Goal: Information Seeking & Learning: Learn about a topic

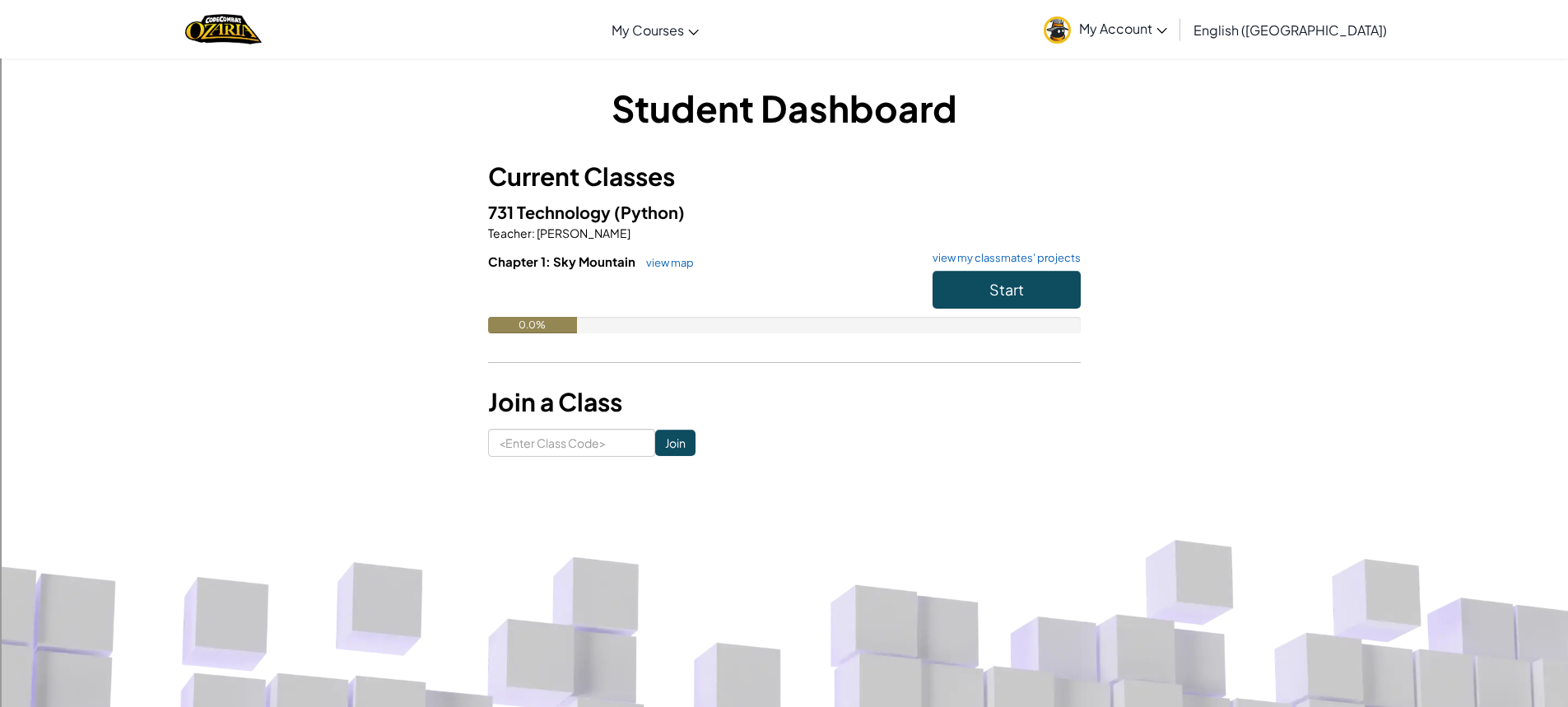
click at [541, 461] on div "Student Dashboard Current Classes 731 Technology (Python) Teacher : [PERSON_NAM…" at bounding box center [784, 270] width 963 height 424
click at [547, 447] on input at bounding box center [572, 442] width 167 height 28
click at [1005, 276] on button "Start" at bounding box center [1006, 289] width 148 height 38
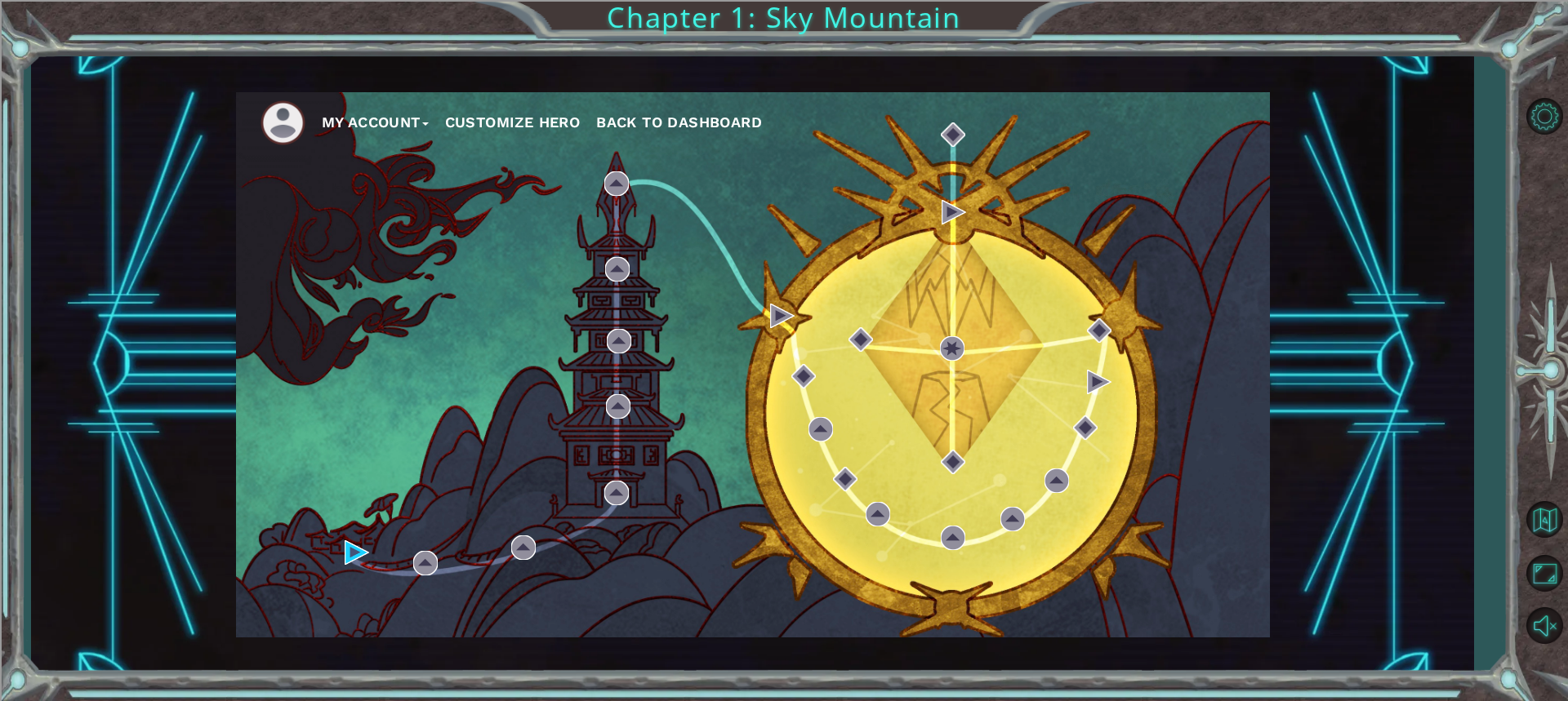
click at [344, 111] on button "My Account" at bounding box center [375, 122] width 107 height 24
click at [264, 207] on div "My Account Account Settings Logout Customize Hero Back to Dashboard" at bounding box center [752, 365] width 1033 height 545
click at [525, 132] on button "Customize Hero" at bounding box center [513, 122] width 136 height 24
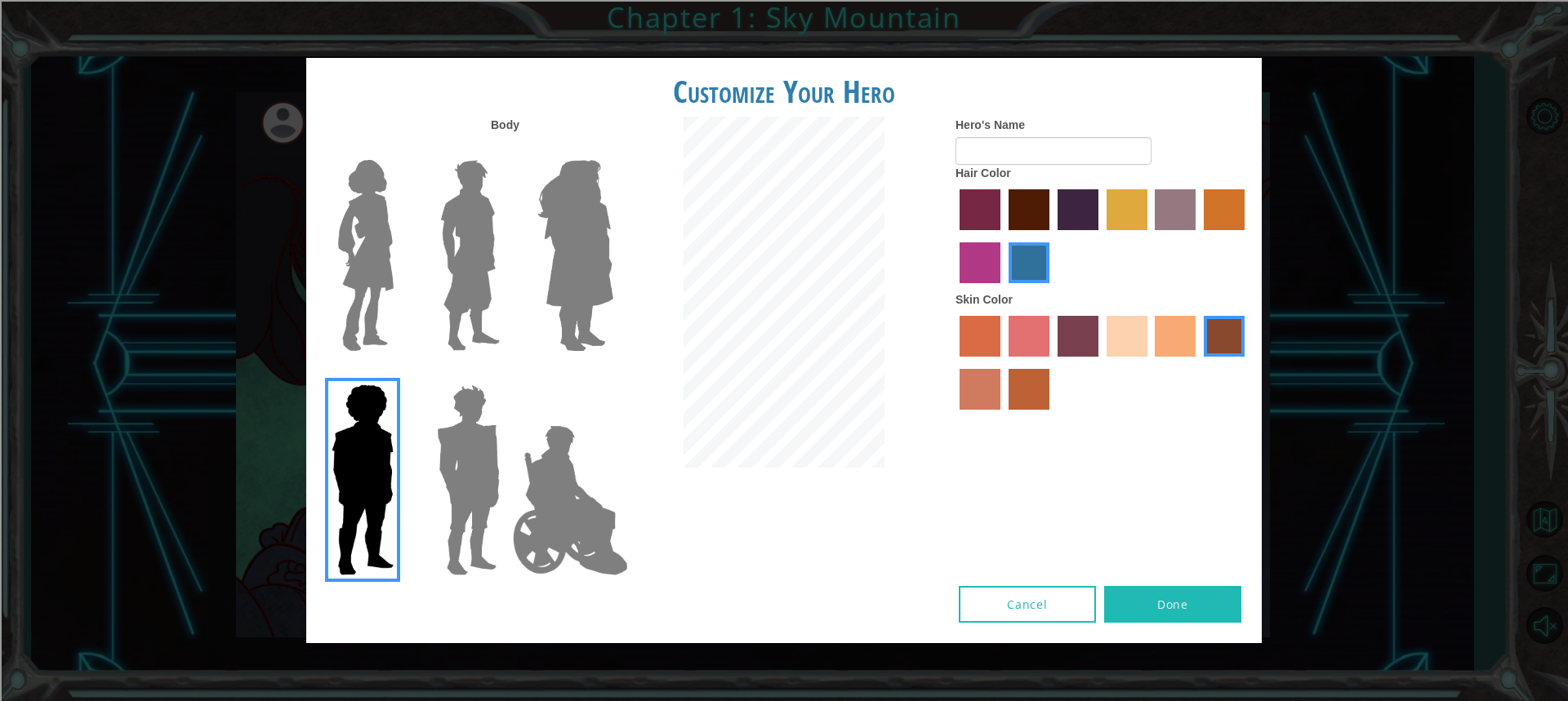
click at [490, 242] on img at bounding box center [470, 255] width 73 height 204
click at [506, 149] on input "Hero Lars" at bounding box center [506, 149] width 0 height 0
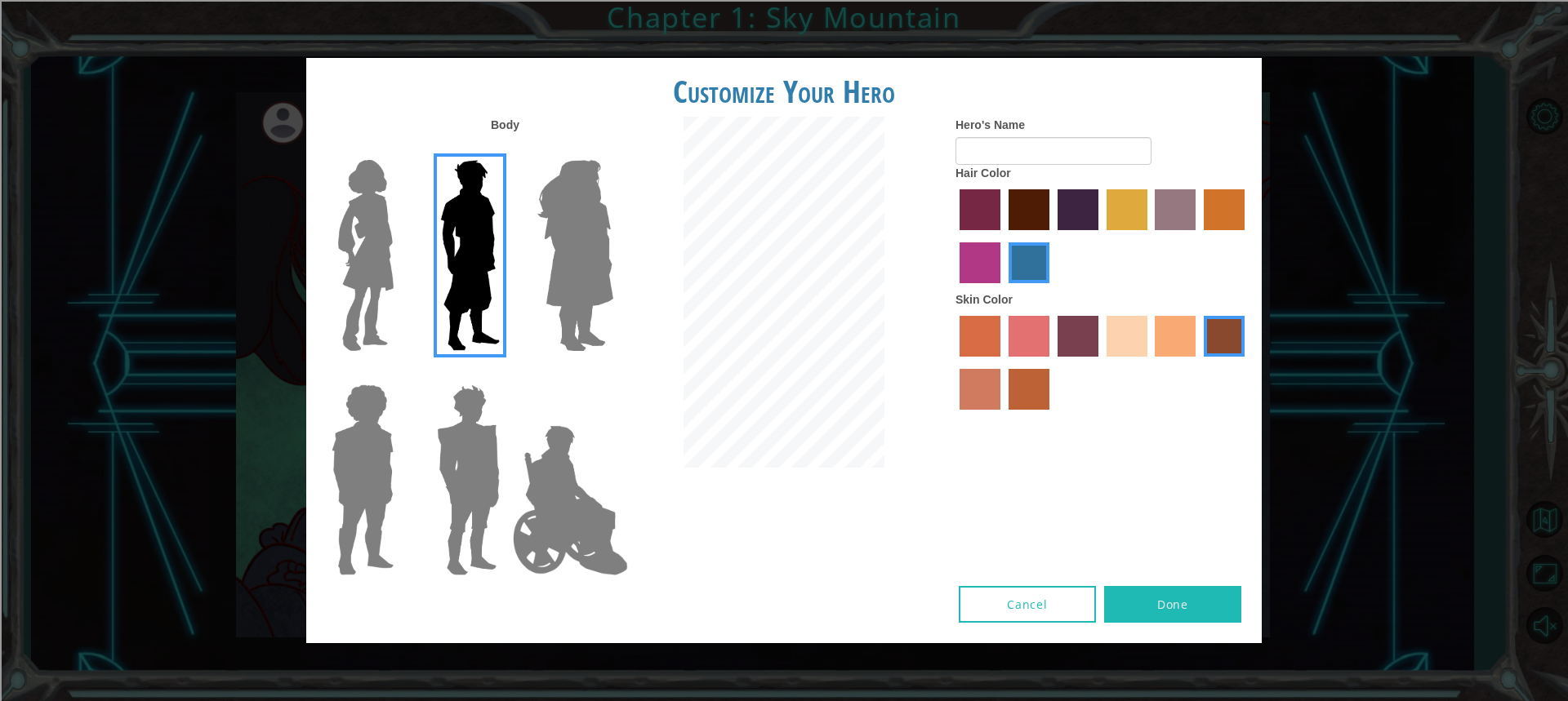
click at [440, 254] on img at bounding box center [470, 255] width 73 height 204
click at [506, 149] on input "Hero Lars" at bounding box center [506, 149] width 0 height 0
click at [353, 245] on img at bounding box center [365, 255] width 68 height 204
click at [400, 149] on input "Hero Connie" at bounding box center [400, 149] width 0 height 0
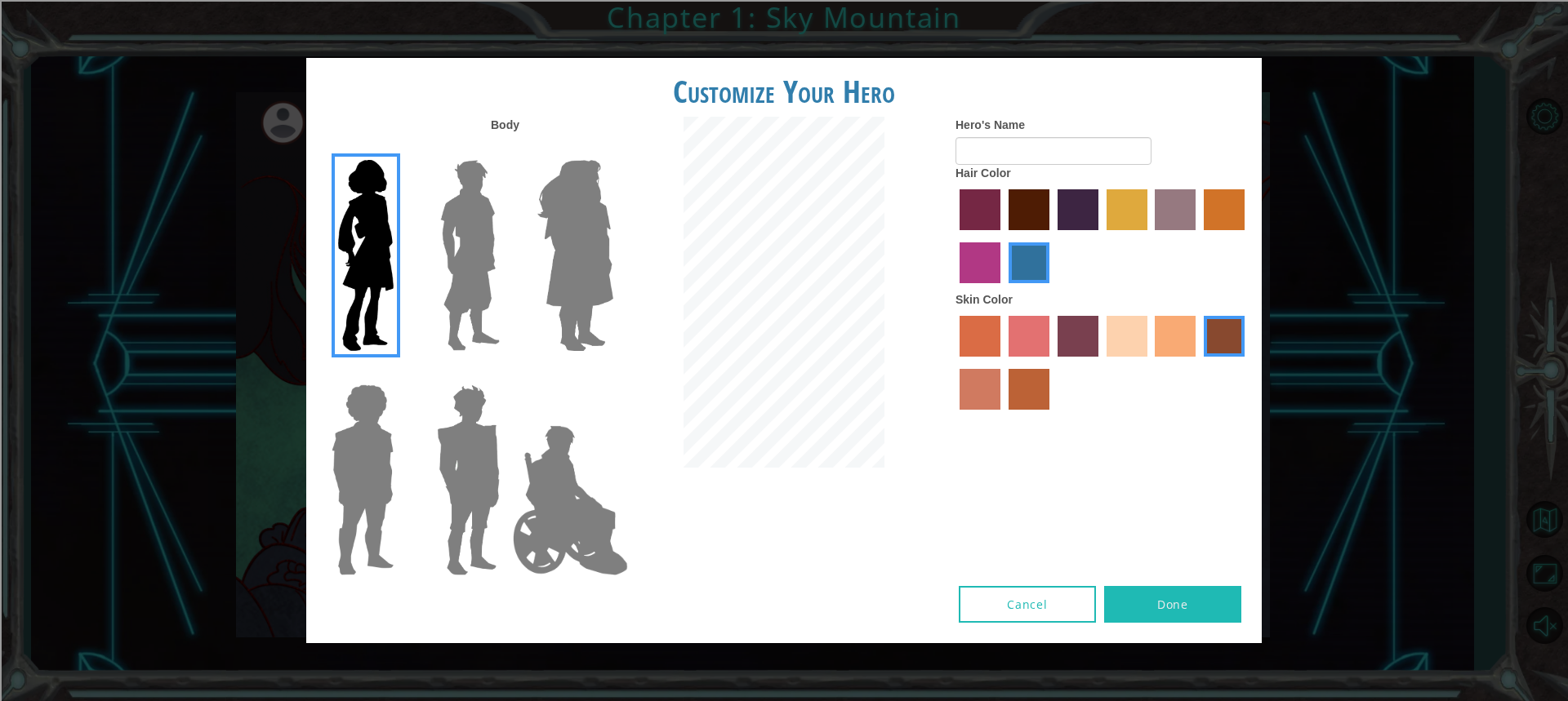
click at [487, 530] on img at bounding box center [468, 479] width 76 height 204
click at [506, 373] on input "Hero Garnet" at bounding box center [506, 373] width 0 height 0
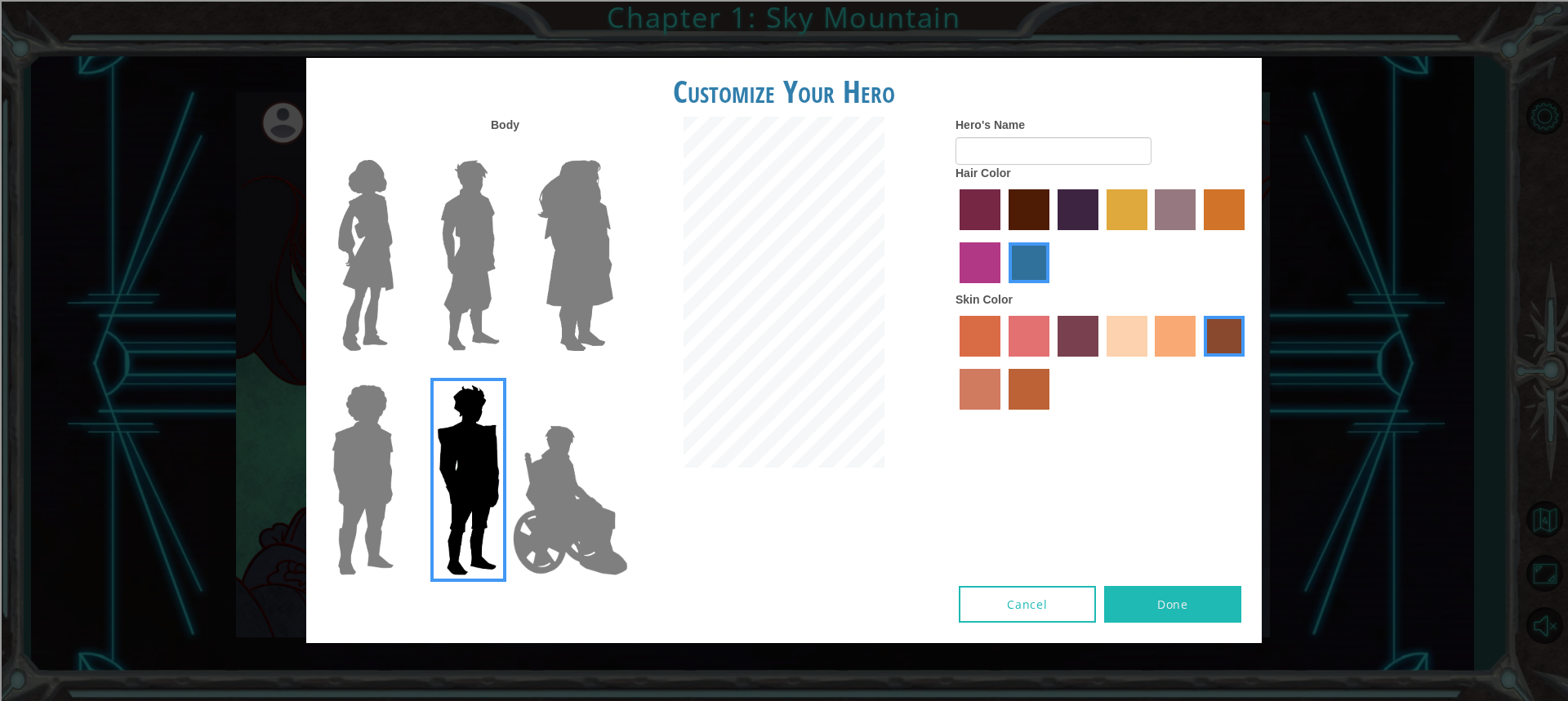
click at [547, 471] on img at bounding box center [570, 500] width 128 height 163
click at [612, 373] on input "Hero Jamie" at bounding box center [612, 373] width 0 height 0
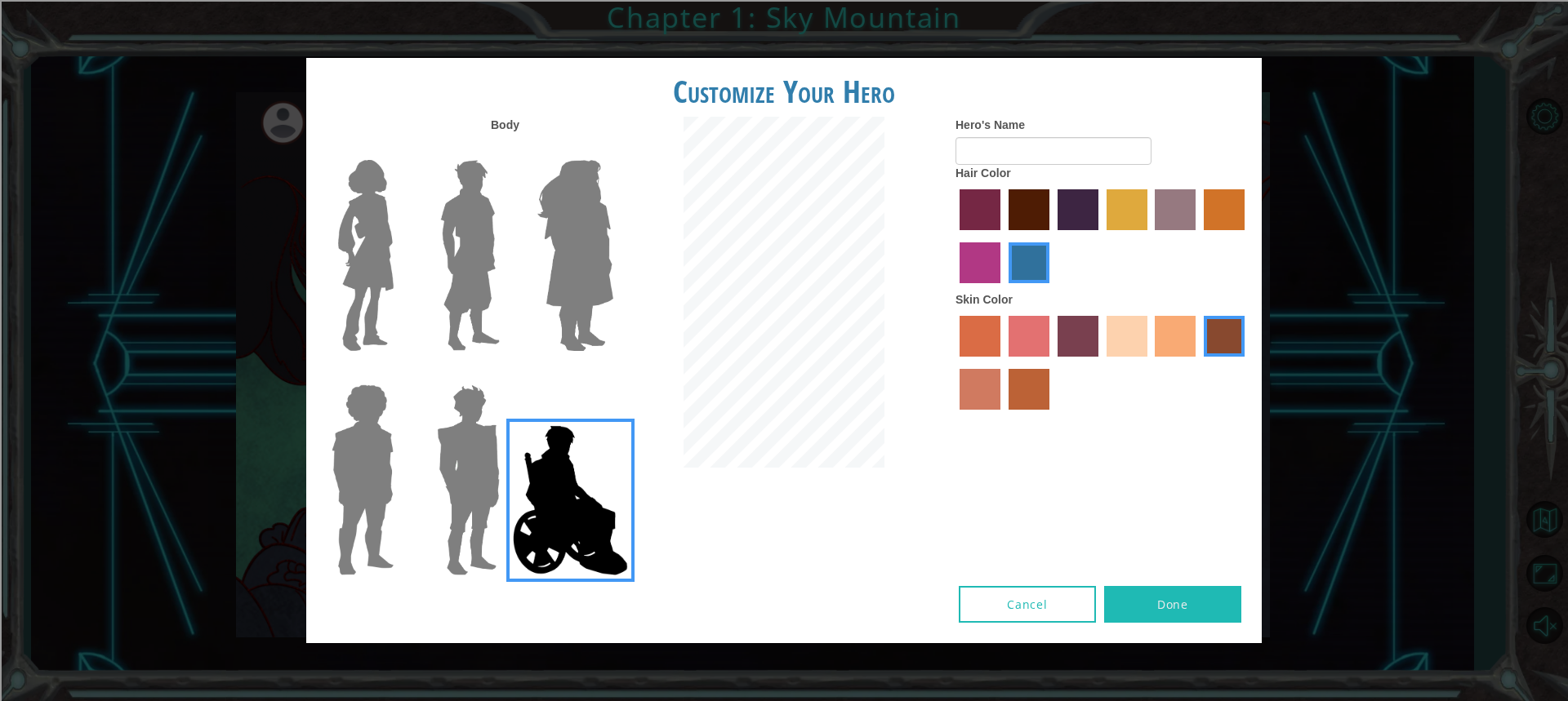
click at [560, 128] on div "Body" at bounding box center [465, 351] width 319 height 469
click at [528, 207] on div at bounding box center [571, 248] width 106 height 224
click at [532, 236] on img at bounding box center [575, 255] width 89 height 204
click at [612, 149] on input "Hero Amethyst" at bounding box center [612, 149] width 0 height 0
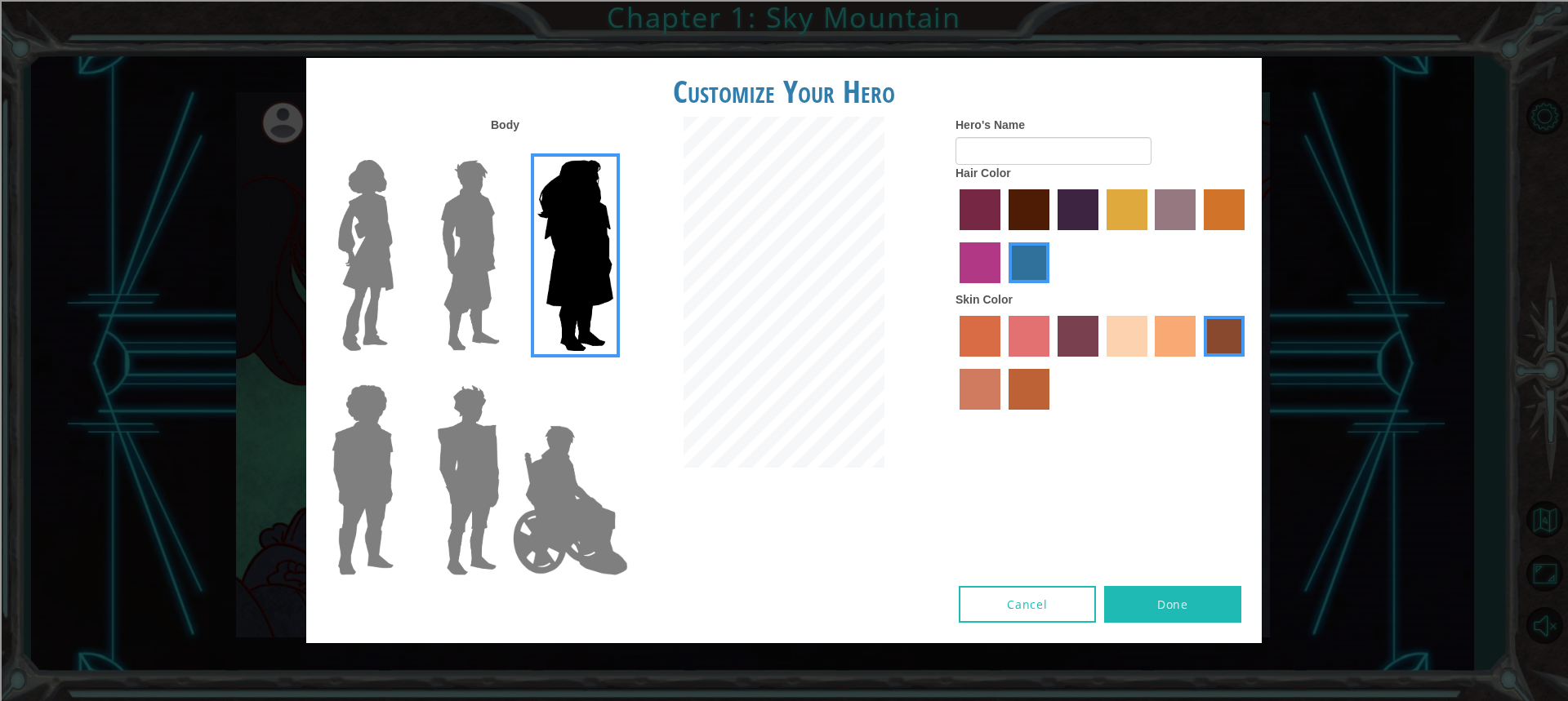
click at [378, 476] on img at bounding box center [363, 479] width 75 height 204
click at [400, 373] on input "Hero Steven" at bounding box center [400, 373] width 0 height 0
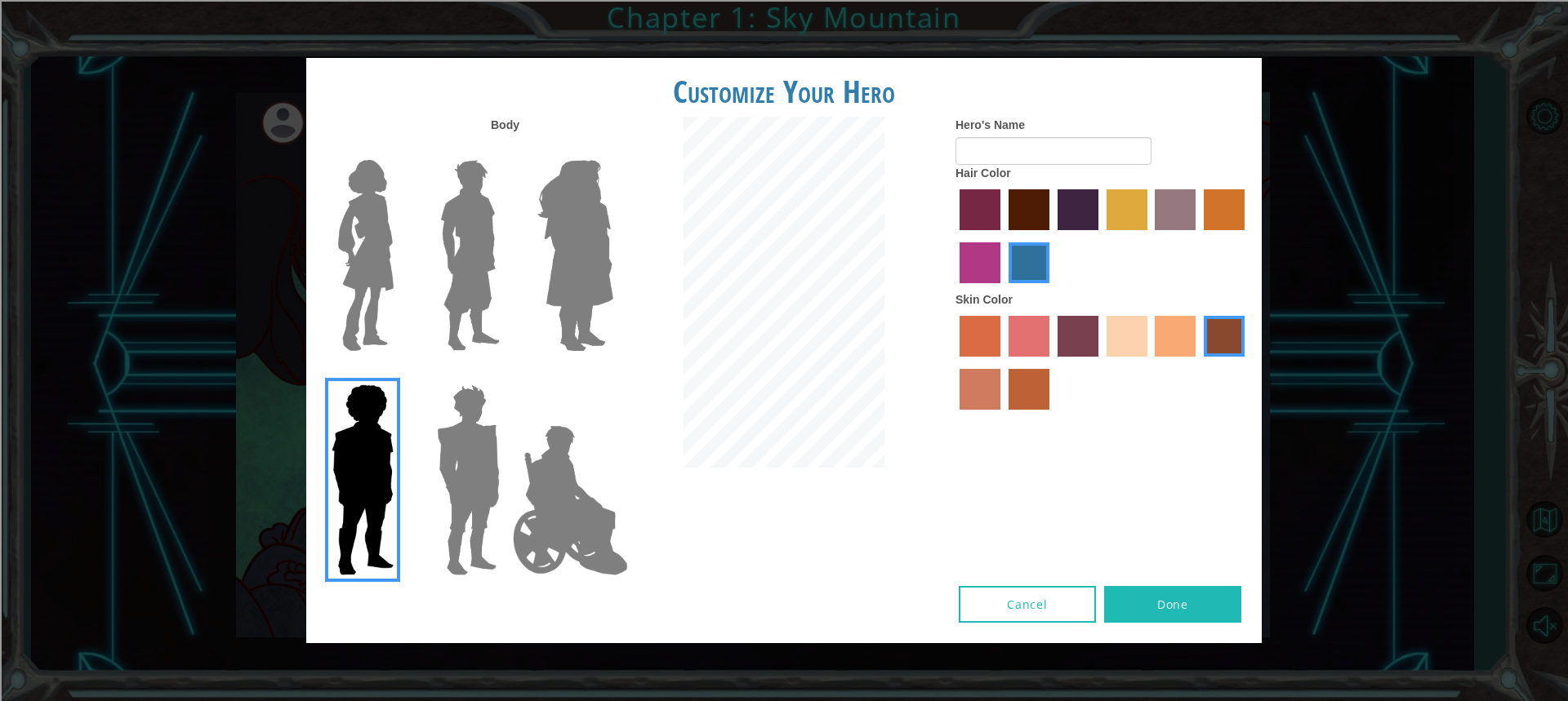
click at [524, 168] on div at bounding box center [571, 248] width 106 height 224
click at [519, 223] on div at bounding box center [571, 248] width 106 height 224
click at [502, 278] on img at bounding box center [470, 255] width 73 height 204
click at [506, 149] on input "Hero Lars" at bounding box center [506, 149] width 0 height 0
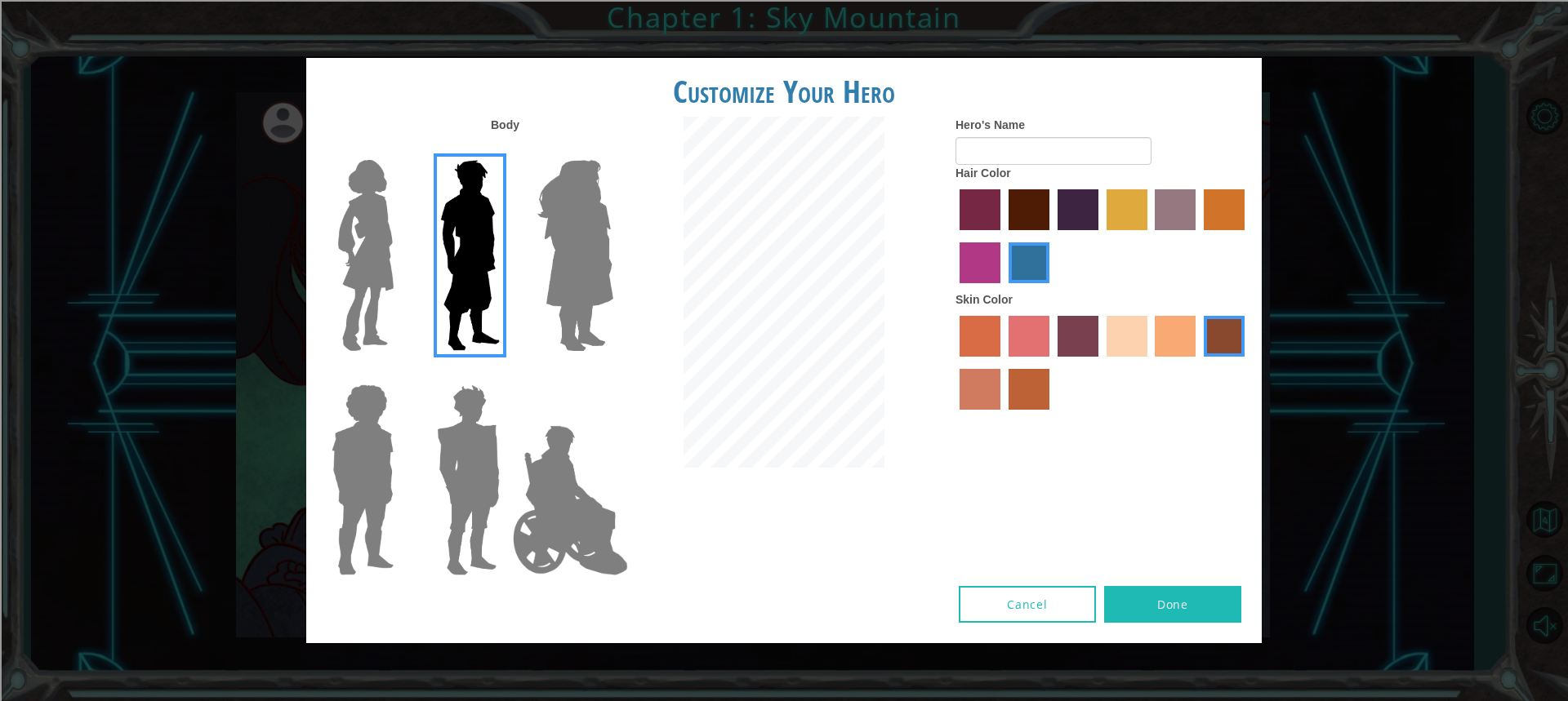
click at [1144, 203] on label "tulip tree hair color" at bounding box center [1126, 209] width 41 height 41
click at [1101, 236] on input "tulip tree hair color" at bounding box center [1101, 236] width 0 height 0
click at [1169, 202] on label "bazaar hair color" at bounding box center [1174, 209] width 41 height 41
click at [1149, 236] on input "bazaar hair color" at bounding box center [1149, 236] width 0 height 0
click at [991, 326] on label "sorbus skin color" at bounding box center [979, 336] width 41 height 41
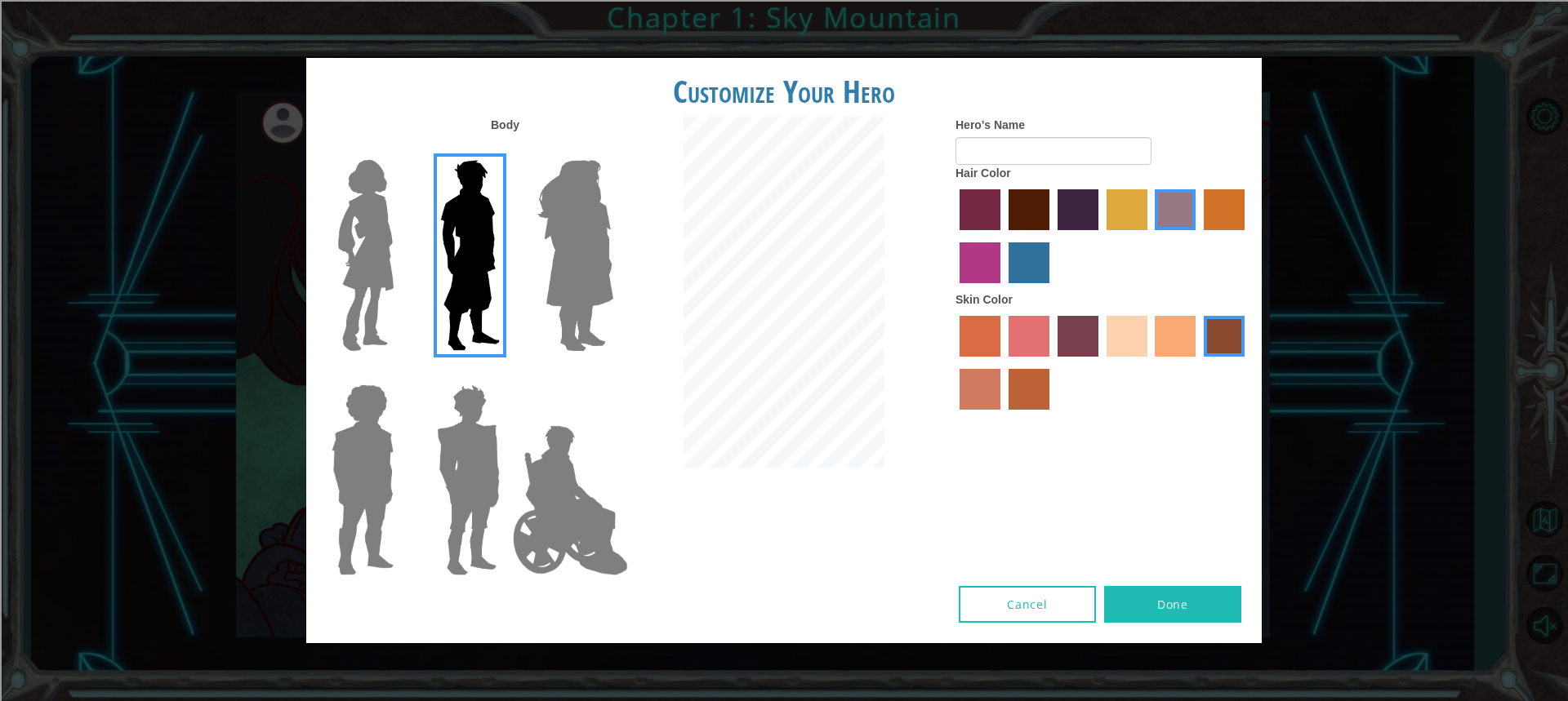
click at [953, 363] on input "sorbus skin color" at bounding box center [953, 363] width 0 height 0
click at [1006, 328] on div at bounding box center [1102, 364] width 294 height 106
click at [992, 366] on div at bounding box center [1102, 364] width 294 height 106
click at [957, 378] on div at bounding box center [1102, 364] width 294 height 106
click at [978, 379] on label "burning sand skin color" at bounding box center [979, 388] width 41 height 41
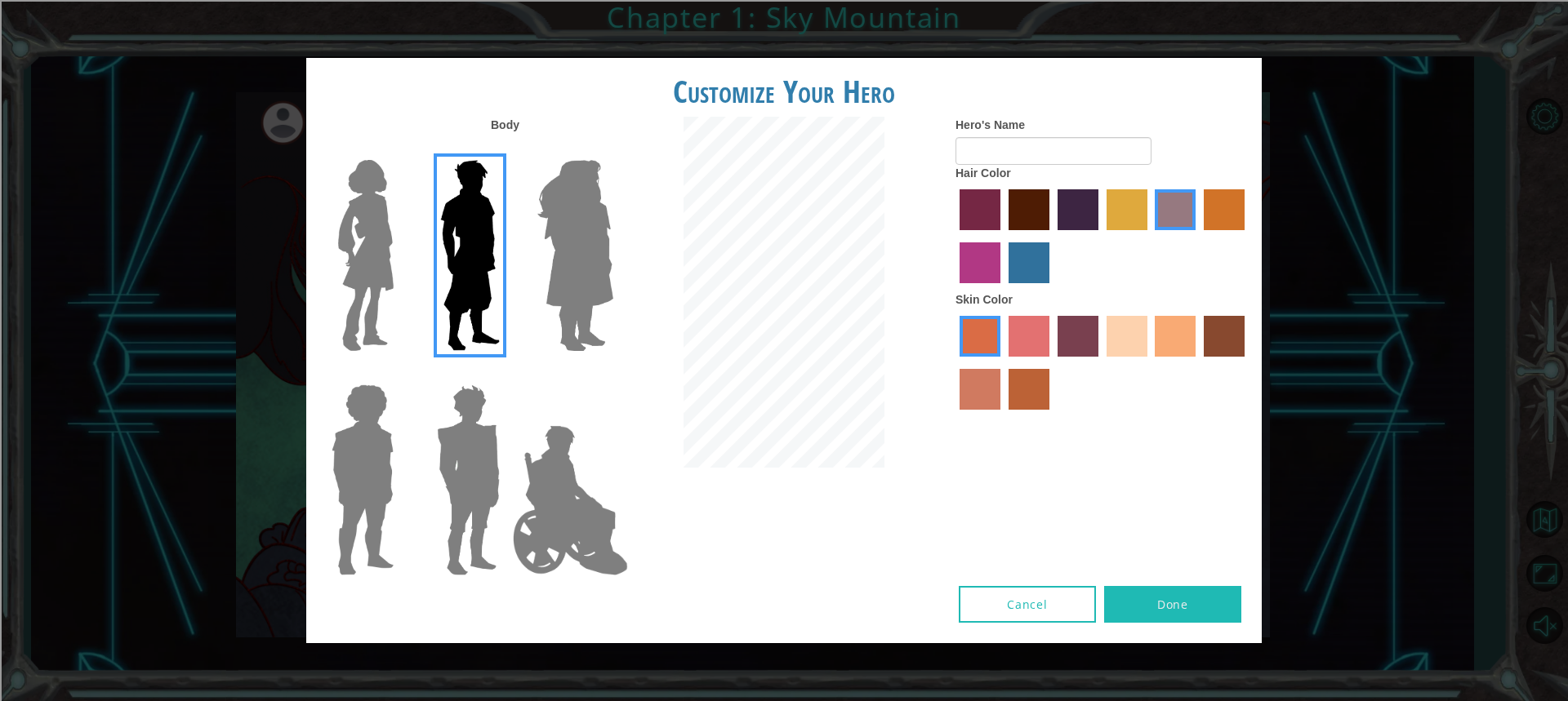
click at [1247, 363] on input "burning sand skin color" at bounding box center [1247, 363] width 0 height 0
click at [1002, 334] on div at bounding box center [1102, 364] width 294 height 106
click at [989, 341] on label "sorbus skin color" at bounding box center [979, 336] width 41 height 41
click at [953, 363] on input "sorbus skin color" at bounding box center [953, 363] width 0 height 0
click at [1005, 313] on div at bounding box center [1102, 364] width 294 height 106
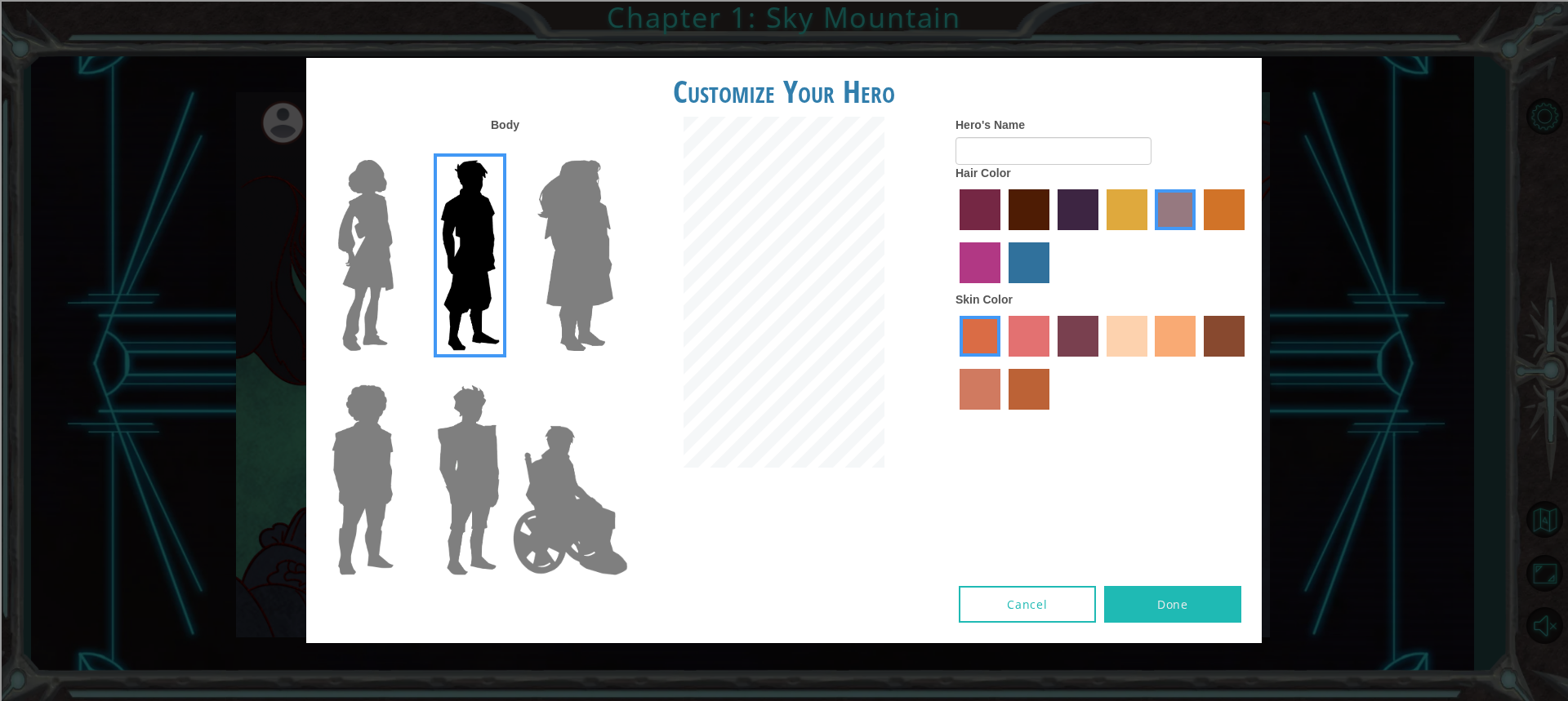
click at [1005, 321] on div at bounding box center [1102, 364] width 294 height 106
drag, startPoint x: 1011, startPoint y: 330, endPoint x: 1022, endPoint y: 341, distance: 15.6
click at [1011, 331] on label "froly skin color" at bounding box center [1028, 336] width 41 height 41
click at [1003, 363] on input "froly skin color" at bounding box center [1003, 363] width 0 height 0
drag, startPoint x: 1022, startPoint y: 341, endPoint x: 1026, endPoint y: 378, distance: 37.2
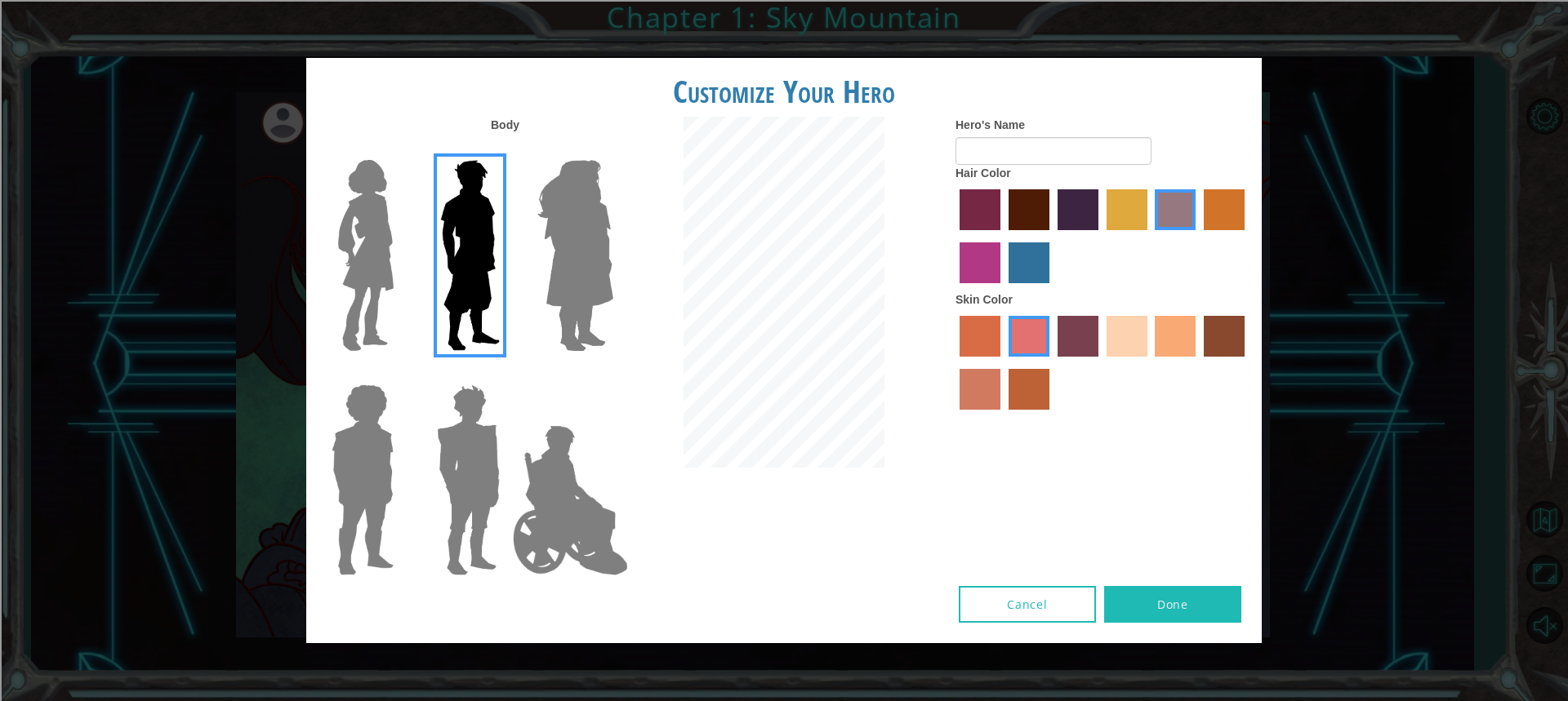
click at [1022, 342] on label "froly skin color" at bounding box center [1028, 336] width 41 height 41
click at [1003, 363] on input "froly skin color" at bounding box center [1003, 363] width 0 height 0
click at [1026, 383] on label "smoke tree skin color" at bounding box center [1028, 388] width 41 height 41
click at [1003, 415] on input "smoke tree skin color" at bounding box center [1003, 415] width 0 height 0
click at [1065, 338] on label "tosca skin color" at bounding box center [1078, 336] width 41 height 41
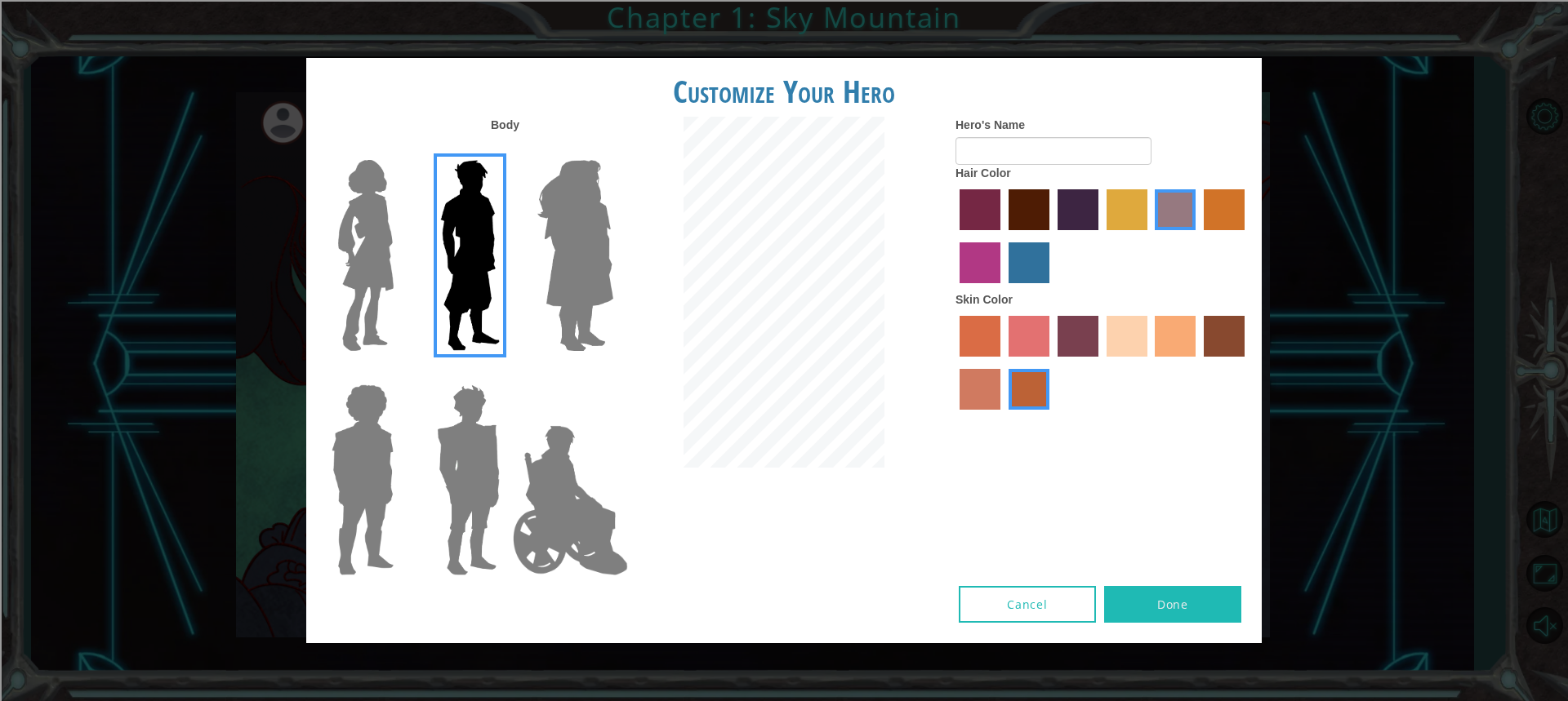
click at [1052, 363] on input "tosca skin color" at bounding box center [1052, 363] width 0 height 0
click at [1130, 336] on label "sandy beach skin color" at bounding box center [1126, 336] width 41 height 41
click at [1101, 363] on input "sandy beach skin color" at bounding box center [1101, 363] width 0 height 0
click at [1224, 299] on div "Skin Color" at bounding box center [1102, 354] width 294 height 127
click at [1166, 338] on label "tacao skin color" at bounding box center [1174, 336] width 41 height 41
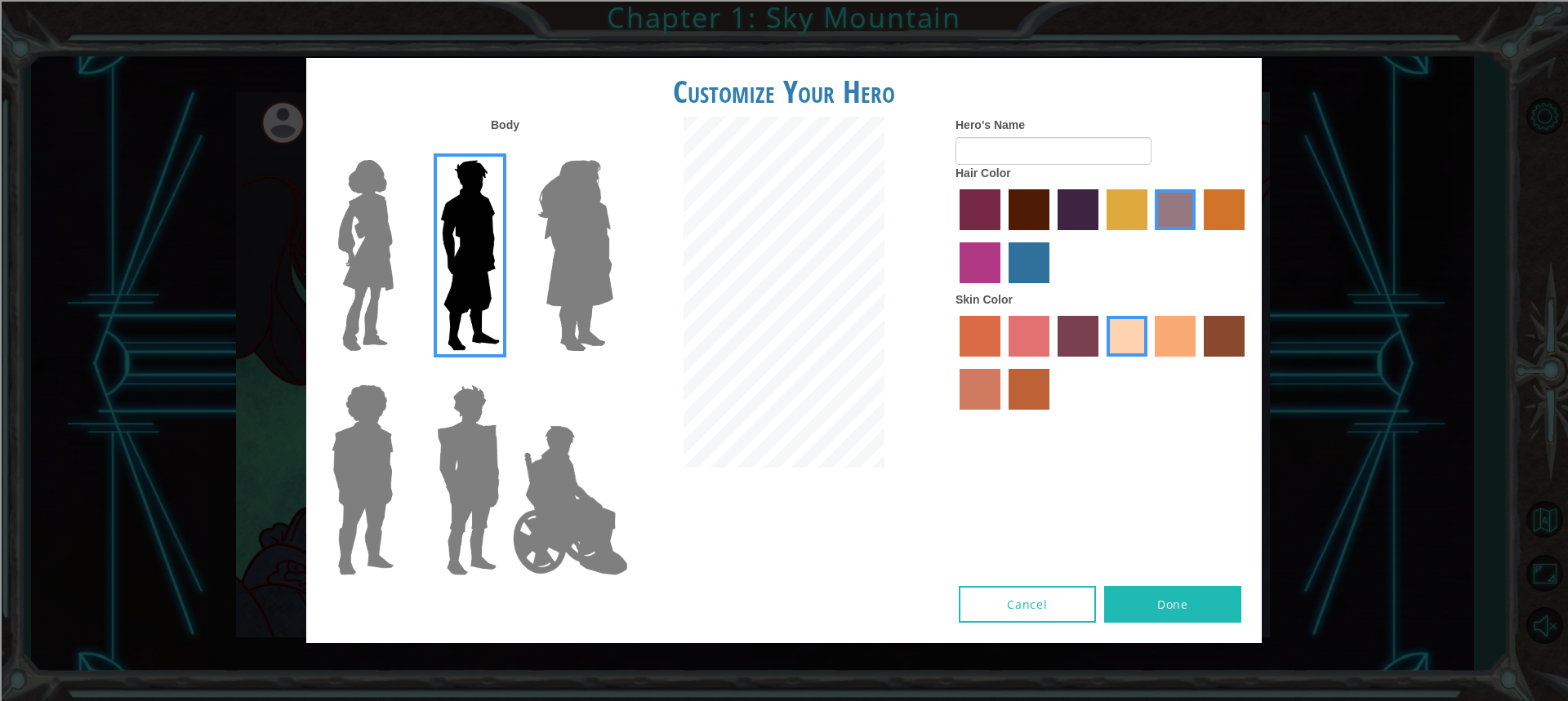
click at [1149, 363] on input "tacao skin color" at bounding box center [1149, 363] width 0 height 0
click at [1213, 319] on label "karma skin color" at bounding box center [1224, 336] width 41 height 41
click at [1198, 363] on input "karma skin color" at bounding box center [1198, 363] width 0 height 0
click at [1175, 340] on label "tacao skin color" at bounding box center [1174, 336] width 41 height 41
click at [1149, 363] on input "tacao skin color" at bounding box center [1149, 363] width 0 height 0
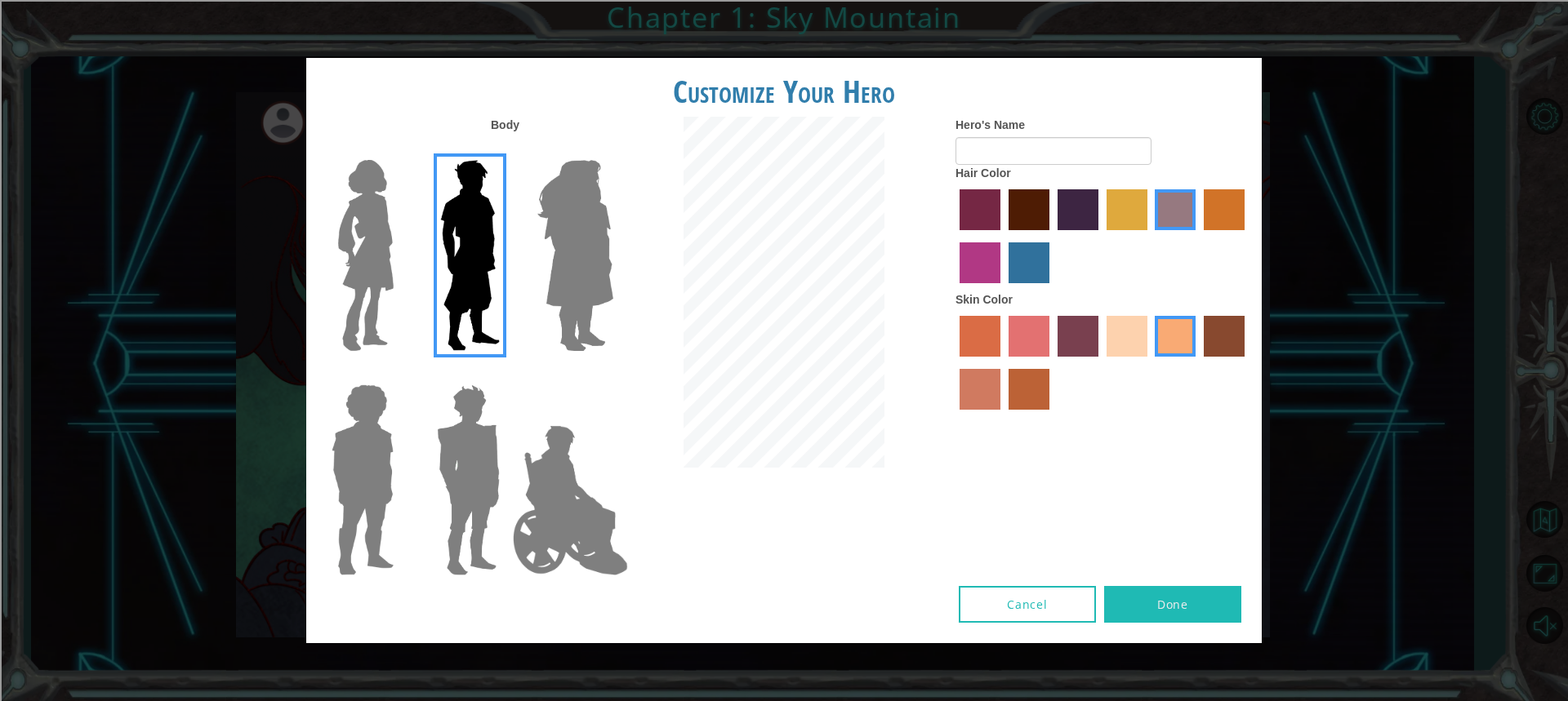
click at [1027, 273] on label "lachmara hair color" at bounding box center [1028, 263] width 41 height 41
click at [1003, 289] on input "lachmara hair color" at bounding box center [1003, 289] width 0 height 0
click at [967, 210] on label "paprika hair color" at bounding box center [979, 209] width 41 height 41
click at [953, 236] on input "paprika hair color" at bounding box center [953, 236] width 0 height 0
click at [1049, 209] on div at bounding box center [1102, 238] width 294 height 106
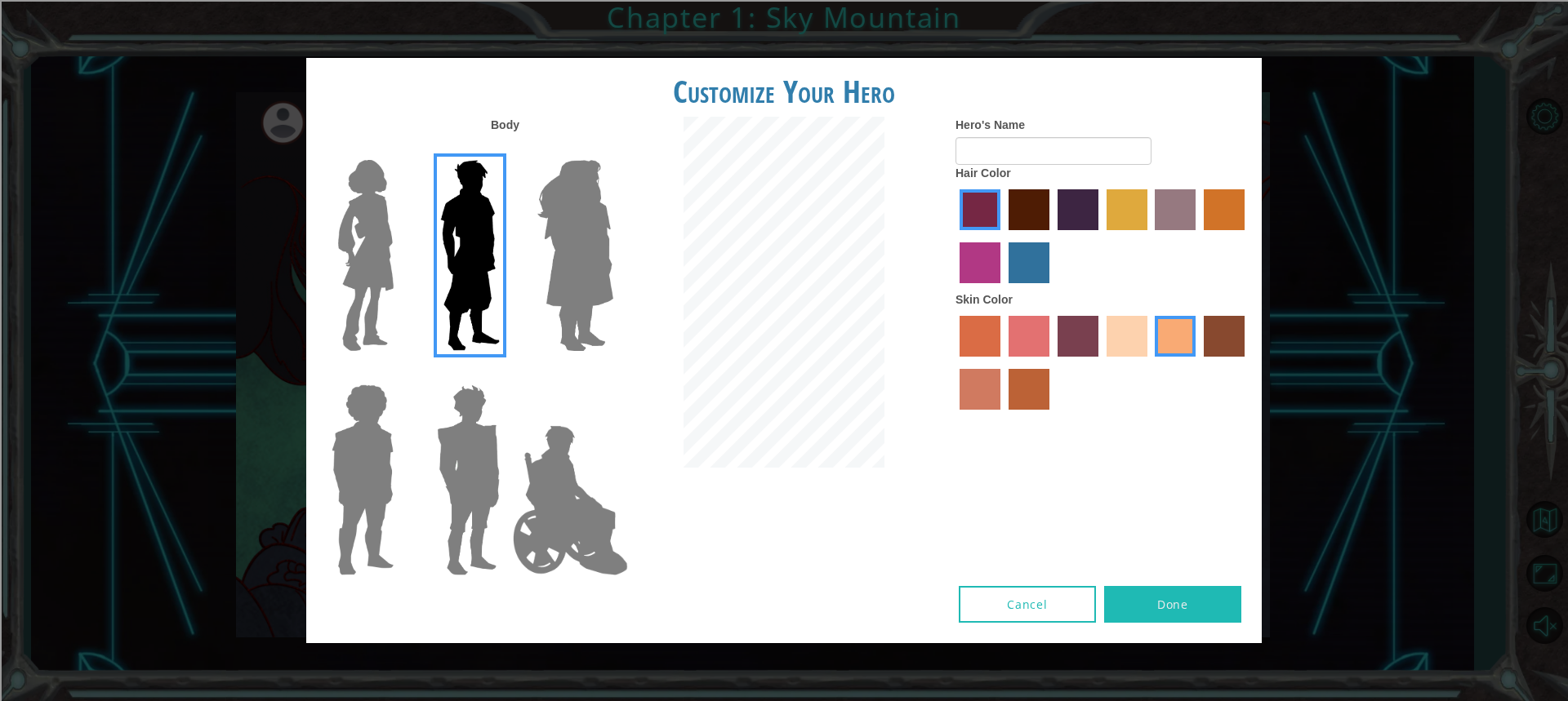
click at [1028, 226] on label "maroon hair color" at bounding box center [1028, 209] width 41 height 41
click at [1003, 236] on input "maroon hair color" at bounding box center [1003, 236] width 0 height 0
click at [1153, 600] on button "Done" at bounding box center [1173, 604] width 137 height 37
click at [1229, 332] on label "karma skin color" at bounding box center [1224, 336] width 41 height 41
click at [1198, 363] on input "karma skin color" at bounding box center [1198, 363] width 0 height 0
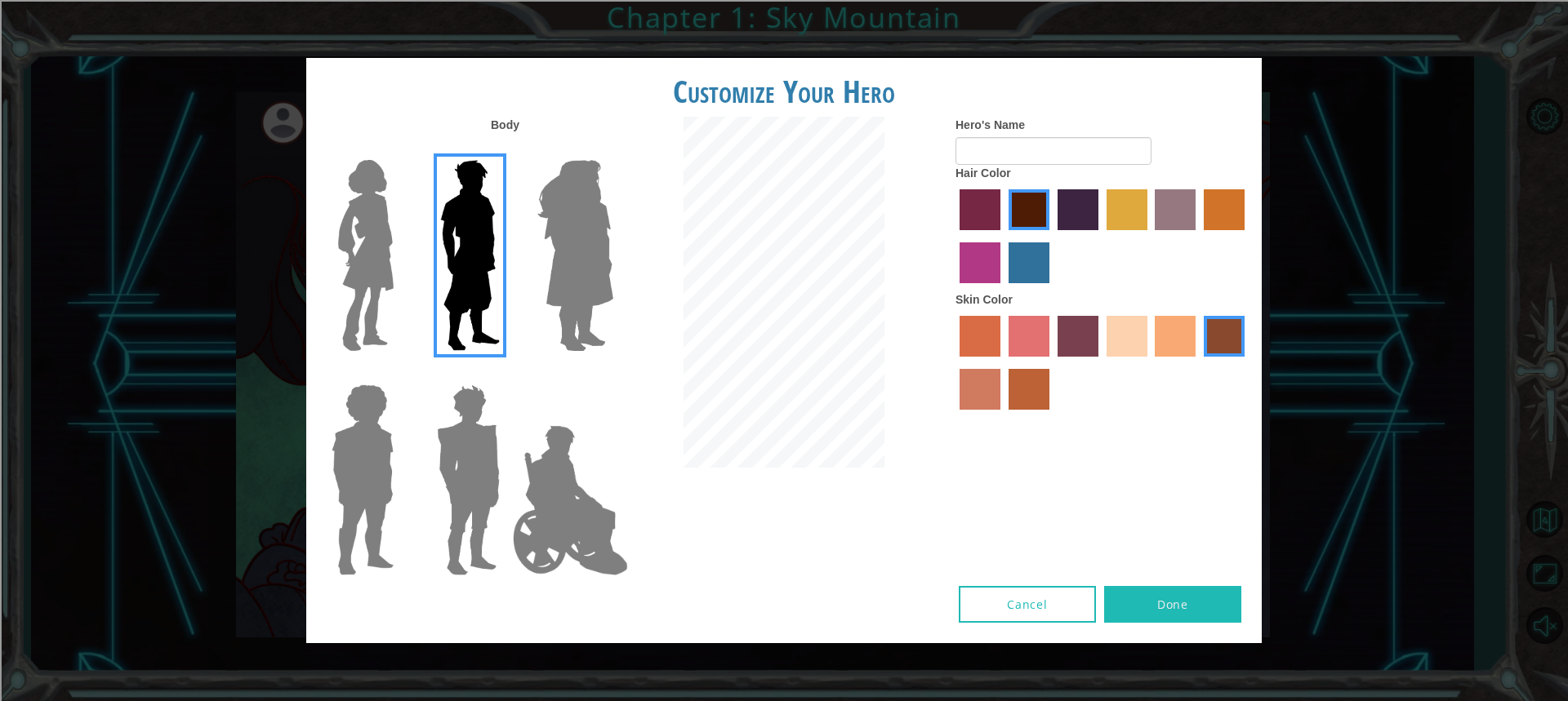
click at [1008, 408] on label "smoke tree skin color" at bounding box center [1028, 388] width 41 height 41
click at [1003, 415] on input "smoke tree skin color" at bounding box center [1003, 415] width 0 height 0
click at [989, 388] on label "burning sand skin color" at bounding box center [979, 388] width 41 height 41
click at [1247, 363] on input "burning sand skin color" at bounding box center [1247, 363] width 0 height 0
click at [1015, 378] on label "smoke tree skin color" at bounding box center [1028, 388] width 41 height 41
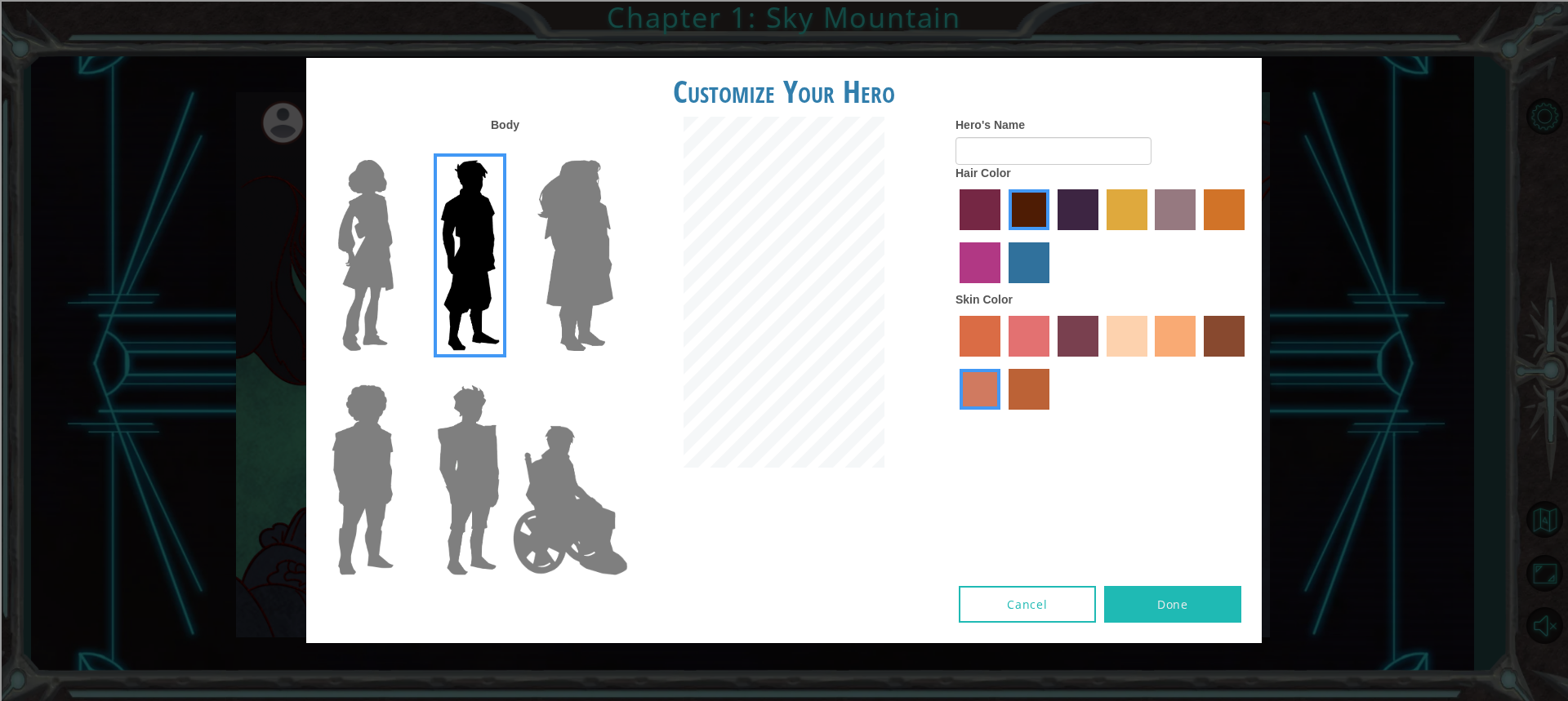
click at [1003, 415] on input "smoke tree skin color" at bounding box center [1003, 415] width 0 height 0
click at [1158, 335] on label "tacao skin color" at bounding box center [1174, 336] width 41 height 41
click at [1149, 363] on input "tacao skin color" at bounding box center [1149, 363] width 0 height 0
click at [1190, 619] on button "Done" at bounding box center [1173, 604] width 137 height 37
click at [1196, 589] on button "Done" at bounding box center [1173, 604] width 137 height 37
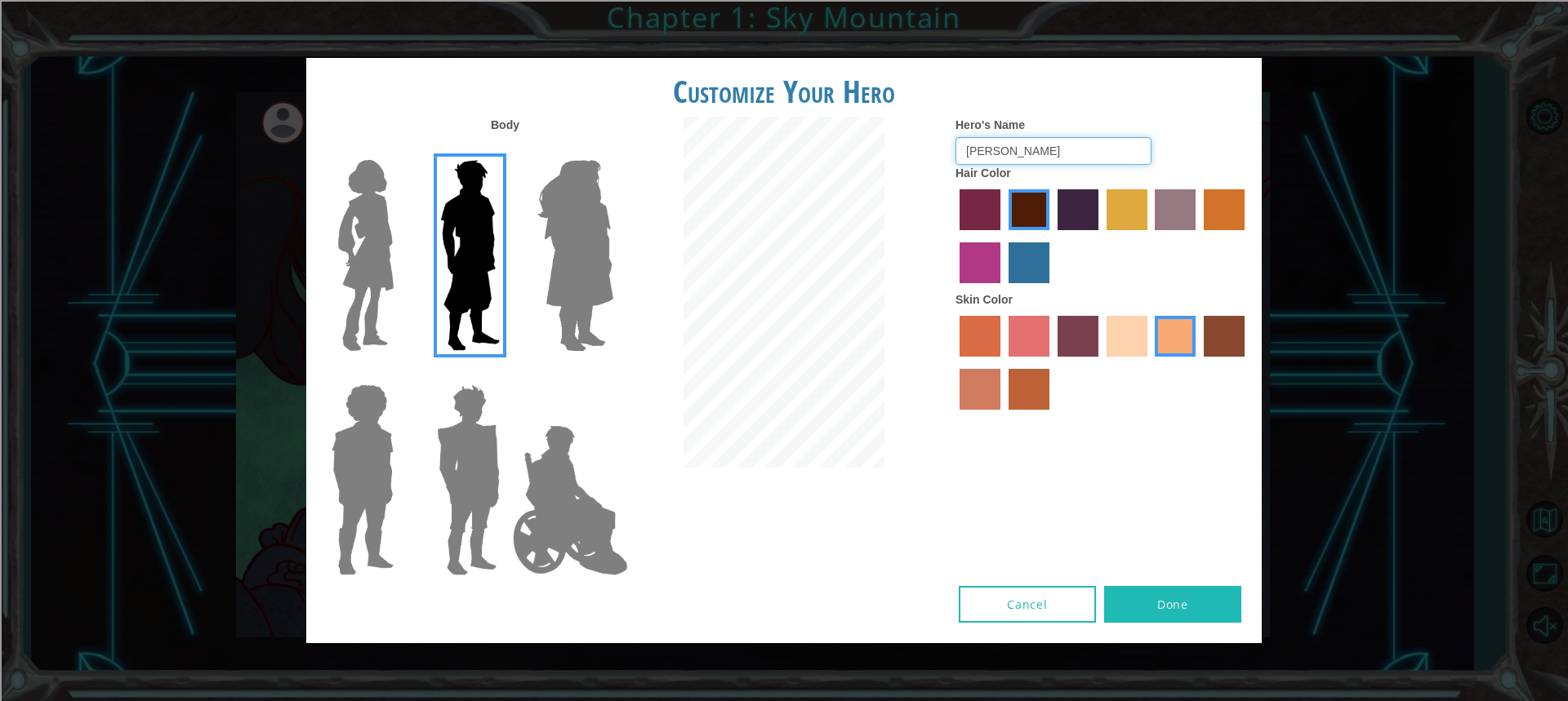
type input "[PERSON_NAME]"
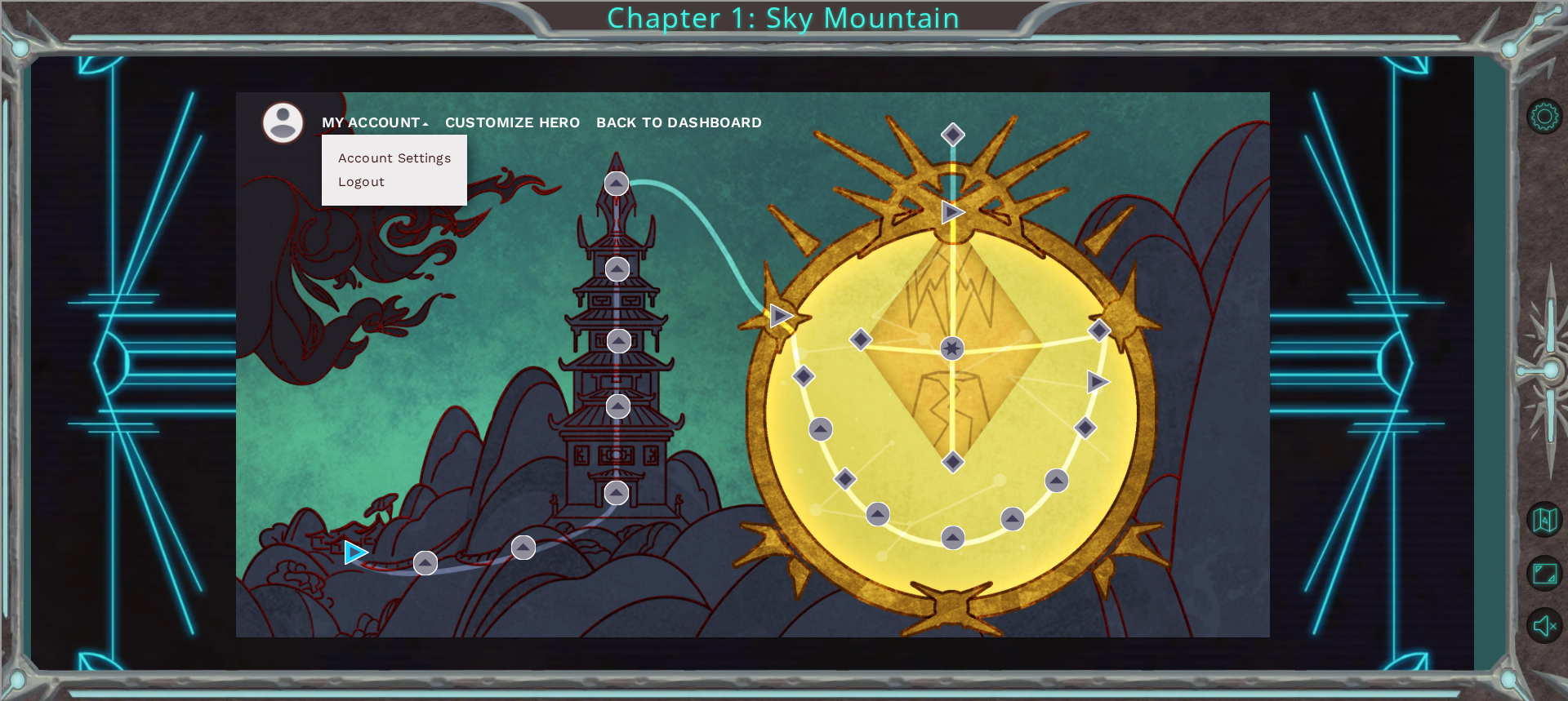
click at [661, 343] on div "My Account Account Settings Logout Customize Hero Back to Dashboard" at bounding box center [752, 365] width 1033 height 545
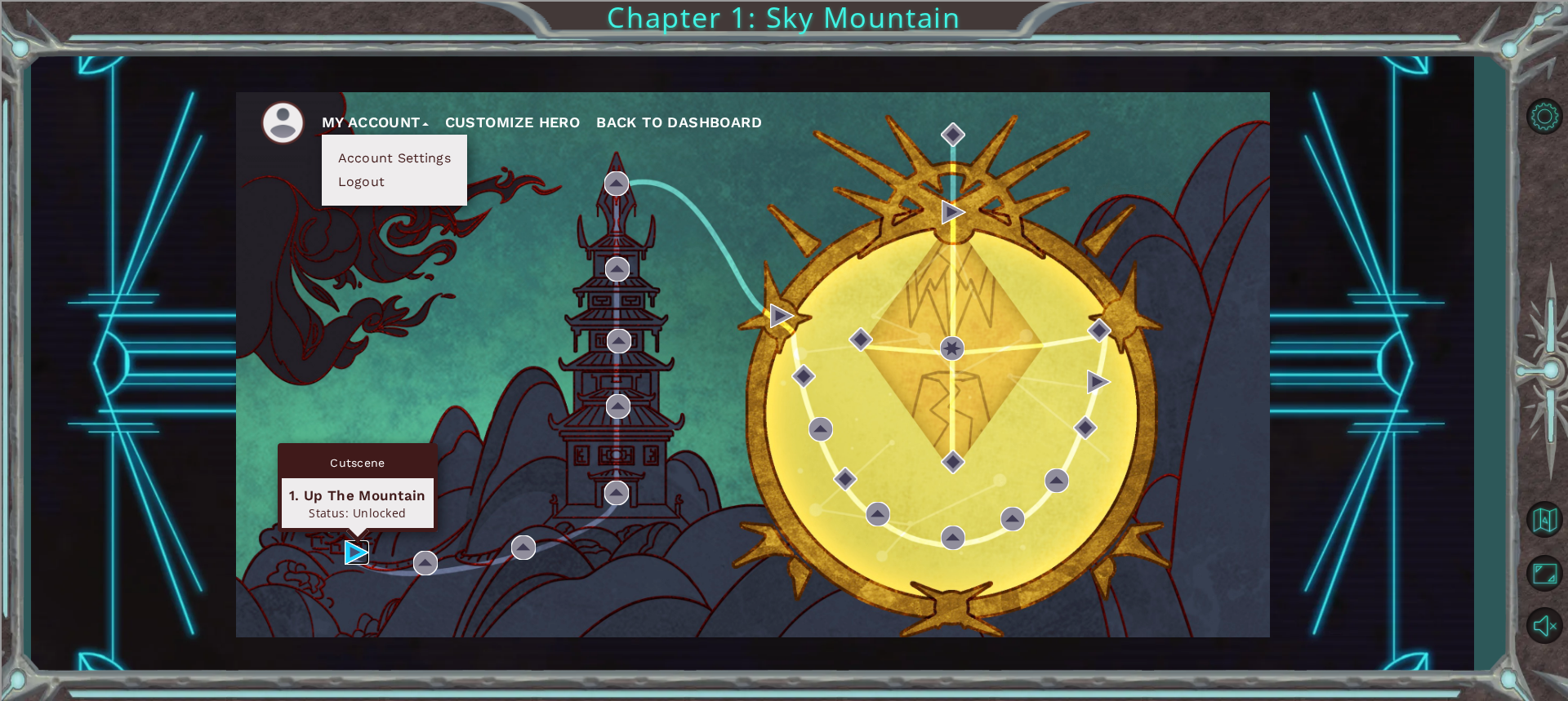
click at [360, 543] on img at bounding box center [356, 552] width 24 height 24
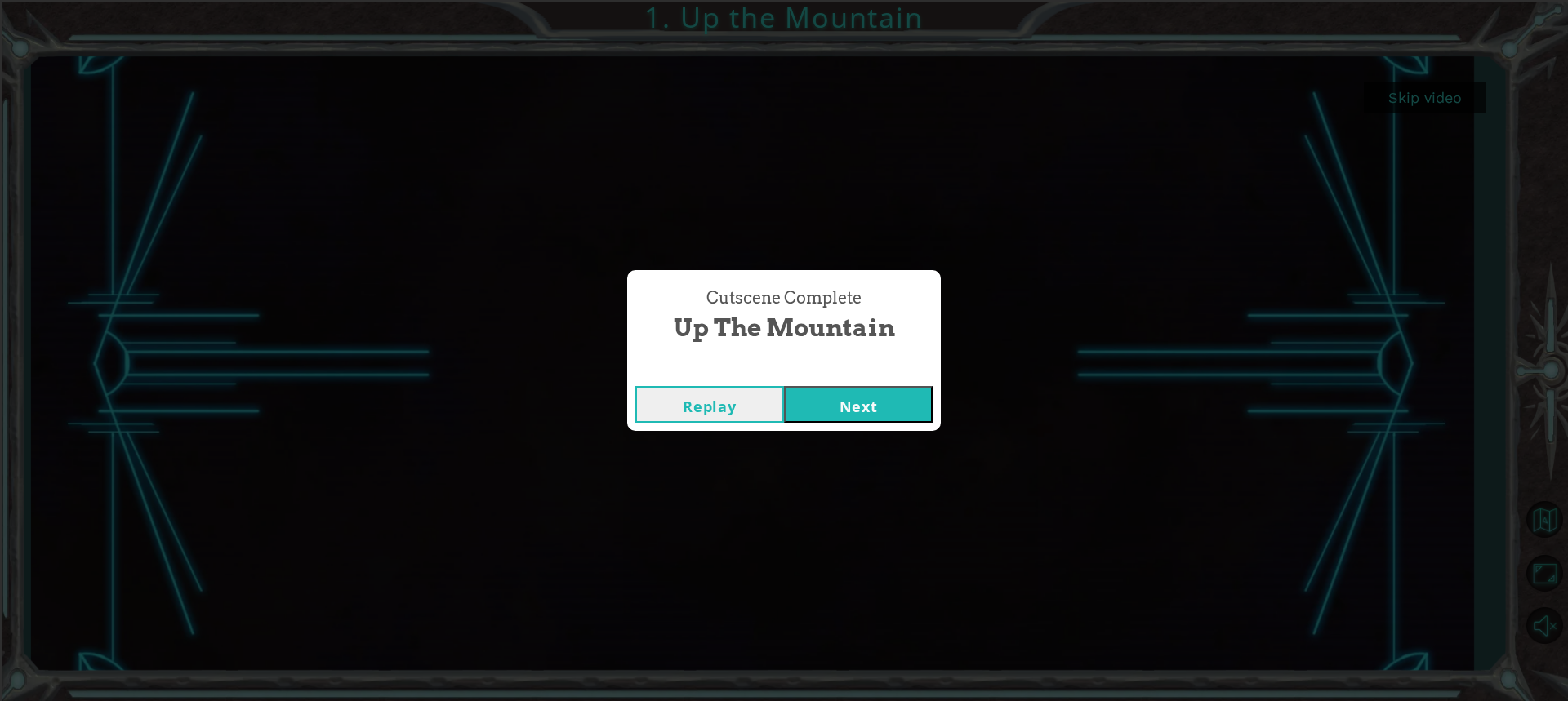
click at [838, 419] on button "Next" at bounding box center [858, 404] width 148 height 37
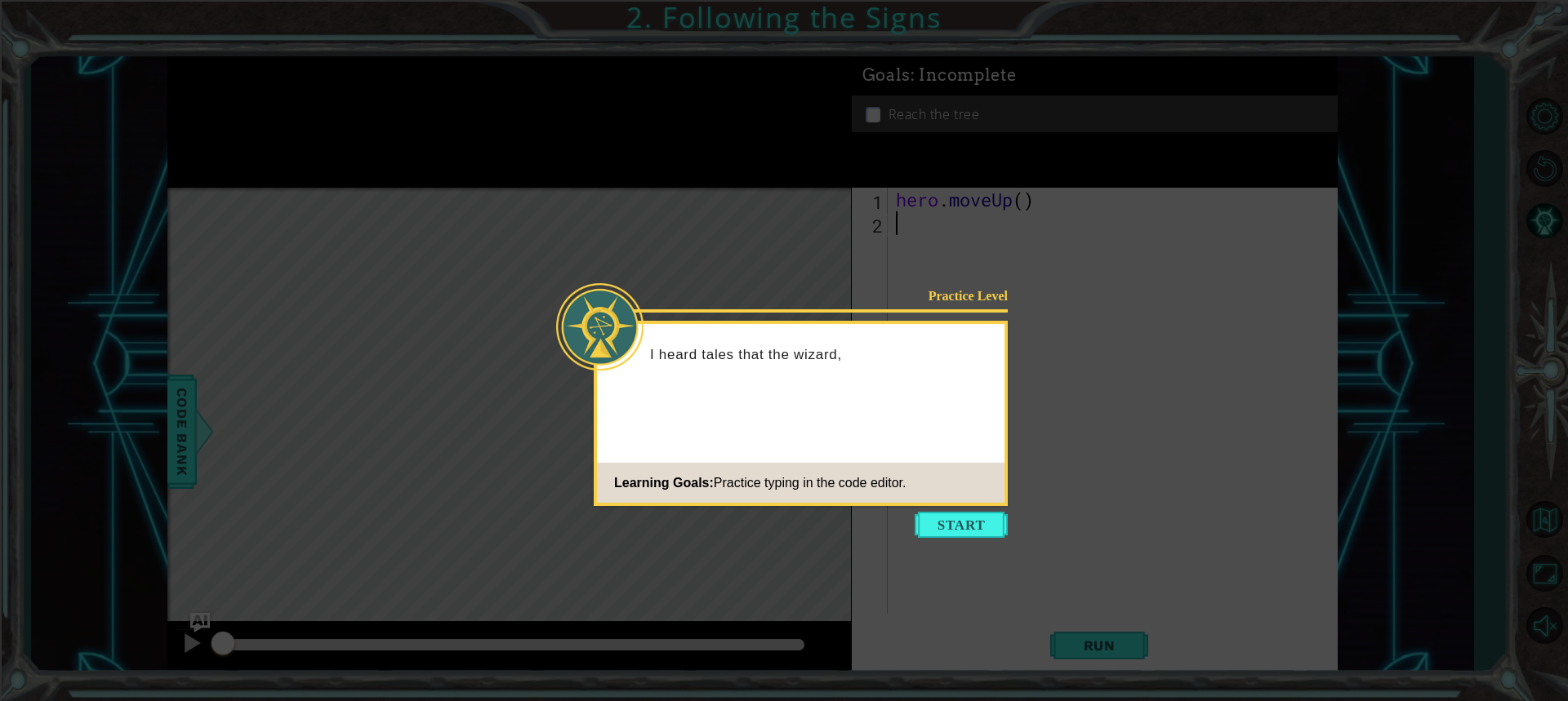
click at [957, 503] on div "Practice Level I heard tales that the wizard, Learning Goals: Practice typing i…" at bounding box center [801, 413] width 414 height 185
click at [961, 524] on button "Start" at bounding box center [961, 524] width 93 height 26
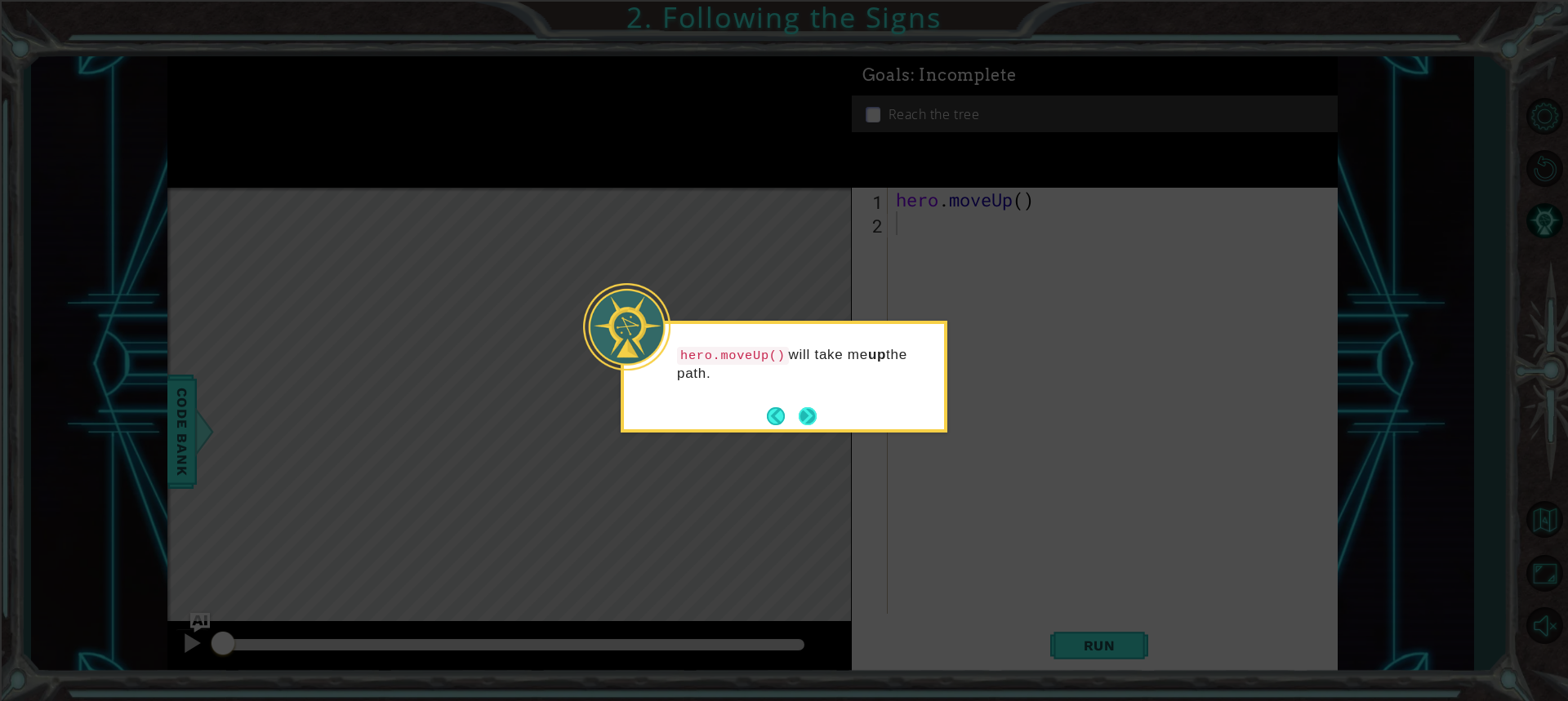
click at [798, 411] on button "Next" at bounding box center [807, 416] width 18 height 18
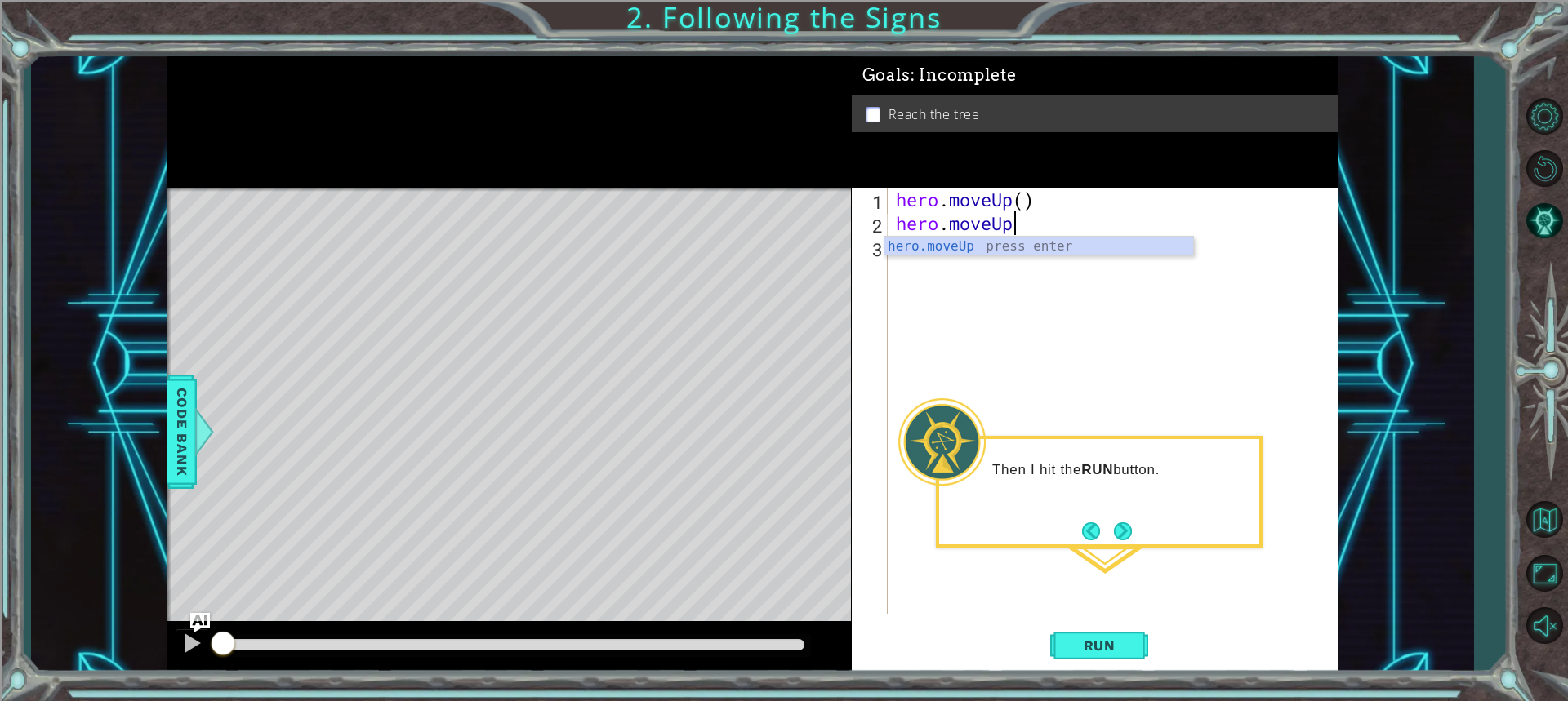
scroll to position [0, 5]
type textarea "hero.moveUp()"
click at [1112, 641] on span "Run" at bounding box center [1098, 646] width 64 height 17
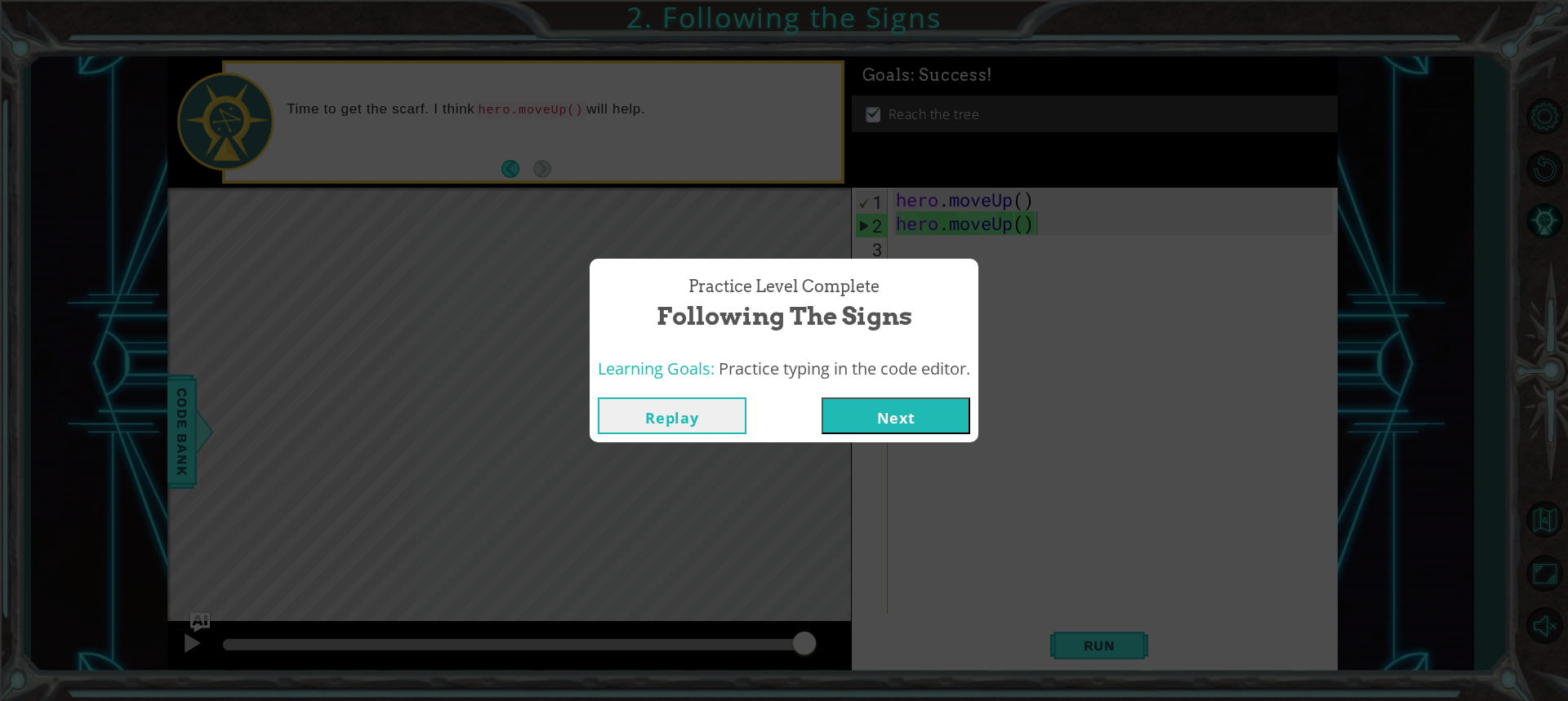
click at [946, 404] on button "Next" at bounding box center [896, 416] width 148 height 37
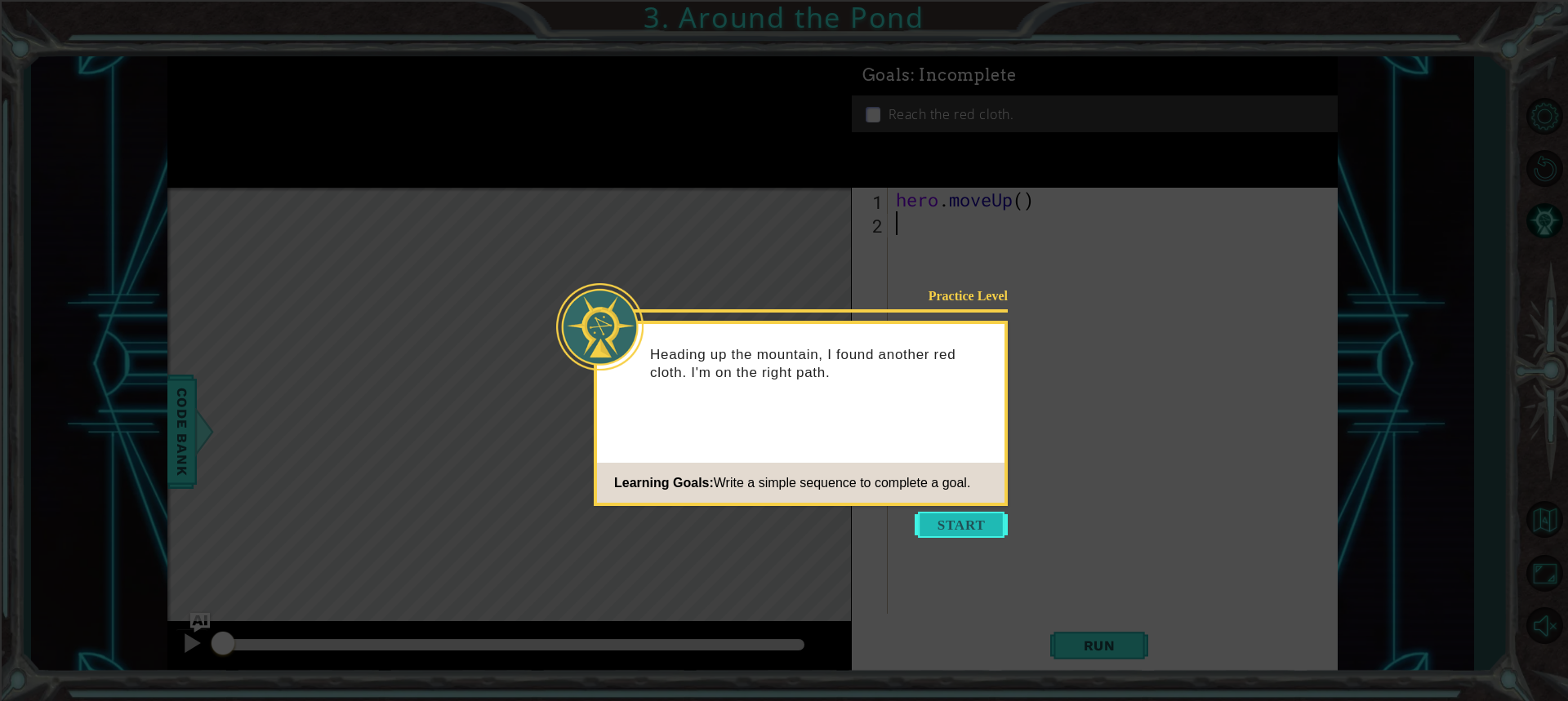
click at [962, 533] on button "Start" at bounding box center [961, 524] width 93 height 26
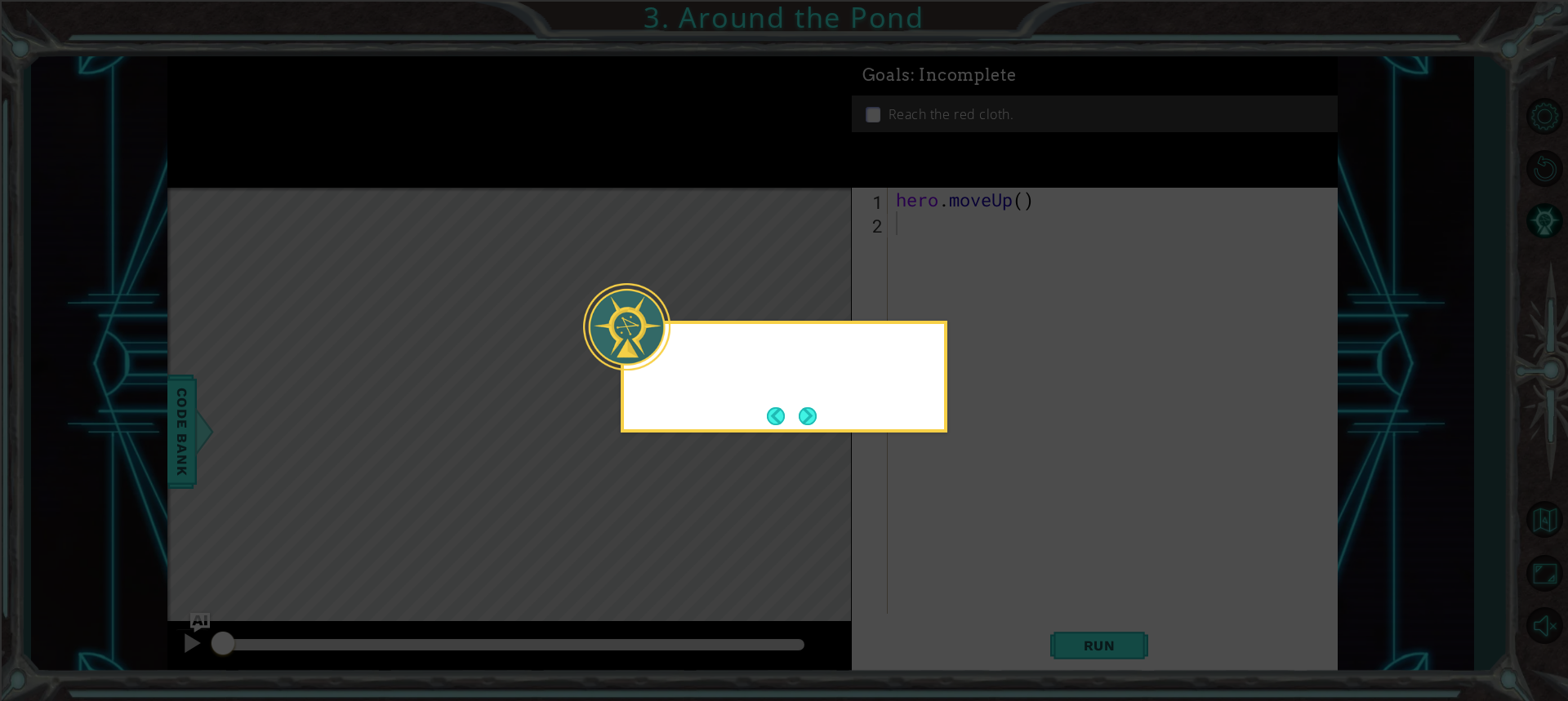
click at [962, 533] on icon at bounding box center [784, 350] width 1568 height 701
click at [817, 407] on button "Next" at bounding box center [807, 416] width 18 height 18
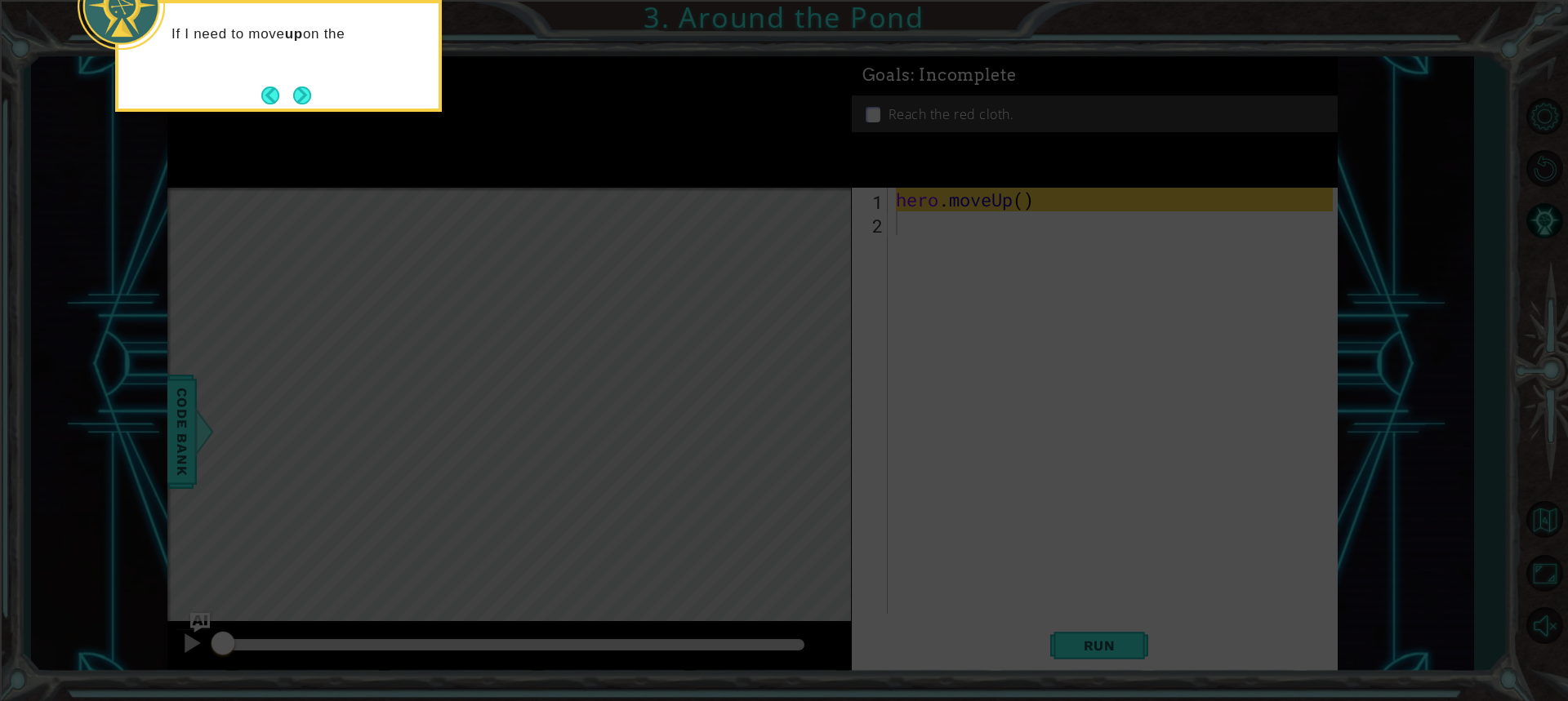
click at [753, 493] on icon at bounding box center [784, 105] width 1568 height 1192
click at [624, 514] on icon at bounding box center [784, 105] width 1568 height 1192
click at [614, 518] on icon at bounding box center [784, 105] width 1568 height 1192
click at [303, 90] on button "Next" at bounding box center [302, 96] width 18 height 18
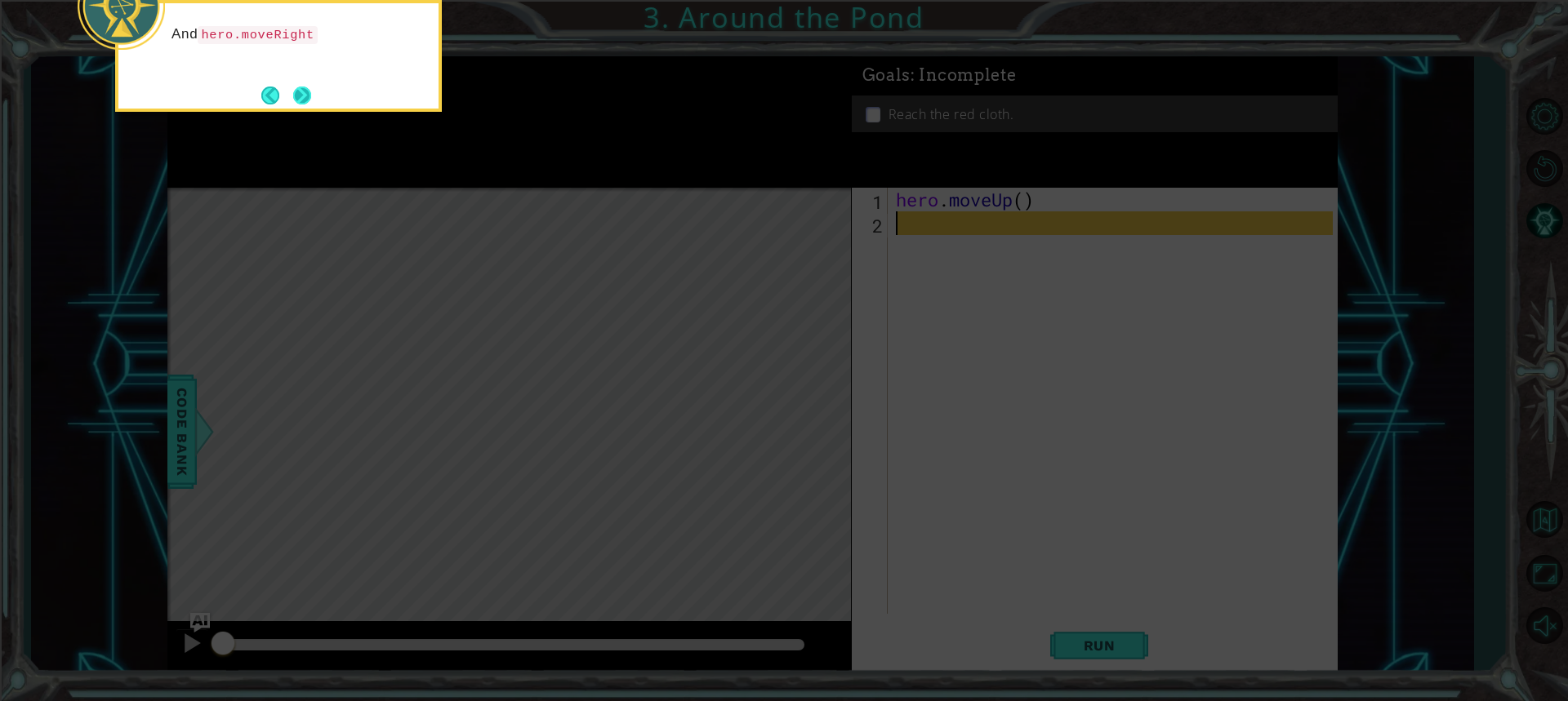
click at [305, 96] on button "Next" at bounding box center [302, 96] width 18 height 18
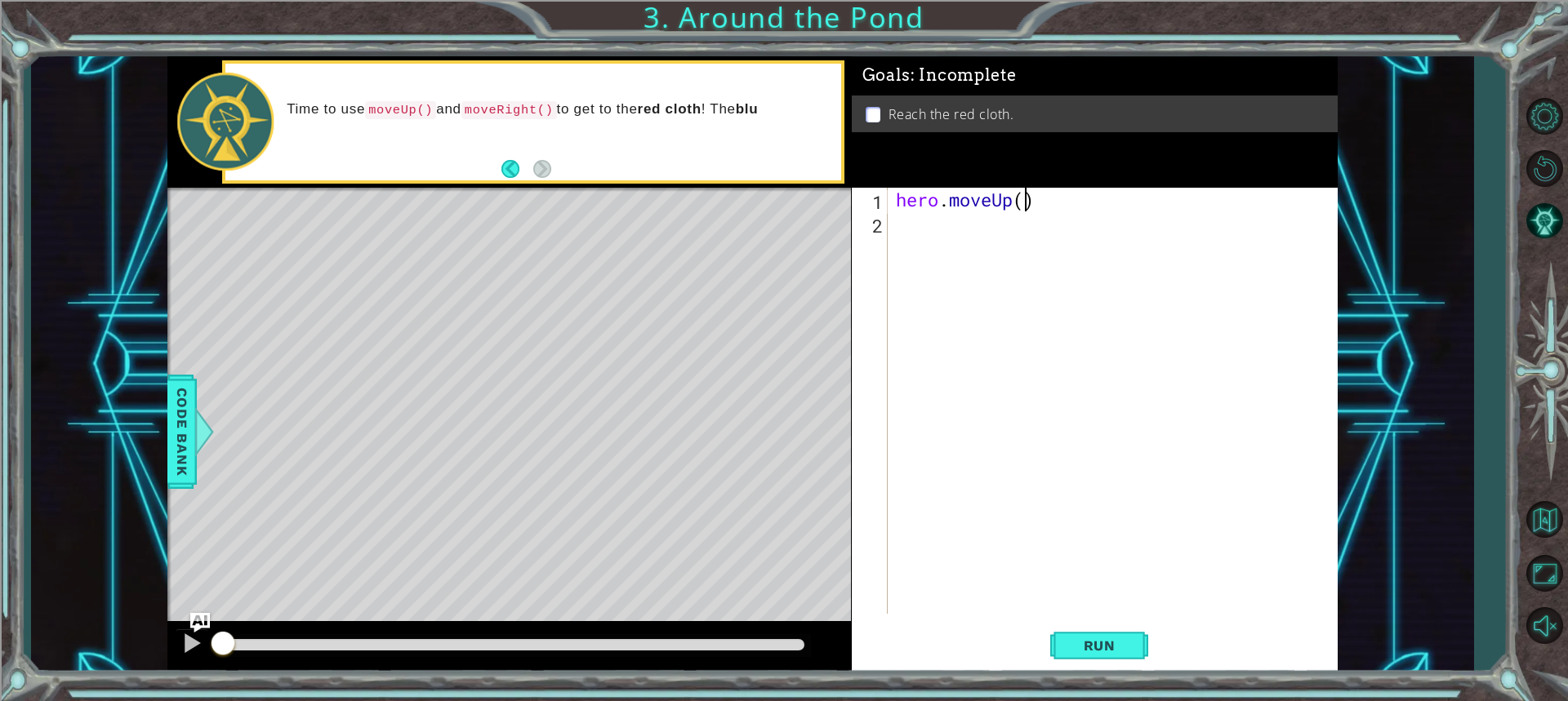
click at [1024, 202] on div "hero . moveUp ( )" at bounding box center [1116, 424] width 448 height 473
type textarea "hero.moveUp(2)"
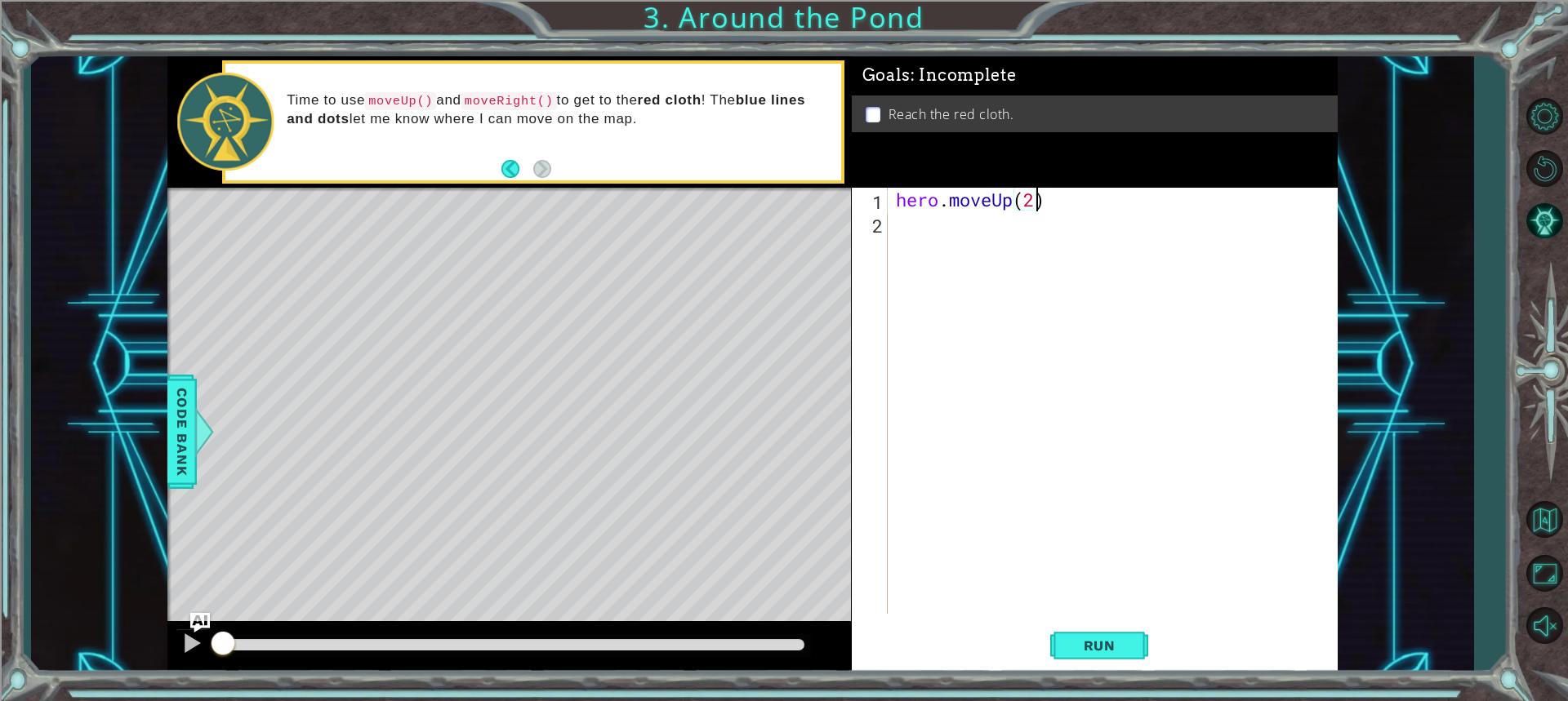
scroll to position [0, 6]
click at [918, 223] on div "hero . moveUp ( 2 )" at bounding box center [1116, 424] width 448 height 473
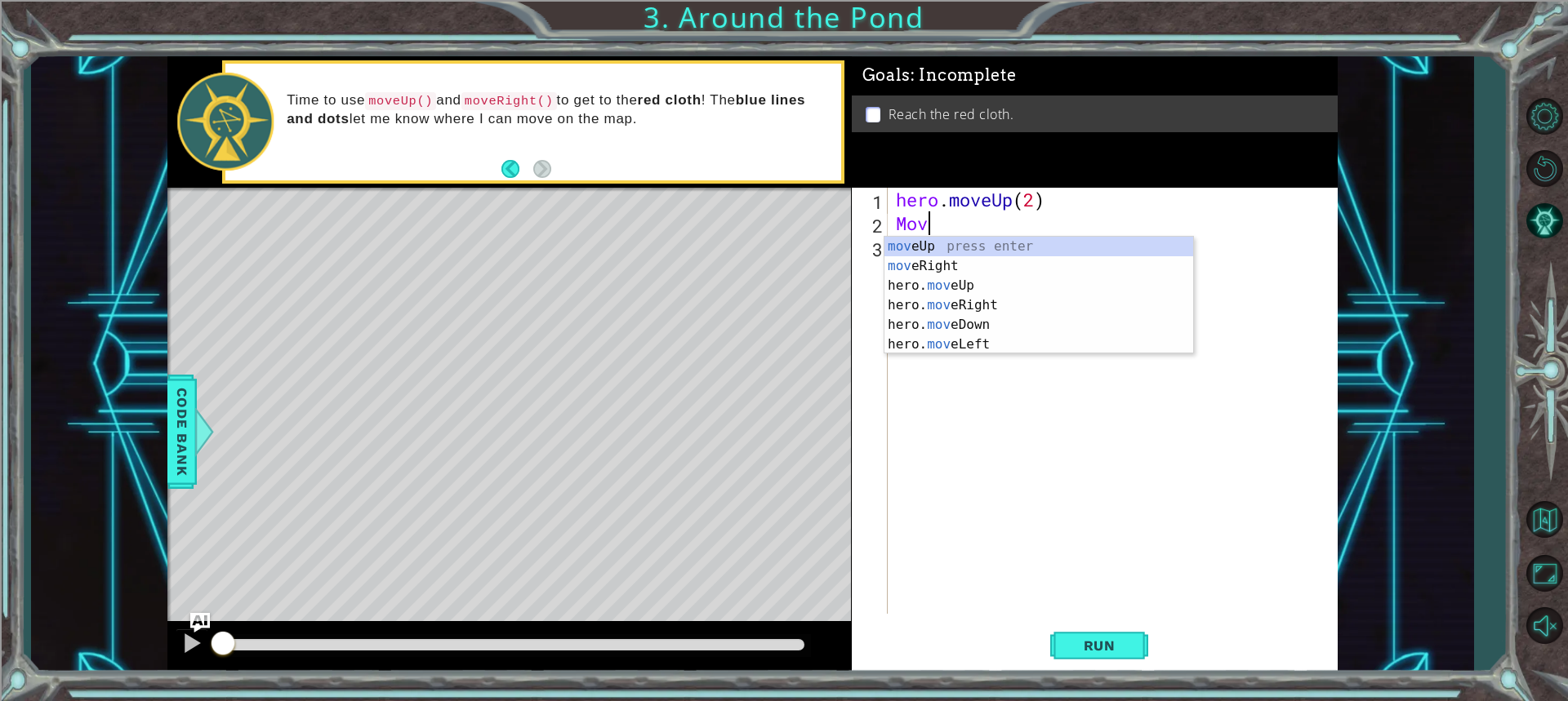
type textarea "Move"
click at [995, 304] on div "move Up press enter move Right press enter hero. move Up press enter hero. move…" at bounding box center [1038, 315] width 309 height 157
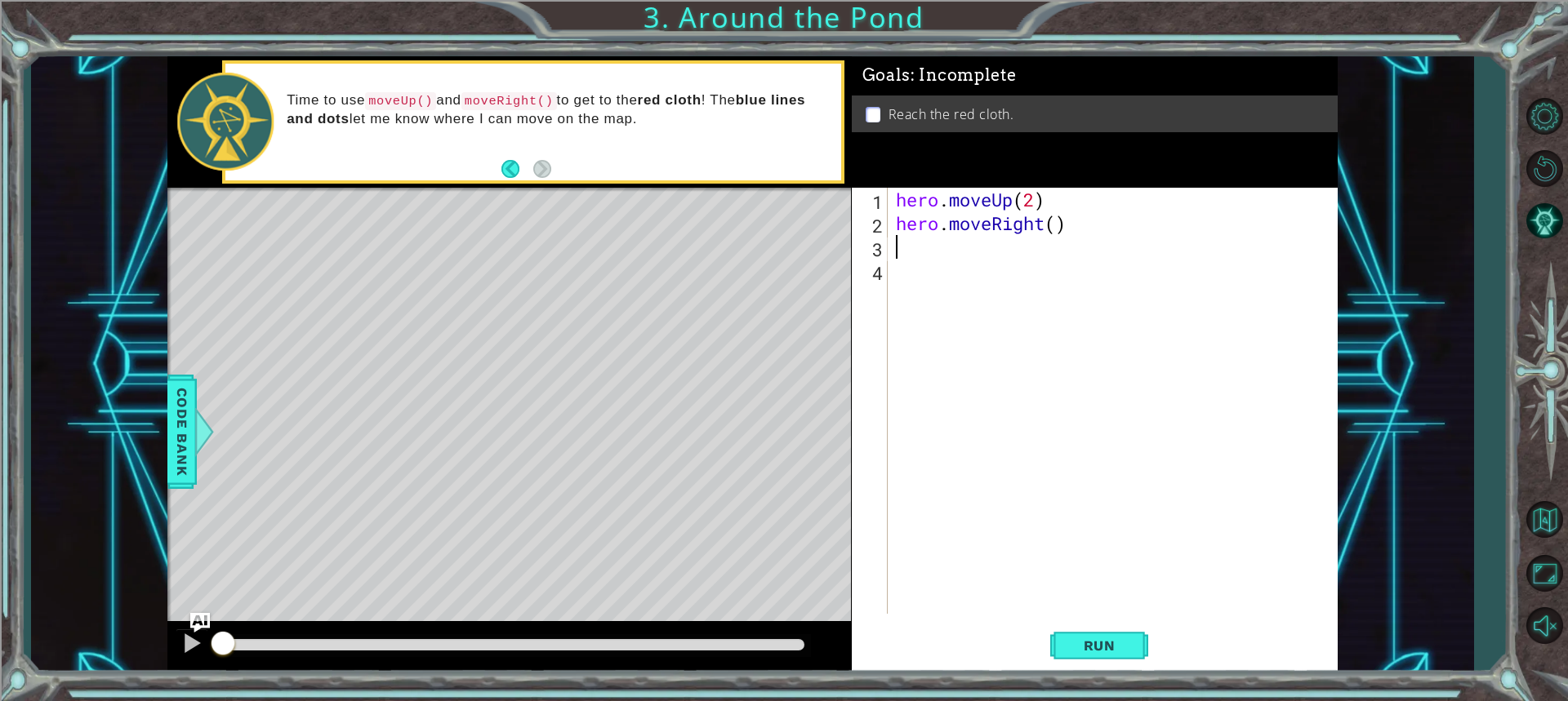
scroll to position [0, 0]
click at [1063, 209] on div "hero . moveUp ( 2 ) hero . moveRight ( )" at bounding box center [1116, 424] width 448 height 473
click at [1058, 223] on div "hero . moveUp ( 2 ) hero . moveRight ( )" at bounding box center [1116, 424] width 448 height 473
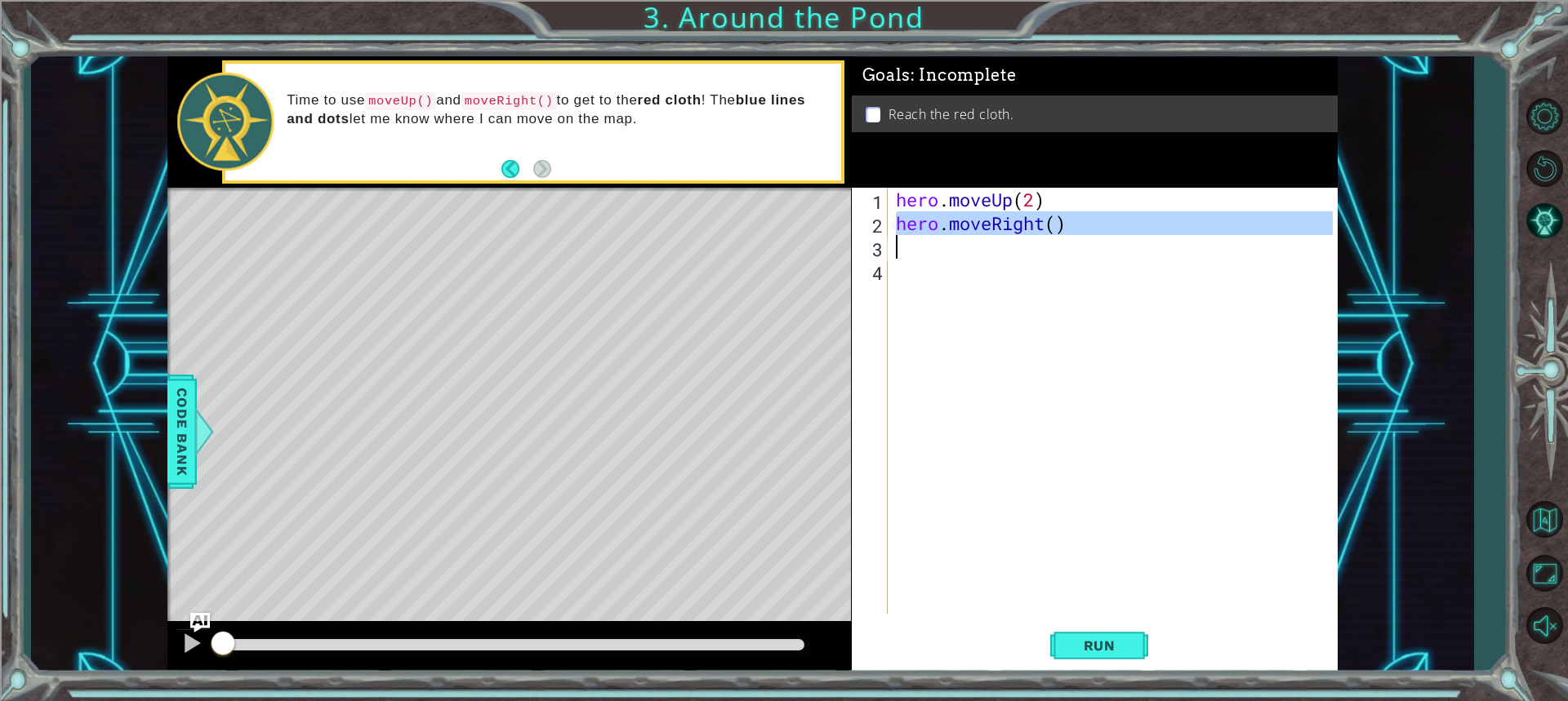
drag, startPoint x: 894, startPoint y: 215, endPoint x: 1120, endPoint y: 238, distance: 227.2
click at [1120, 238] on div "hero . moveUp ( 2 ) hero . moveRight ( )" at bounding box center [1116, 424] width 448 height 473
type textarea "hero.moveRight()"
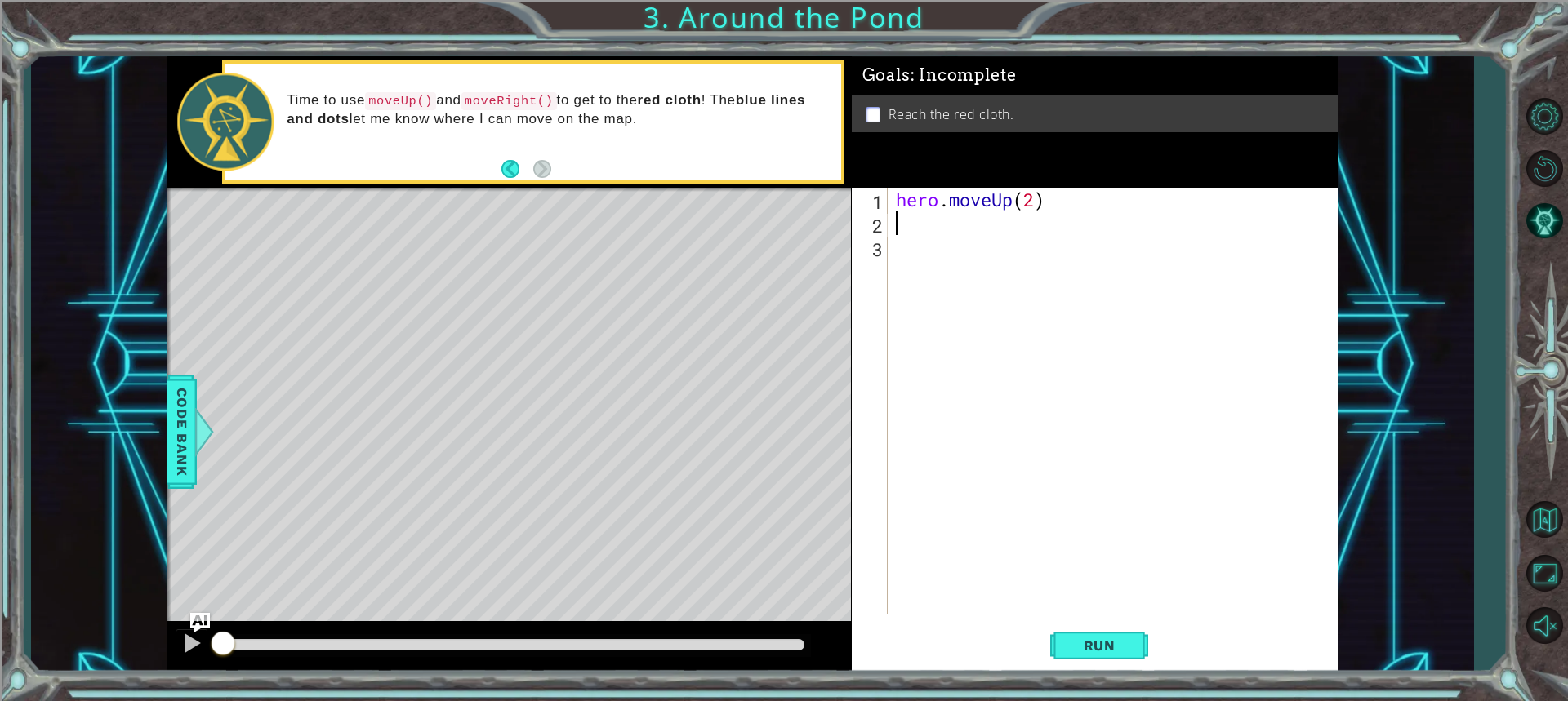
type textarea "m"
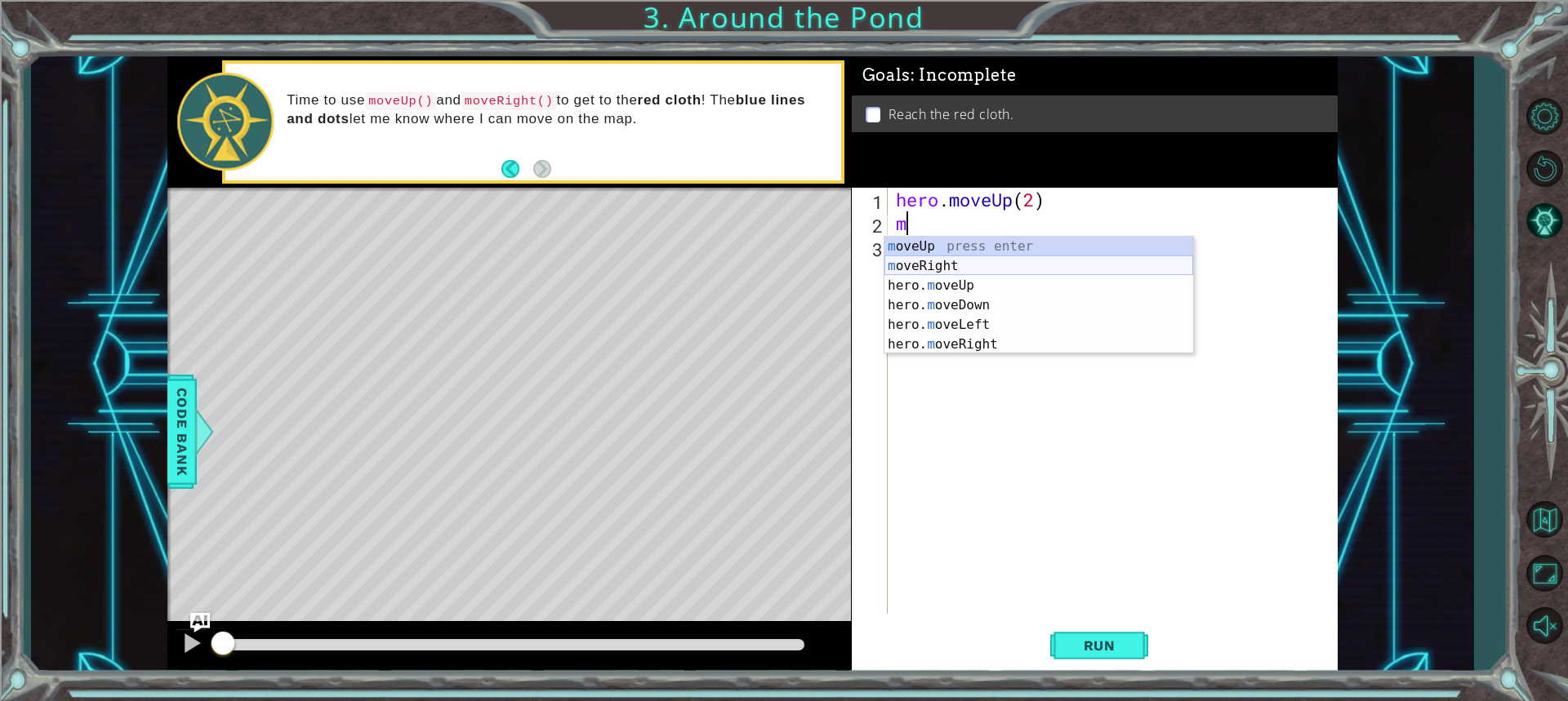
click at [1012, 270] on div "m oveUp press enter m oveRight press enter hero. m oveUp press enter hero. m ov…" at bounding box center [1038, 315] width 309 height 157
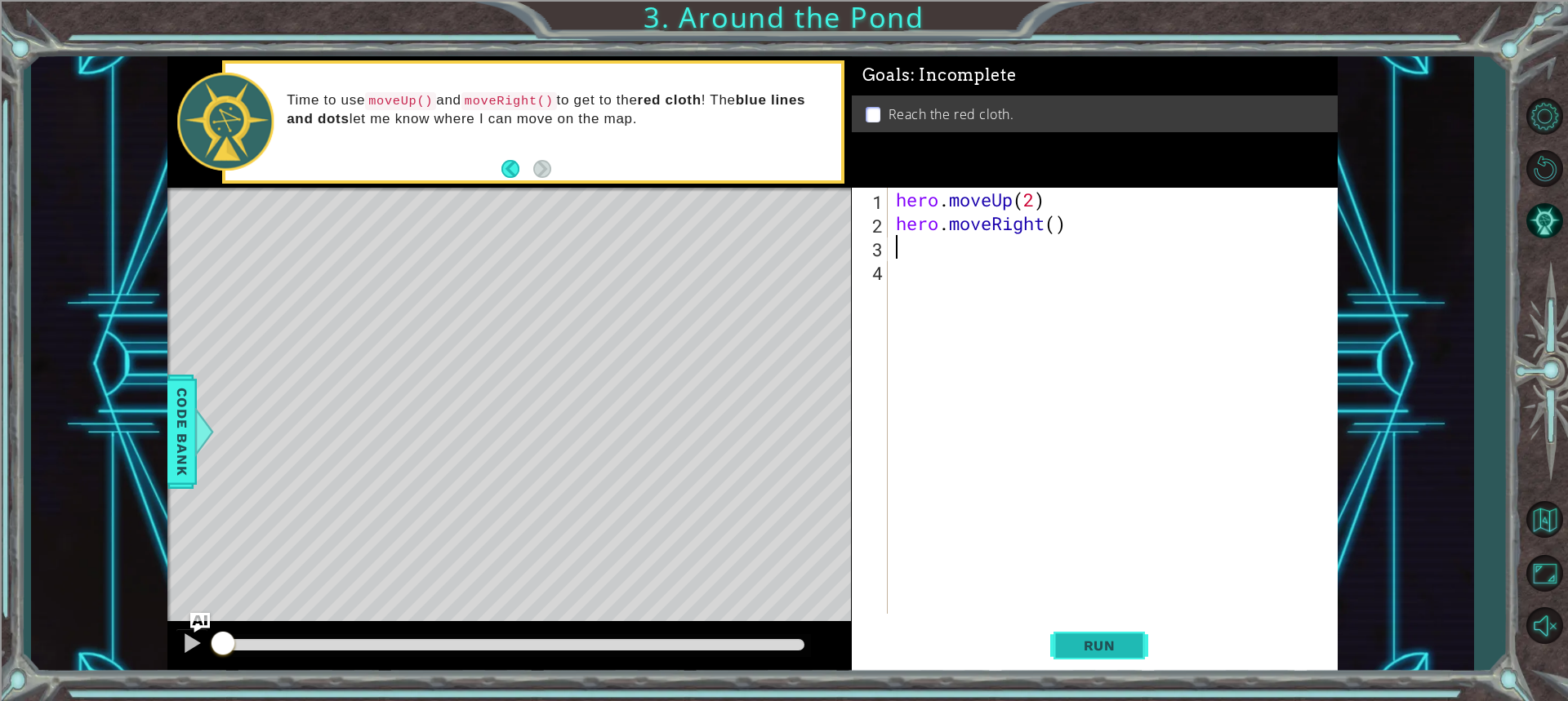
click at [1063, 643] on button "Run" at bounding box center [1098, 645] width 98 height 48
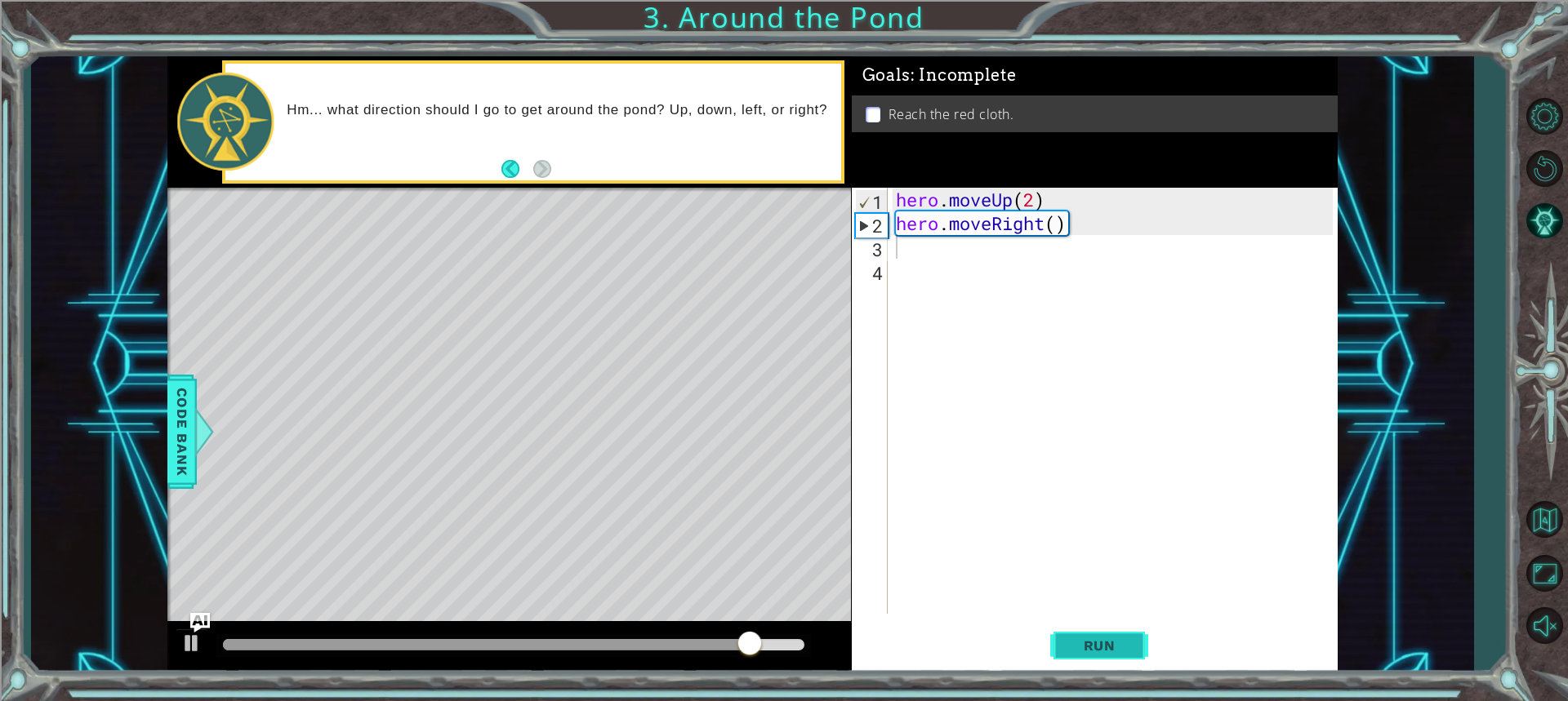
click at [1125, 649] on span "Run" at bounding box center [1098, 646] width 64 height 17
click at [186, 638] on div at bounding box center [191, 643] width 21 height 21
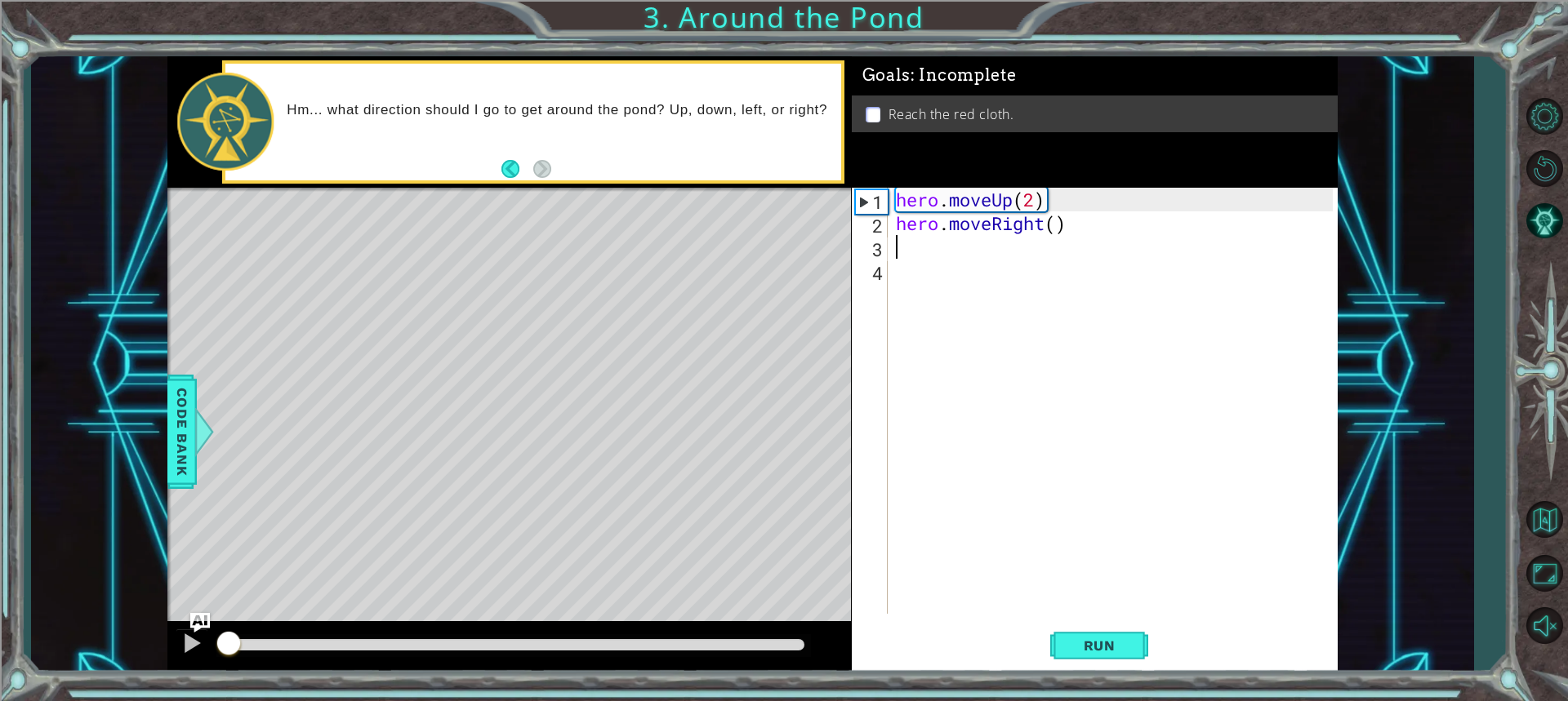
drag, startPoint x: 395, startPoint y: 643, endPoint x: 225, endPoint y: 651, distance: 170.2
click at [225, 651] on div at bounding box center [228, 644] width 29 height 29
type textarea "v"
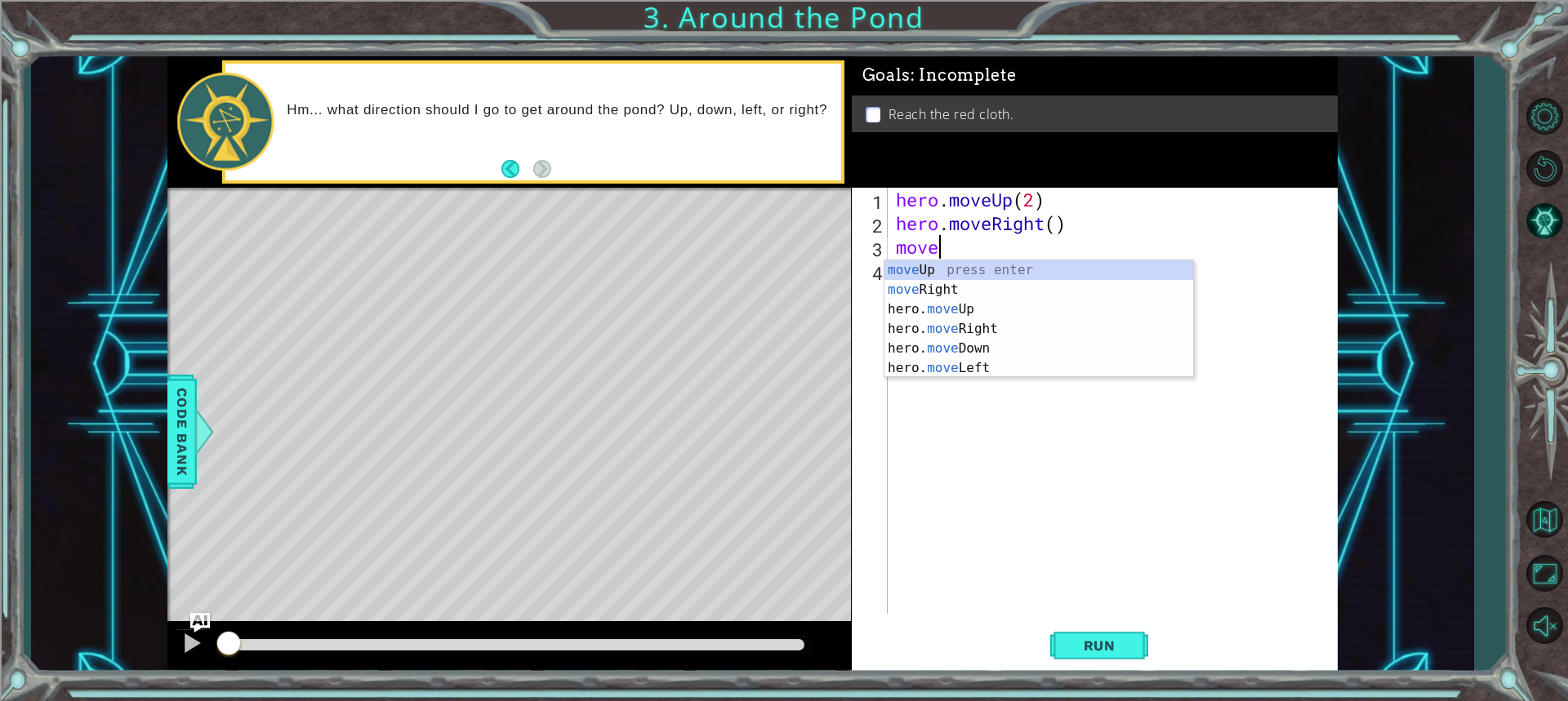
scroll to position [0, 1]
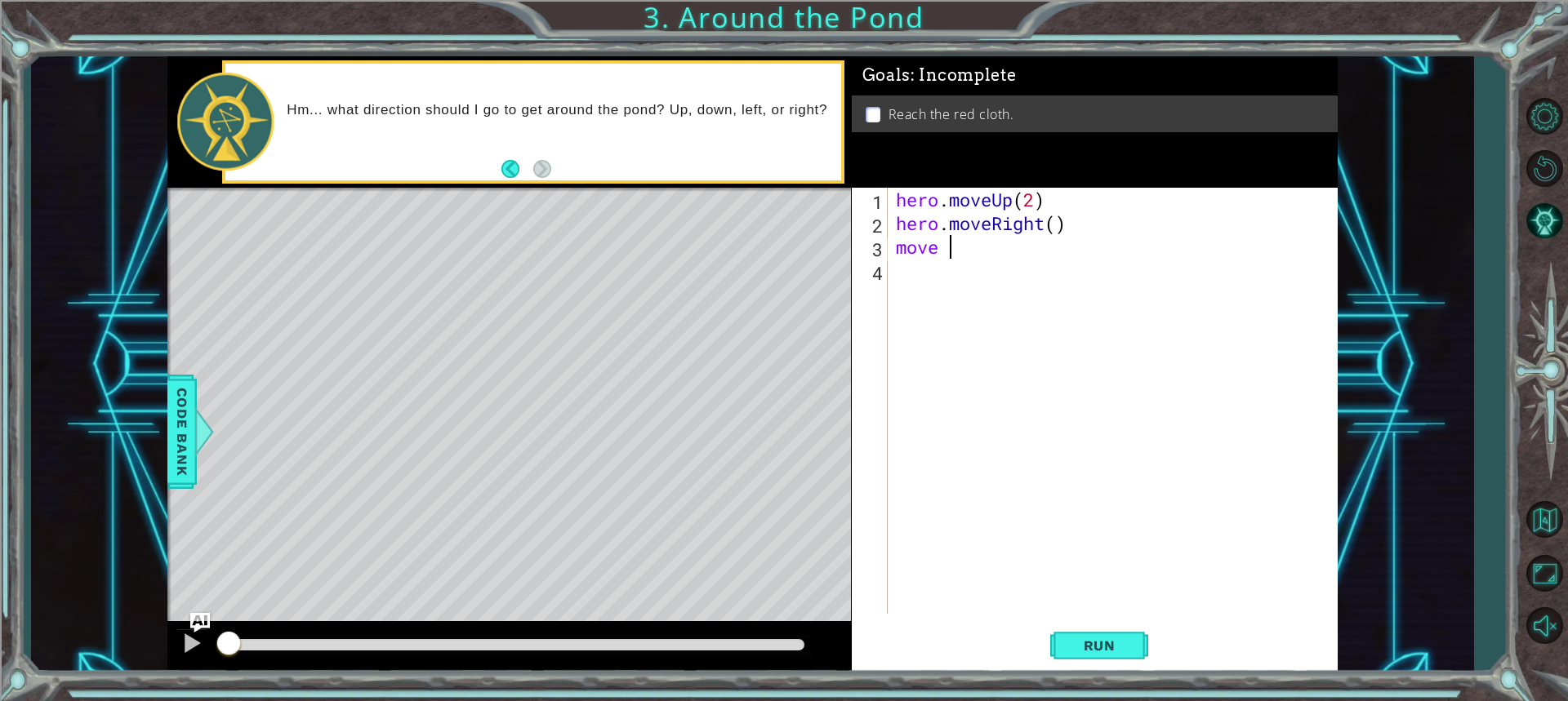
type textarea "move"
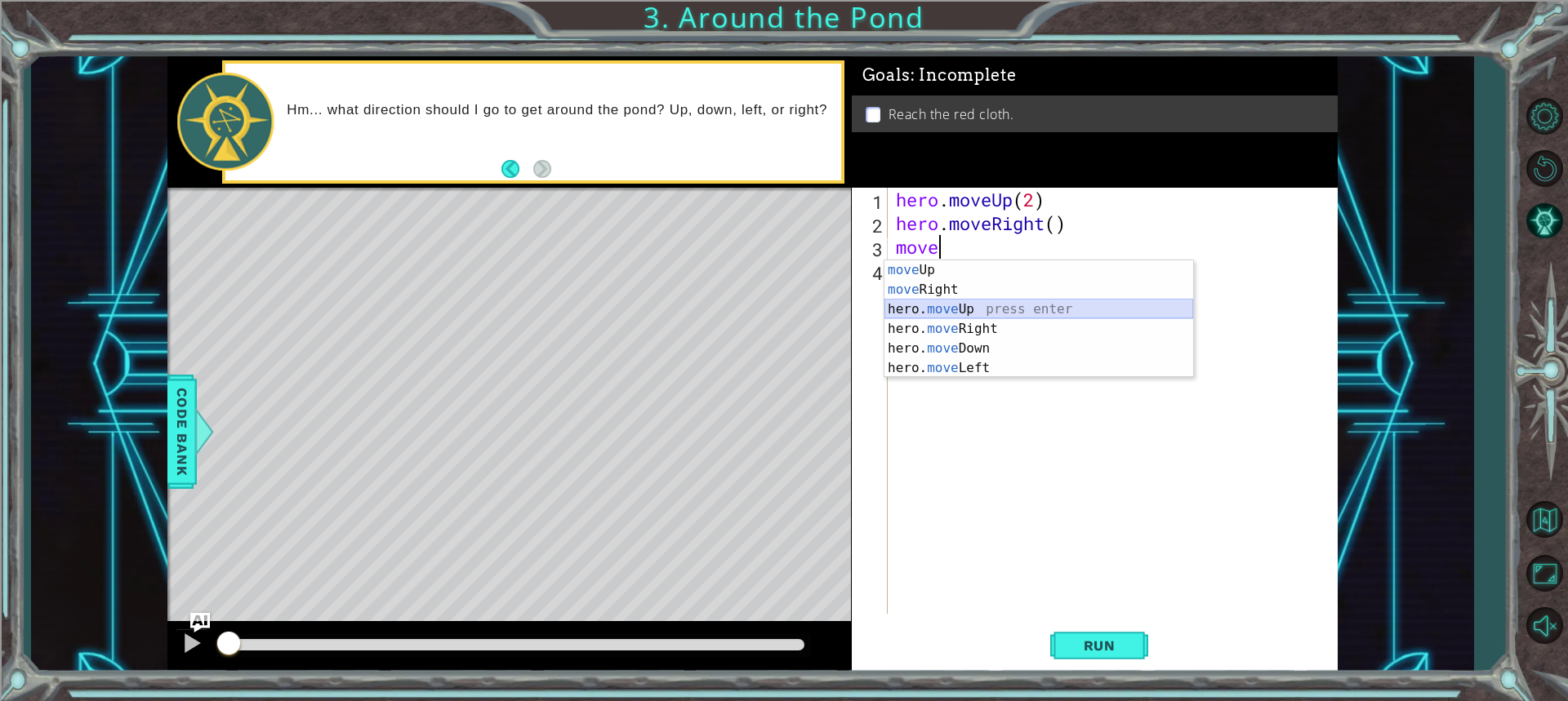
click at [926, 314] on div "move Up press enter move Right press enter hero. move Up press enter hero. move…" at bounding box center [1038, 338] width 309 height 157
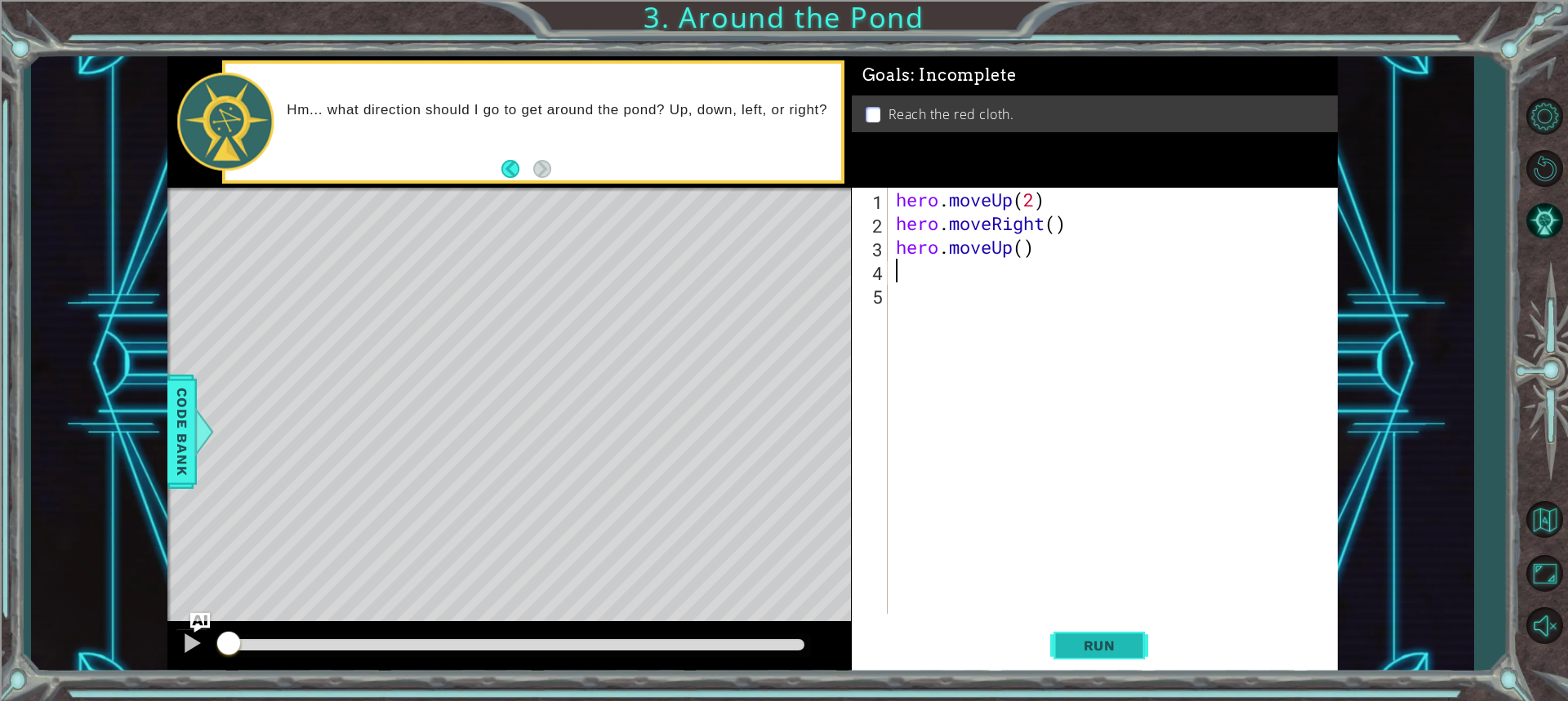
click at [1059, 647] on button "Run" at bounding box center [1098, 645] width 98 height 48
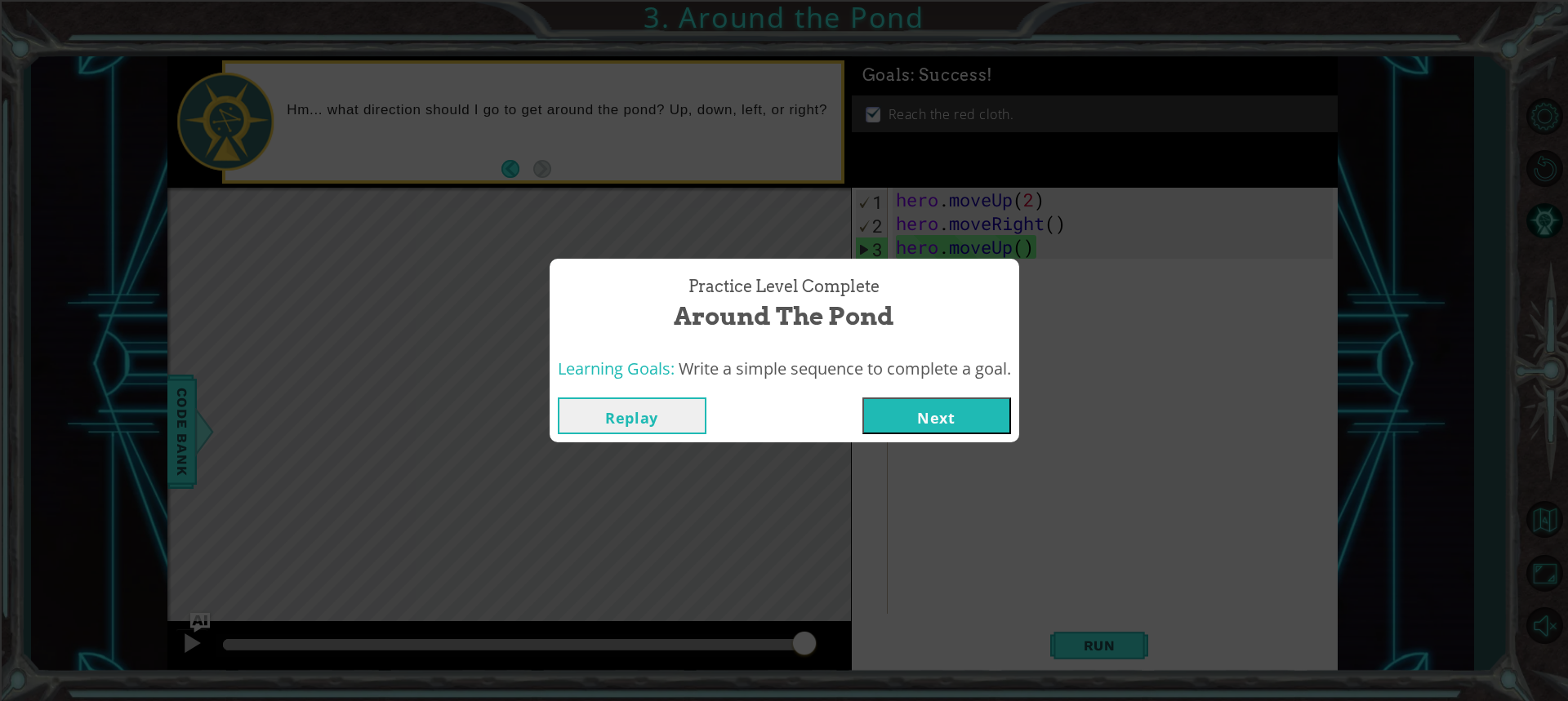
click at [997, 405] on button "Next" at bounding box center [937, 416] width 148 height 37
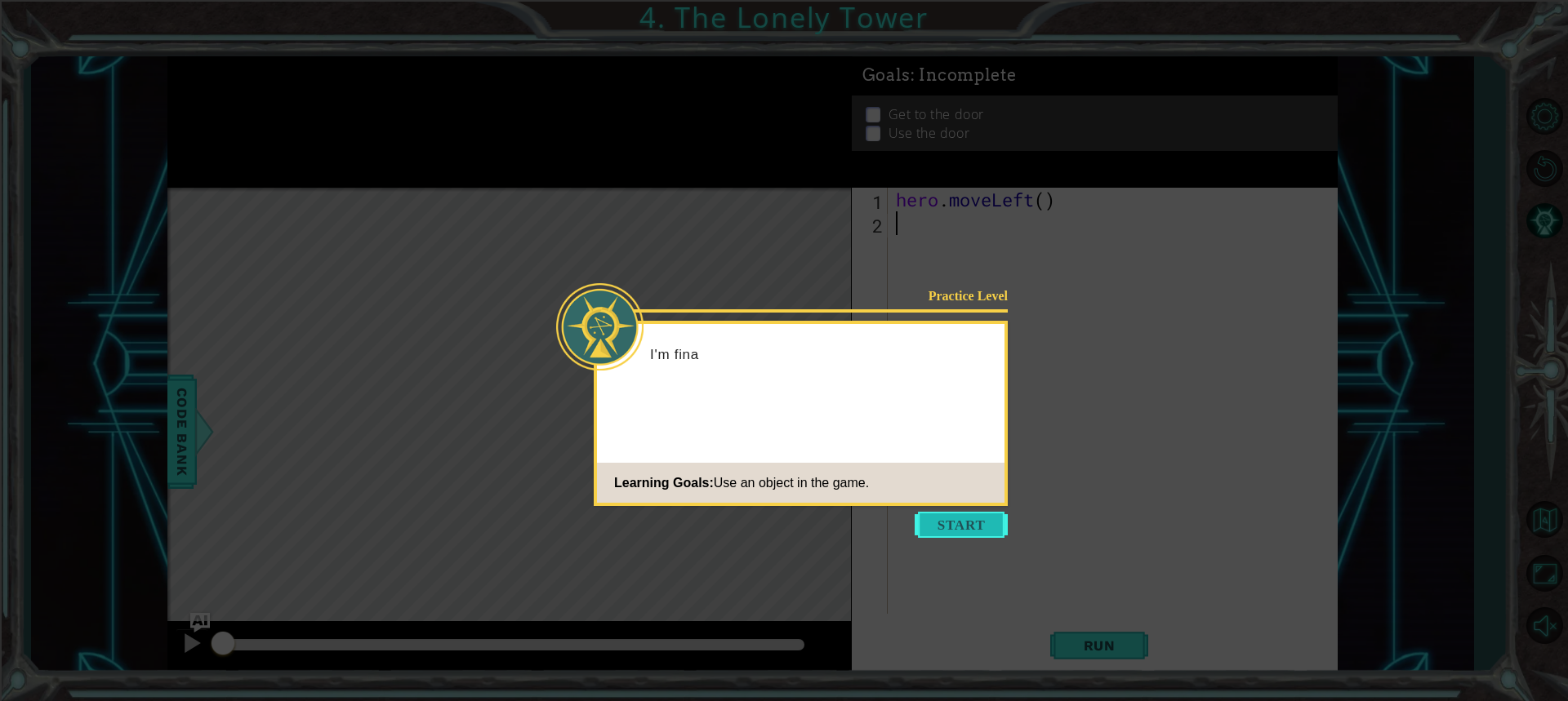
click at [1003, 523] on button "Start" at bounding box center [961, 524] width 93 height 26
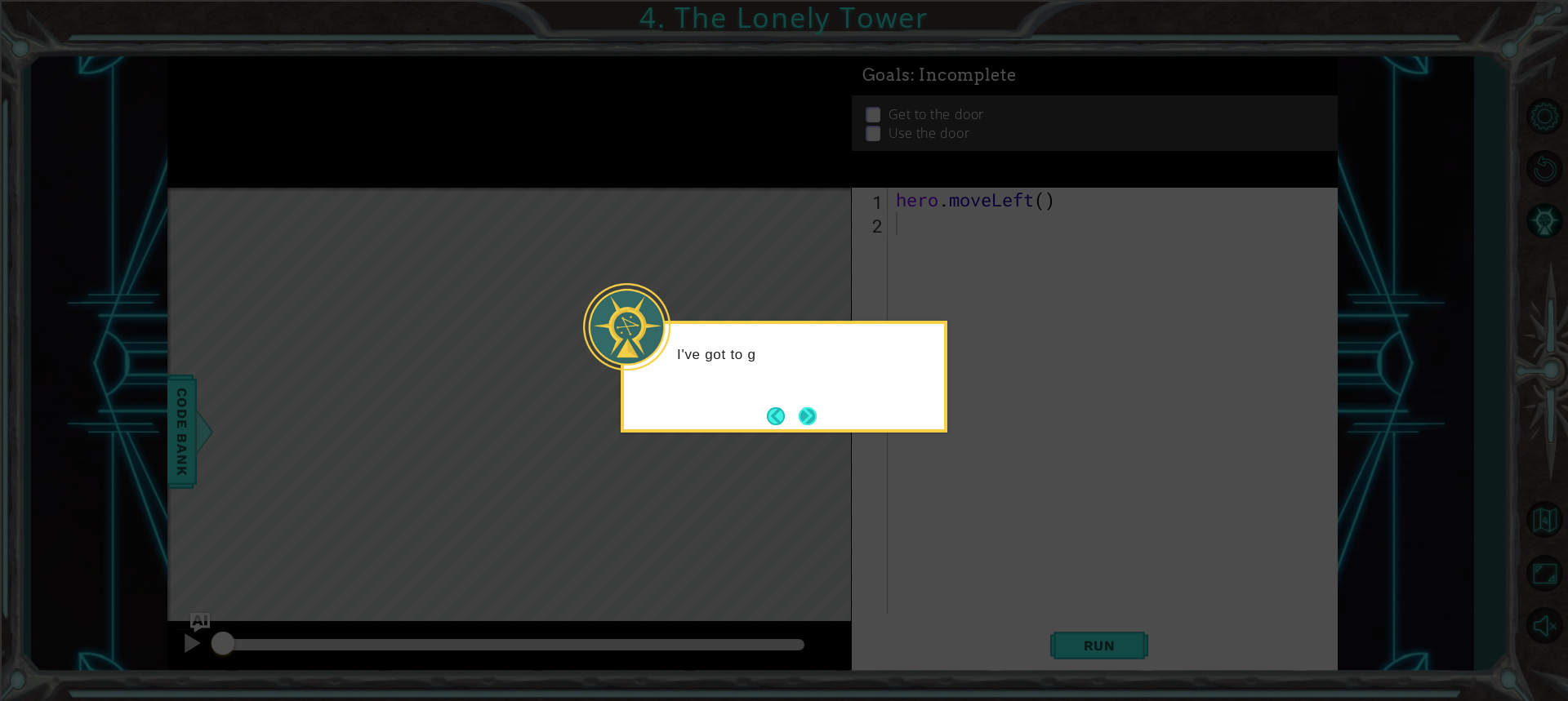
click at [816, 422] on button "Next" at bounding box center [807, 416] width 18 height 18
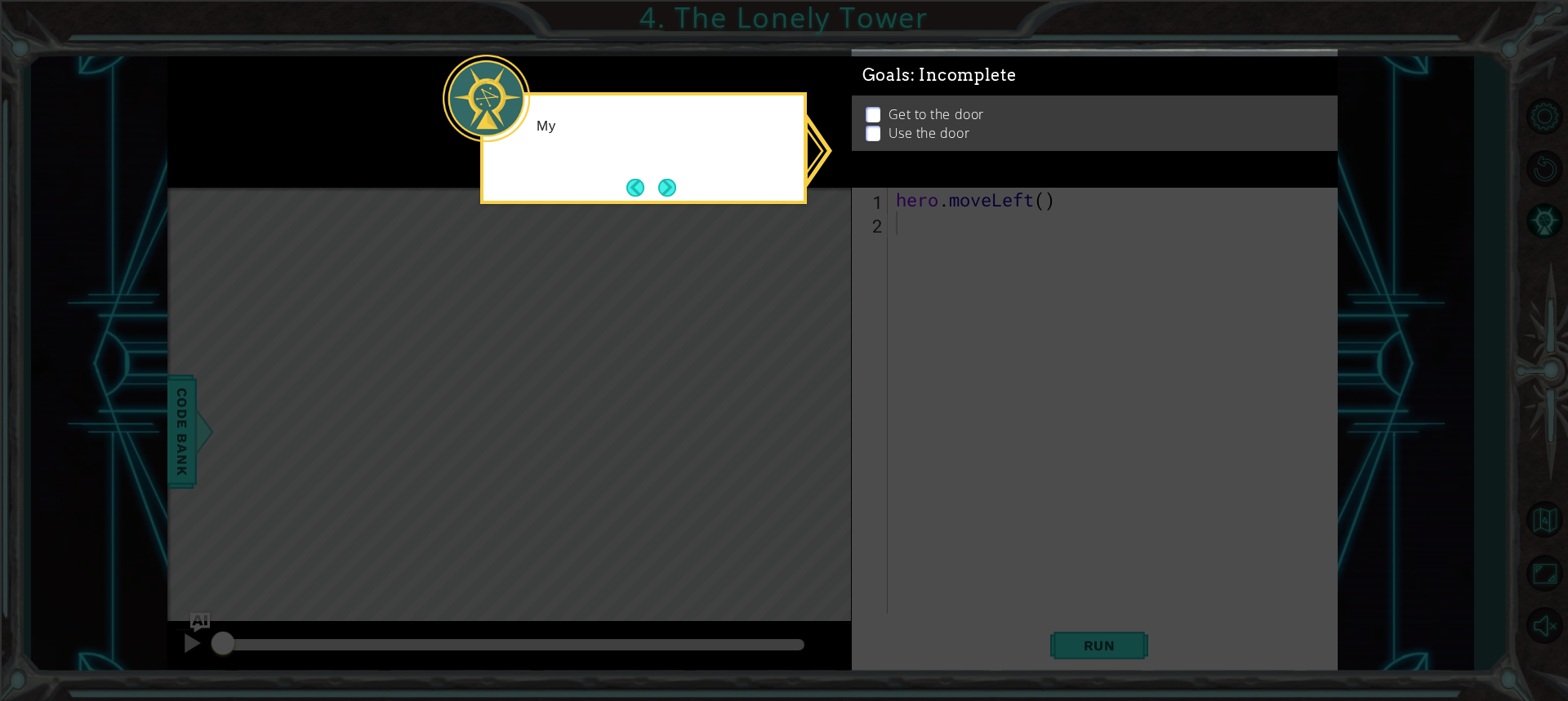
click at [816, 422] on icon at bounding box center [784, 350] width 1568 height 701
click at [971, 391] on icon at bounding box center [784, 350] width 1568 height 701
click at [660, 171] on div "My GOALS up here will help me figure out" at bounding box center [644, 143] width 320 height 83
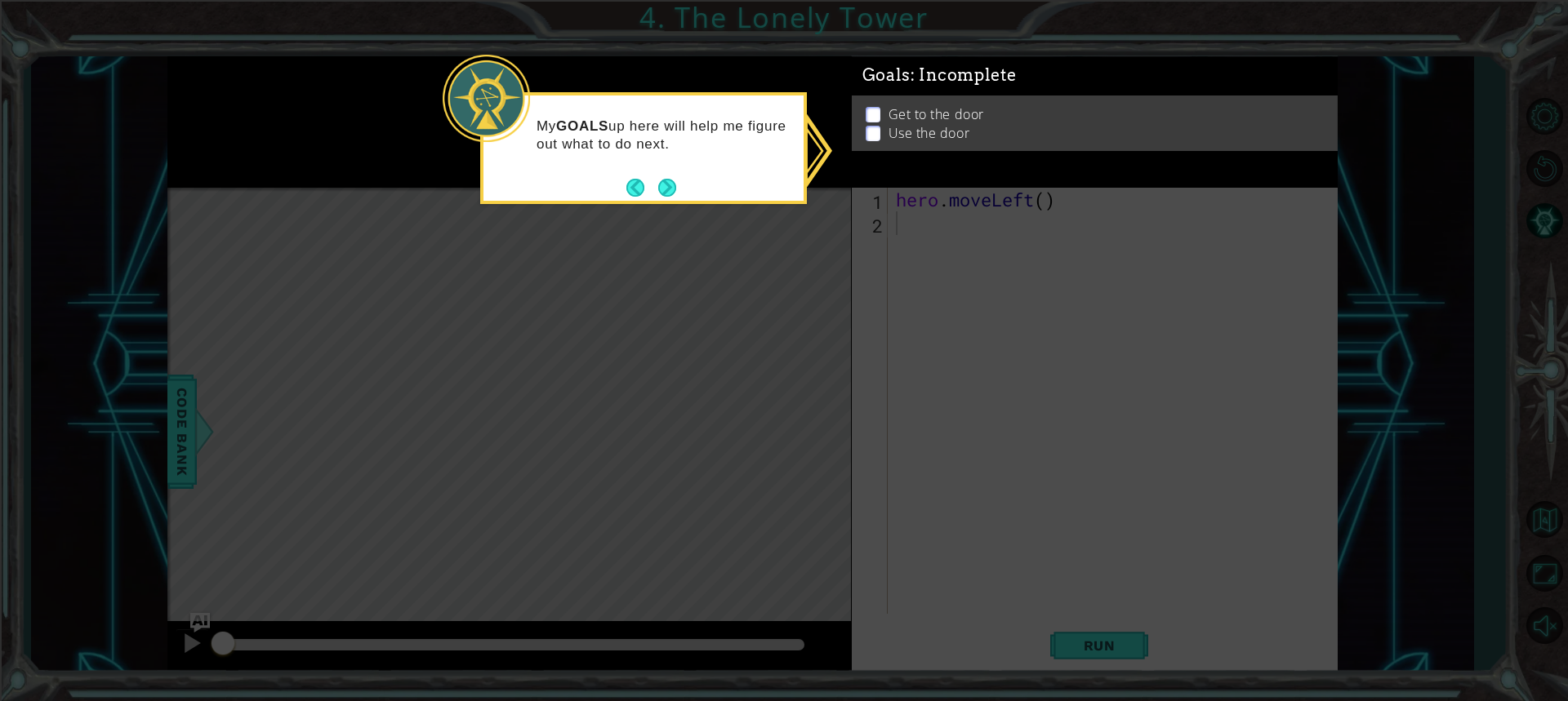
click at [866, 107] on li "Get to the door" at bounding box center [1097, 115] width 462 height 19
click at [664, 178] on button "Next" at bounding box center [667, 188] width 18 height 18
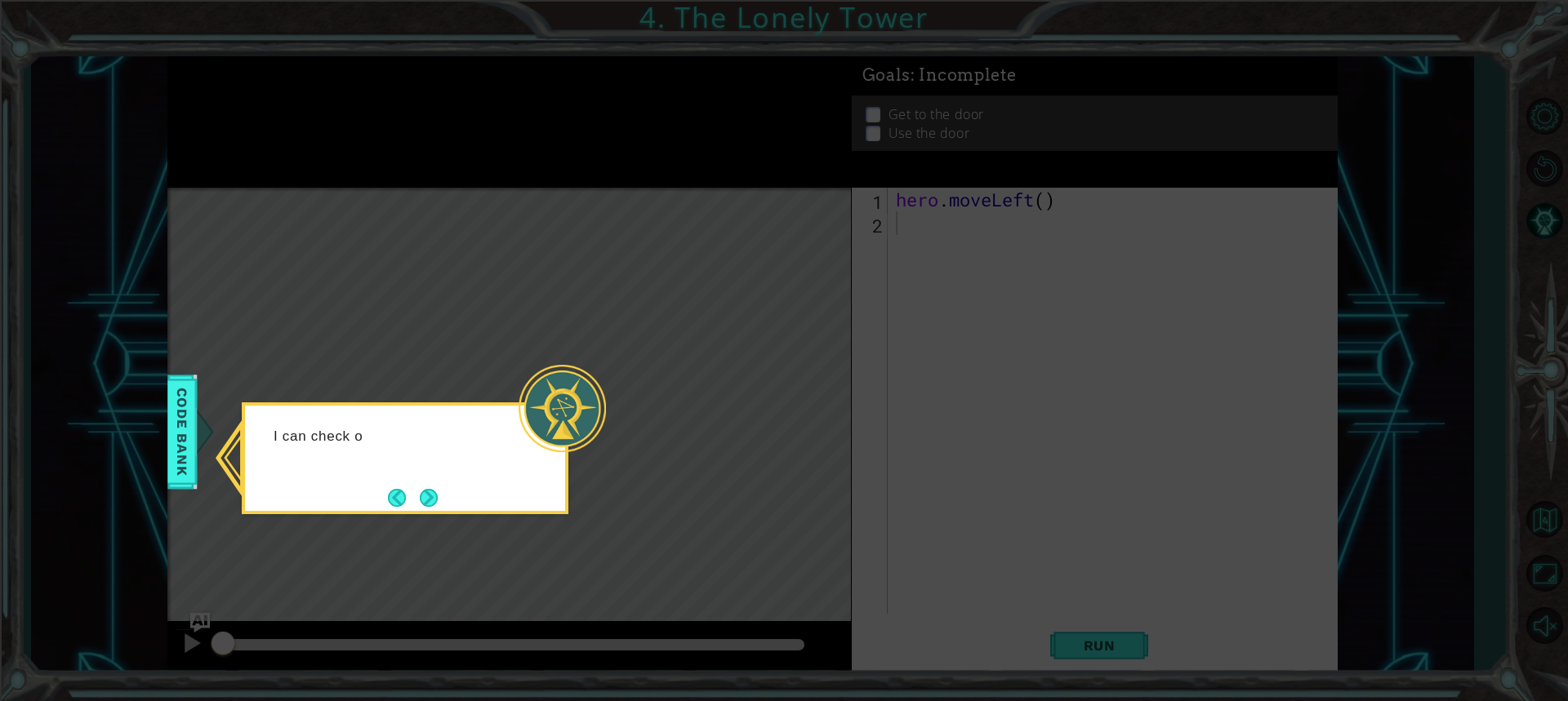
click at [577, 426] on div at bounding box center [562, 408] width 88 height 88
click at [430, 498] on button "Next" at bounding box center [429, 498] width 18 height 18
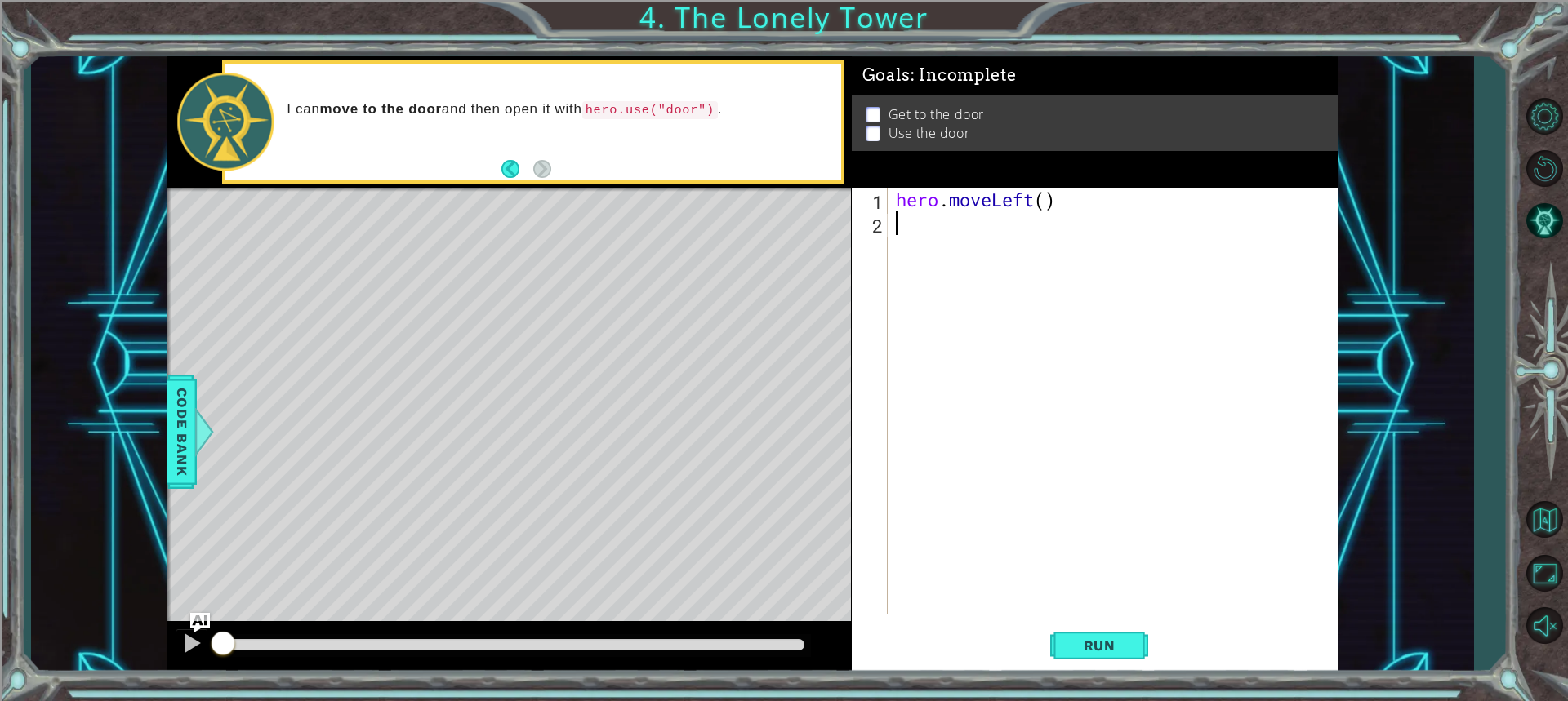
click at [1044, 198] on div "hero . moveLeft ( )" at bounding box center [1116, 424] width 448 height 473
type textarea "hero.moveLeft(2)"
click at [896, 238] on div "hero . moveLeft ( 2 )" at bounding box center [1116, 424] width 448 height 473
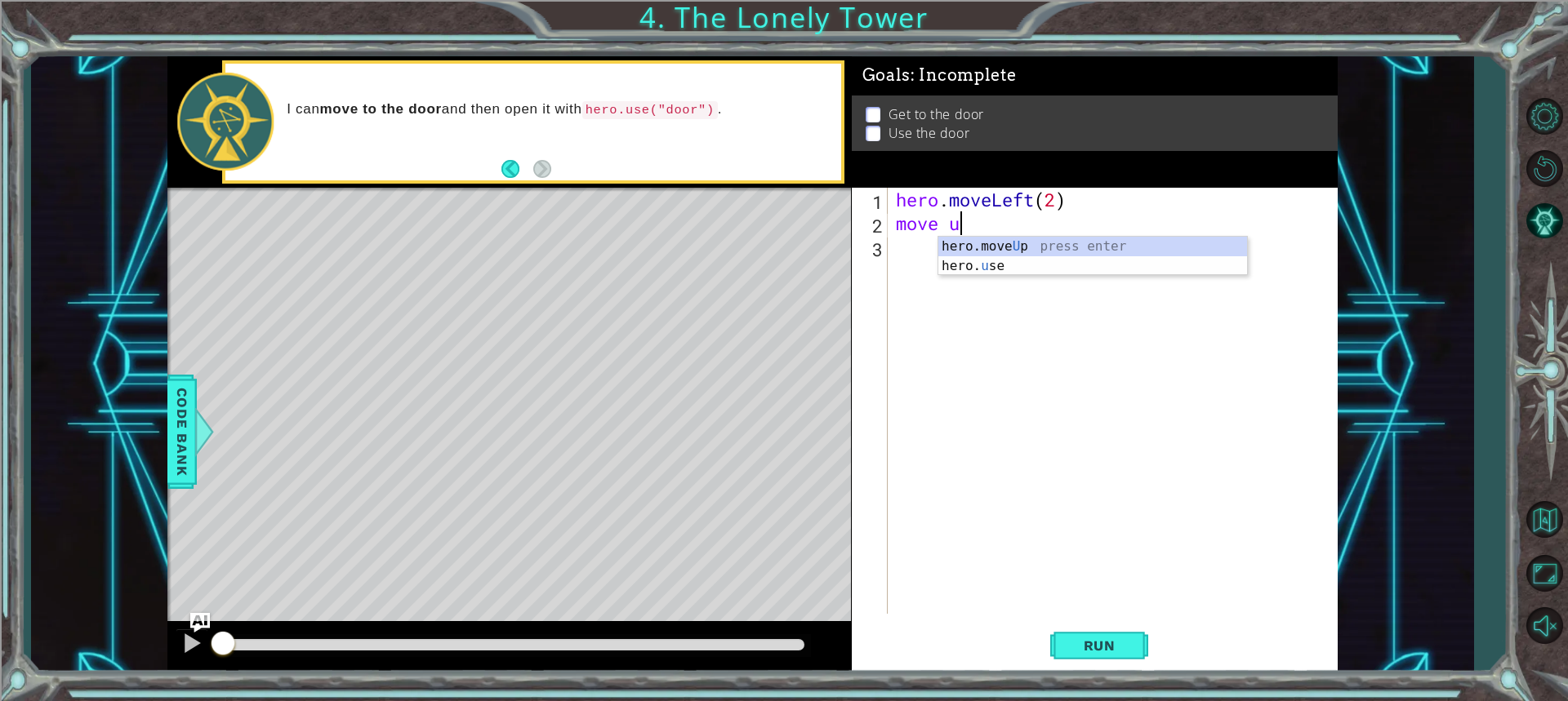
click at [1067, 233] on div "hero . moveLeft ( 2 ) move u" at bounding box center [1116, 424] width 448 height 473
type textarea "move up"
click at [1038, 245] on div "hero.move Up press enter" at bounding box center [1093, 266] width 309 height 58
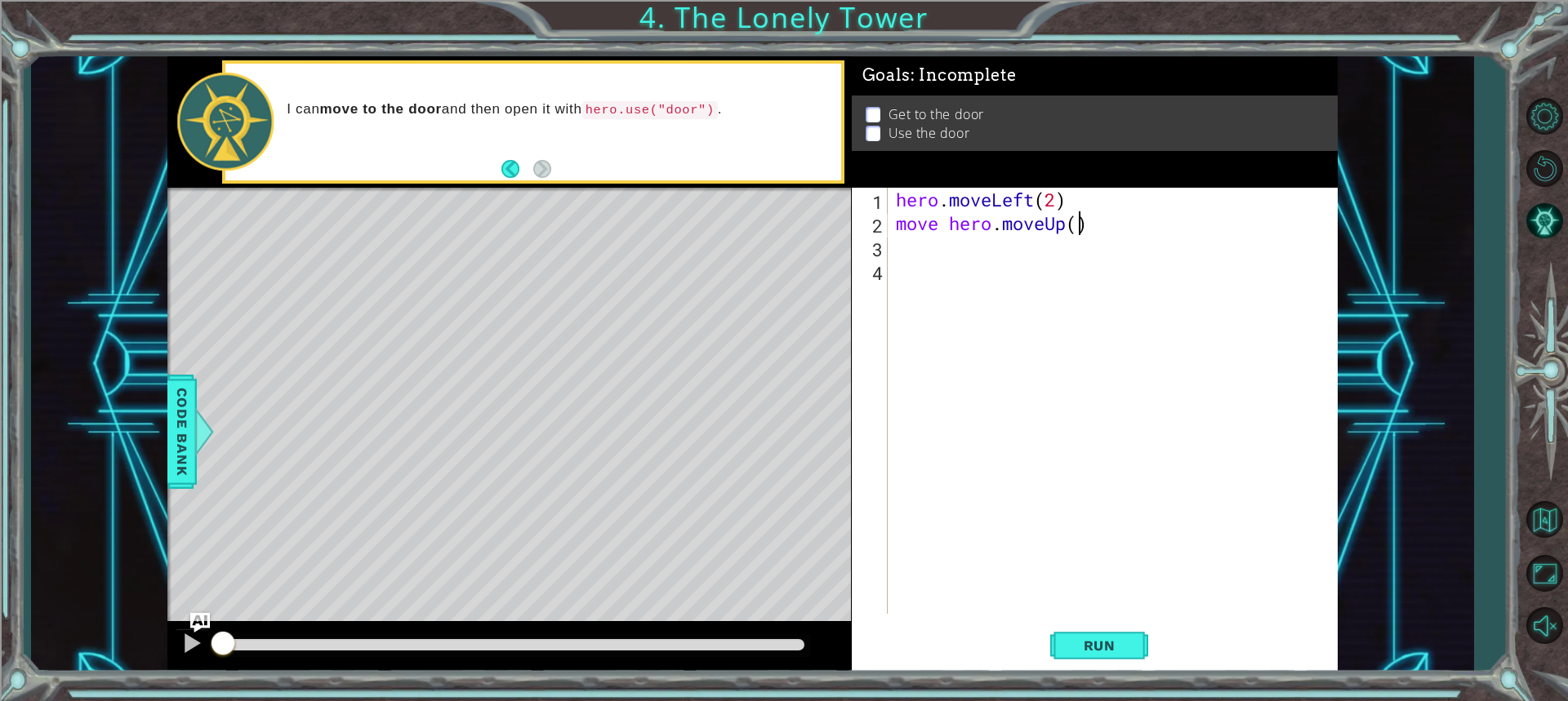
click at [1079, 215] on div "hero . moveLeft ( 2 ) move hero . moveUp ( )" at bounding box center [1116, 424] width 448 height 473
type textarea "move hero.moveUp(2)"
click at [1001, 267] on div "hero . moveLeft ( 2 ) move hero . moveUp ( 2 )" at bounding box center [1116, 424] width 448 height 473
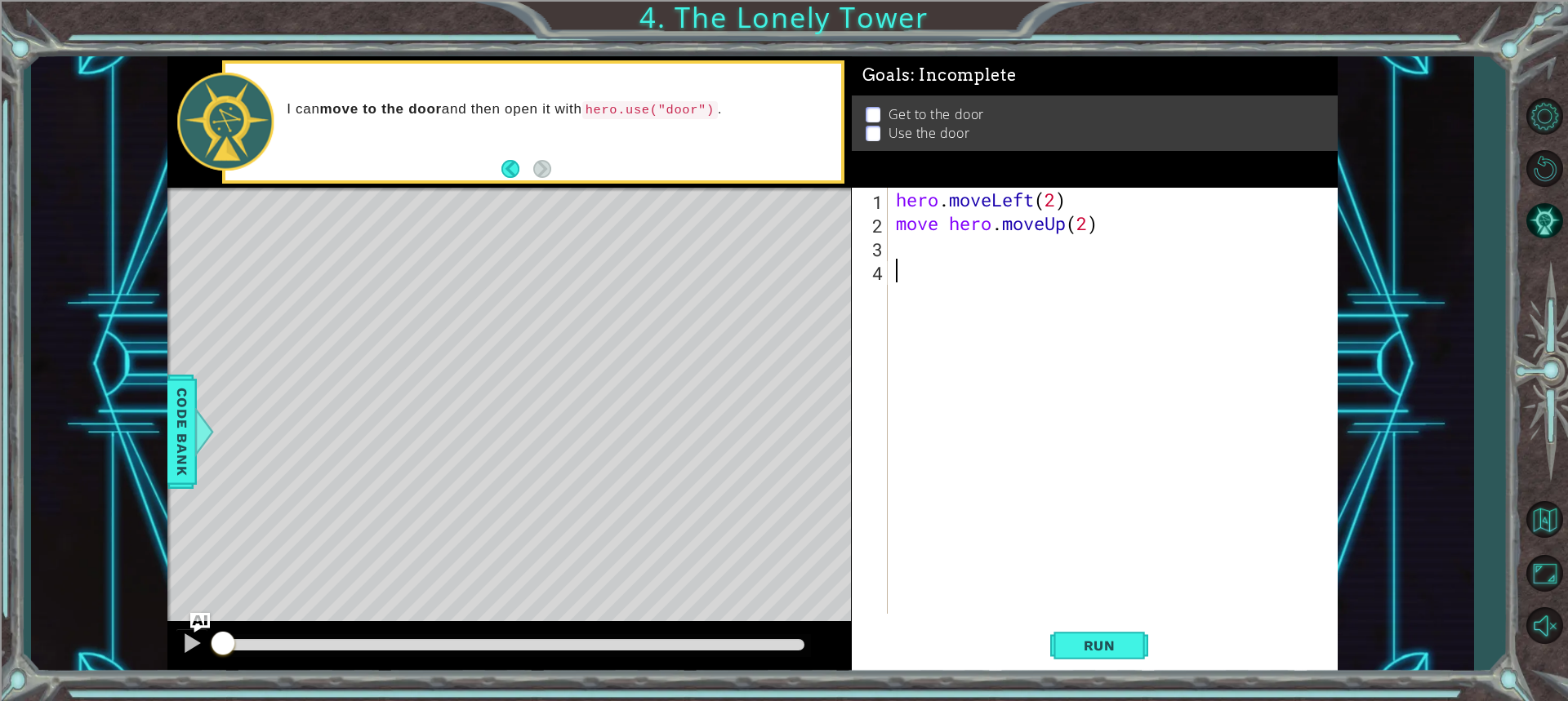
click at [889, 252] on div "1 2 3 4 hero . moveLeft ( 2 ) move hero . moveUp ( 2 ) הההההההההההההההההההההההה…" at bounding box center [1092, 400] width 481 height 426
click at [912, 240] on div "hero . moveLeft ( 2 ) move hero . moveUp ( 2 )" at bounding box center [1116, 424] width 448 height 473
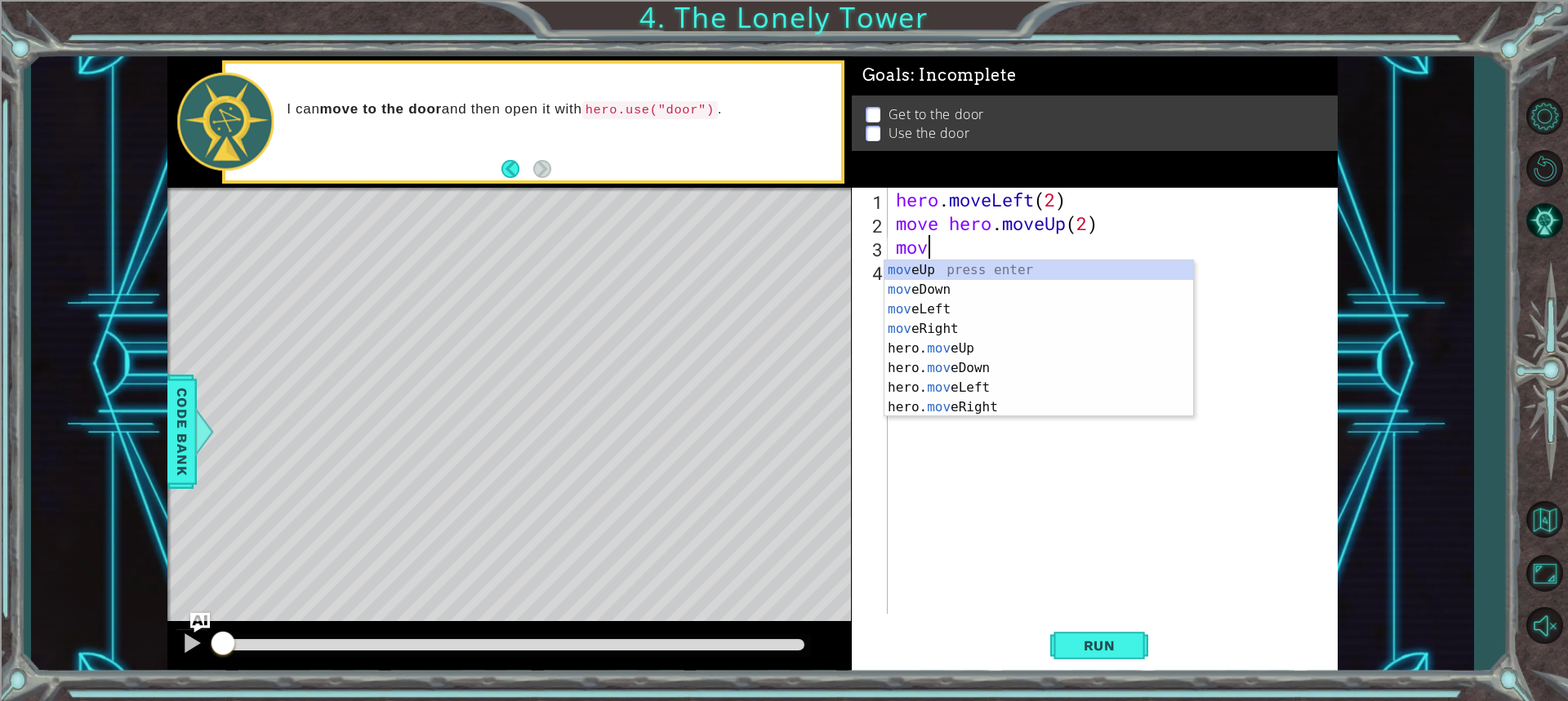
type textarea "move"
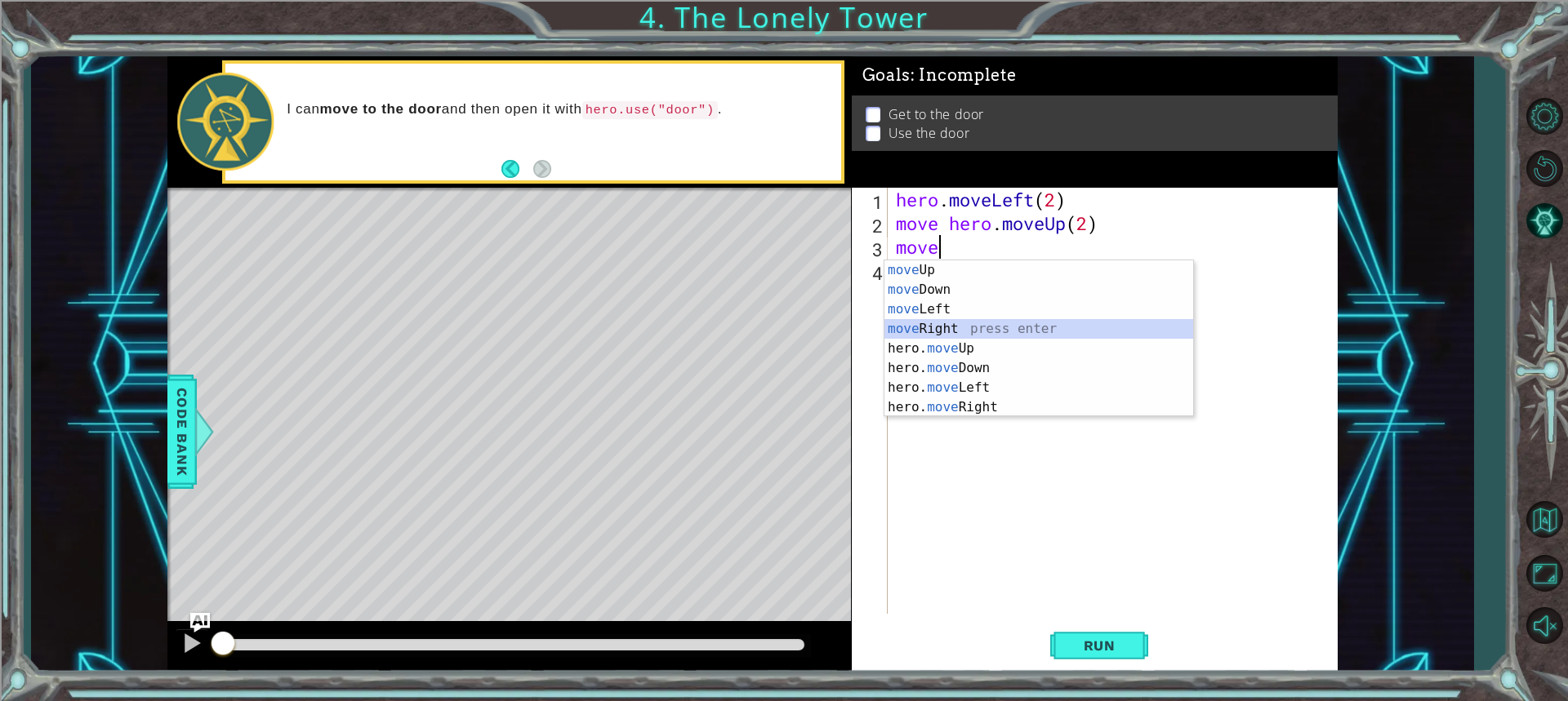
click at [933, 329] on div "move Up press enter move Down press enter move Left press enter move Right pres…" at bounding box center [1038, 358] width 309 height 196
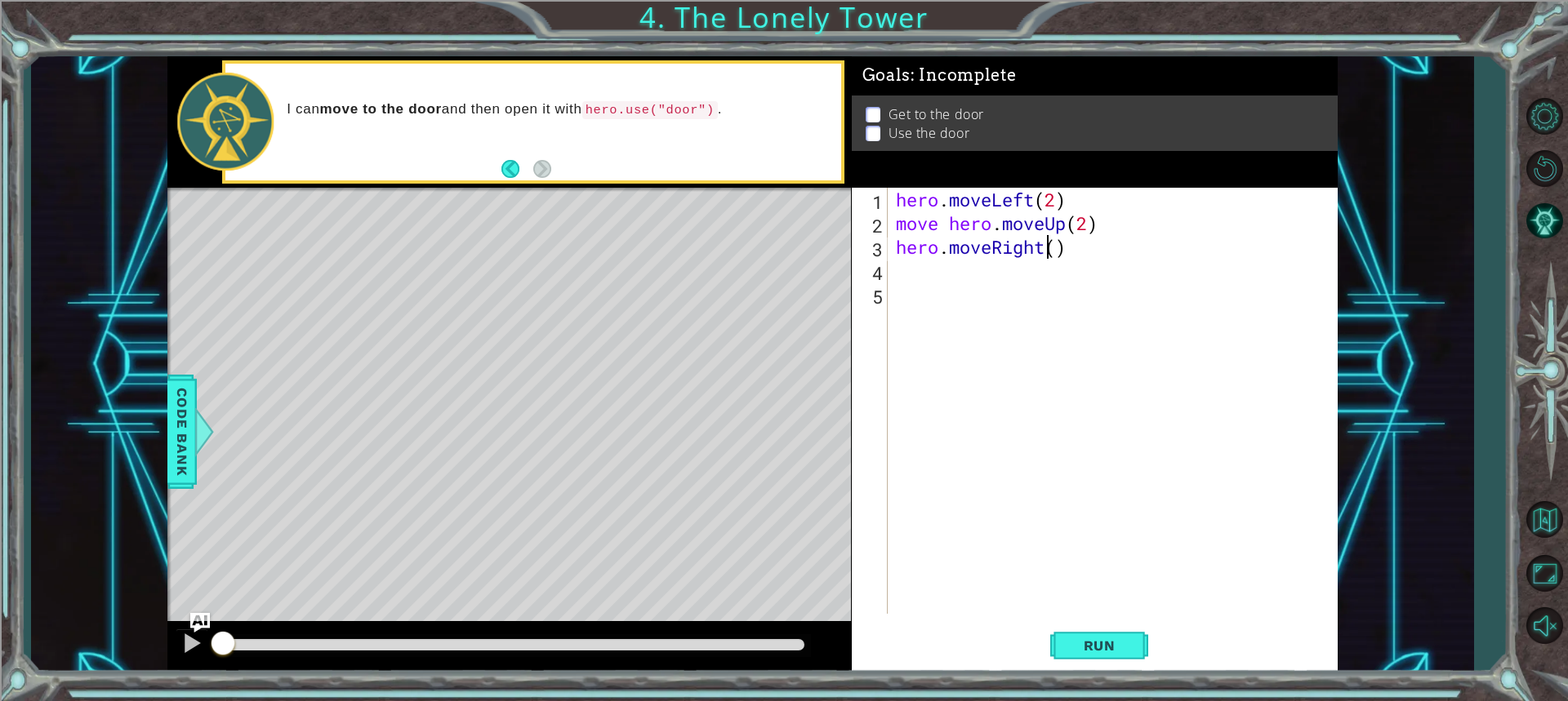
click at [1050, 249] on div "hero . moveLeft ( 2 ) move hero . moveUp ( 2 ) hero . moveRight ( )" at bounding box center [1116, 424] width 448 height 473
click at [1053, 252] on div "hero . moveLeft ( 2 ) move hero . moveUp ( 2 ) hero . moveRight ( )" at bounding box center [1113, 400] width 440 height 426
type textarea "hero.moveRight(2)"
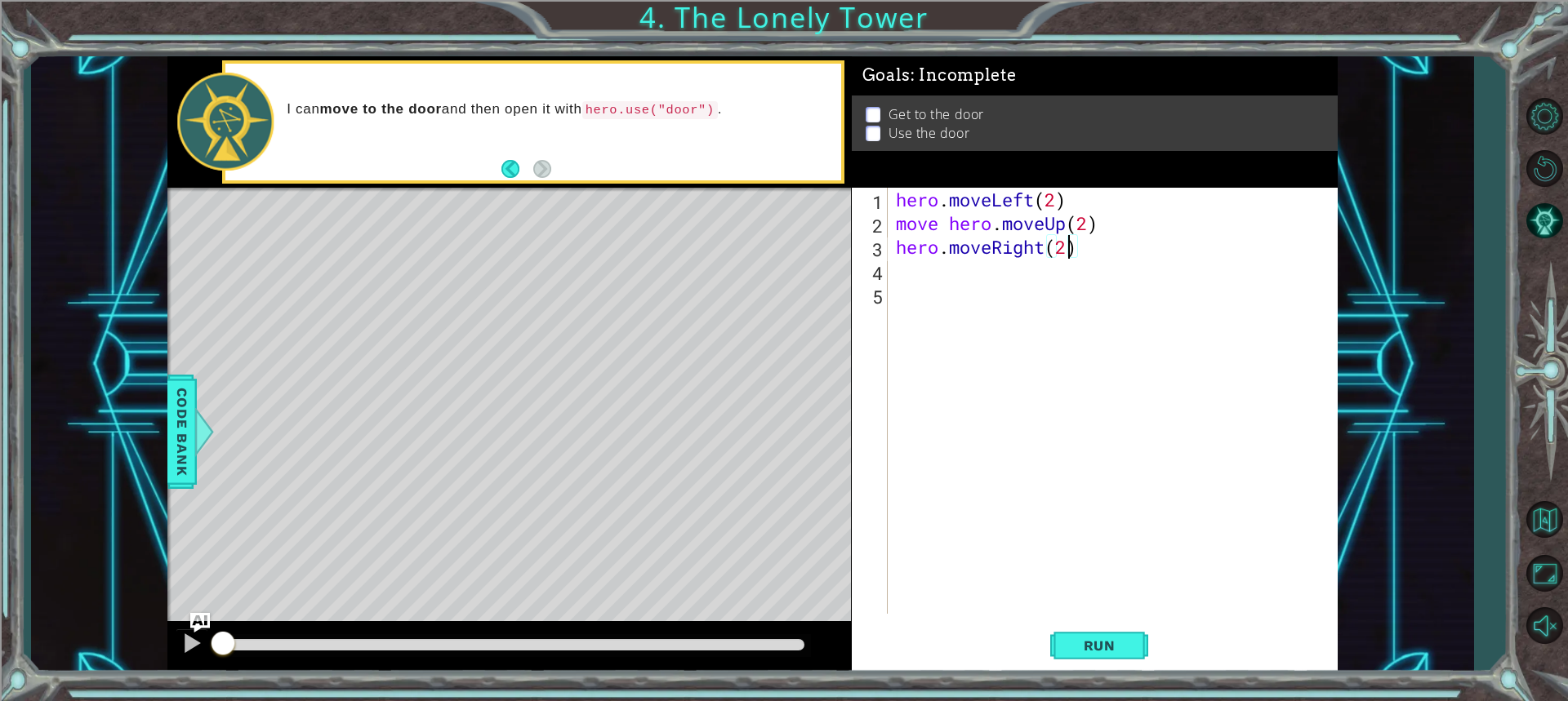
scroll to position [0, 8]
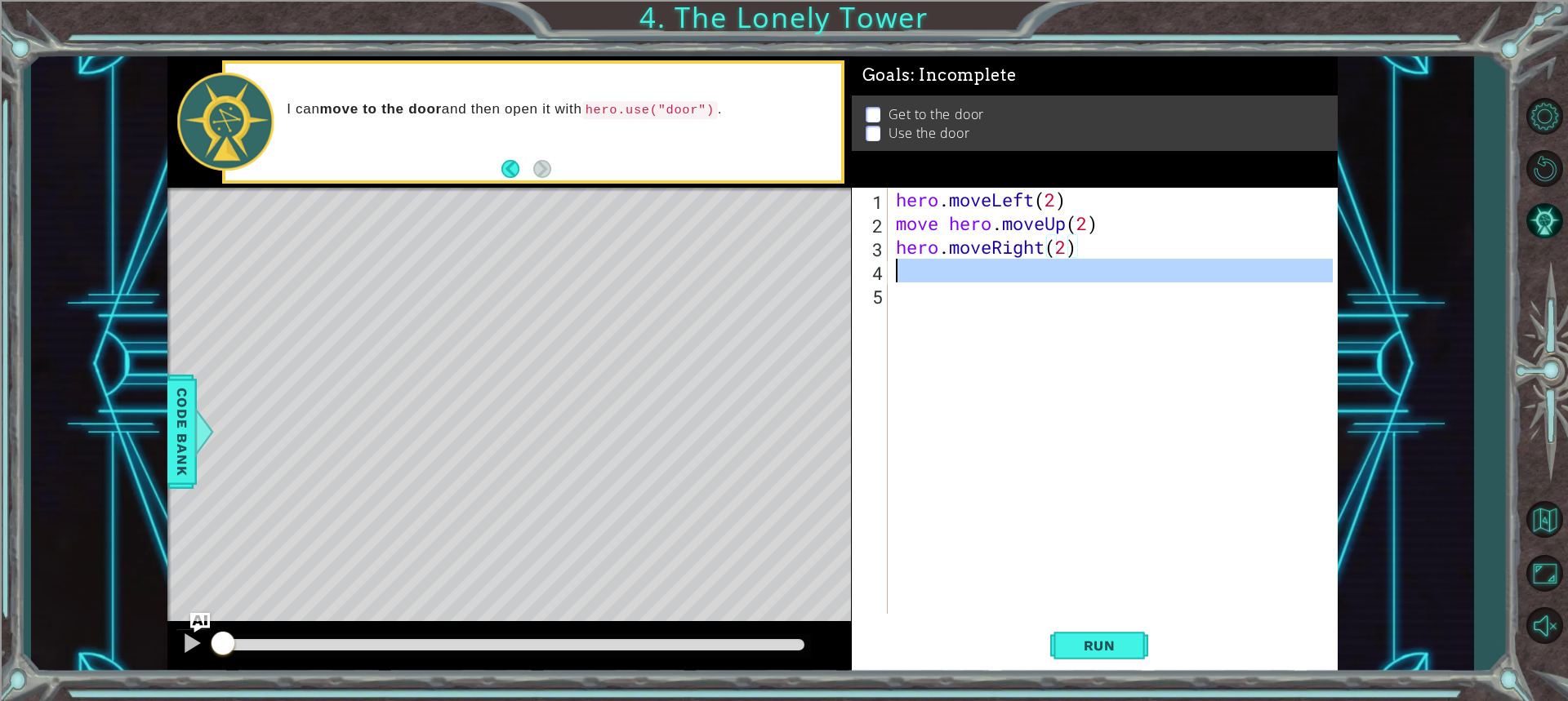
click at [877, 278] on div "4" at bounding box center [871, 273] width 33 height 23
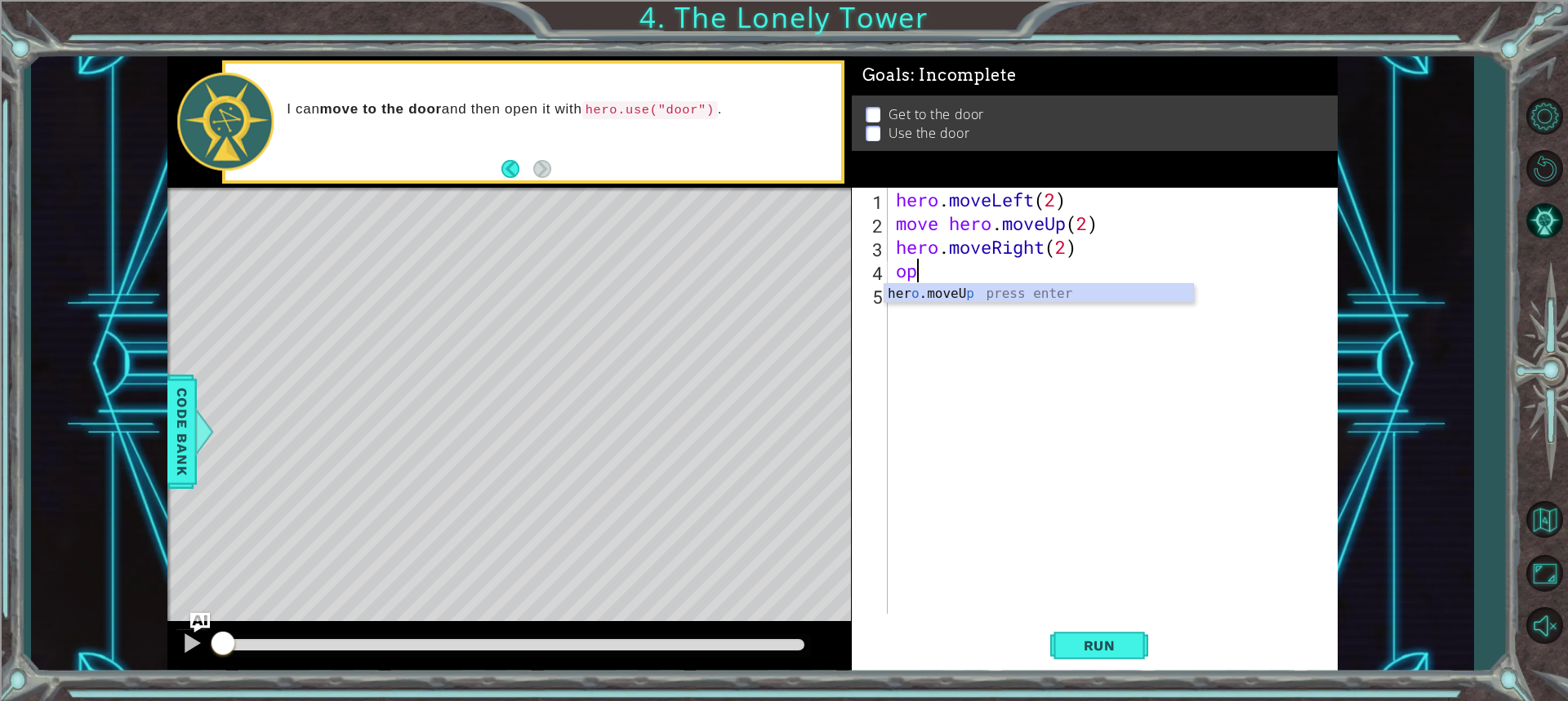
type textarea "o"
type textarea "l"
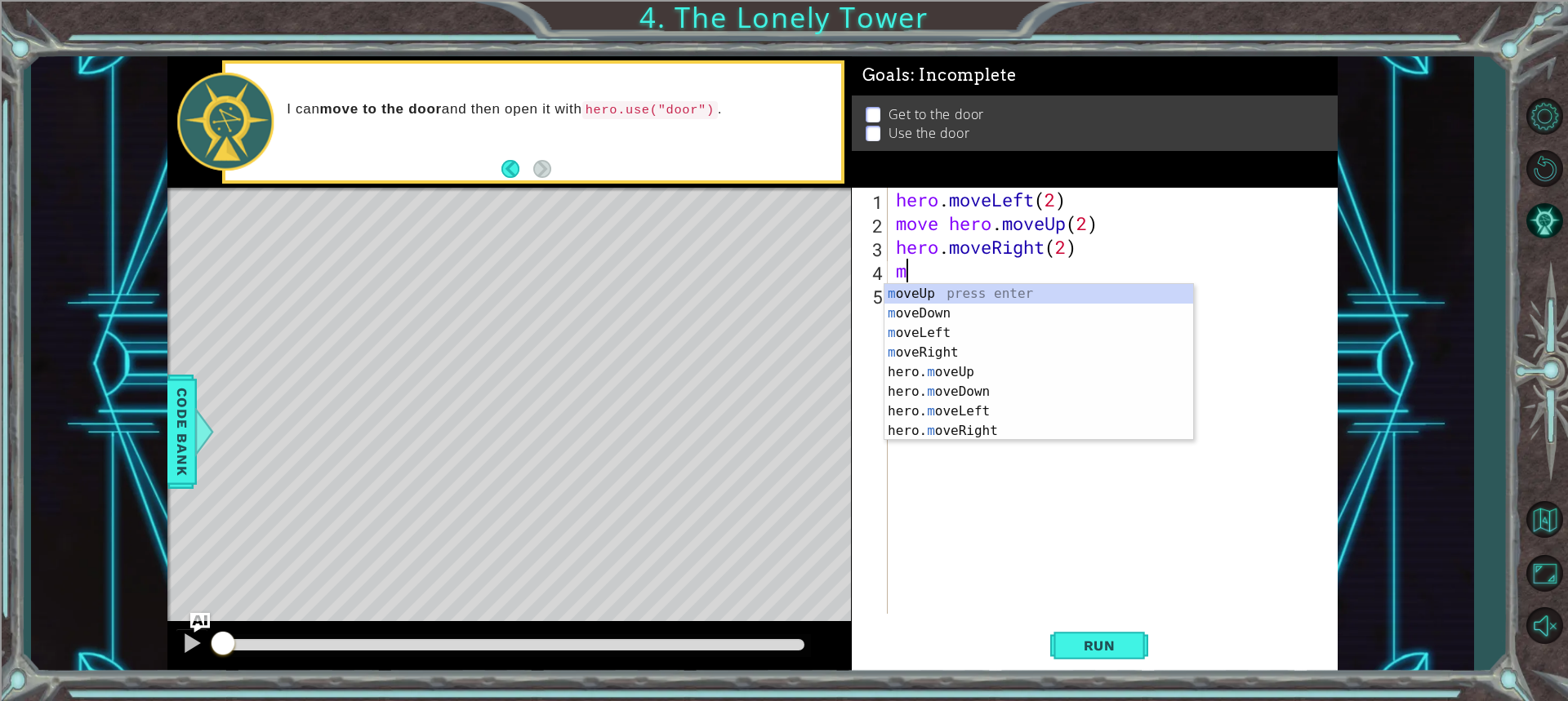
type textarea "mo"
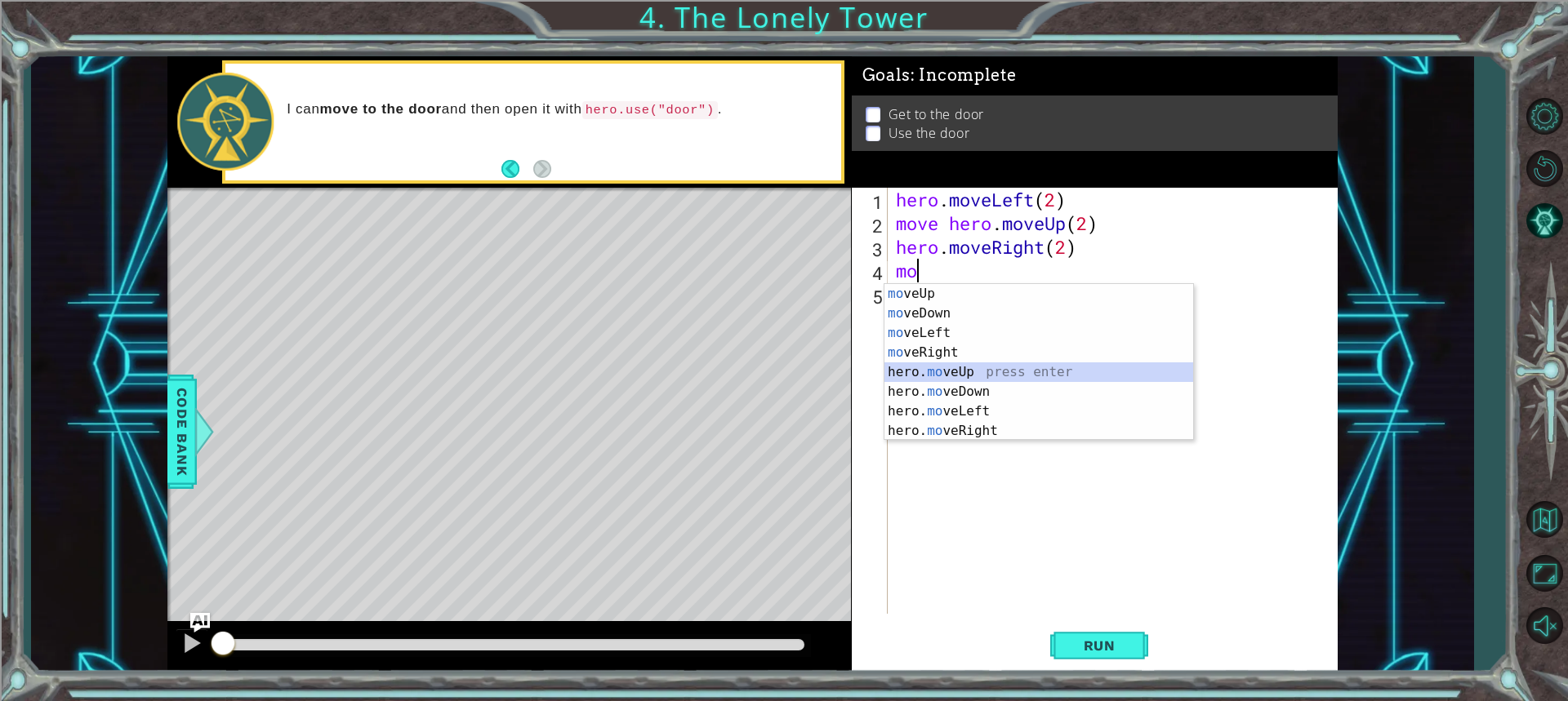
click at [967, 370] on div "mo veUp press enter mo veDown press enter mo veLeft press enter mo veRight pres…" at bounding box center [1038, 382] width 309 height 196
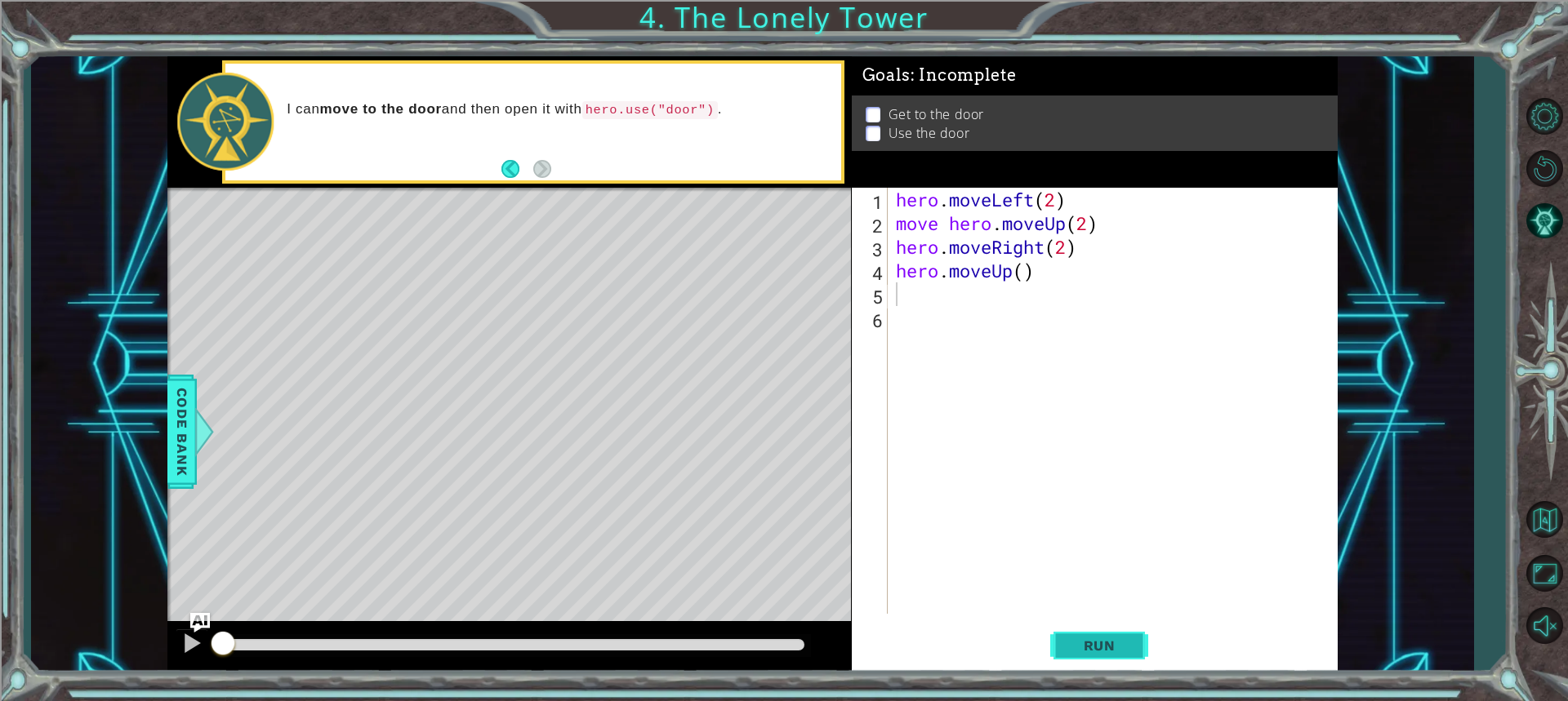
click at [1087, 633] on button "Run" at bounding box center [1098, 645] width 98 height 48
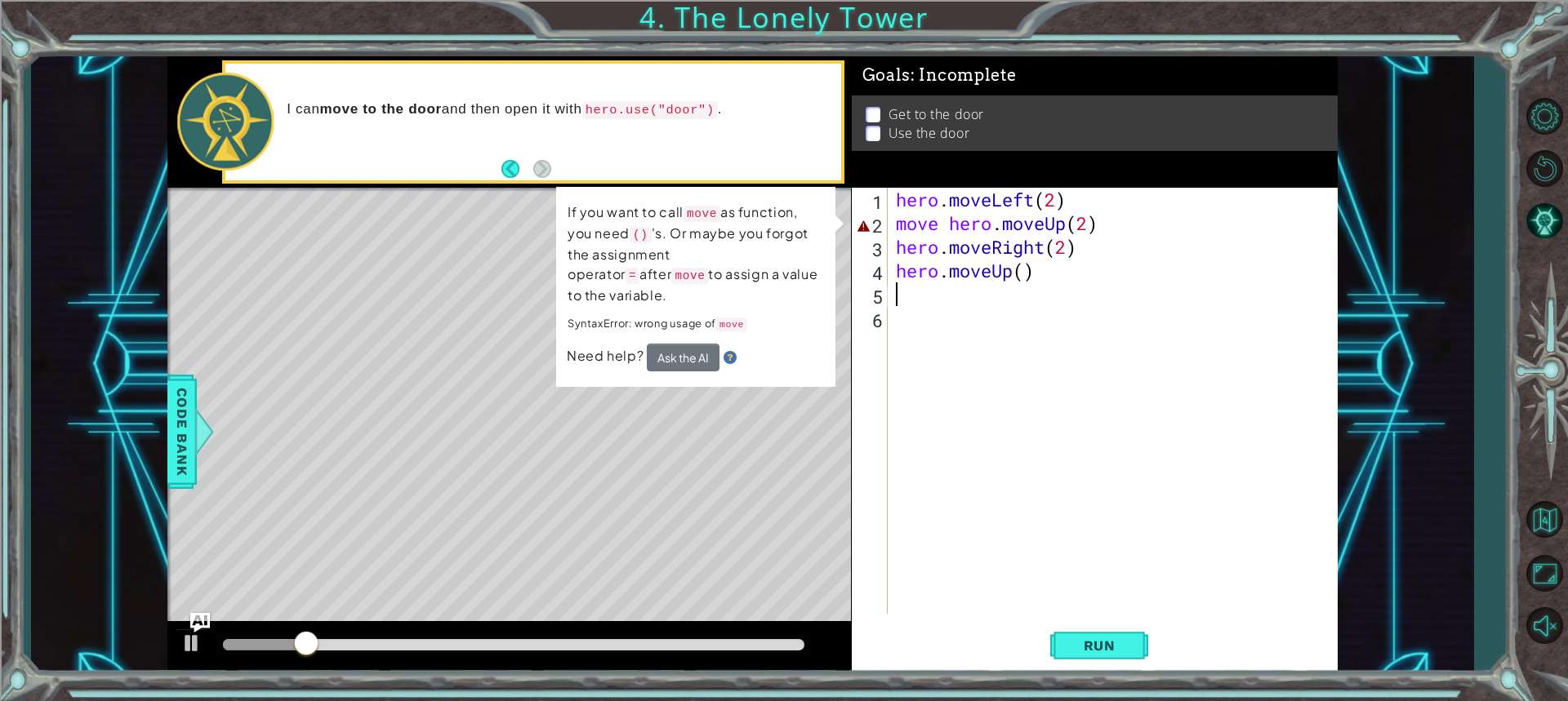
click at [632, 348] on span "Need help?" at bounding box center [606, 356] width 80 height 18
click at [675, 343] on button "Ask the AI" at bounding box center [682, 357] width 73 height 28
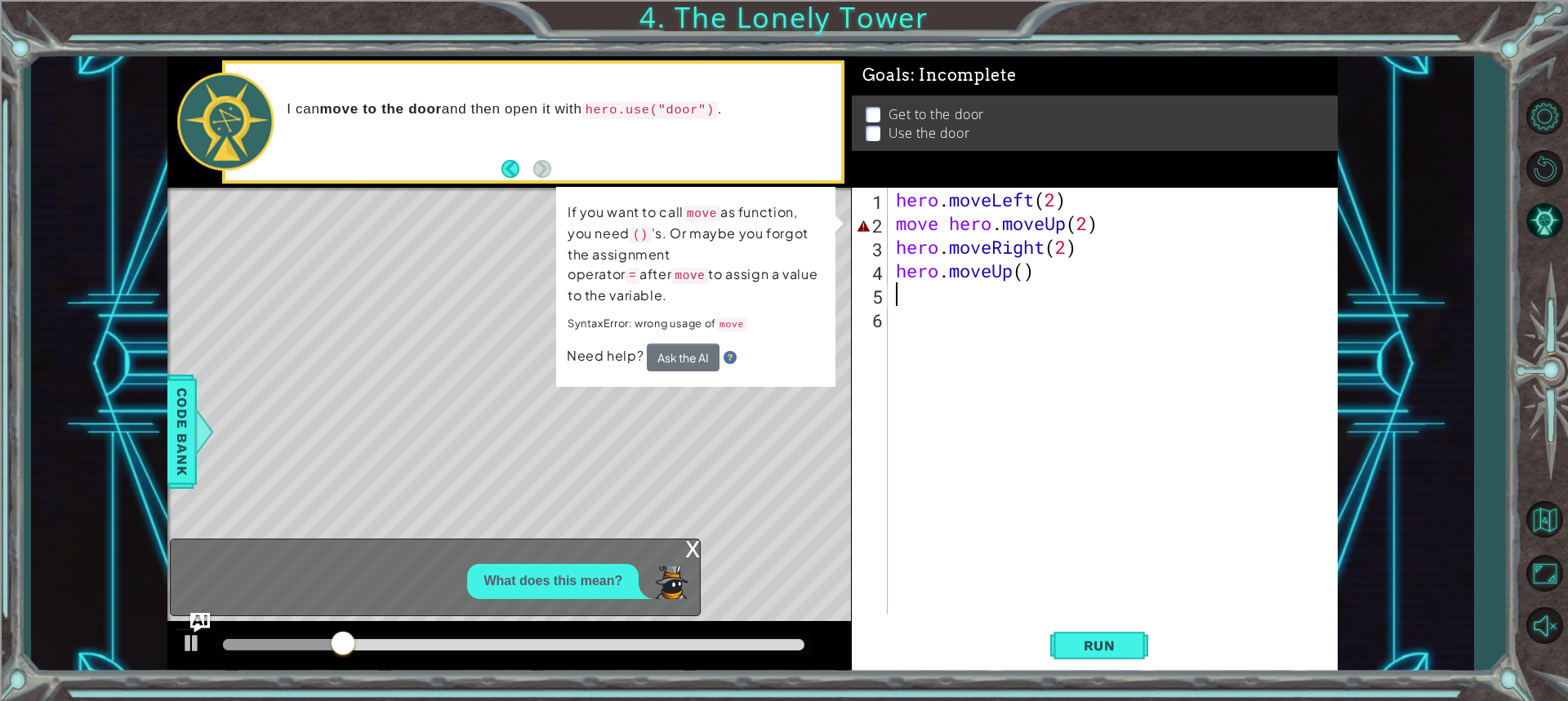
drag, startPoint x: 785, startPoint y: 427, endPoint x: 753, endPoint y: 443, distance: 35.8
click at [783, 428] on div "Level Map" at bounding box center [545, 428] width 755 height 481
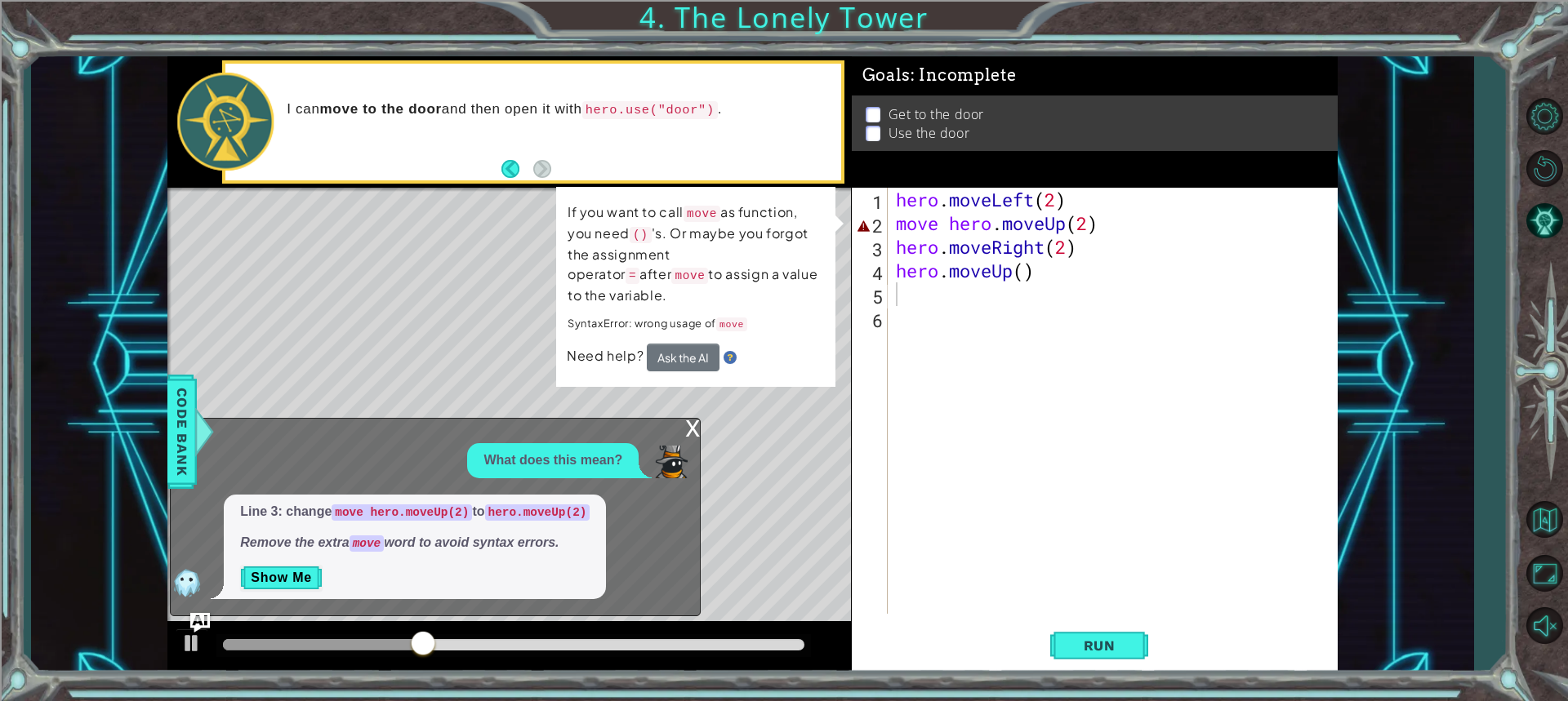
click at [691, 417] on div "Level Map" at bounding box center [545, 428] width 755 height 481
click at [692, 424] on div "x" at bounding box center [692, 427] width 15 height 17
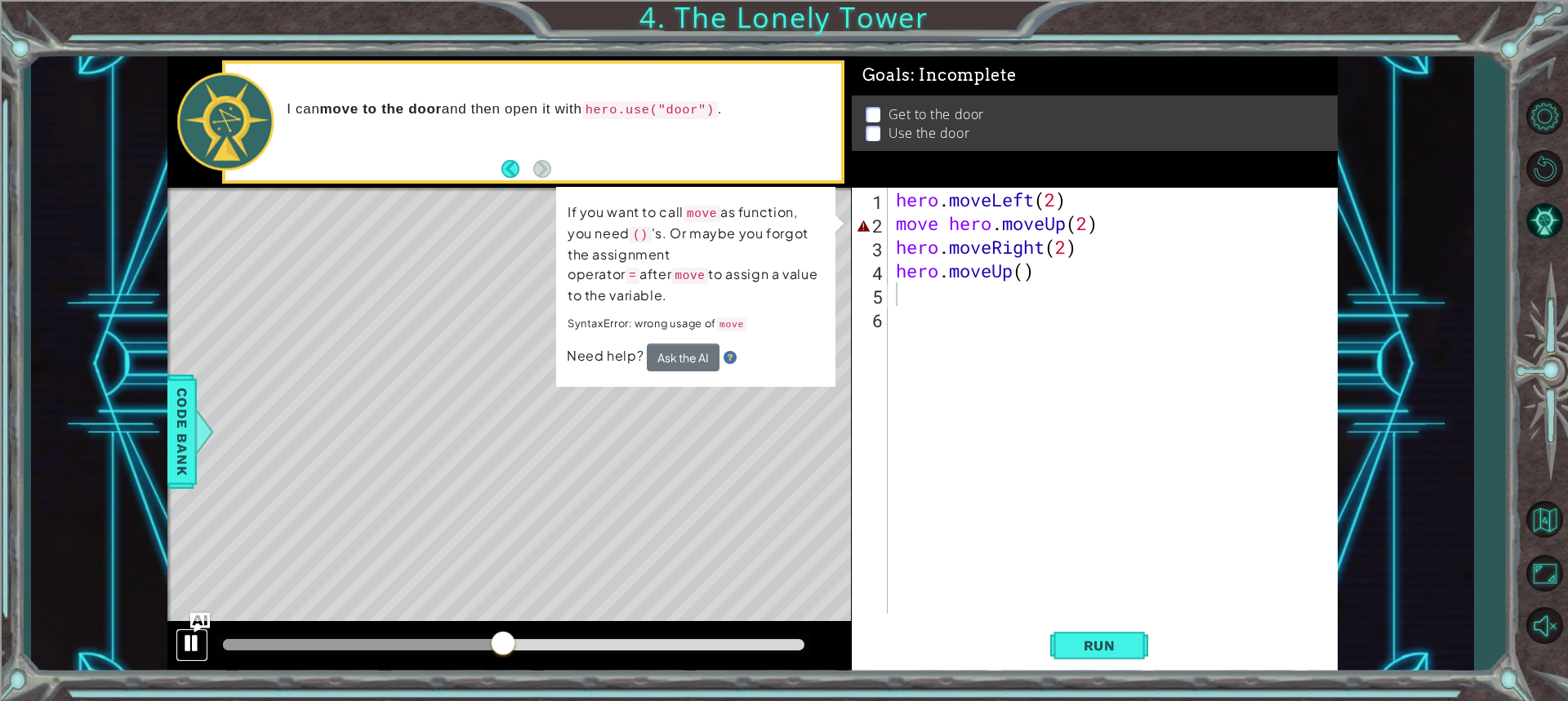
click at [178, 646] on button at bounding box center [191, 645] width 33 height 33
drag, startPoint x: 515, startPoint y: 633, endPoint x: 136, endPoint y: 668, distance: 380.6
click at [136, 668] on div "1 2 3 4 5 hero . moveLeft ( 2 ) hero . moveUp ( 2 ) hero . moveRight ( 2 ) hero…" at bounding box center [751, 365] width 1442 height 617
click at [917, 223] on div "hero . moveLeft ( 2 ) move hero . moveUp ( 2 ) hero . moveRight ( 2 ) hero . mo…" at bounding box center [1116, 424] width 448 height 473
type textarea "move hero.moveUp(2)"
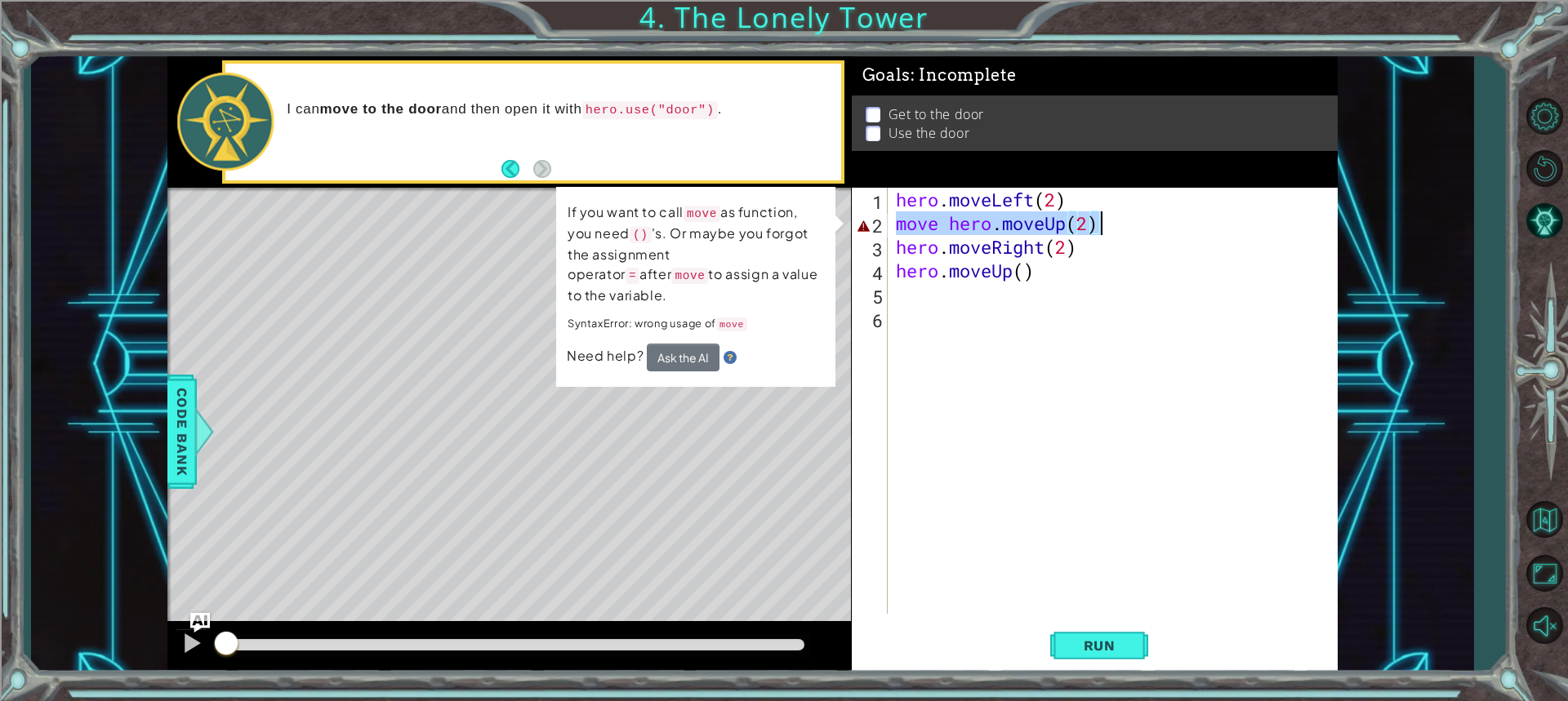
drag, startPoint x: 894, startPoint y: 233, endPoint x: 1171, endPoint y: 216, distance: 277.5
click at [1171, 216] on div "hero . moveLeft ( 2 ) move hero . moveUp ( 2 ) hero . moveRight ( 2 ) hero . mo…" at bounding box center [1116, 424] width 448 height 473
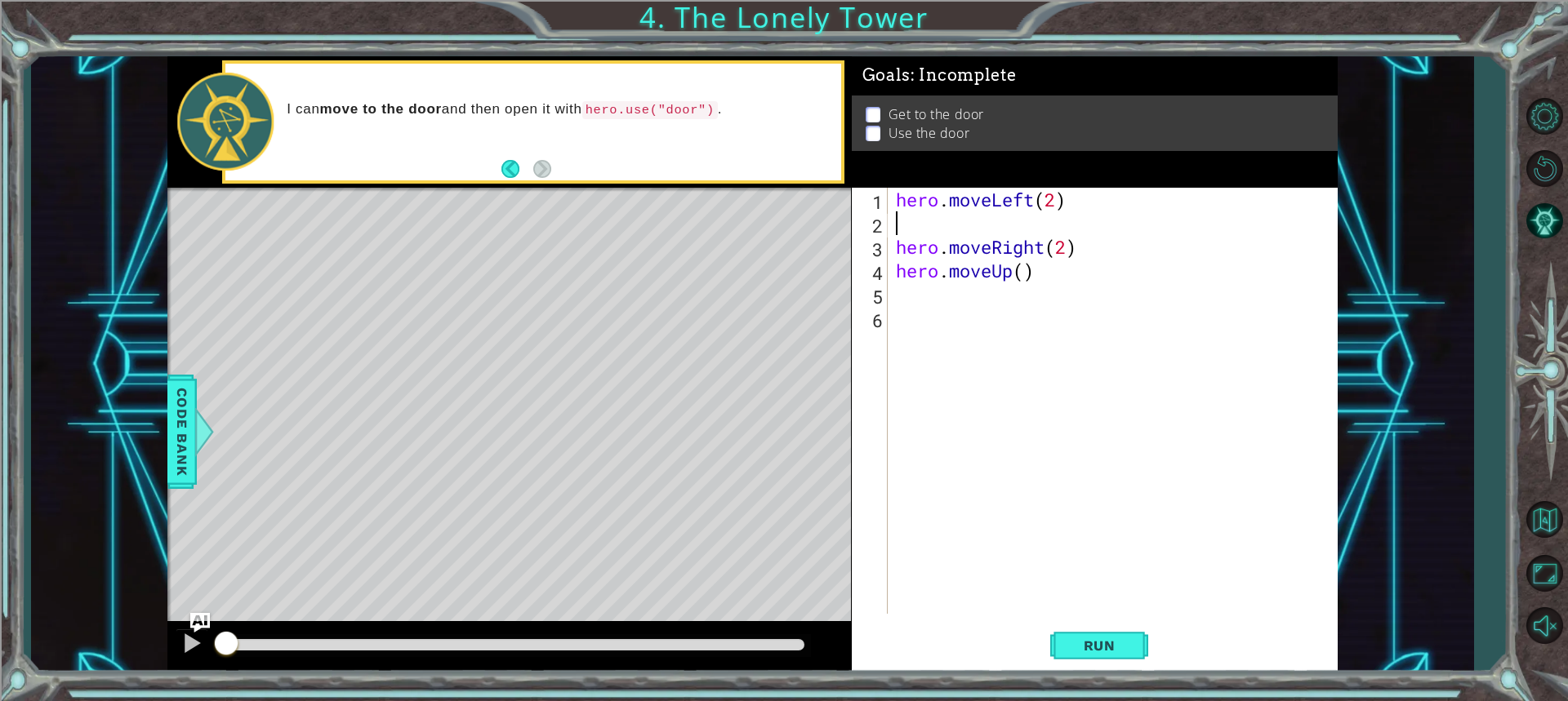
type textarea "m"
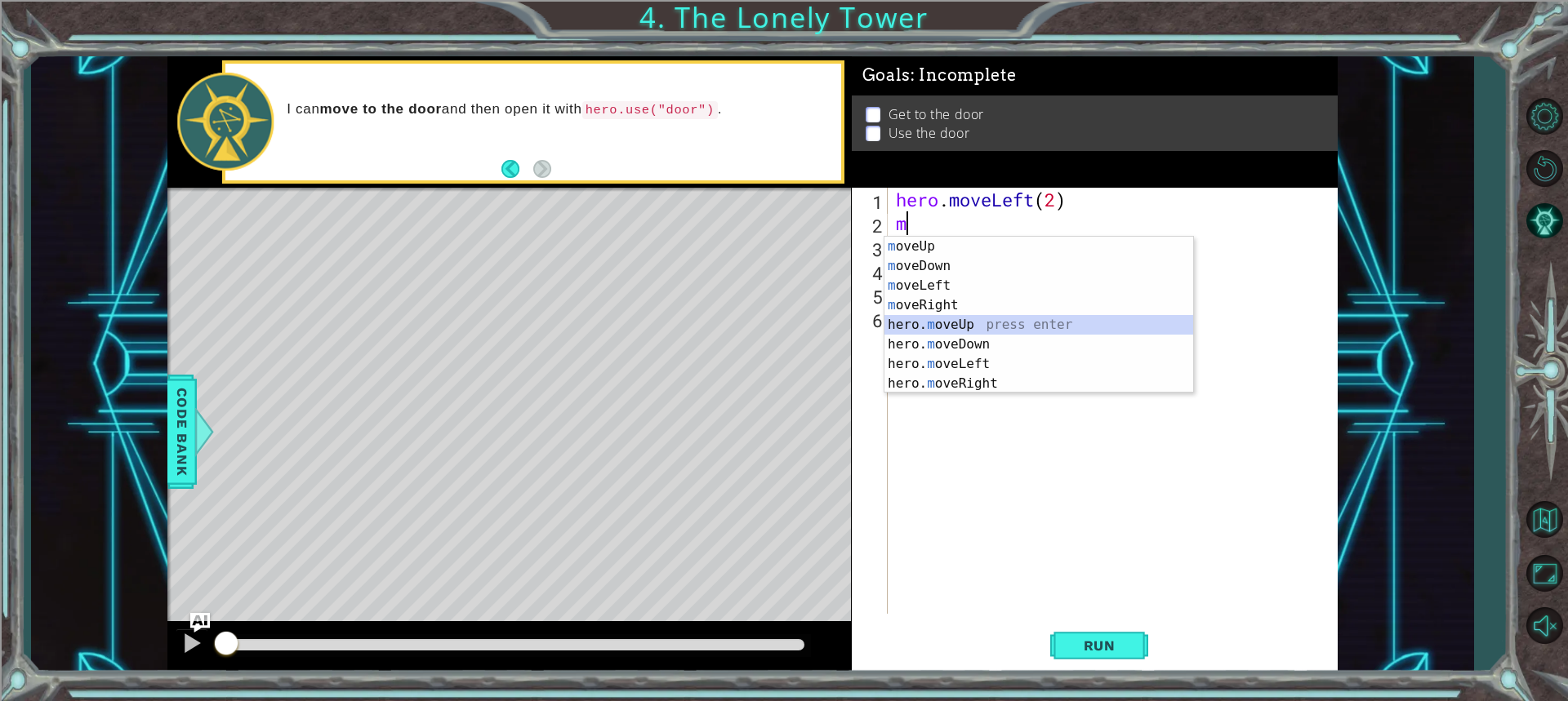
click at [988, 323] on div "m oveUp press enter m oveDown press enter m oveLeft press enter m oveRight pres…" at bounding box center [1038, 334] width 309 height 196
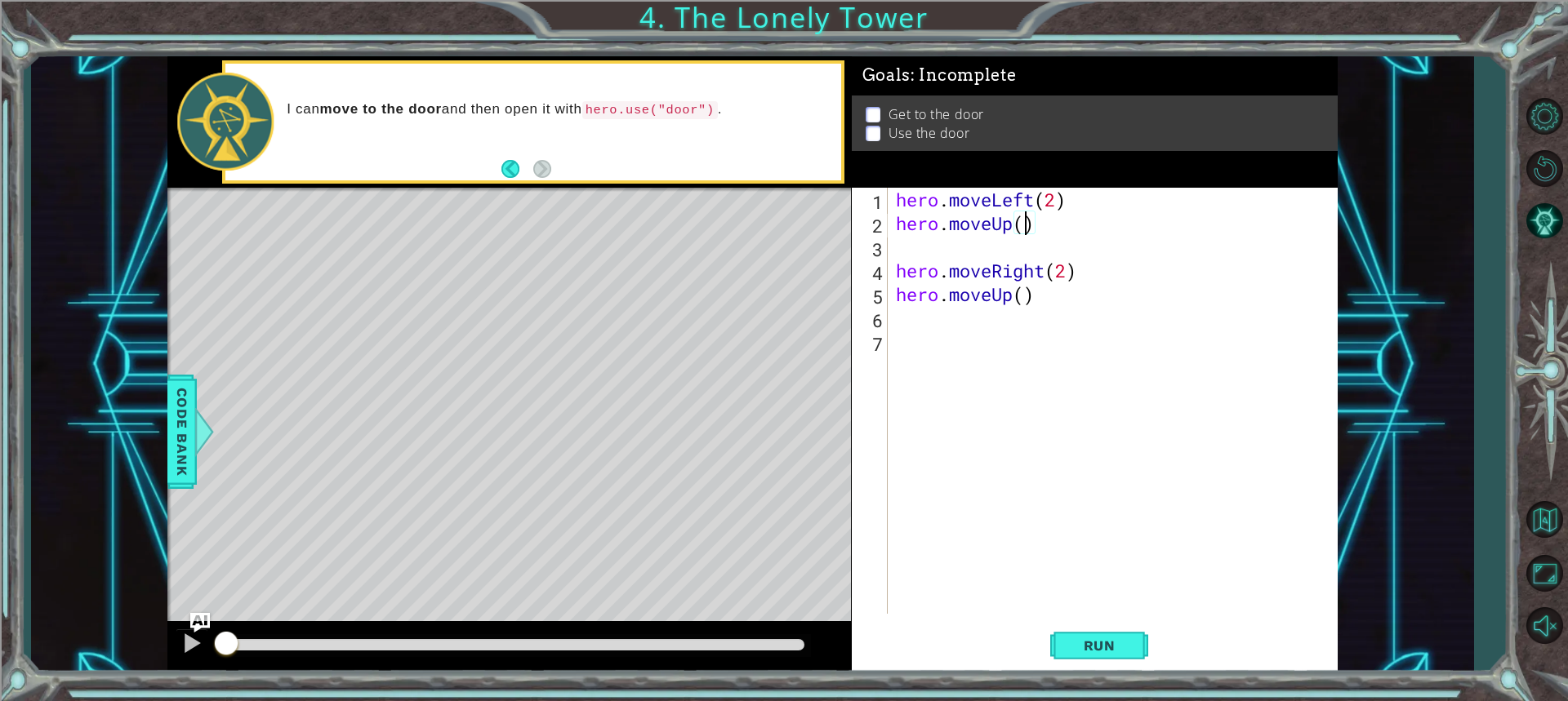
click at [1027, 220] on div "hero . moveLeft ( 2 ) hero . moveUp ( ) hero . moveRight ( 2 ) hero . moveUp ( )" at bounding box center [1116, 424] width 448 height 473
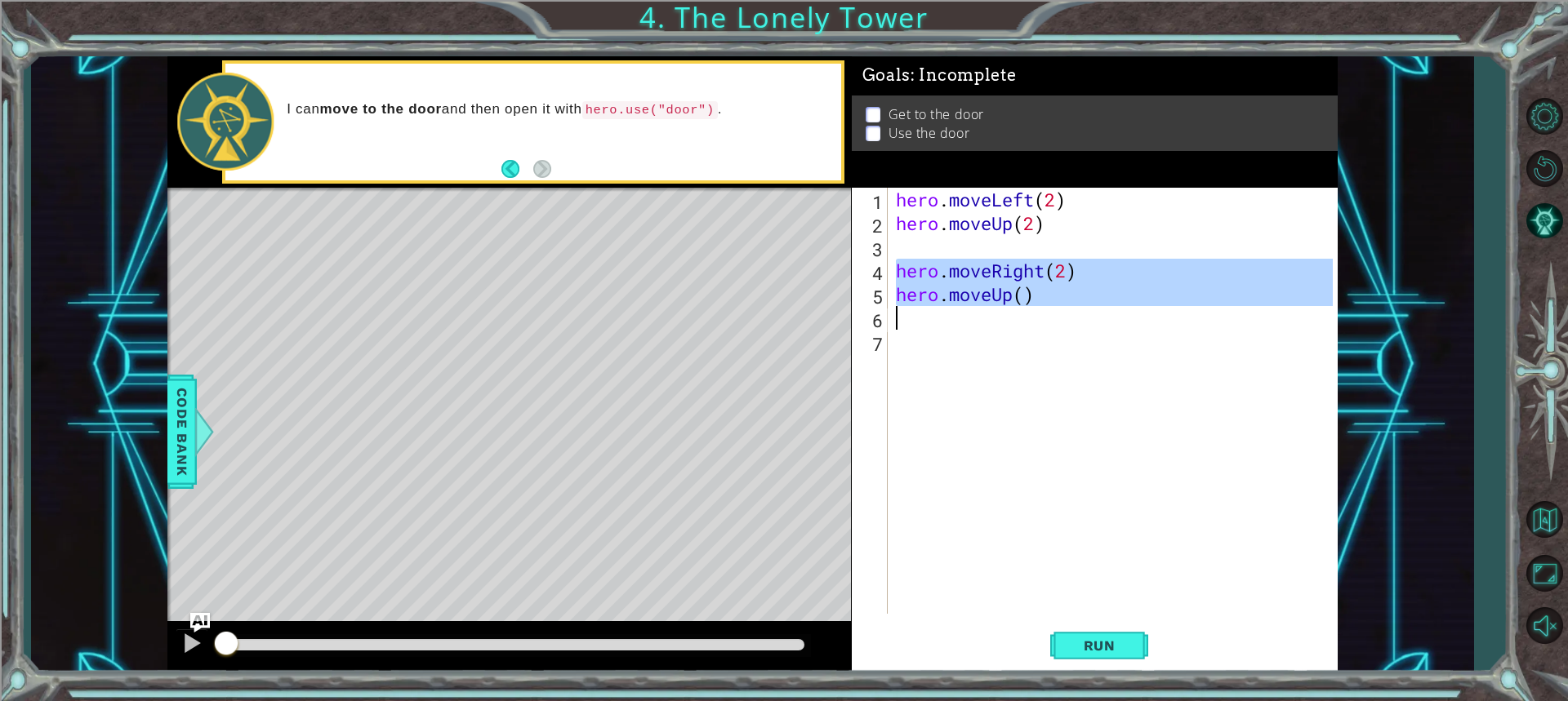
drag, startPoint x: 887, startPoint y: 276, endPoint x: 1088, endPoint y: 316, distance: 204.9
click at [1088, 316] on div "hero . moveLeft ( 2 ) hero . moveUp ( 2 ) hero . moveRight ( 2 ) hero . moveUp …" at bounding box center [1116, 424] width 448 height 473
type textarea "hero.moveUp()"
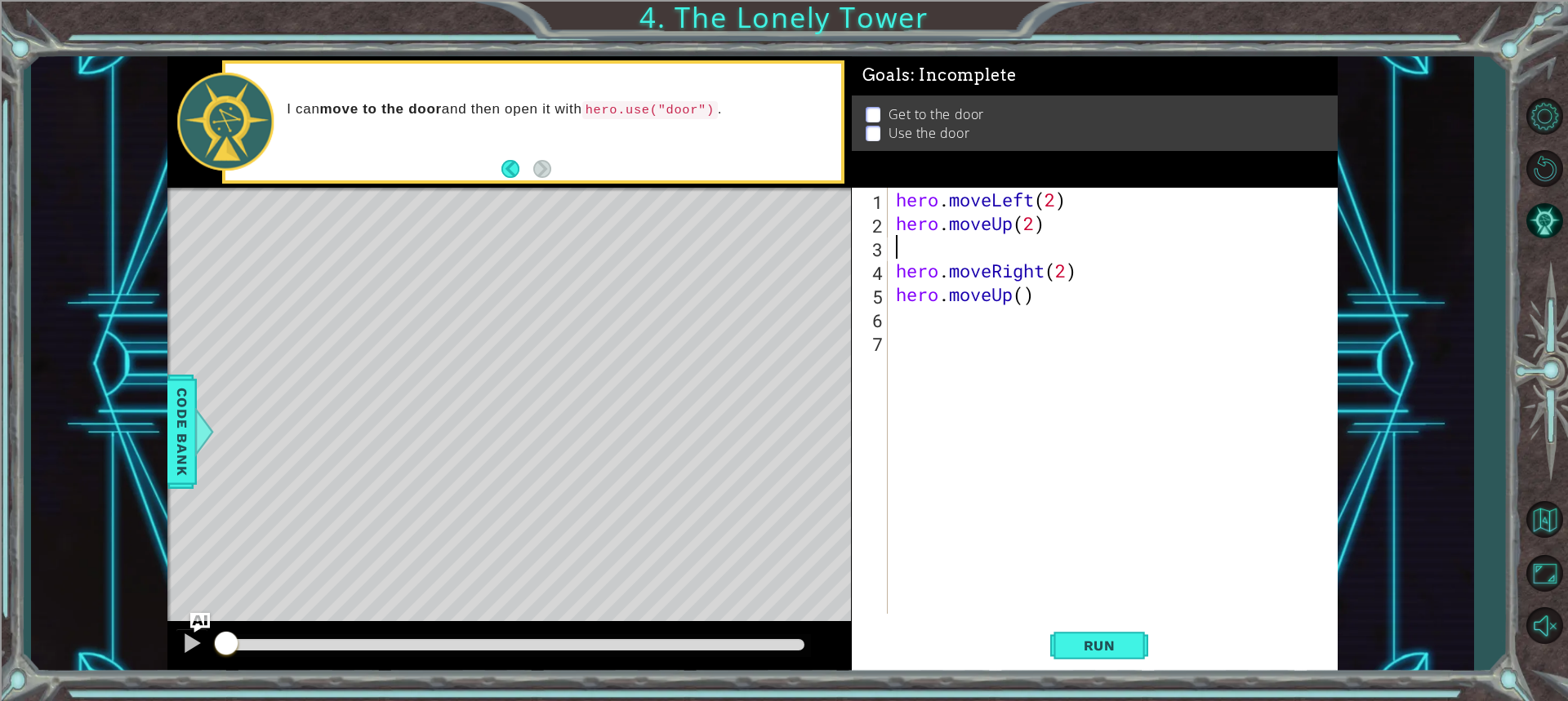
click at [902, 243] on div "hero . moveLeft ( 2 ) hero . moveUp ( 2 ) hero . moveRight ( 2 ) hero . moveUp …" at bounding box center [1116, 424] width 448 height 473
paste textarea "hero.moveUp()"
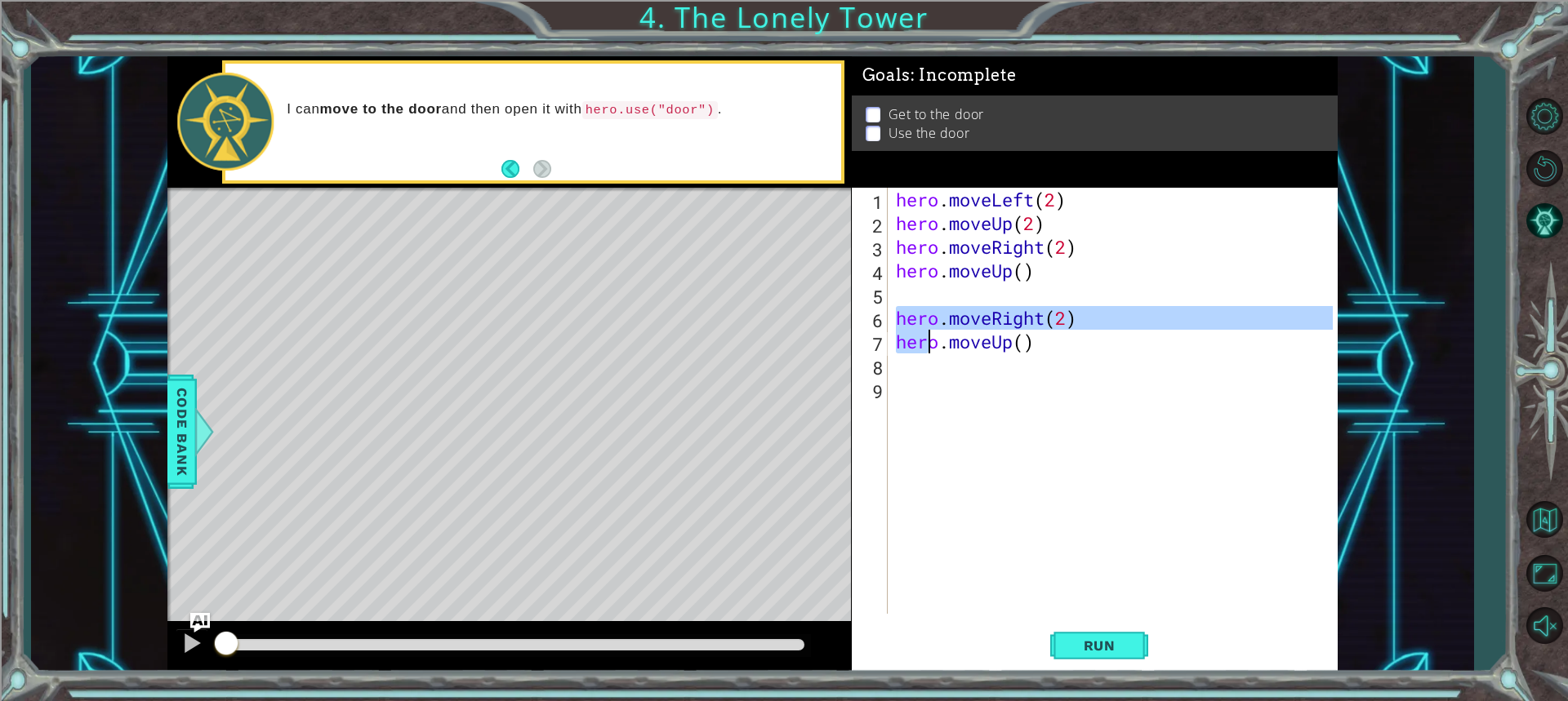
drag, startPoint x: 900, startPoint y: 327, endPoint x: 1031, endPoint y: 356, distance: 134.2
click at [1031, 356] on div "hero . moveLeft ( 2 ) hero . moveUp ( 2 ) hero . moveRight ( 2 ) hero . moveUp …" at bounding box center [1116, 424] width 448 height 473
type textarea "hero.moveUp()"
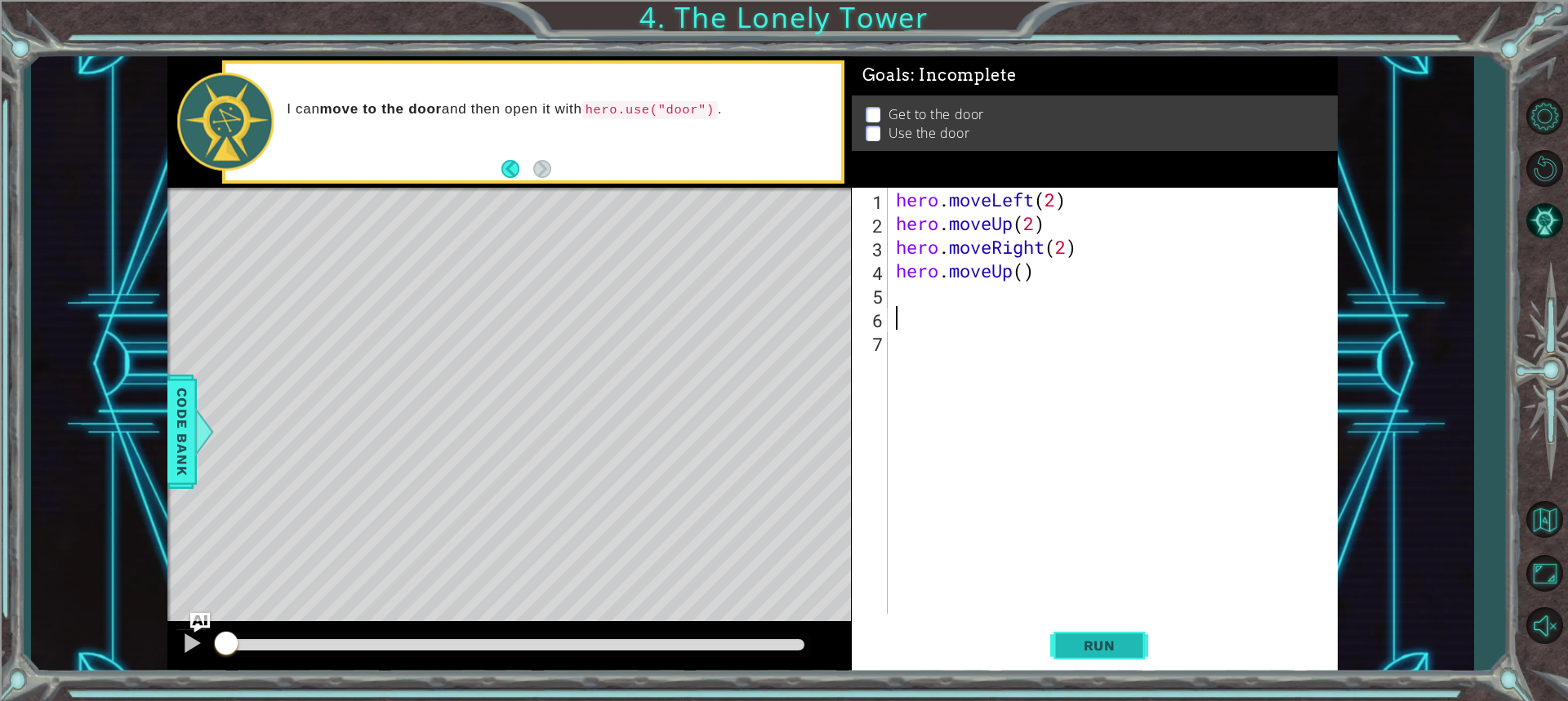
click at [1081, 654] on button "Run" at bounding box center [1098, 645] width 98 height 48
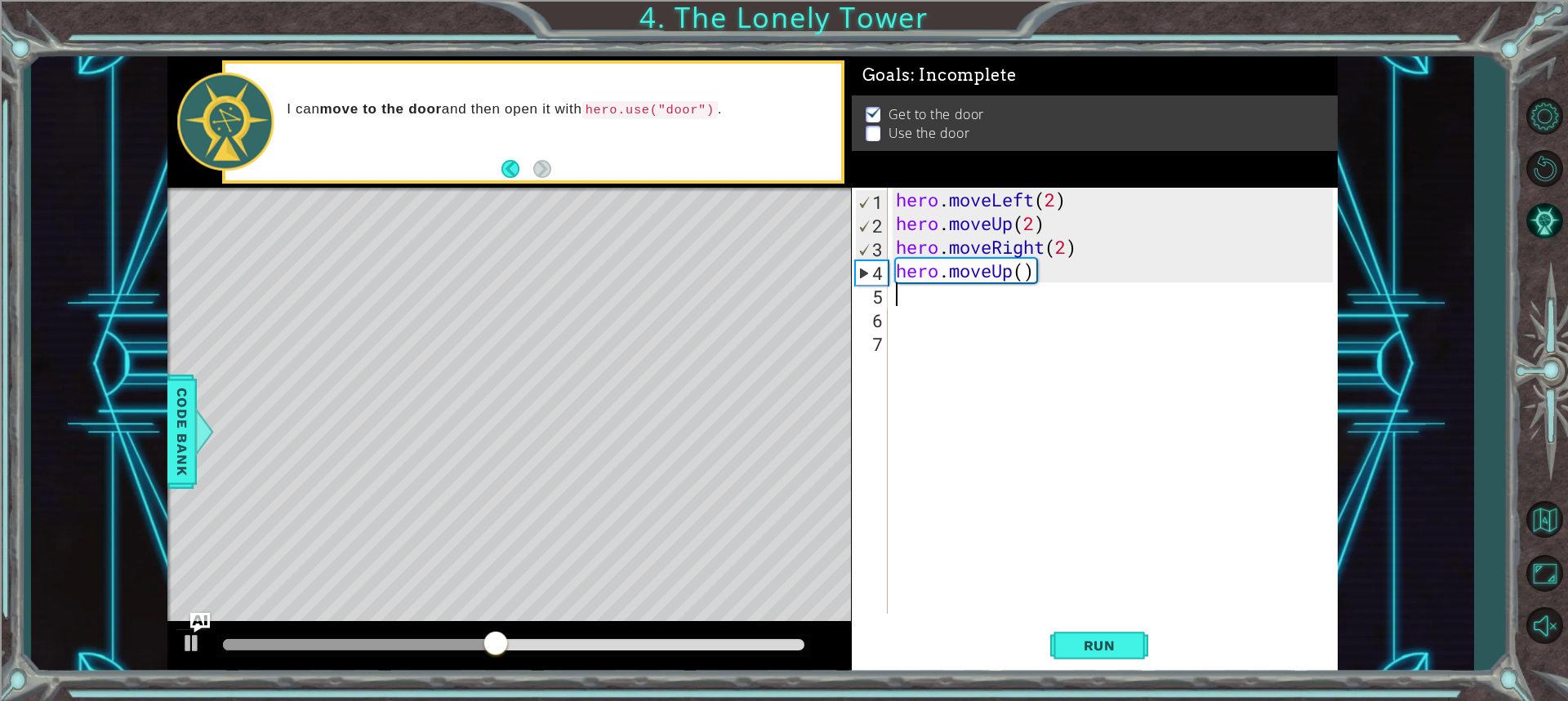
click at [903, 293] on div "hero . moveLeft ( 2 ) hero . moveUp ( 2 ) hero . moveRight ( 2 ) hero . moveUp …" at bounding box center [1116, 424] width 448 height 473
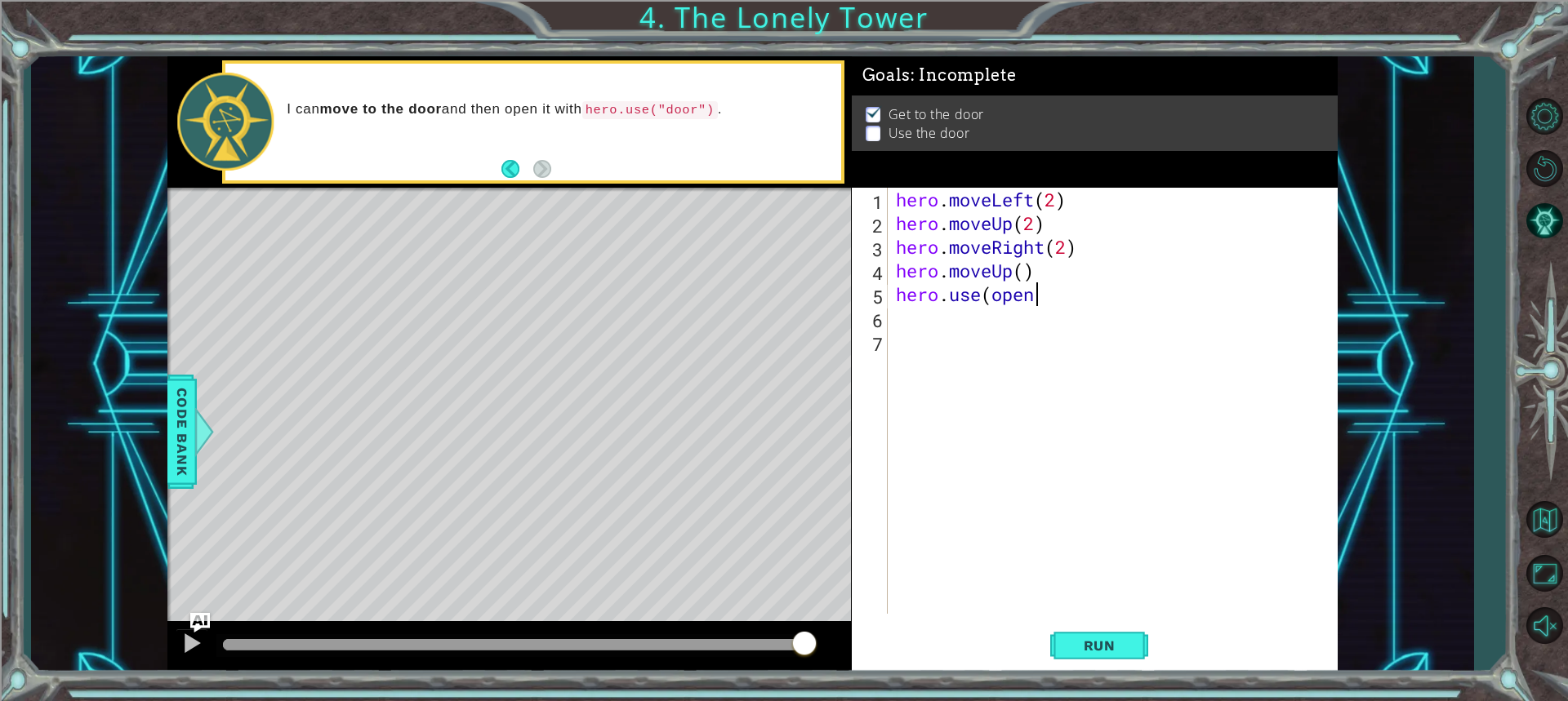
scroll to position [0, 6]
click at [1078, 658] on button "Run" at bounding box center [1098, 645] width 98 height 48
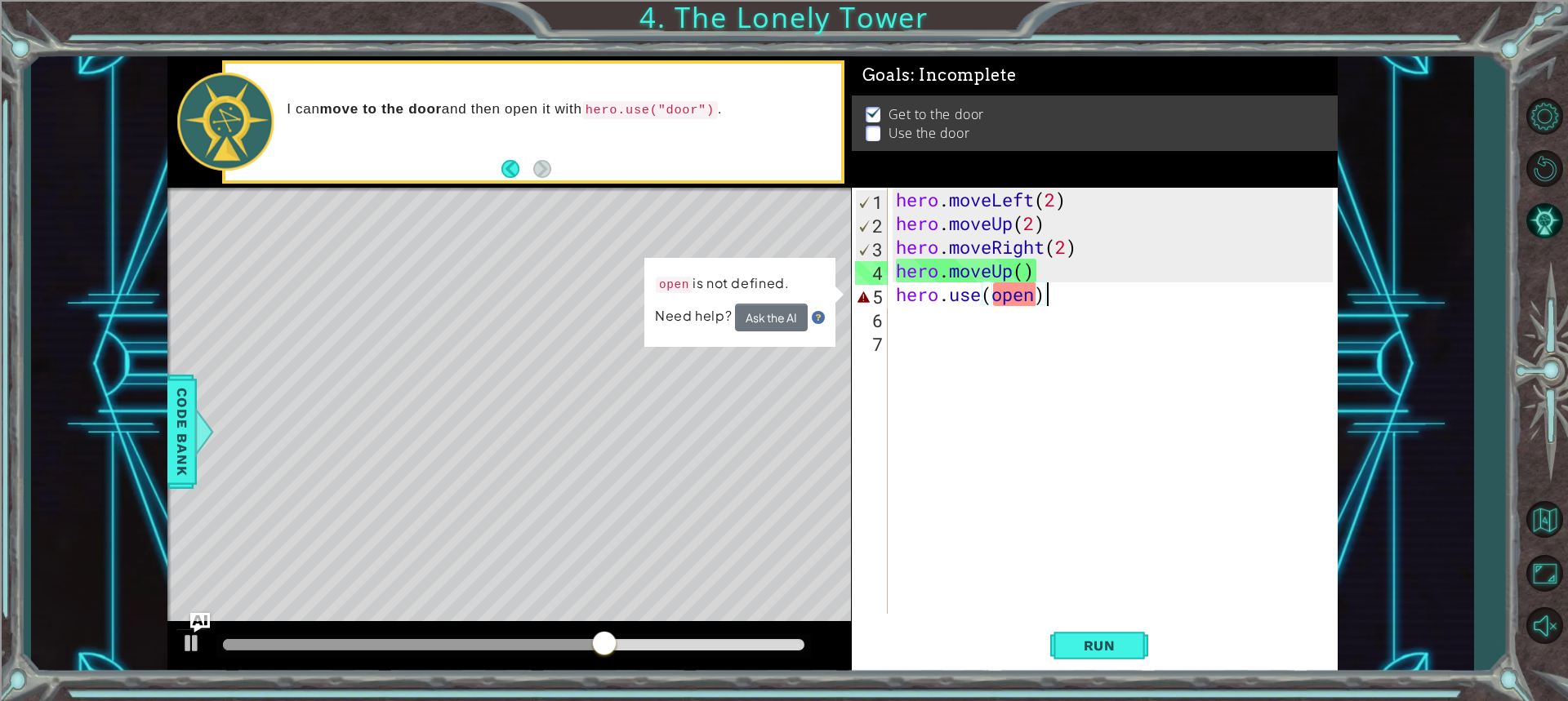
click at [1060, 289] on div "hero . moveLeft ( 2 ) hero . moveUp ( 2 ) hero . moveRight ( 2 ) hero . moveUp …" at bounding box center [1116, 424] width 448 height 473
click at [1035, 296] on div "hero . moveLeft ( 2 ) hero . moveUp ( 2 ) hero . moveRight ( 2 ) hero . moveUp …" at bounding box center [1116, 424] width 448 height 473
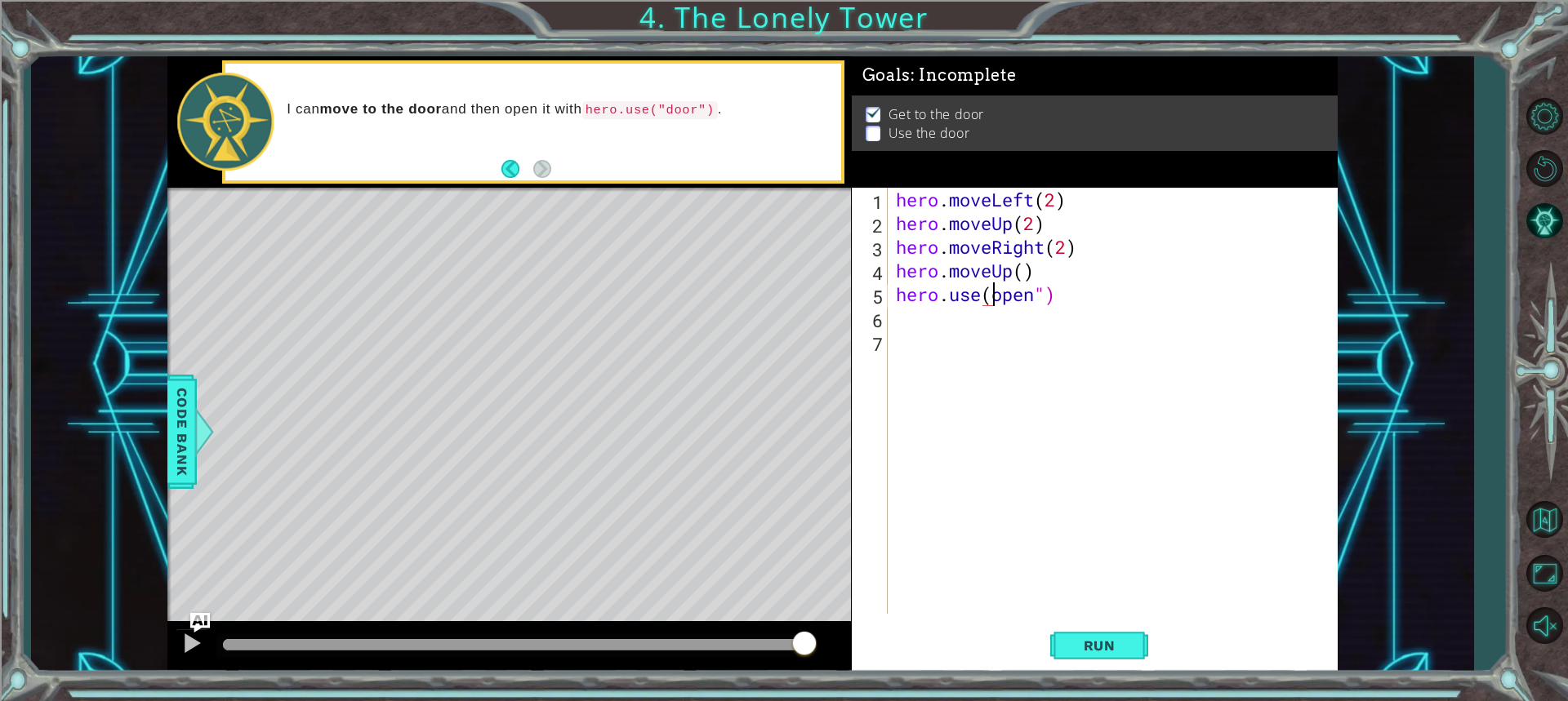
click at [993, 300] on div "hero . moveLeft ( 2 ) hero . moveUp ( 2 ) hero . moveRight ( 2 ) hero . moveUp …" at bounding box center [1116, 424] width 448 height 473
click at [1117, 653] on button "Run" at bounding box center [1098, 645] width 98 height 48
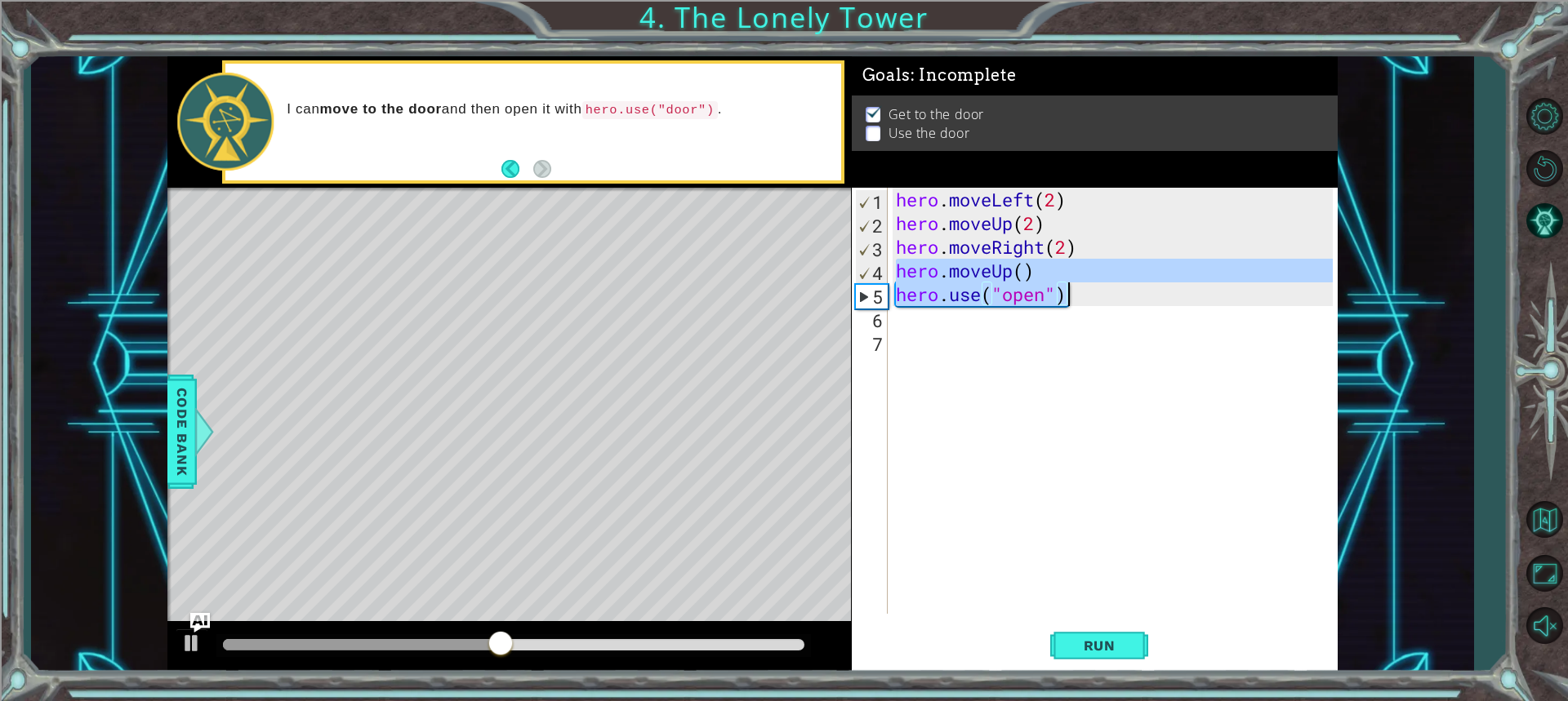
drag, startPoint x: 900, startPoint y: 268, endPoint x: 1124, endPoint y: 300, distance: 226.3
click at [1124, 300] on div "hero . moveLeft ( 2 ) hero . moveUp ( 2 ) hero . moveRight ( 2 ) hero . moveUp …" at bounding box center [1116, 424] width 448 height 473
click at [1133, 278] on div "hero . moveLeft ( 2 ) hero . moveUp ( 2 ) hero . moveRight ( 2 ) hero . moveUp …" at bounding box center [1113, 400] width 440 height 426
type textarea "hero.moveUp()"
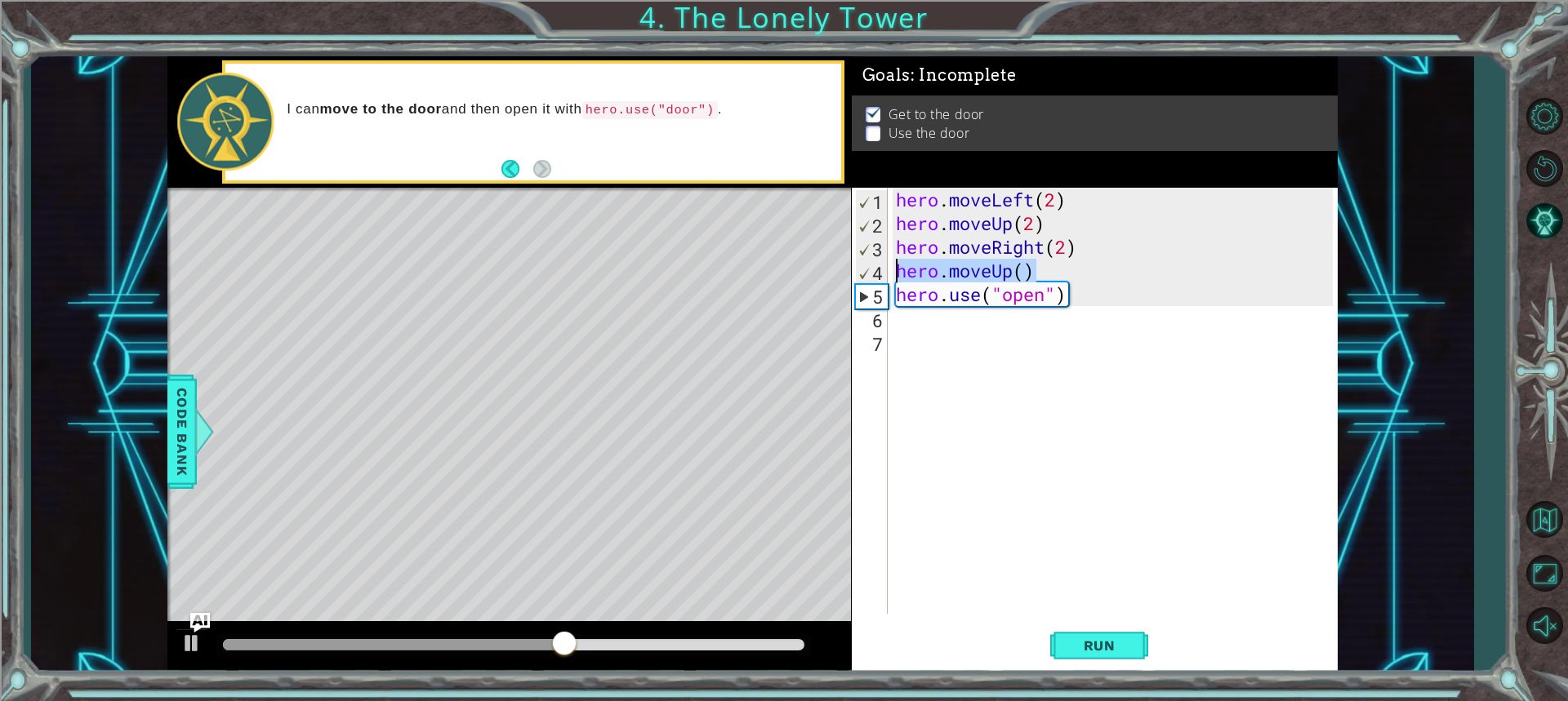
drag, startPoint x: 1133, startPoint y: 278, endPoint x: 897, endPoint y: 273, distance: 236.1
click at [897, 273] on div "hero . moveLeft ( 2 ) hero . moveUp ( 2 ) hero . moveRight ( 2 ) hero . moveUp …" at bounding box center [1116, 424] width 448 height 473
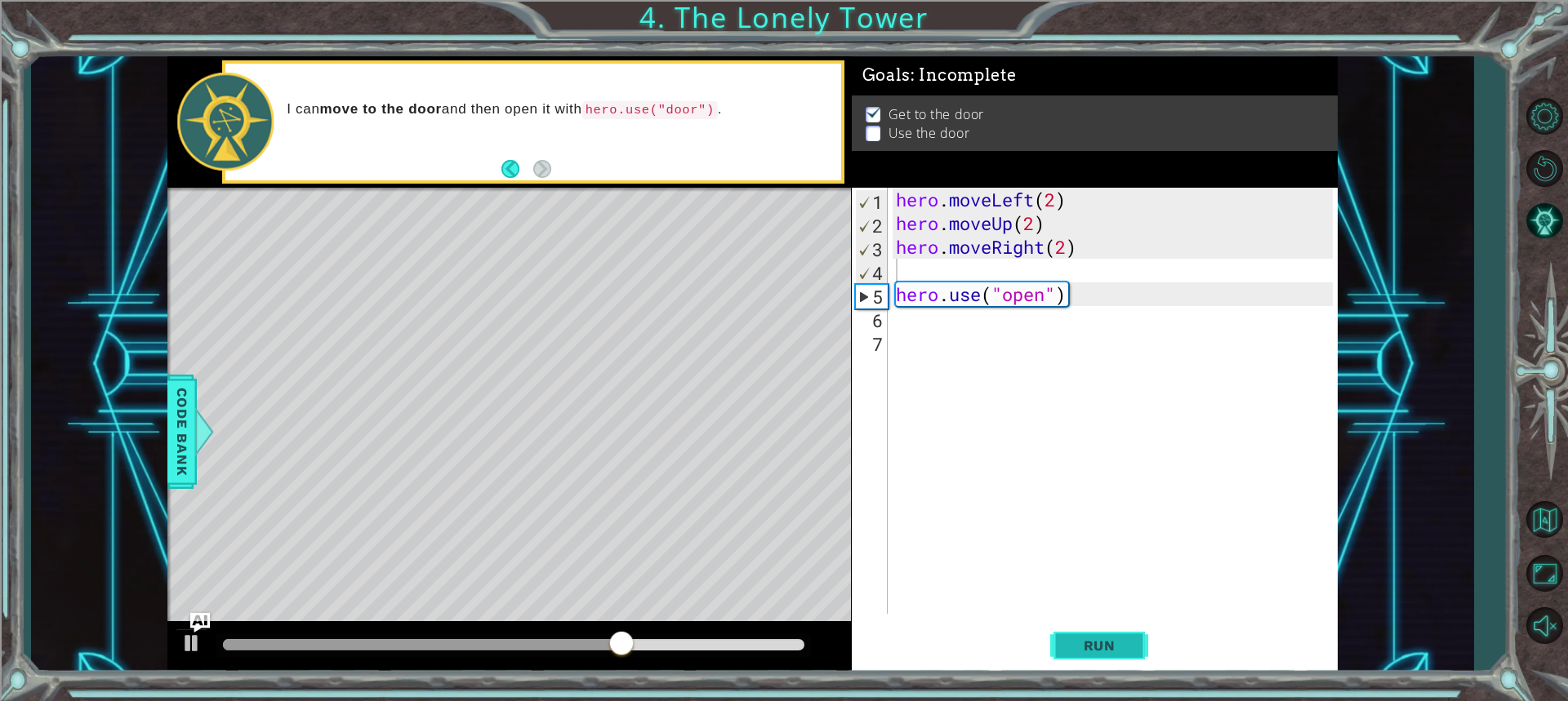
drag, startPoint x: 1078, startPoint y: 623, endPoint x: 1083, endPoint y: 637, distance: 14.9
click at [1078, 628] on button "Run" at bounding box center [1098, 645] width 98 height 48
drag, startPoint x: 898, startPoint y: 303, endPoint x: 1144, endPoint y: 302, distance: 246.0
click at [1144, 302] on div "hero . moveLeft ( 2 ) hero . moveUp ( 2 ) hero . moveRight ( 2 ) hero . use ( "…" at bounding box center [1116, 424] width 448 height 473
type textarea "hero.use("open")"
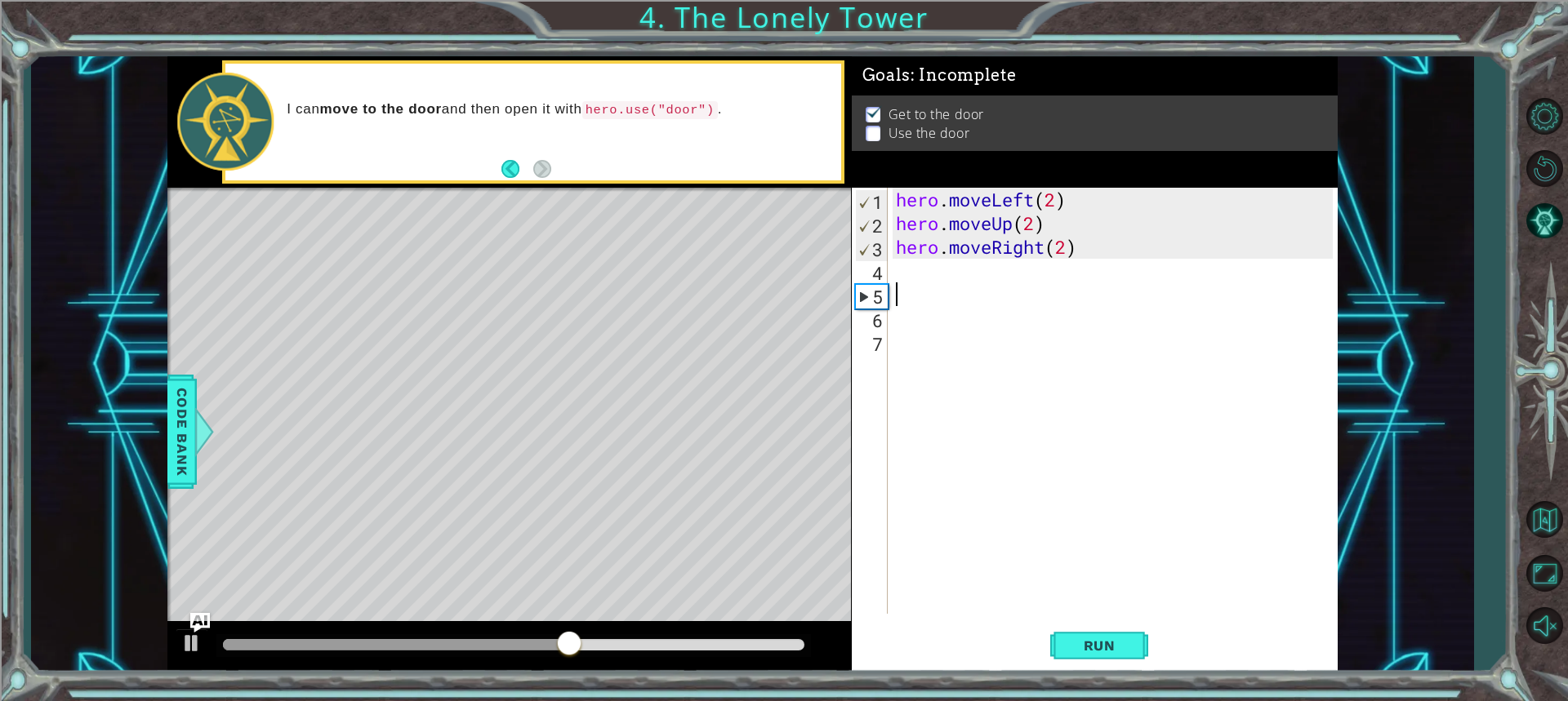
click at [1039, 295] on div "hero . moveLeft ( 2 ) hero . moveUp ( 2 ) hero . moveRight ( 2 )" at bounding box center [1116, 424] width 448 height 473
click at [969, 253] on div "hero . moveLeft ( 2 ) hero . moveUp ( 2 ) hero . moveRight ( 2 )" at bounding box center [1116, 424] width 448 height 473
type textarea "hero.moveRight(2)"
click at [961, 284] on div "hero . moveLeft ( 2 ) hero . moveUp ( 2 ) hero . moveRight ( 2 )" at bounding box center [1116, 424] width 448 height 473
click at [952, 280] on div "hero . moveLeft ( 2 ) hero . moveUp ( 2 ) hero . moveRight ( 2 )" at bounding box center [1116, 424] width 448 height 473
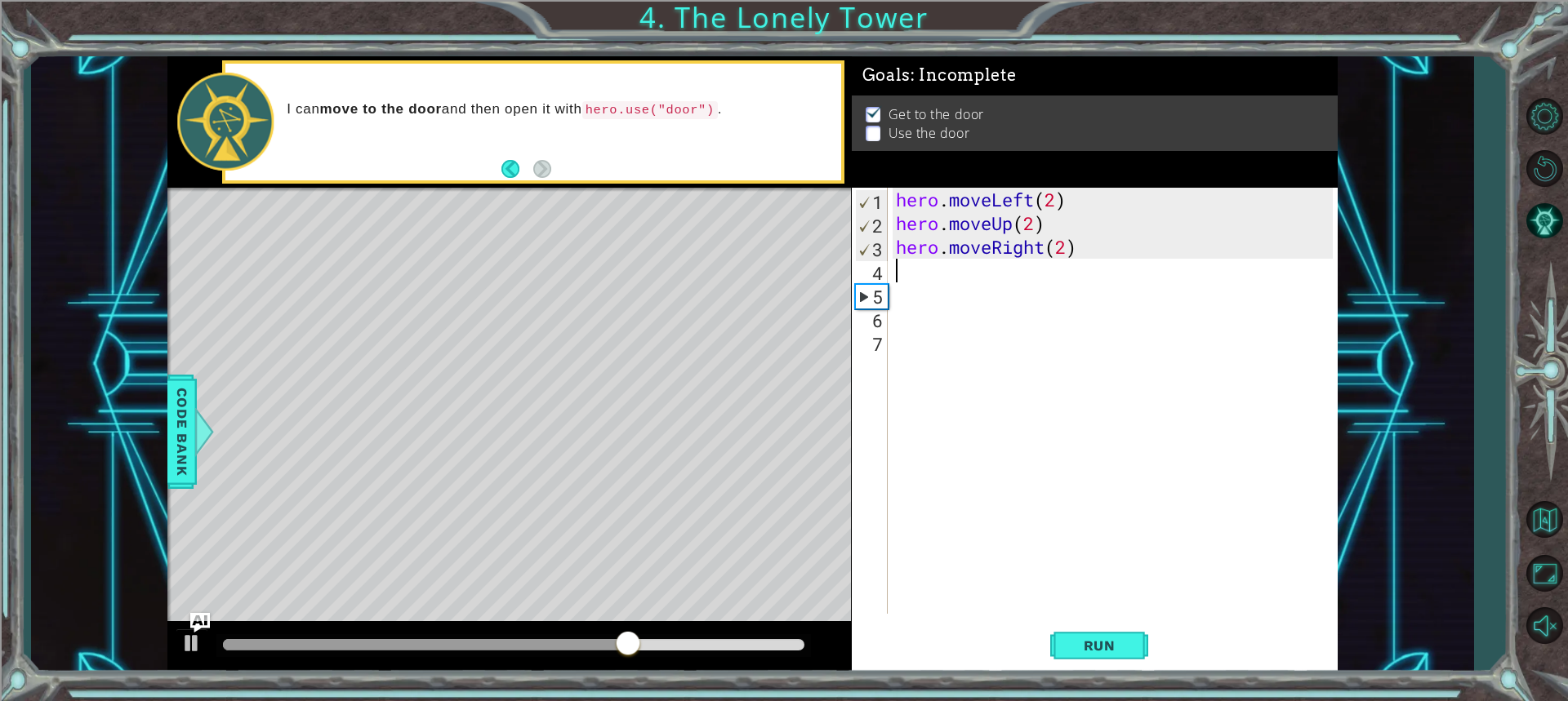
paste textarea "hero.use("open")"
type textarea "hero.use("open")"
click at [1099, 639] on span "Run" at bounding box center [1098, 646] width 64 height 17
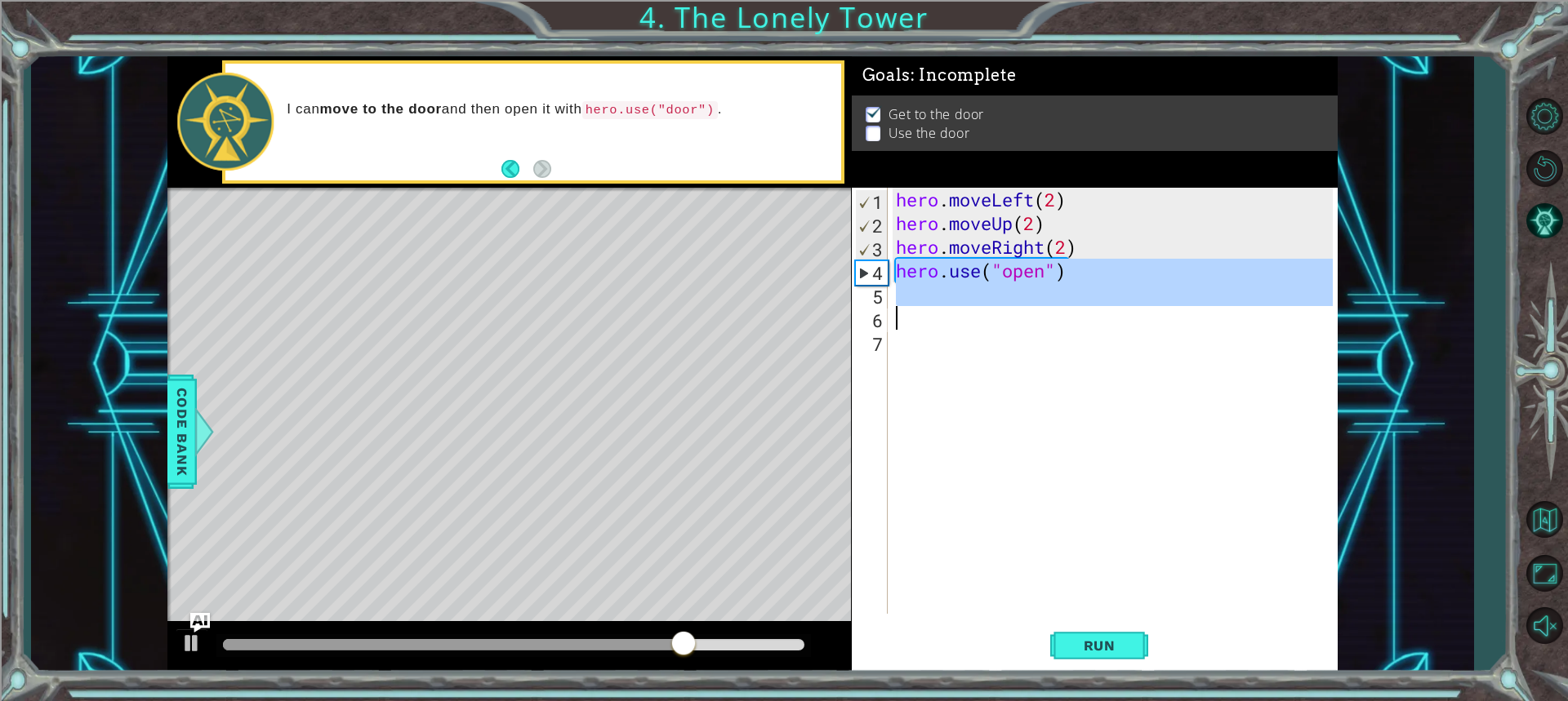
drag, startPoint x: 897, startPoint y: 269, endPoint x: 1170, endPoint y: 311, distance: 276.2
click at [1170, 311] on div "hero . moveLeft ( 2 ) hero . moveUp ( 2 ) hero . moveRight ( 2 ) hero . use ( "…" at bounding box center [1116, 424] width 448 height 473
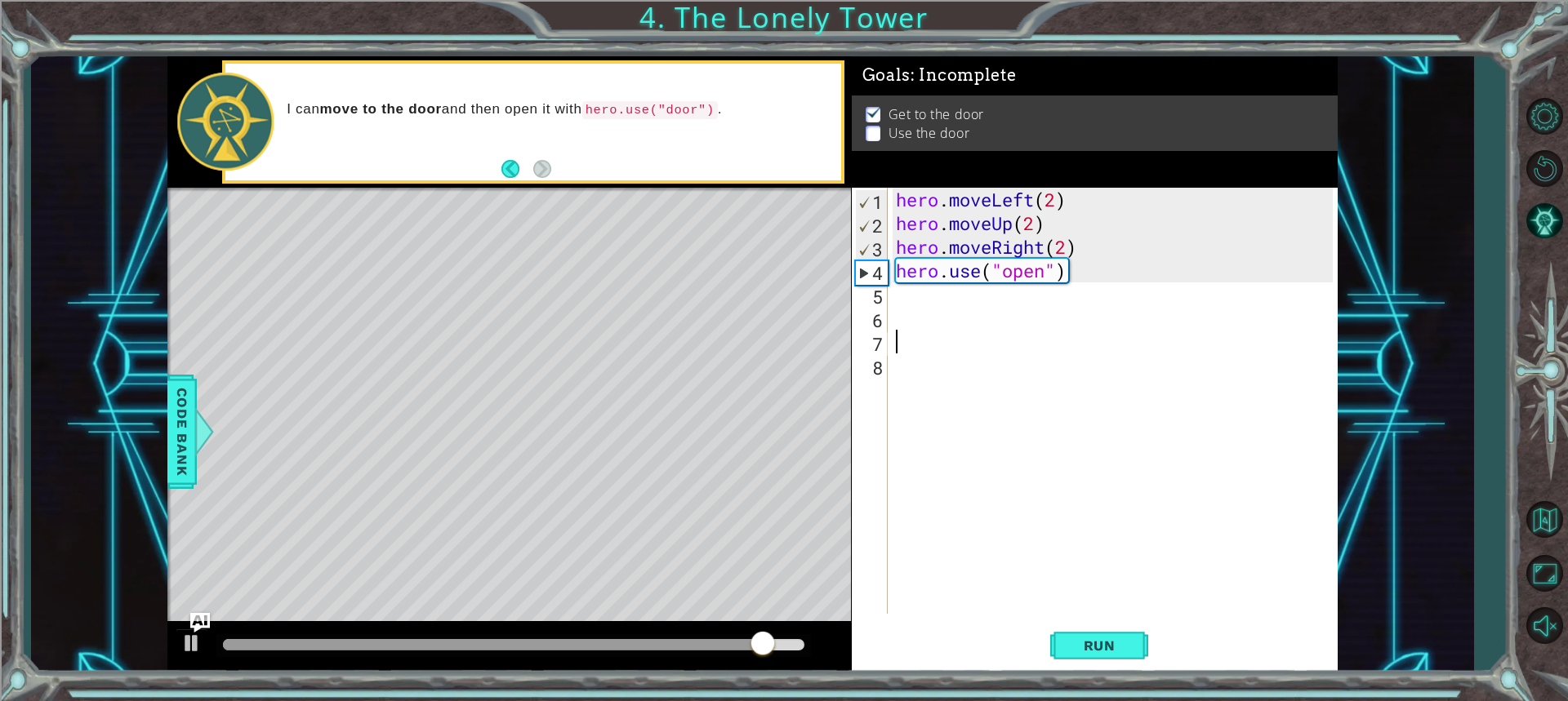
click at [893, 275] on div "hero . moveLeft ( 2 ) hero . moveUp ( 2 ) hero . moveRight ( 2 ) hero . use ( "…" at bounding box center [1116, 424] width 448 height 473
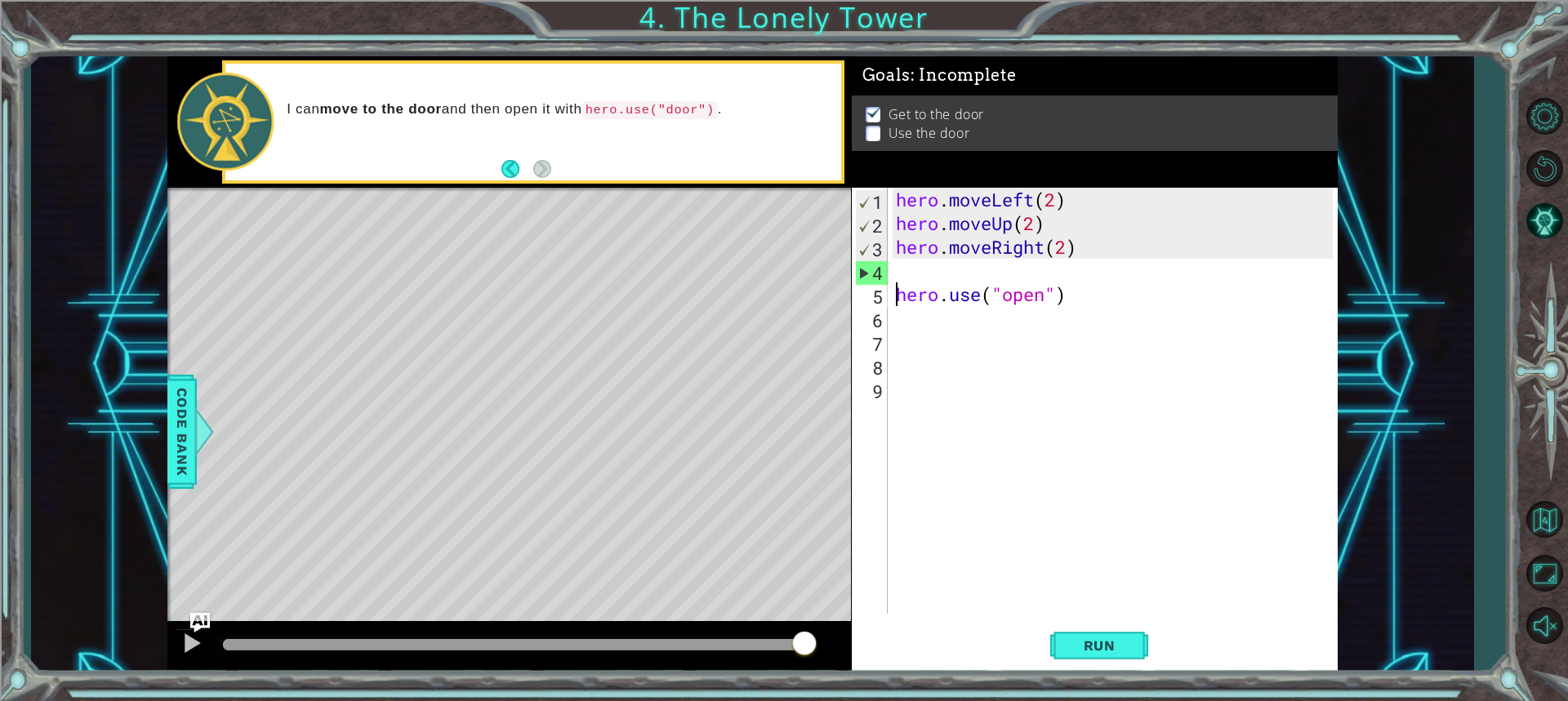
click at [917, 253] on div "hero . moveLeft ( 2 ) hero . moveUp ( 2 ) hero . moveRight ( 2 ) hero . use ( "…" at bounding box center [1116, 424] width 448 height 473
type textarea "hero.moveRight(2)"
click at [911, 263] on div "hero . moveLeft ( 2 ) hero . moveUp ( 2 ) hero . moveRight ( 2 ) hero . use ( "…" at bounding box center [1116, 424] width 448 height 473
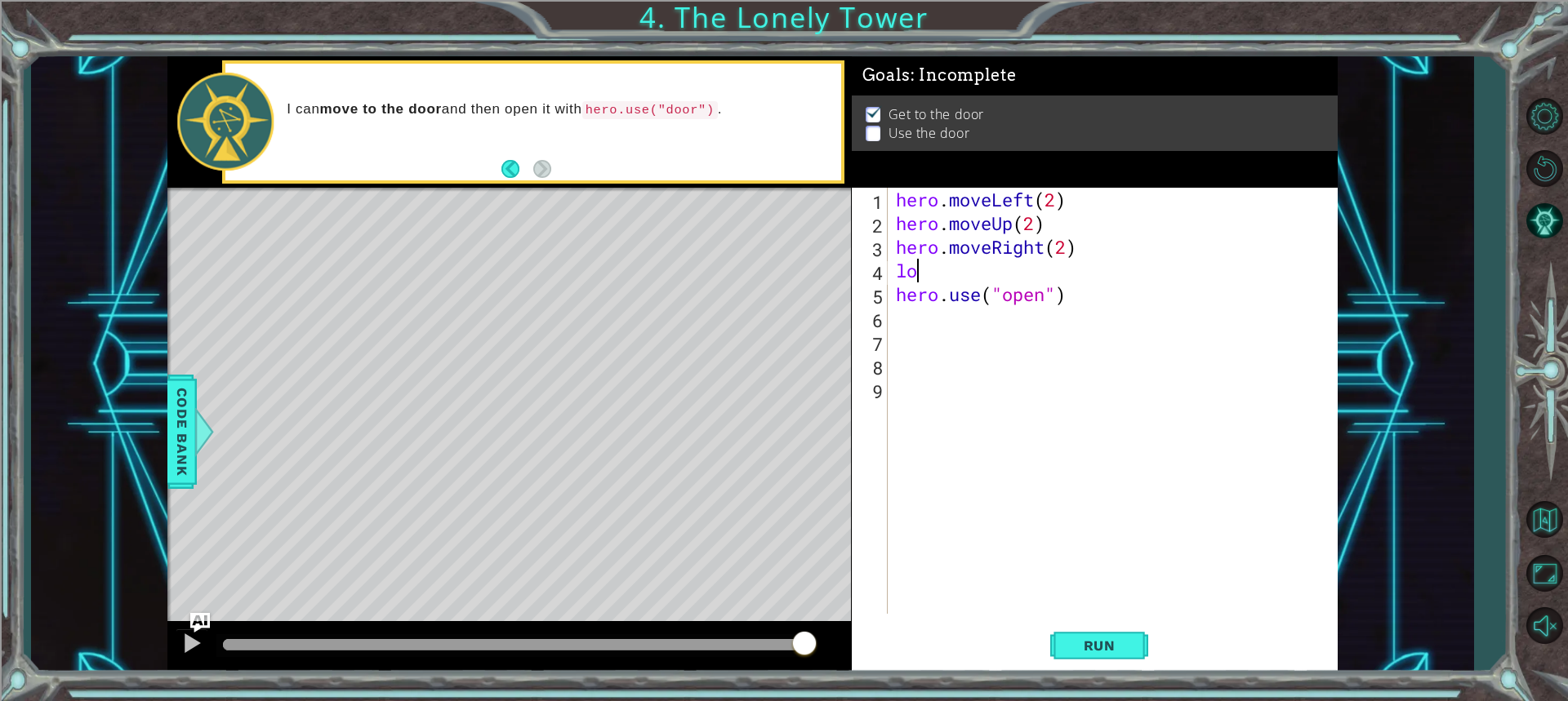
type textarea "l"
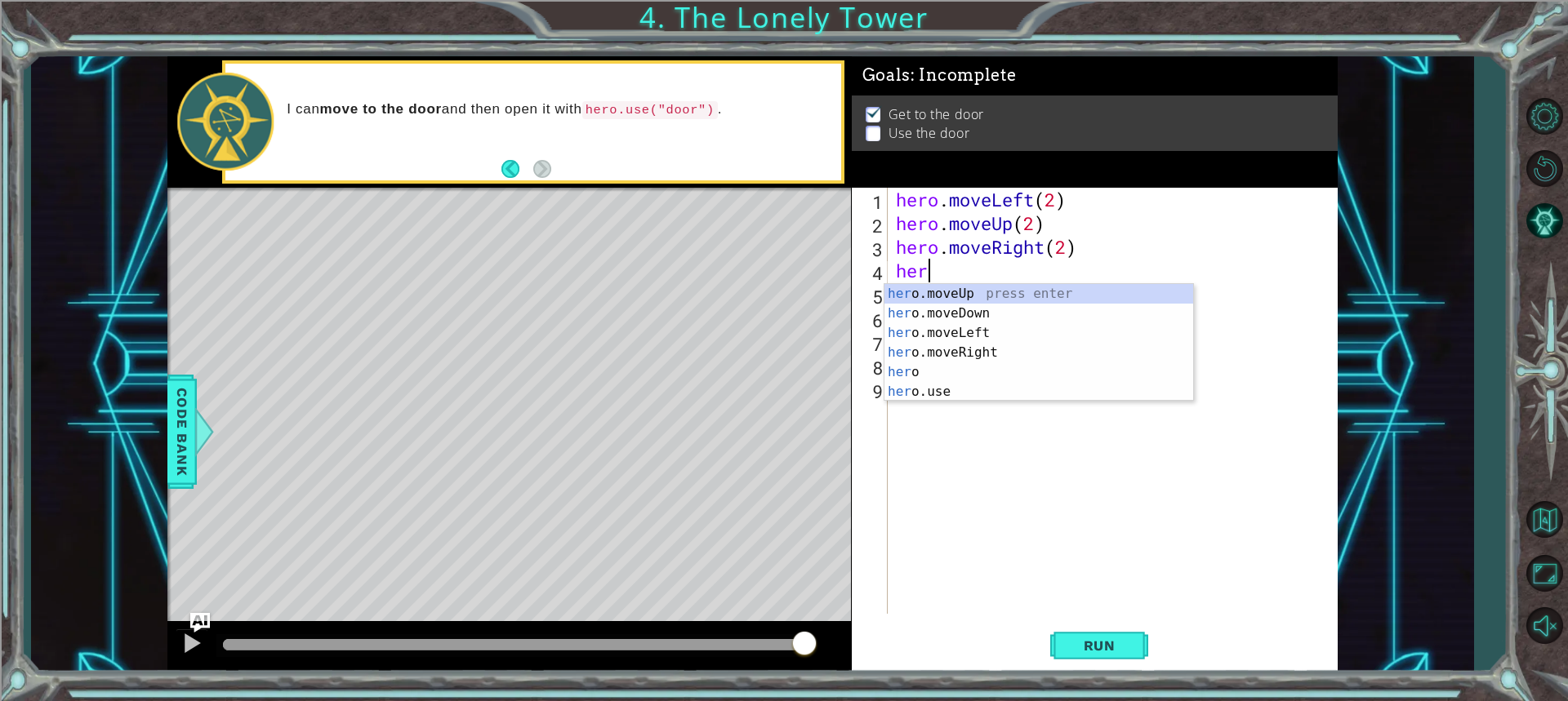
type textarea "hero"
click at [931, 343] on div "hero press enter hero .moveUp press enter hero .moveDown press enter hero .move…" at bounding box center [1038, 363] width 309 height 157
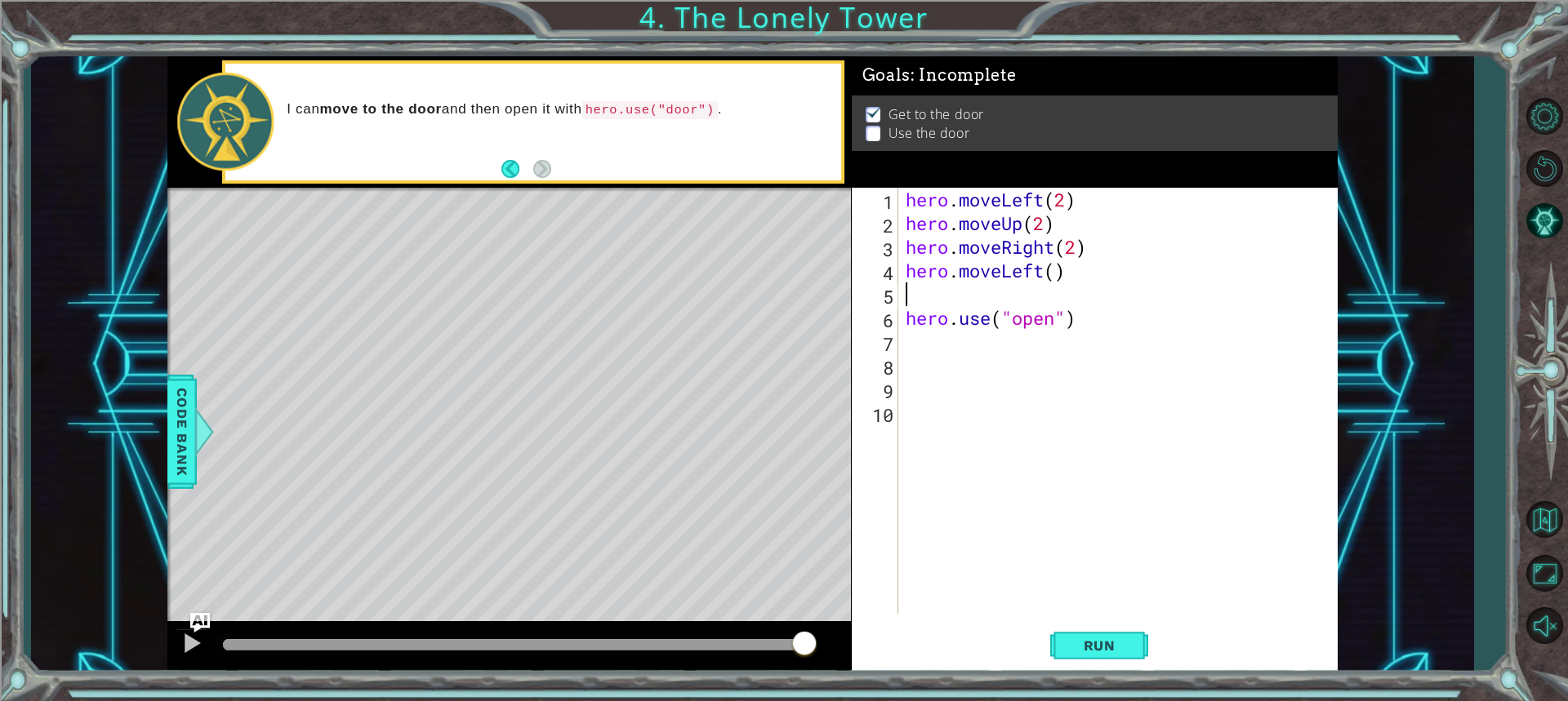
scroll to position [0, 0]
drag, startPoint x: 910, startPoint y: 322, endPoint x: 1091, endPoint y: 328, distance: 181.1
click at [1091, 328] on div "hero . moveLeft ( 2 ) hero . moveUp ( 2 ) hero . moveRight ( 2 ) hero . moveLef…" at bounding box center [1122, 424] width 439 height 473
drag, startPoint x: 894, startPoint y: 310, endPoint x: 902, endPoint y: 319, distance: 12.0
click at [890, 314] on div "6" at bounding box center [877, 320] width 43 height 23
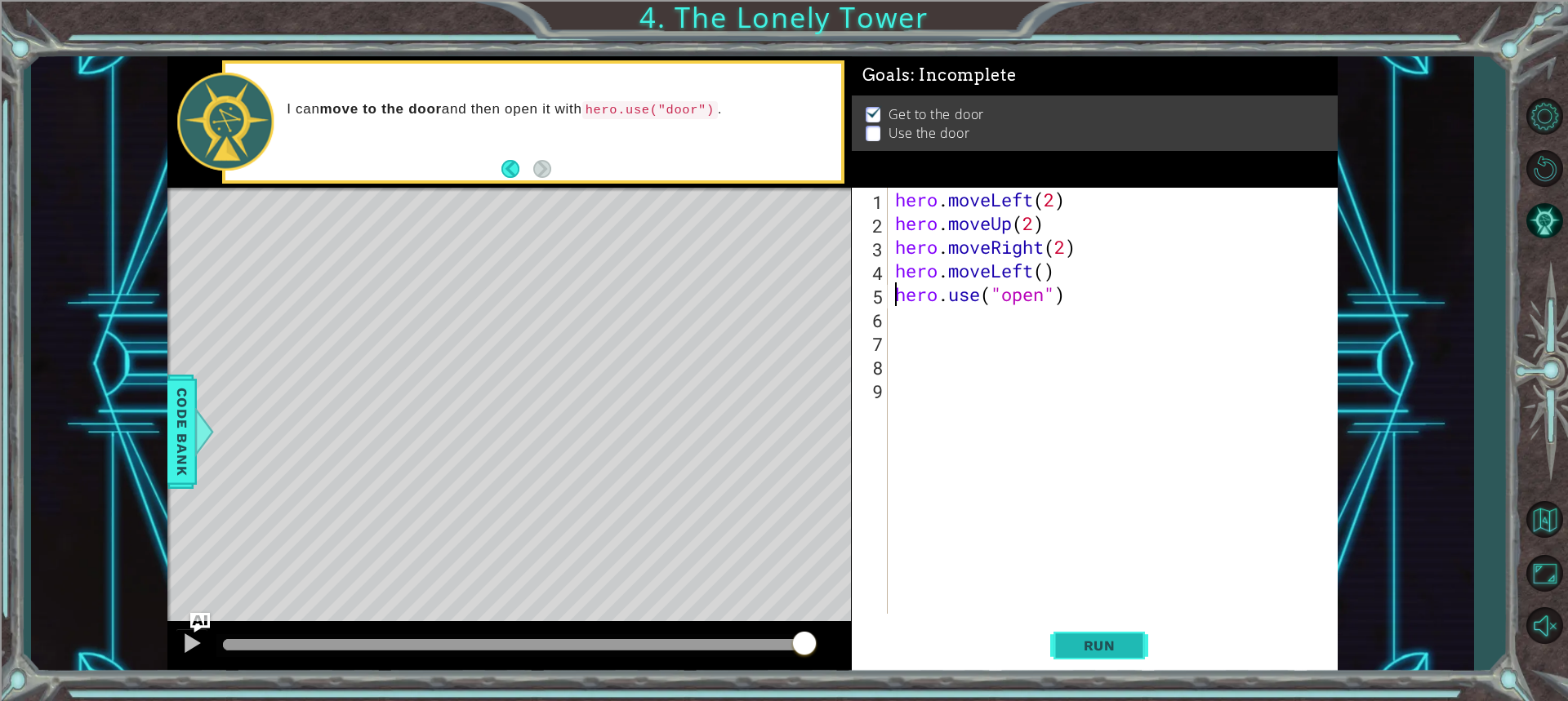
drag, startPoint x: 1098, startPoint y: 622, endPoint x: 1103, endPoint y: 648, distance: 26.5
click at [1103, 648] on div "hero.use("open") 1 2 3 4 5 6 7 8 9 hero . moveLeft ( 2 ) hero . moveUp ( 2 ) he…" at bounding box center [1094, 430] width 485 height 485
click at [1103, 648] on span "Run" at bounding box center [1098, 646] width 64 height 17
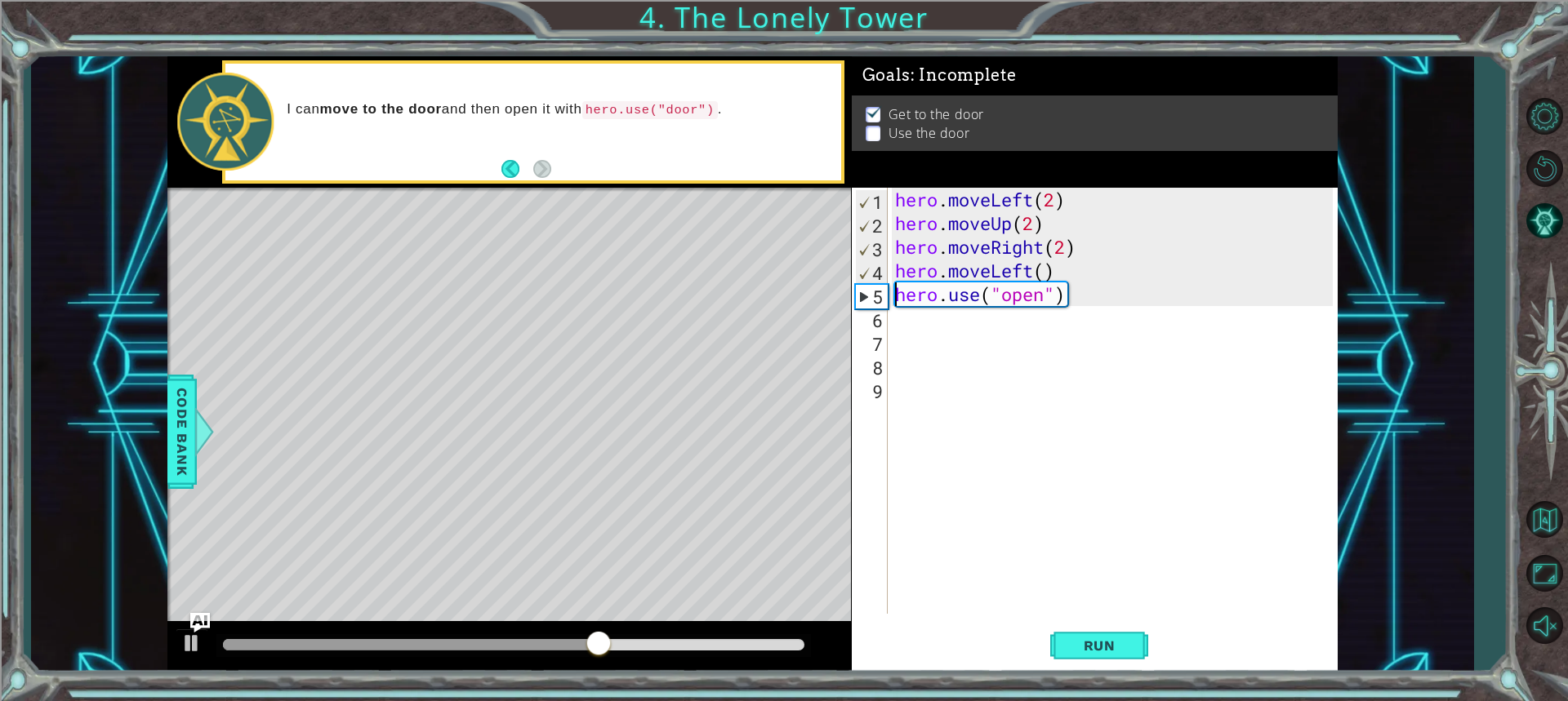
click at [1032, 266] on div "hero . moveLeft ( 2 ) hero . moveUp ( 2 ) hero . moveRight ( 2 ) hero . moveLef…" at bounding box center [1116, 424] width 449 height 473
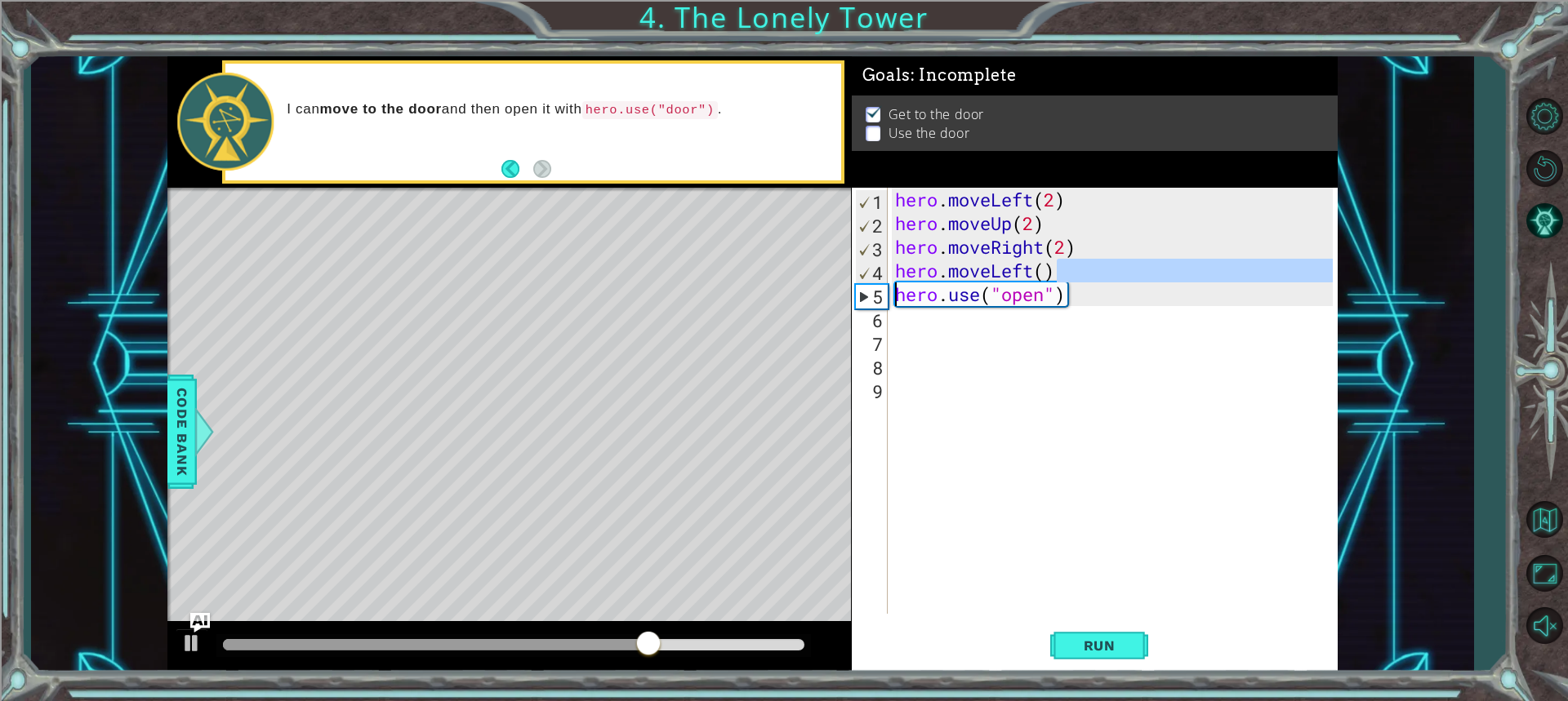
drag, startPoint x: 1078, startPoint y: 273, endPoint x: 815, endPoint y: 292, distance: 263.7
click at [815, 292] on div "1 2 3 4 5 hero . moveLeft ( 2 ) hero . moveUp ( 2 ) hero . moveRight ( 2 ) hero…" at bounding box center [752, 365] width 1170 height 617
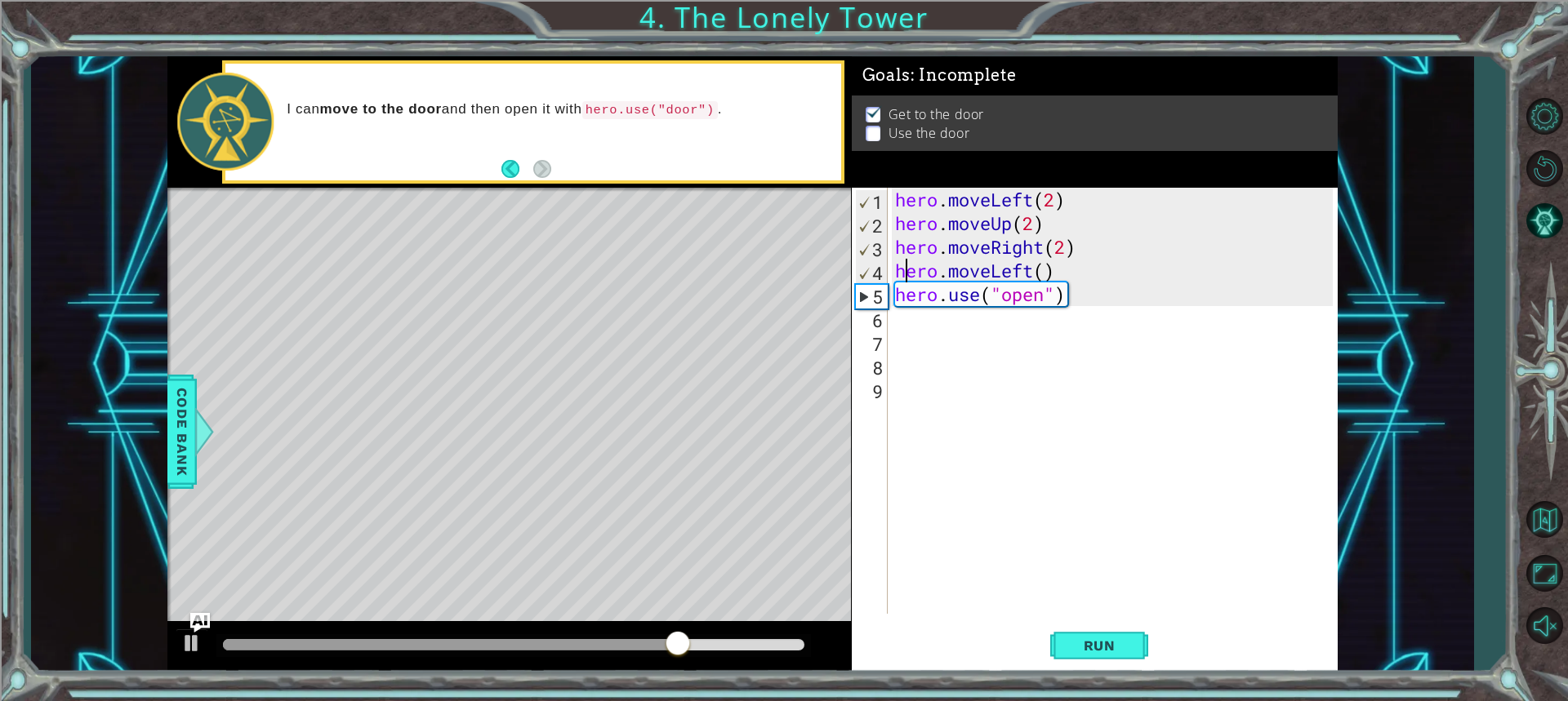
click at [902, 263] on div "hero . moveLeft ( 2 ) hero . moveUp ( 2 ) hero . moveRight ( 2 ) hero . moveLef…" at bounding box center [1116, 424] width 449 height 473
click at [1060, 262] on div "hero . moveLeft ( 2 ) hero . moveUp ( 2 ) hero . moveRight ( 2 ) hero . moveLef…" at bounding box center [1116, 424] width 449 height 473
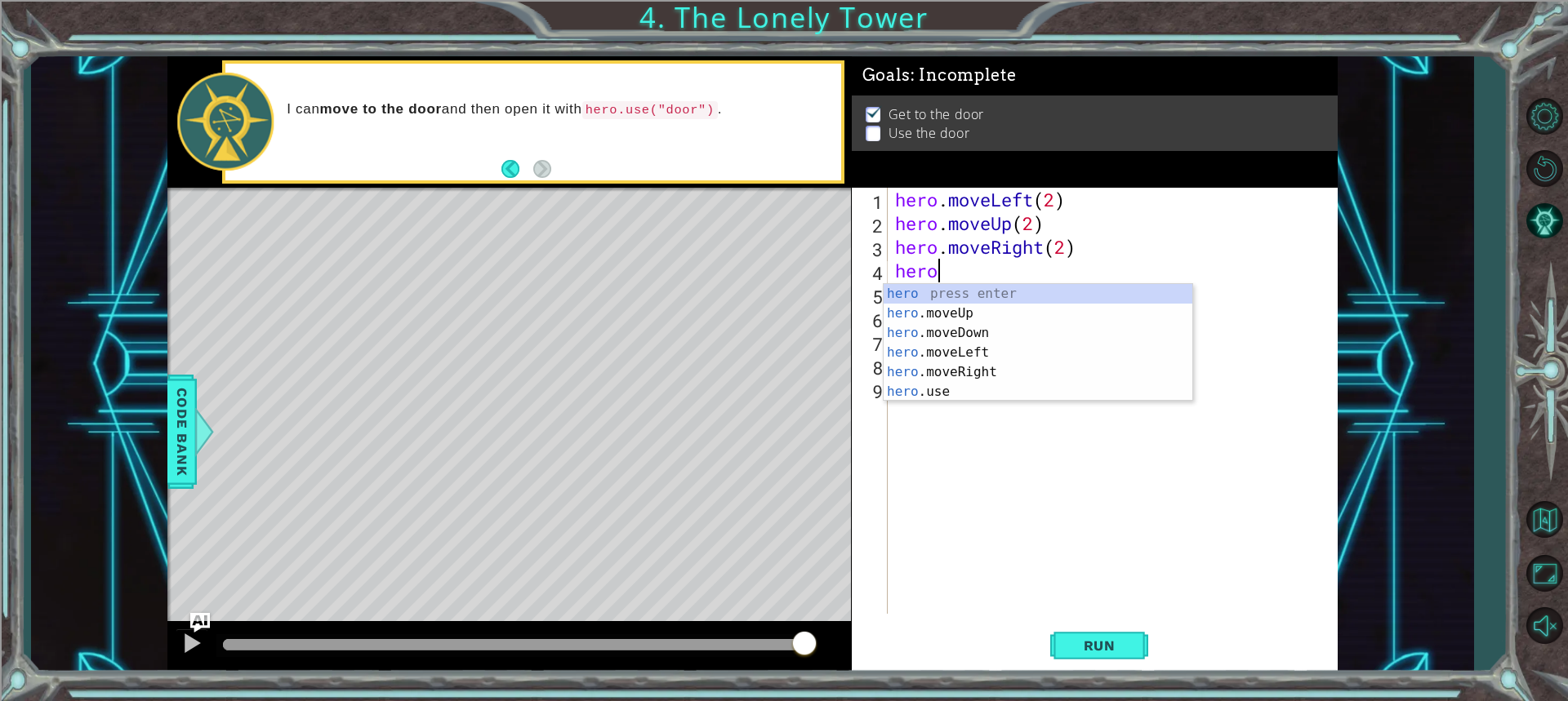
scroll to position [0, 1]
click at [981, 301] on div "hero press enter hero .moveUp press enter hero .moveDown press enter hero .move…" at bounding box center [1038, 363] width 309 height 157
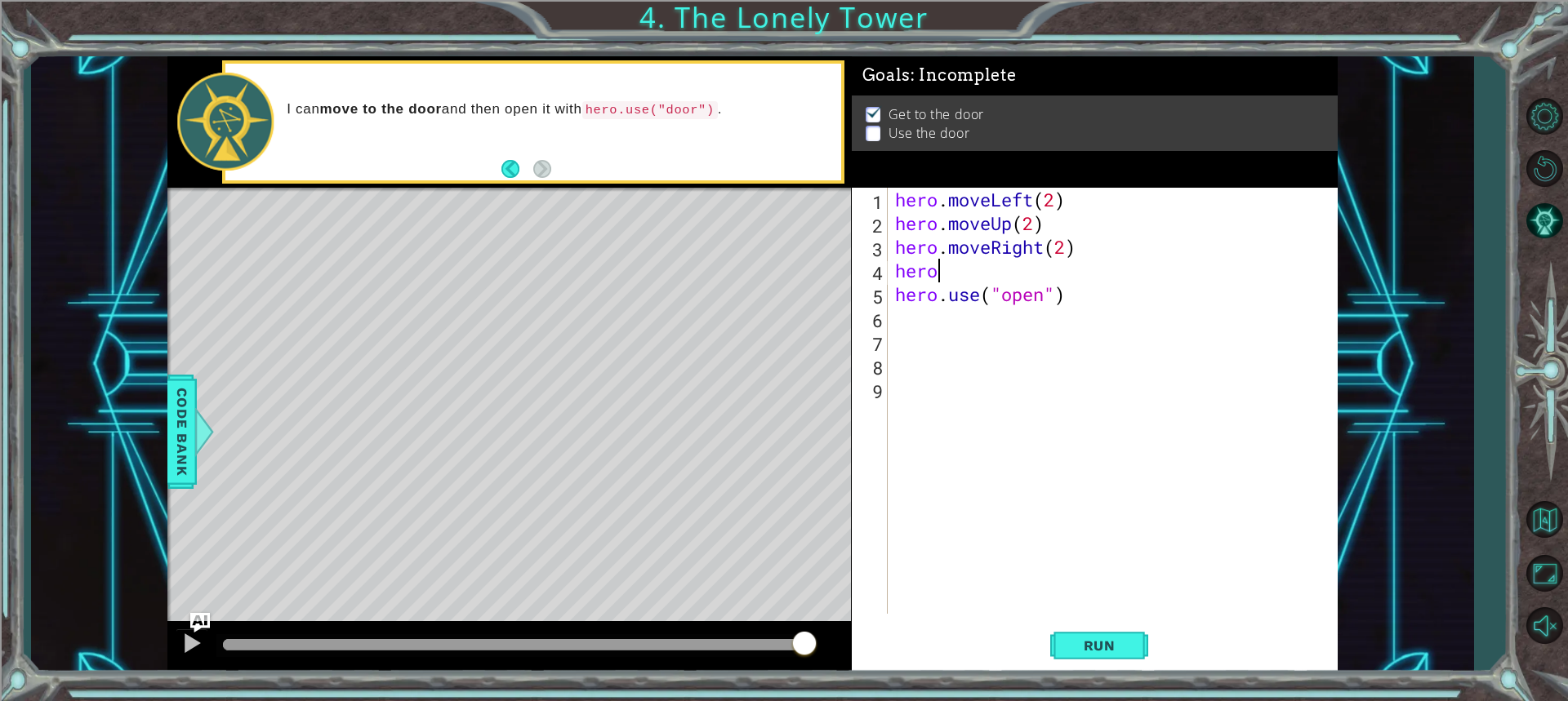
type textarea "herom"
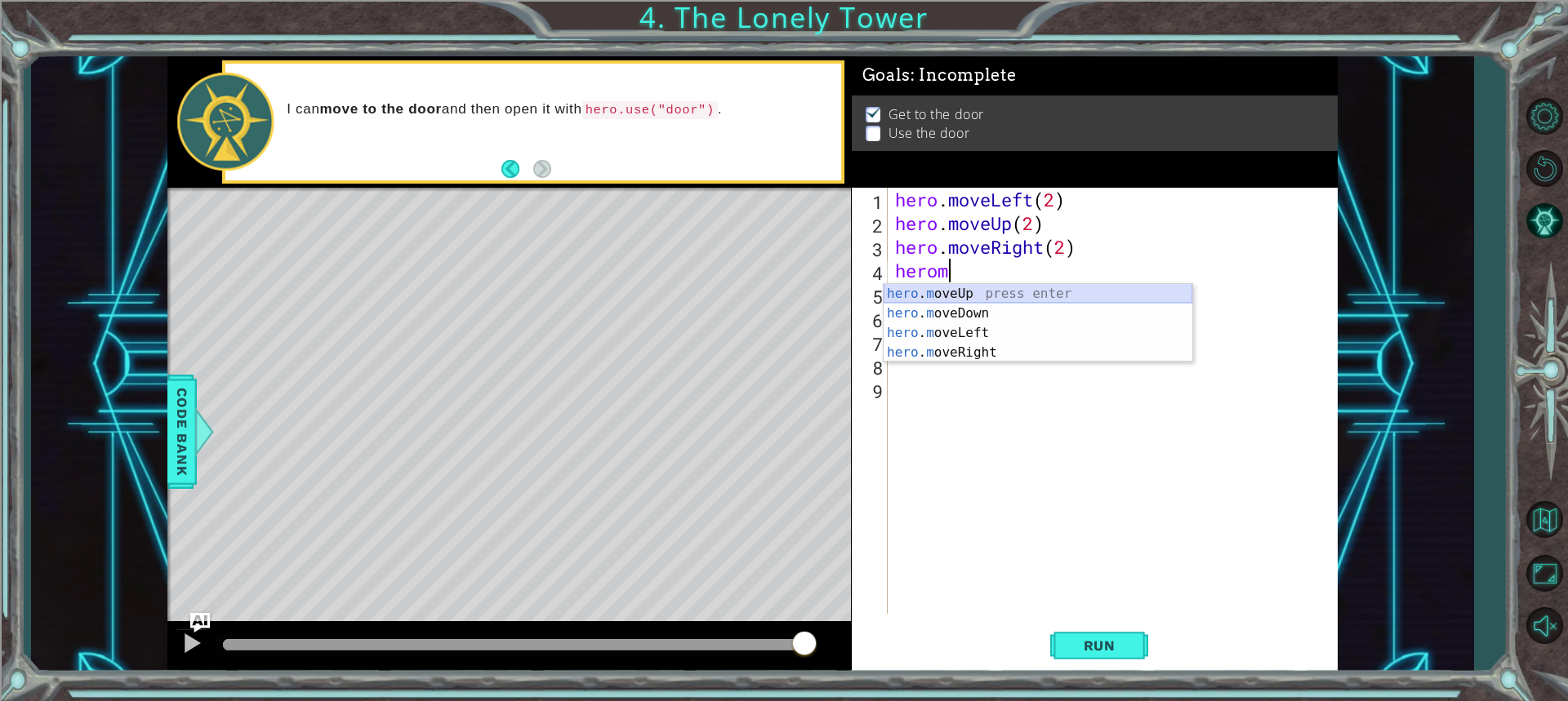
click at [927, 293] on div "hero . m oveUp press enter hero . m oveDown press enter hero . m oveLeft press …" at bounding box center [1038, 343] width 309 height 118
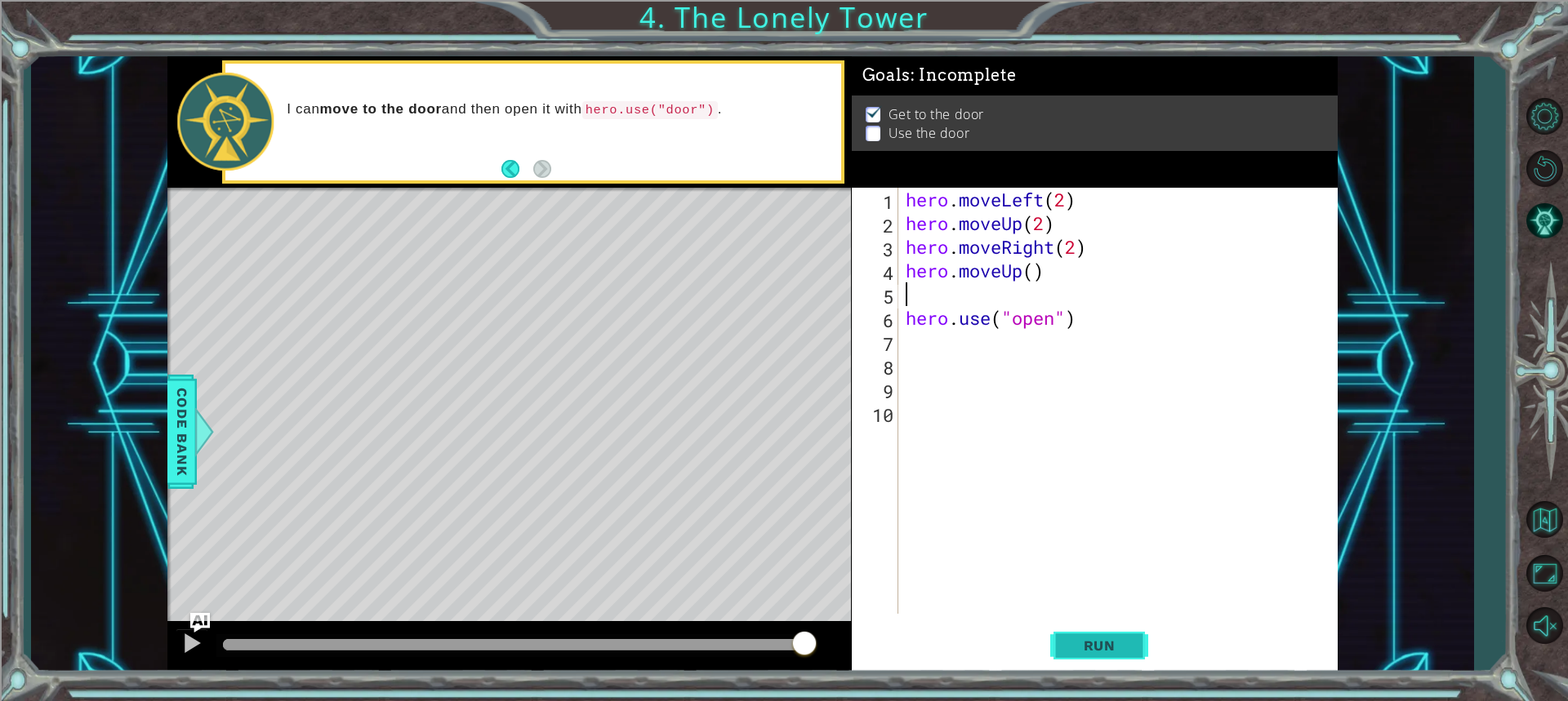
click at [1093, 658] on button "Run" at bounding box center [1098, 645] width 98 height 48
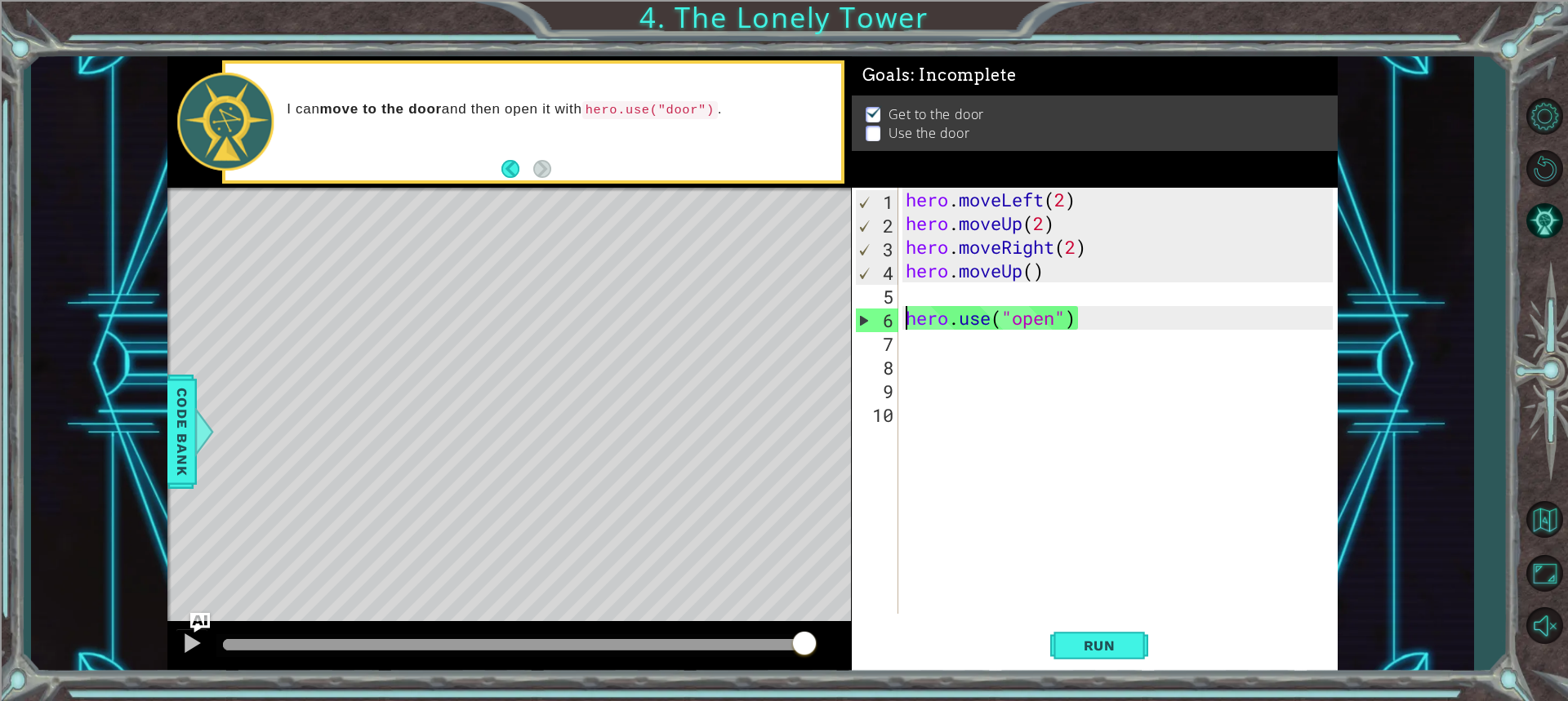
click at [907, 318] on div "hero . moveLeft ( 2 ) hero . moveUp ( 2 ) hero . moveRight ( 2 ) hero . moveUp …" at bounding box center [1122, 424] width 439 height 473
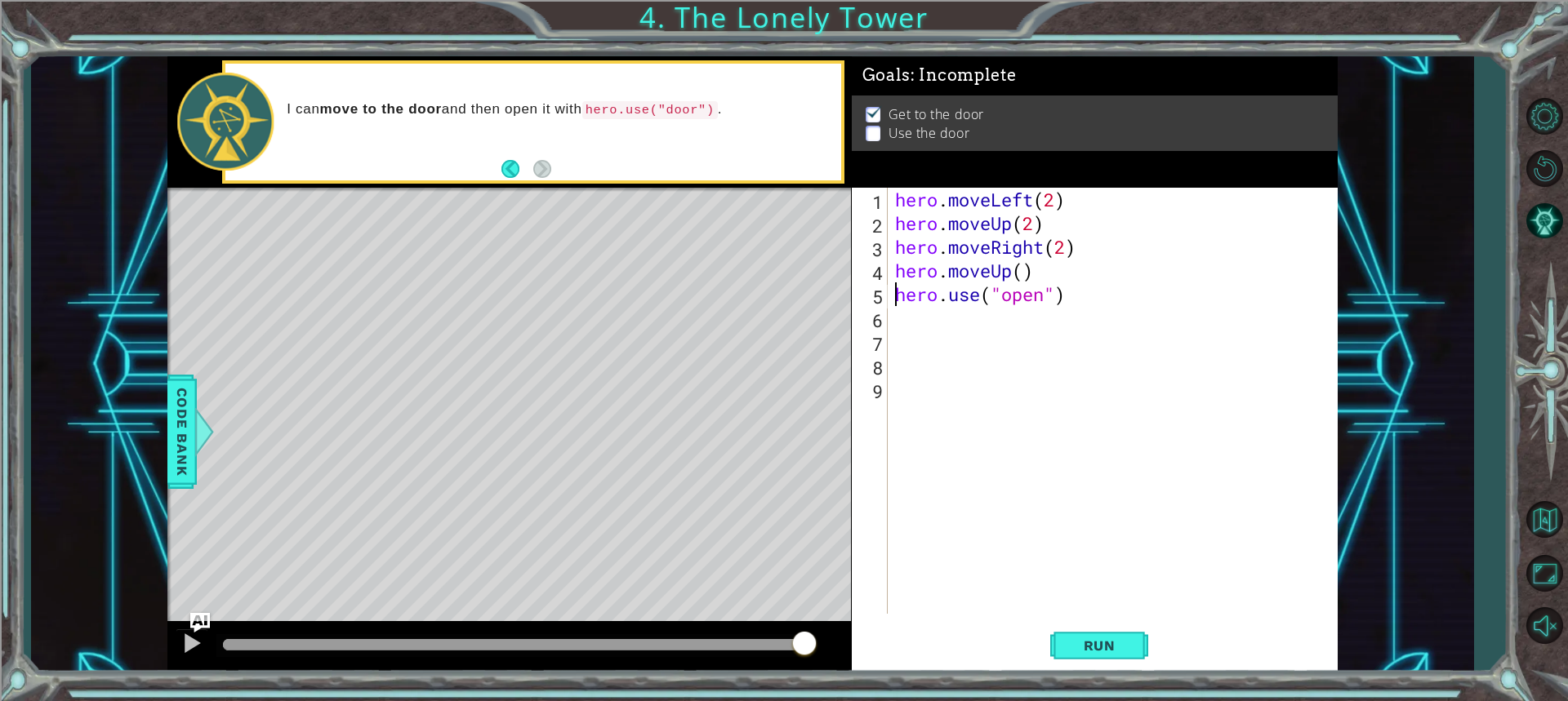
click at [998, 264] on div "hero . moveLeft ( 2 ) hero . moveUp ( 2 ) hero . moveRight ( 2 ) hero . moveUp …" at bounding box center [1116, 424] width 449 height 473
type textarea "hero.moveUp()"
drag, startPoint x: 1051, startPoint y: 276, endPoint x: 887, endPoint y: 271, distance: 164.1
click at [887, 271] on div "hero.moveUp() 1 2 3 4 5 6 7 8 9 hero . moveLeft ( 2 ) hero . moveUp ( 2 ) hero …" at bounding box center [1092, 400] width 481 height 426
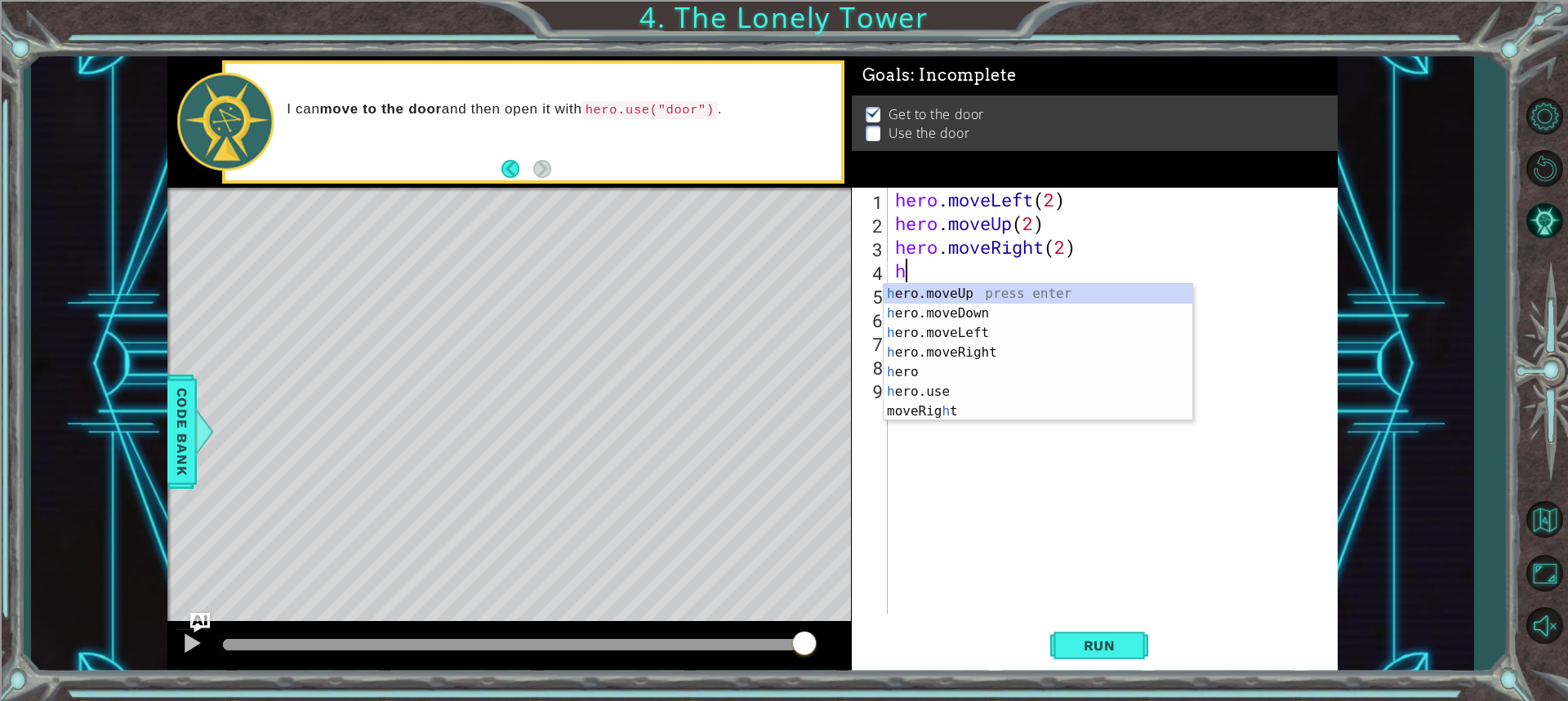
type textarea "h"
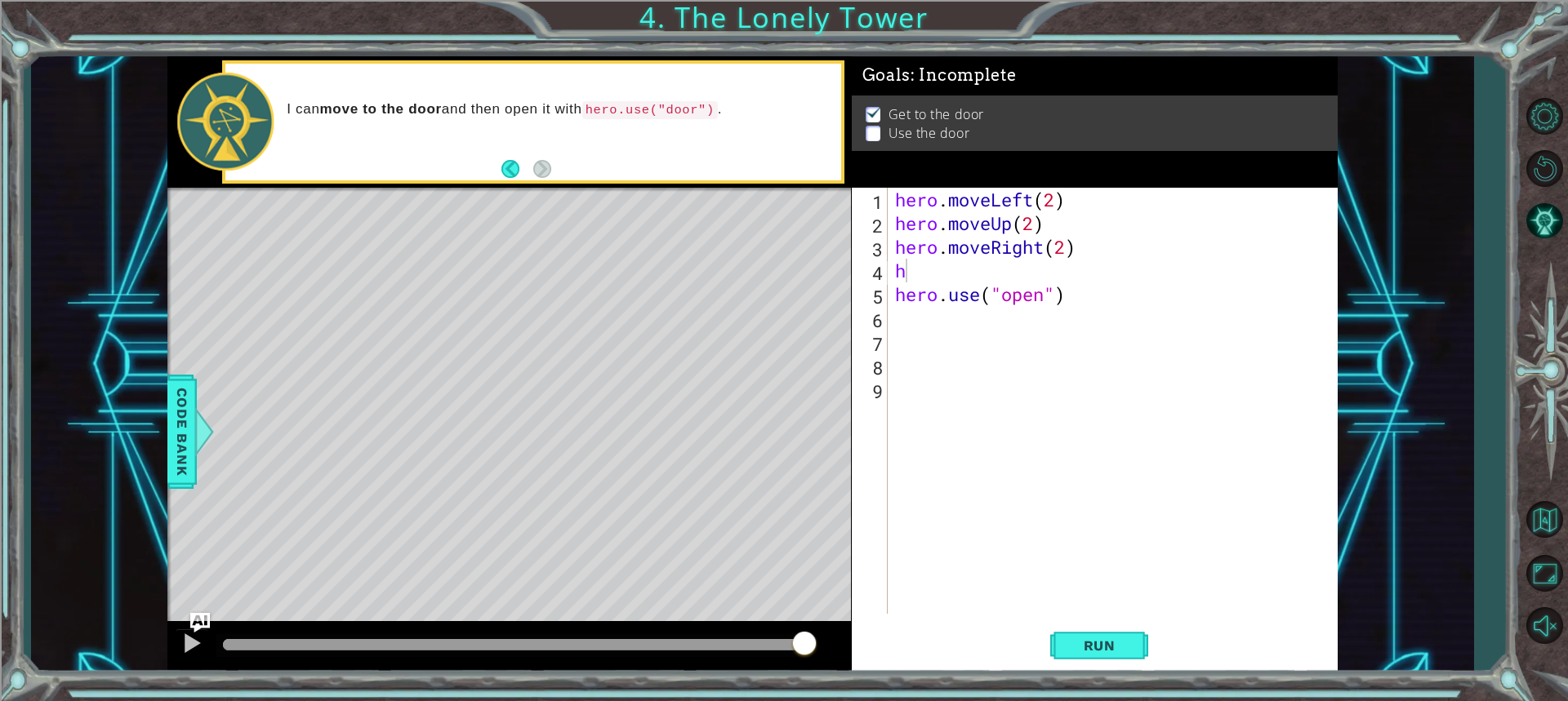
click at [738, 388] on div "Level Map" at bounding box center [545, 428] width 755 height 481
click at [912, 273] on div "hero . moveLeft ( 2 ) hero . moveUp ( 2 ) hero . moveRight ( 2 ) h hero . use (…" at bounding box center [1116, 424] width 449 height 473
click at [892, 300] on div "hero . moveLeft ( 2 ) hero . moveUp ( 2 ) hero . moveRight ( 2 ) hero . use ( "…" at bounding box center [1116, 424] width 449 height 473
click at [1078, 657] on button "Run" at bounding box center [1098, 645] width 98 height 48
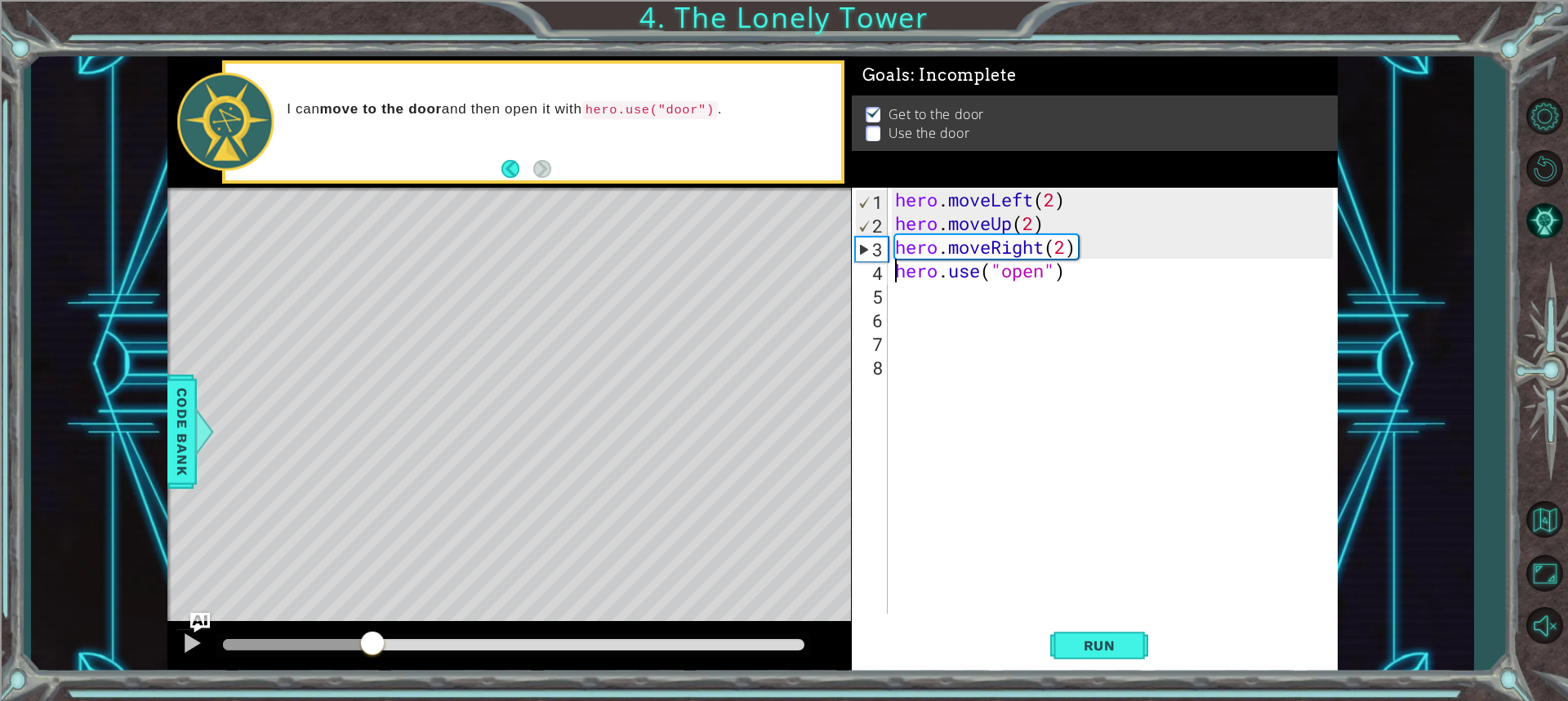
drag, startPoint x: 372, startPoint y: 636, endPoint x: 515, endPoint y: 636, distance: 143.0
click at [387, 636] on div at bounding box center [372, 644] width 29 height 29
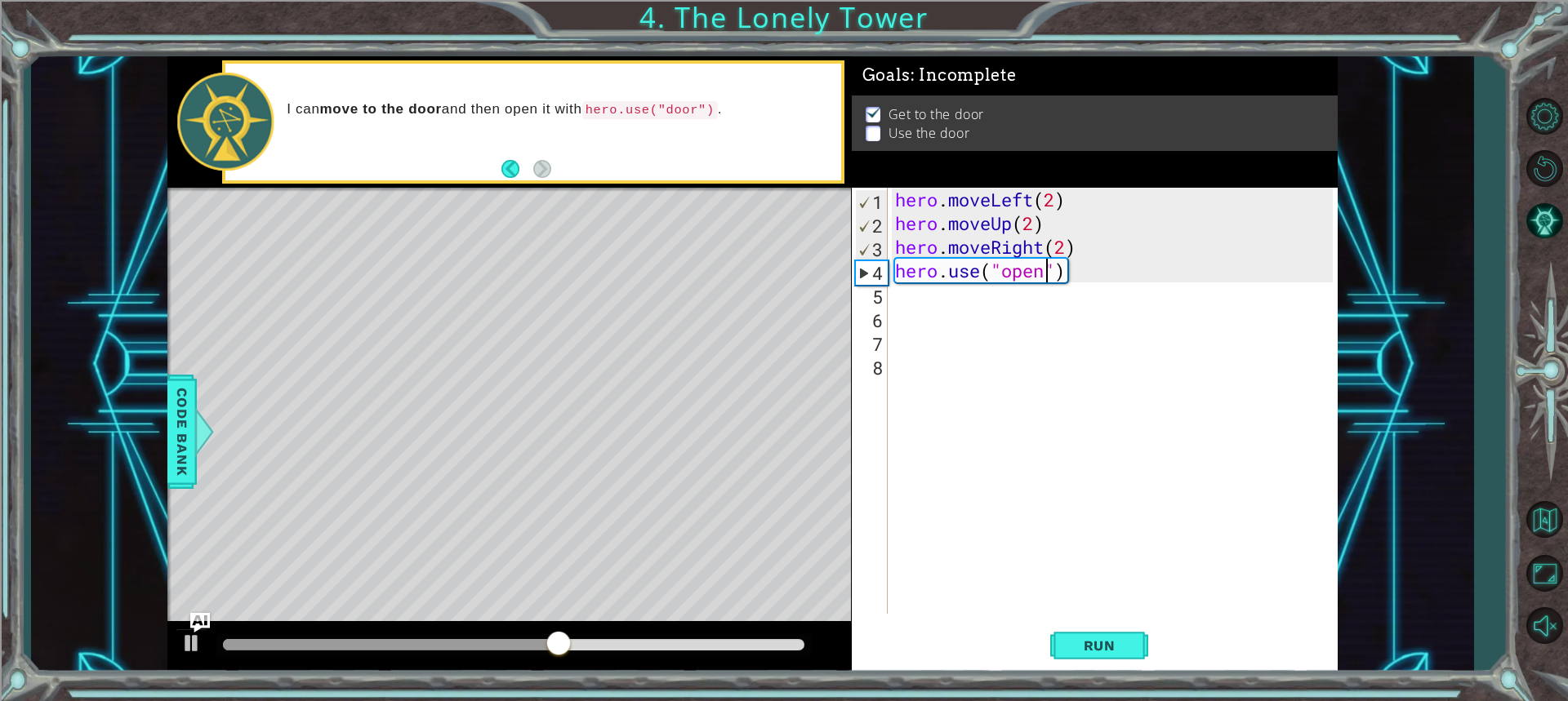
click at [1047, 280] on div "hero . moveLeft ( 2 ) hero . moveUp ( 2 ) hero . moveRight ( 2 ) hero . use ( "…" at bounding box center [1116, 424] width 449 height 473
type textarea "hero.use("door")"
click at [1105, 620] on div "1 2 3 4 5 6 7 8 9 hero . moveLeft ( 2 ) hero . moveUp ( 2 ) hero . moveRight ( …" at bounding box center [1094, 430] width 485 height 485
click at [1105, 623] on button "Run" at bounding box center [1098, 645] width 98 height 48
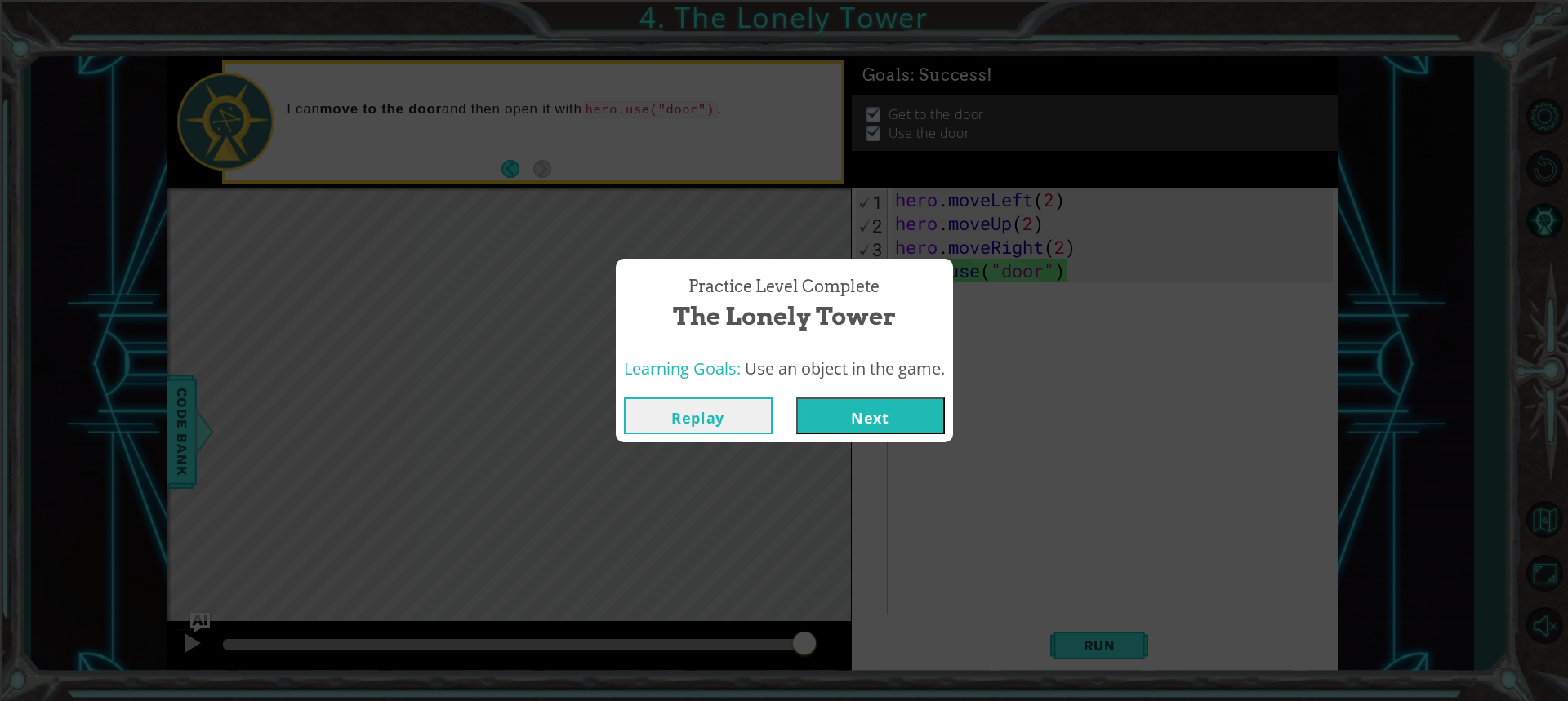
click at [848, 417] on button "Next" at bounding box center [870, 416] width 148 height 37
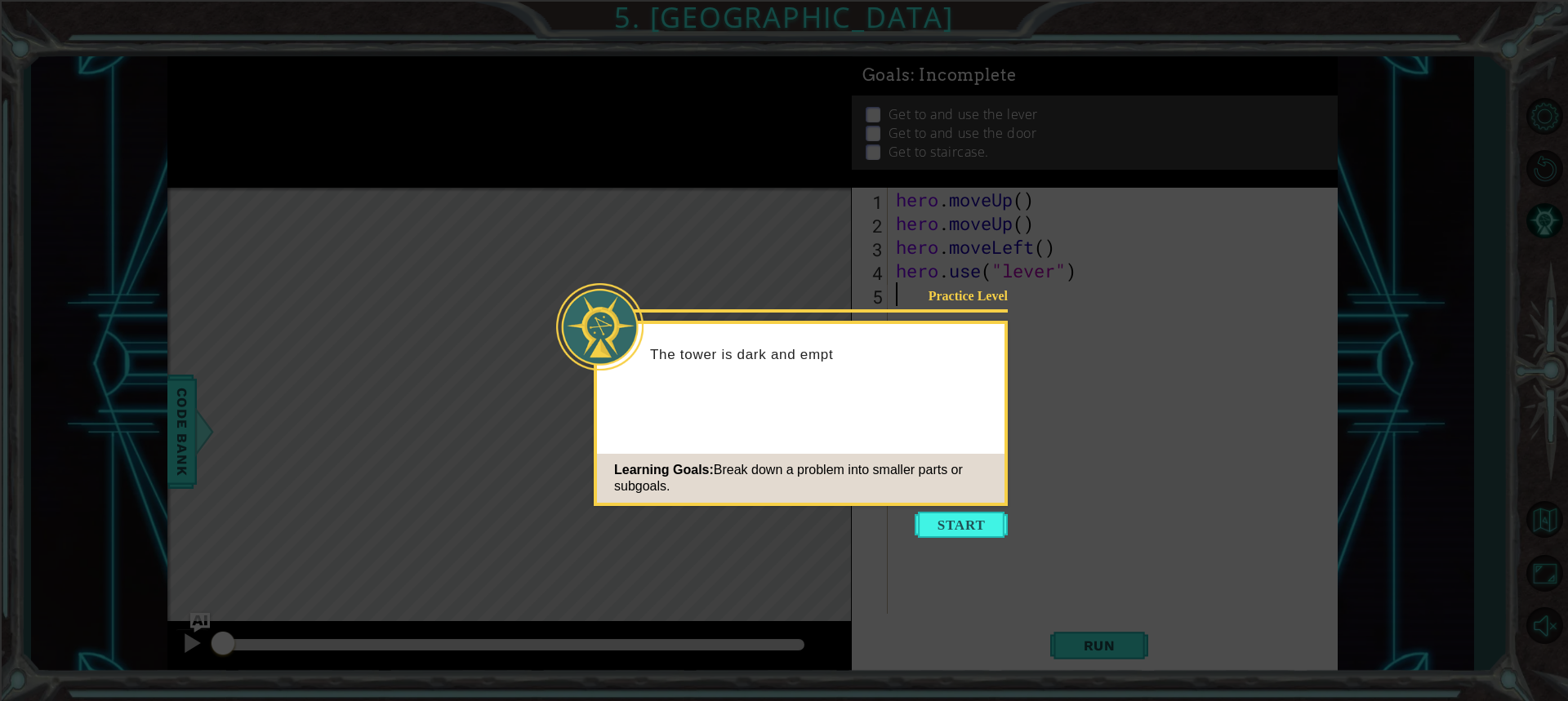
click at [973, 499] on div "Learning Goals: Break down a problem into smaller parts or subgoals." at bounding box center [801, 478] width 407 height 49
click at [972, 540] on icon at bounding box center [784, 350] width 1568 height 701
click at [968, 531] on button "Start" at bounding box center [961, 524] width 93 height 26
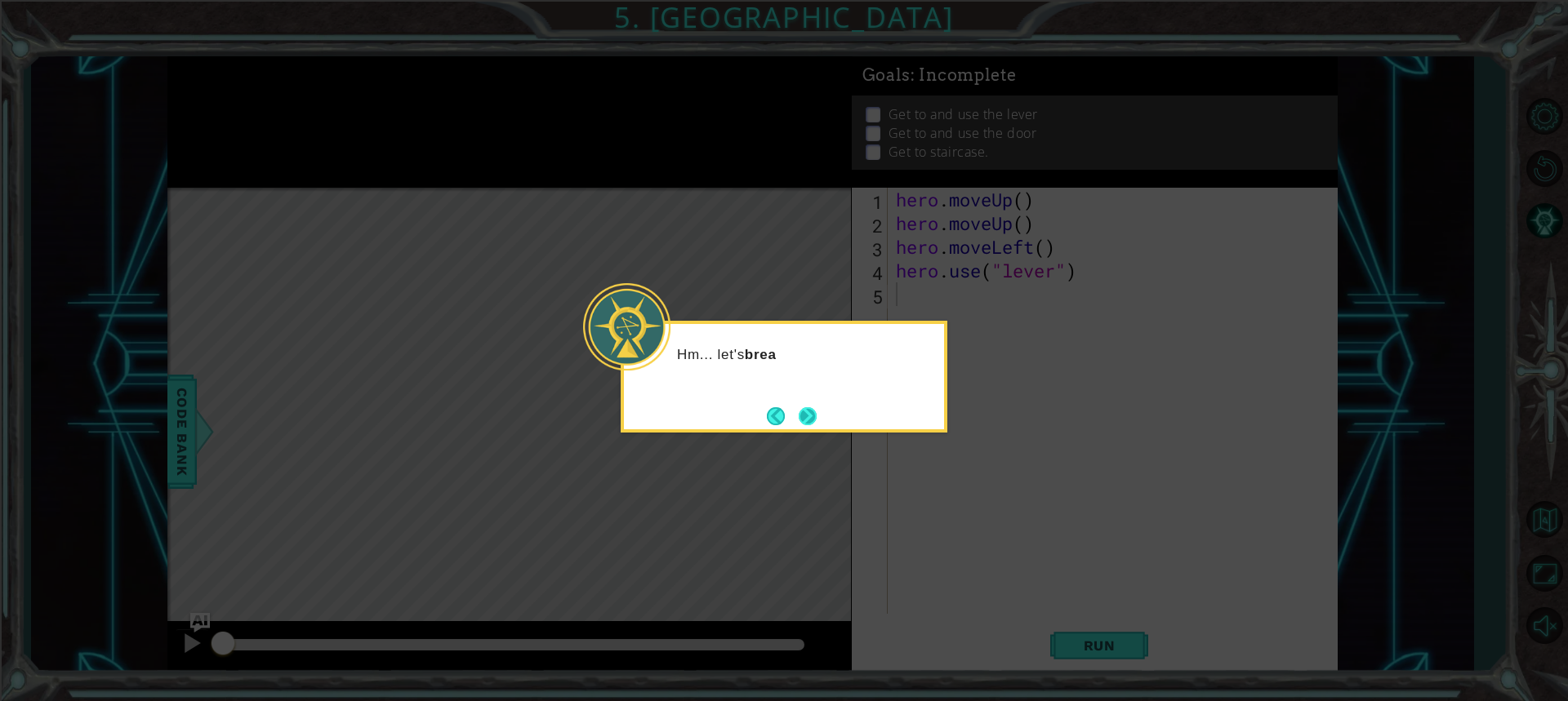
click at [804, 418] on button "Next" at bounding box center [807, 416] width 18 height 18
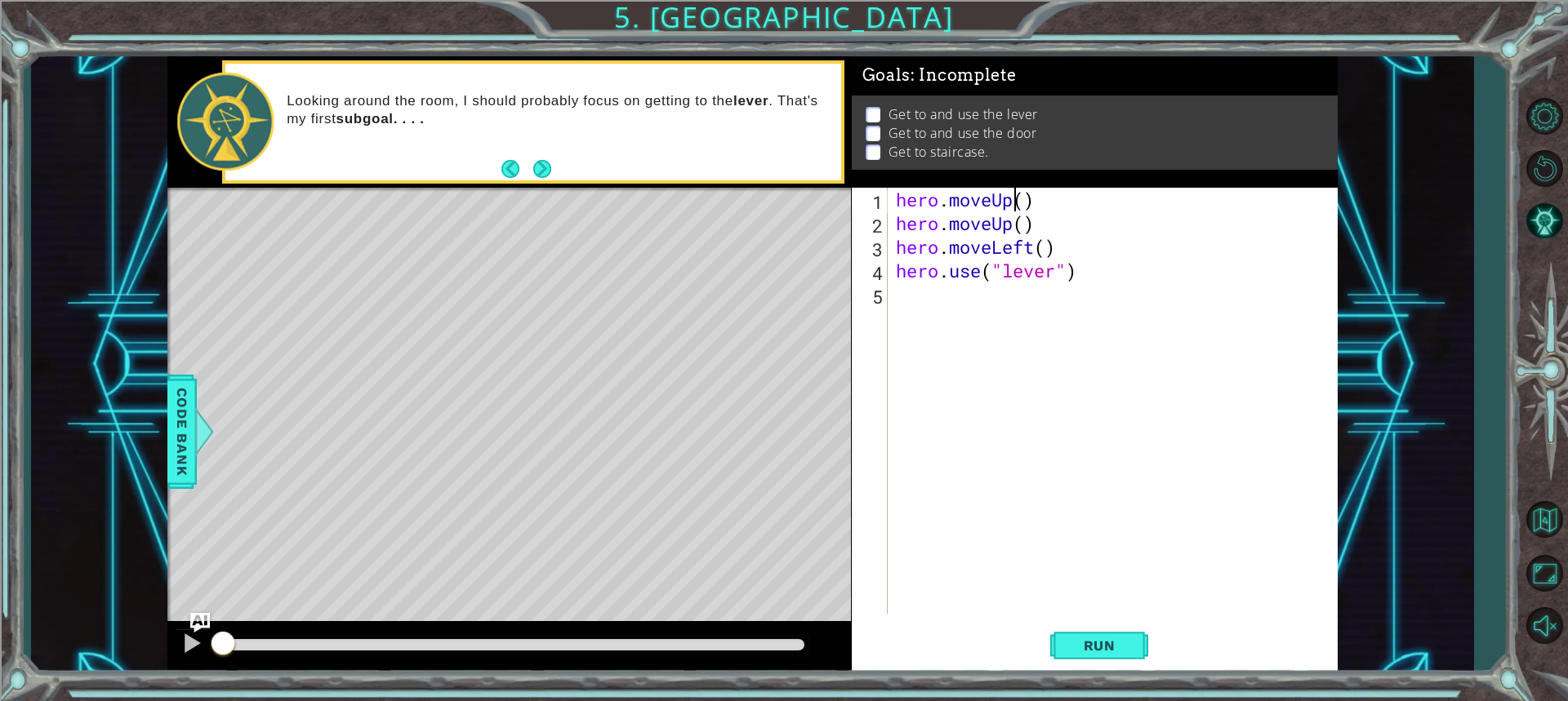
click at [1019, 195] on div "hero . moveUp ( ) hero . moveUp ( ) hero . moveLeft ( ) hero . use ( "lever" )" at bounding box center [1116, 424] width 448 height 473
click at [1028, 198] on div "hero . moveUp ( ) hero . moveUp ( ) hero . moveLeft ( ) hero . use ( "lever" )" at bounding box center [1116, 424] width 448 height 473
click at [1023, 224] on div "hero . moveUp ( 2 ) hero . moveUp ( ) hero . moveLeft ( ) hero . use ( "lever" )" at bounding box center [1116, 424] width 448 height 473
click at [1039, 198] on div "hero . moveUp ( 2 ) hero . moveUp ( ) hero . moveLeft ( ) hero . use ( "lever" )" at bounding box center [1116, 424] width 448 height 473
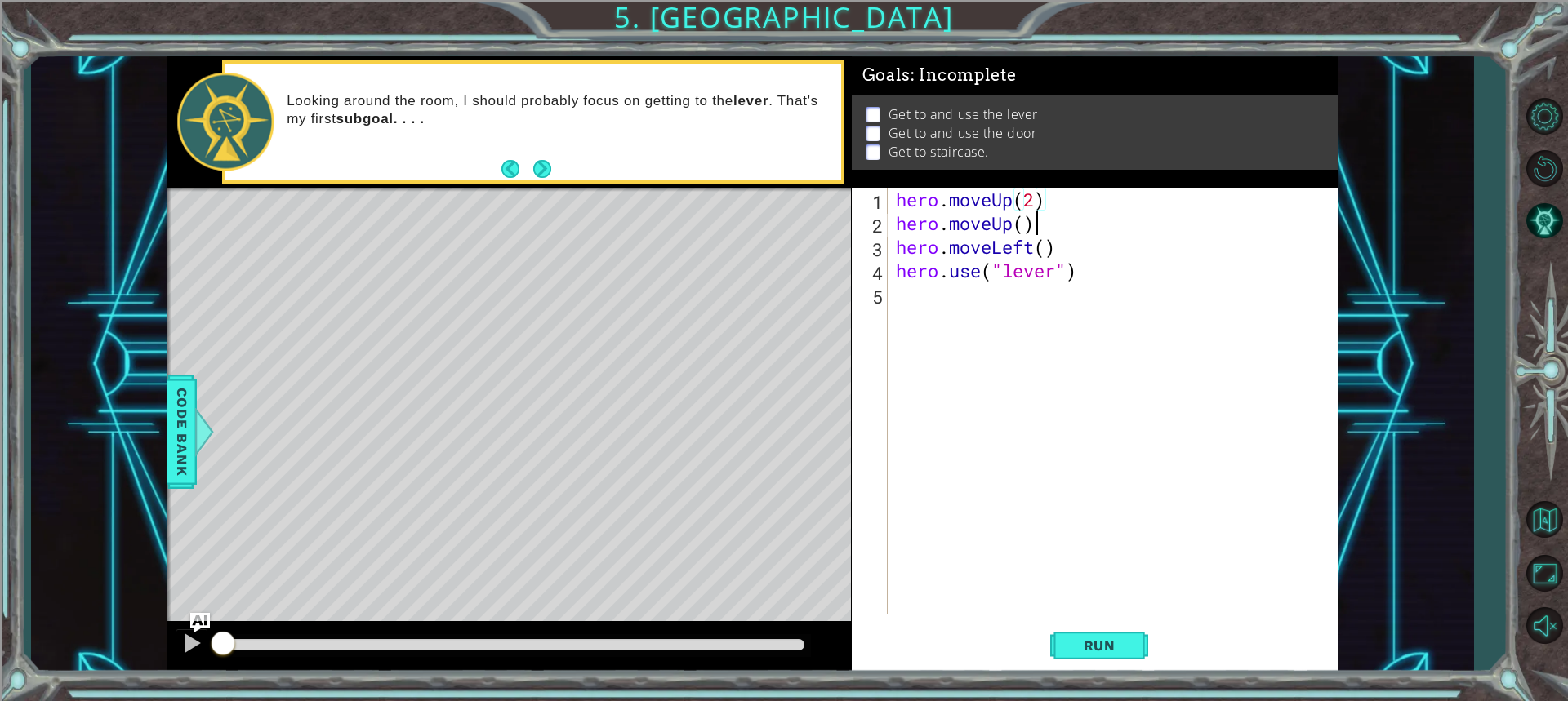
click at [1036, 218] on div "hero . moveUp ( 2 ) hero . moveUp ( ) hero . moveLeft ( ) hero . use ( "lever" )" at bounding box center [1116, 424] width 448 height 473
type textarea "hero.moveUp()"
drag, startPoint x: 1036, startPoint y: 218, endPoint x: 874, endPoint y: 219, distance: 162.0
click at [874, 219] on div "hero.moveUp() 1 2 3 4 5 hero . moveUp ( 2 ) hero . moveUp ( ) hero . moveLeft (…" at bounding box center [1092, 400] width 481 height 426
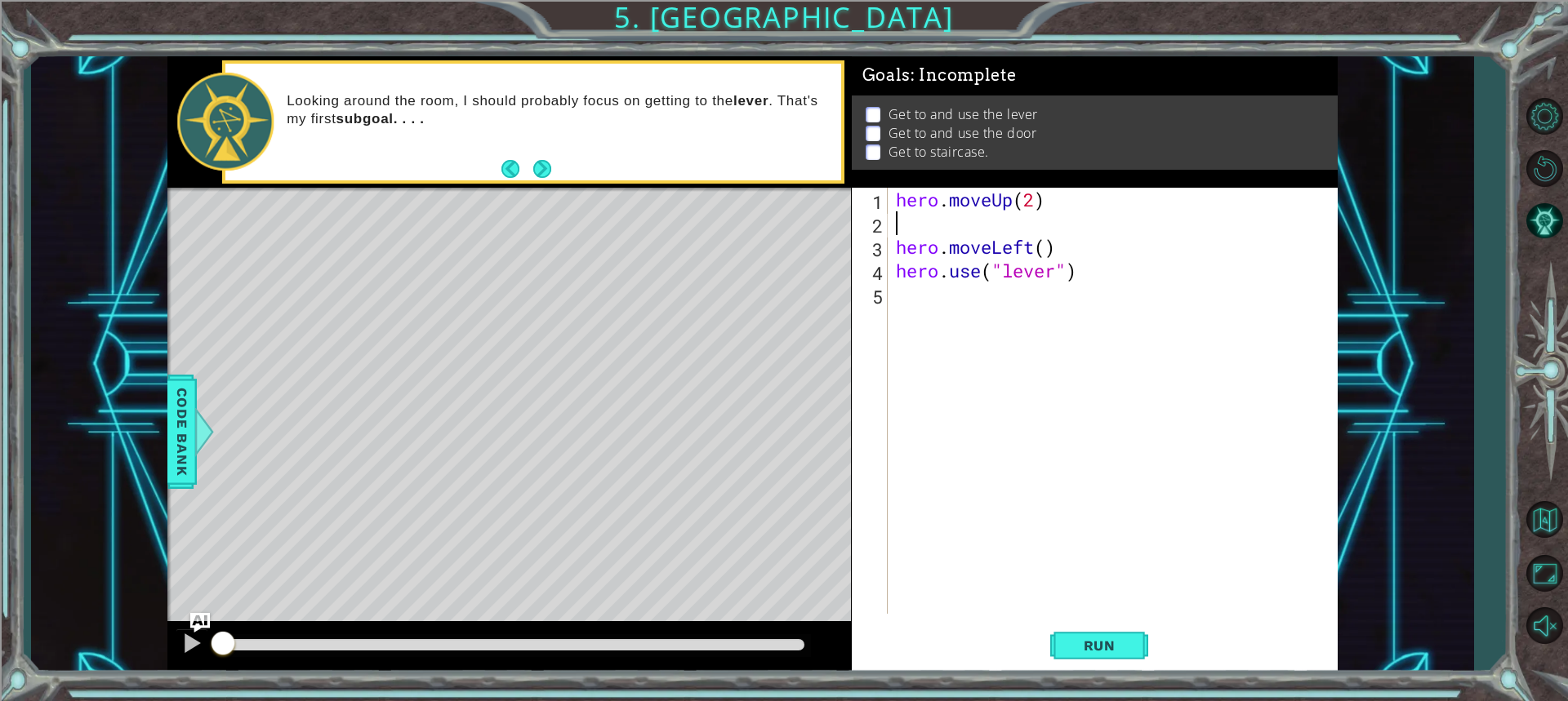
click at [892, 248] on div "hero . moveUp ( 2 ) hero . moveLeft ( ) hero . use ( "lever" )" at bounding box center [1116, 424] width 448 height 473
click at [1048, 228] on div "hero . moveUp ( 2 ) hero . moveLeft ( ) hero . use ( "lever" )" at bounding box center [1116, 424] width 448 height 473
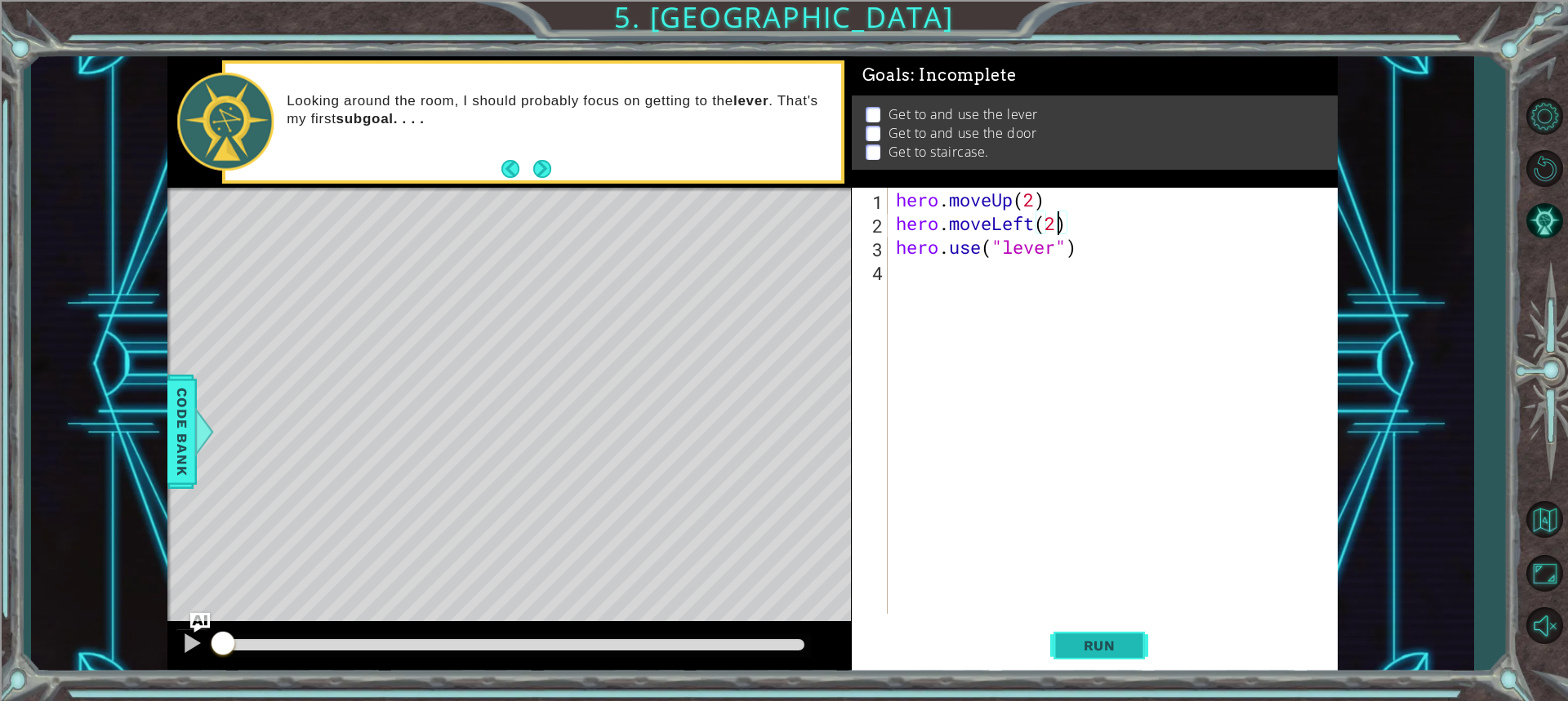
type textarea "hero.moveLeft(2)"
click at [1119, 658] on button "Run" at bounding box center [1098, 645] width 98 height 48
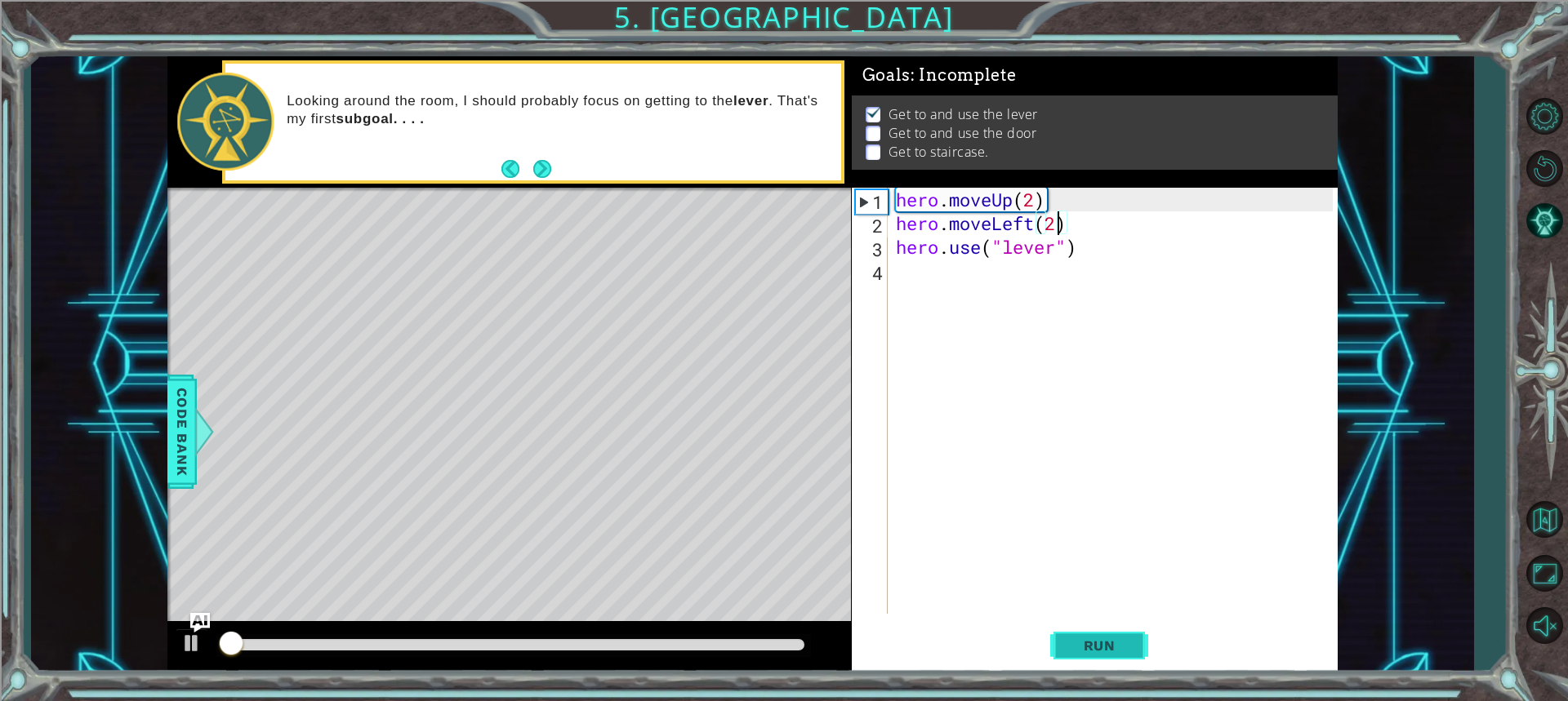
scroll to position [2, 0]
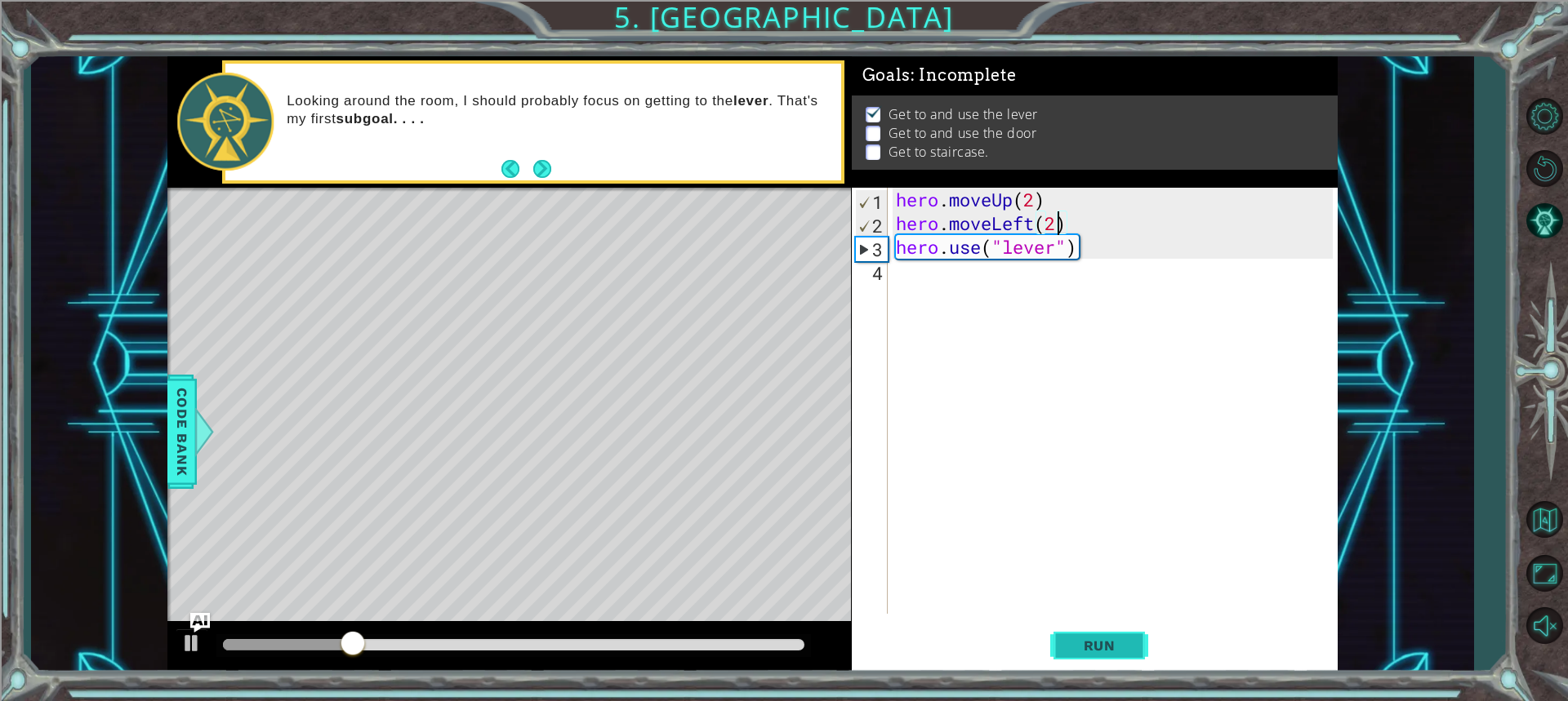
click at [1083, 650] on span "Run" at bounding box center [1098, 646] width 64 height 17
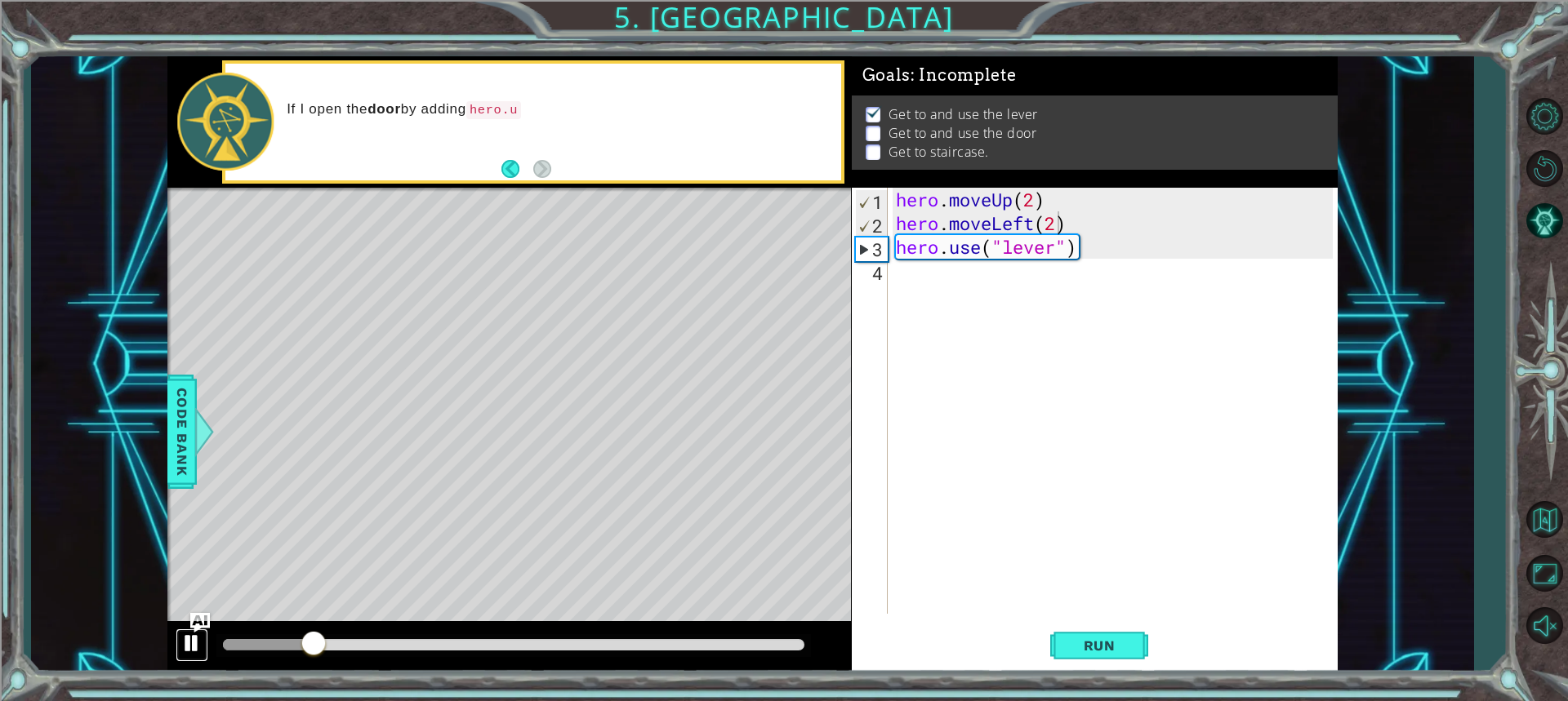
click at [198, 643] on div at bounding box center [191, 643] width 21 height 21
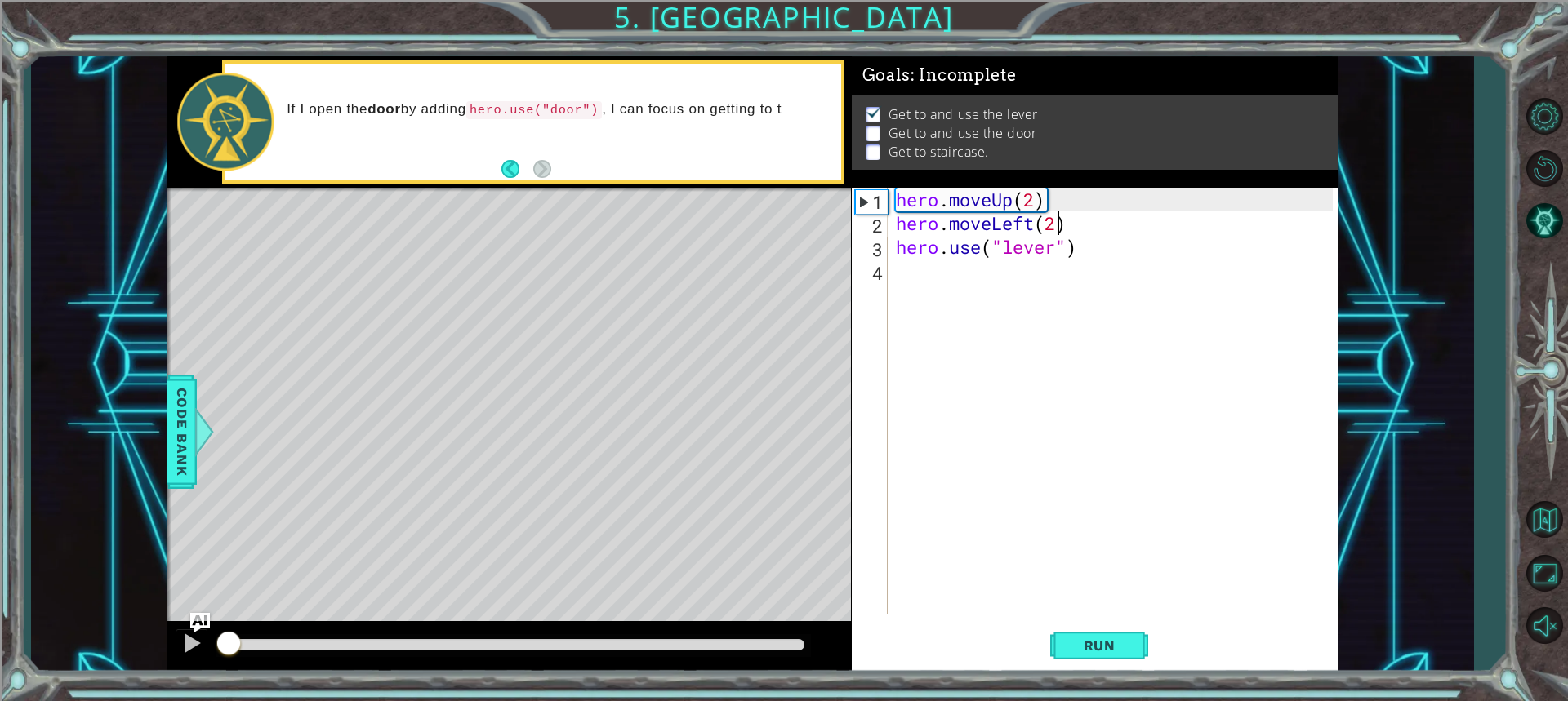
drag, startPoint x: 315, startPoint y: 635, endPoint x: 229, endPoint y: 658, distance: 89.0
click at [229, 658] on div at bounding box center [228, 644] width 29 height 29
click at [901, 279] on div "hero . moveUp ( 2 ) hero . moveLeft ( 2 ) hero . use ( "lever" )" at bounding box center [1116, 424] width 448 height 473
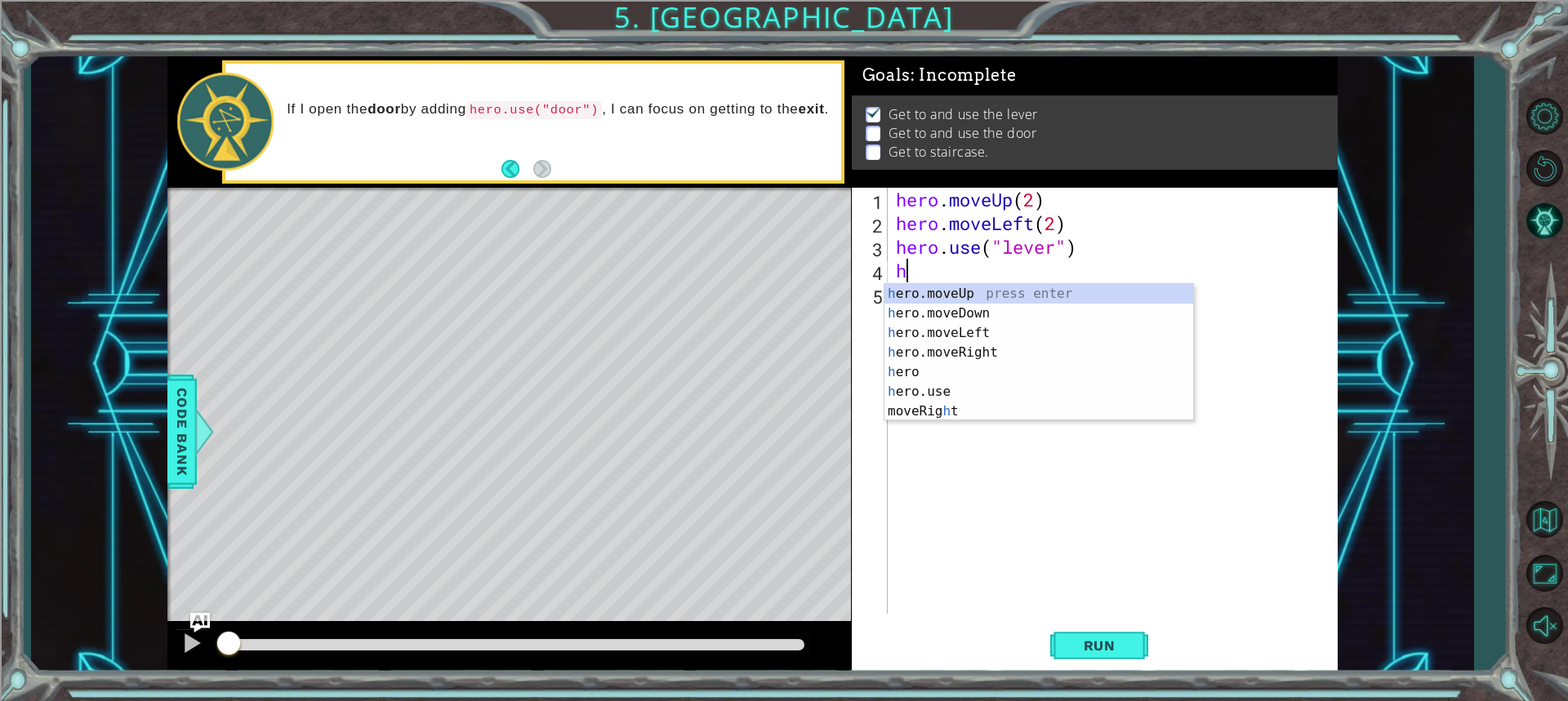
type textarea "her"
click at [957, 346] on div "her o.moveUp press enter her o.moveDown press enter her o.moveLeft press enter …" at bounding box center [1038, 363] width 309 height 157
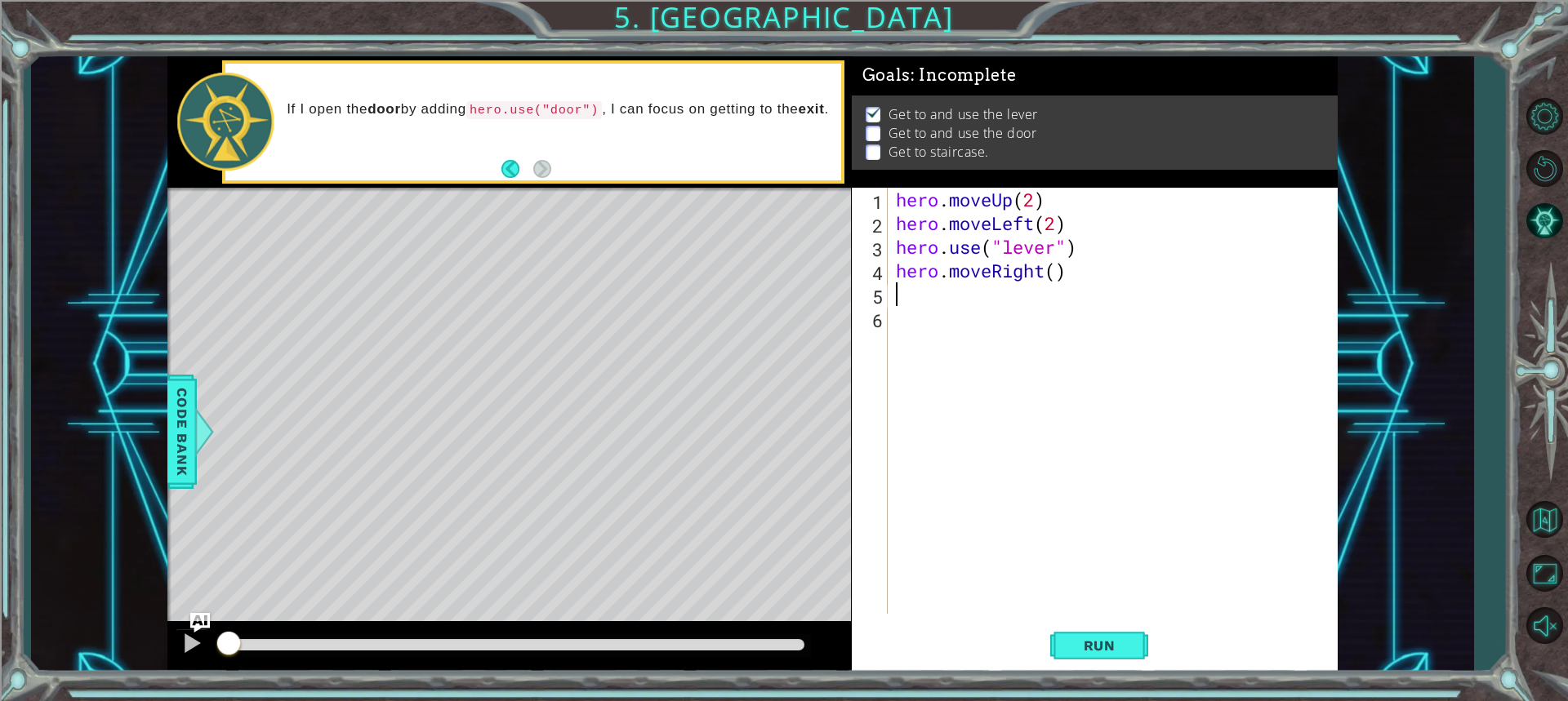
click at [1065, 271] on div "hero . moveUp ( 2 ) hero . moveLeft ( 2 ) hero . use ( "lever" ) hero . moveRig…" at bounding box center [1116, 424] width 448 height 473
click at [1054, 274] on div "hero . moveUp ( 2 ) hero . moveLeft ( 2 ) hero . use ( "lever" ) hero . moveRig…" at bounding box center [1116, 424] width 448 height 473
type textarea "hero.moveRight(3)"
click at [908, 288] on div "hero . moveUp ( 2 ) hero . moveLeft ( 2 ) hero . use ( "lever" ) hero . moveRig…" at bounding box center [1116, 424] width 448 height 473
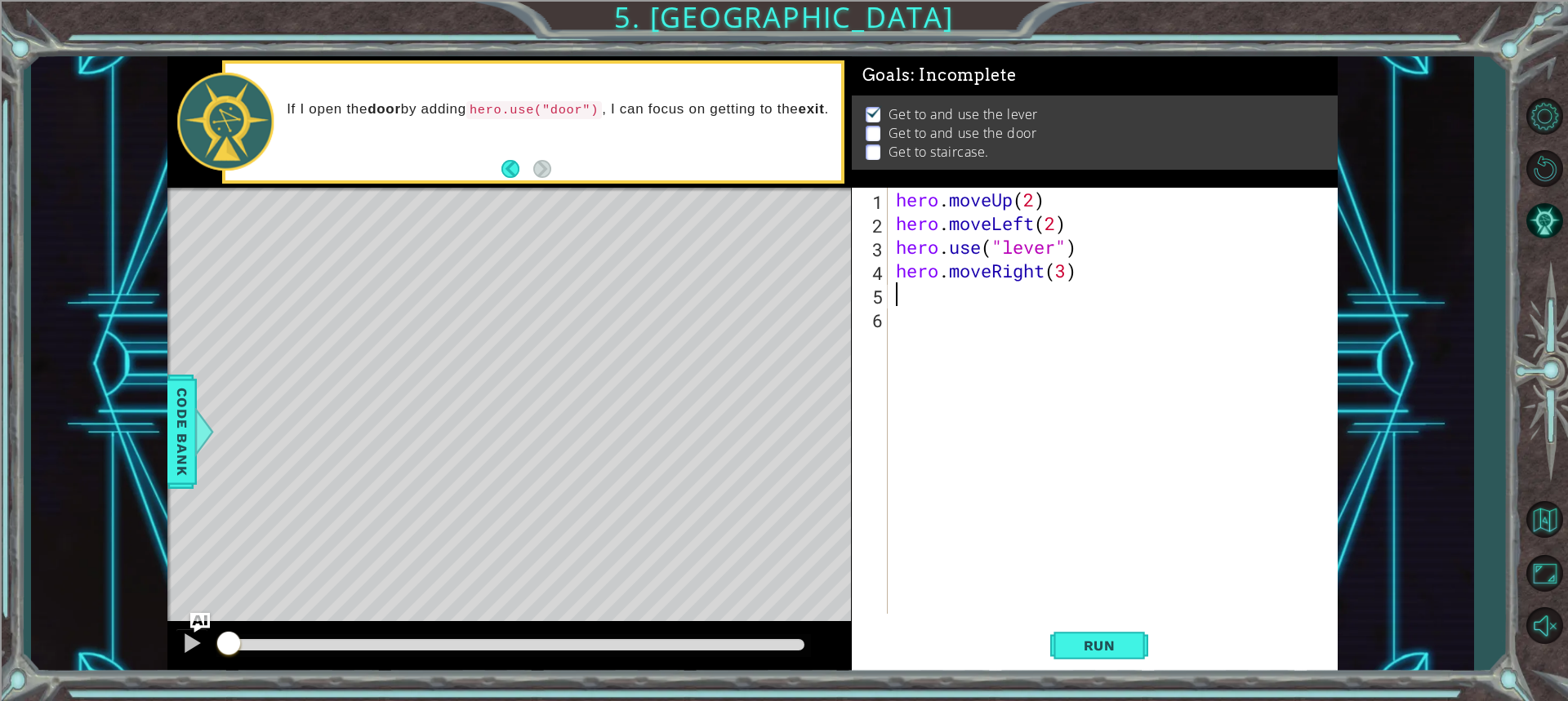
scroll to position [0, 0]
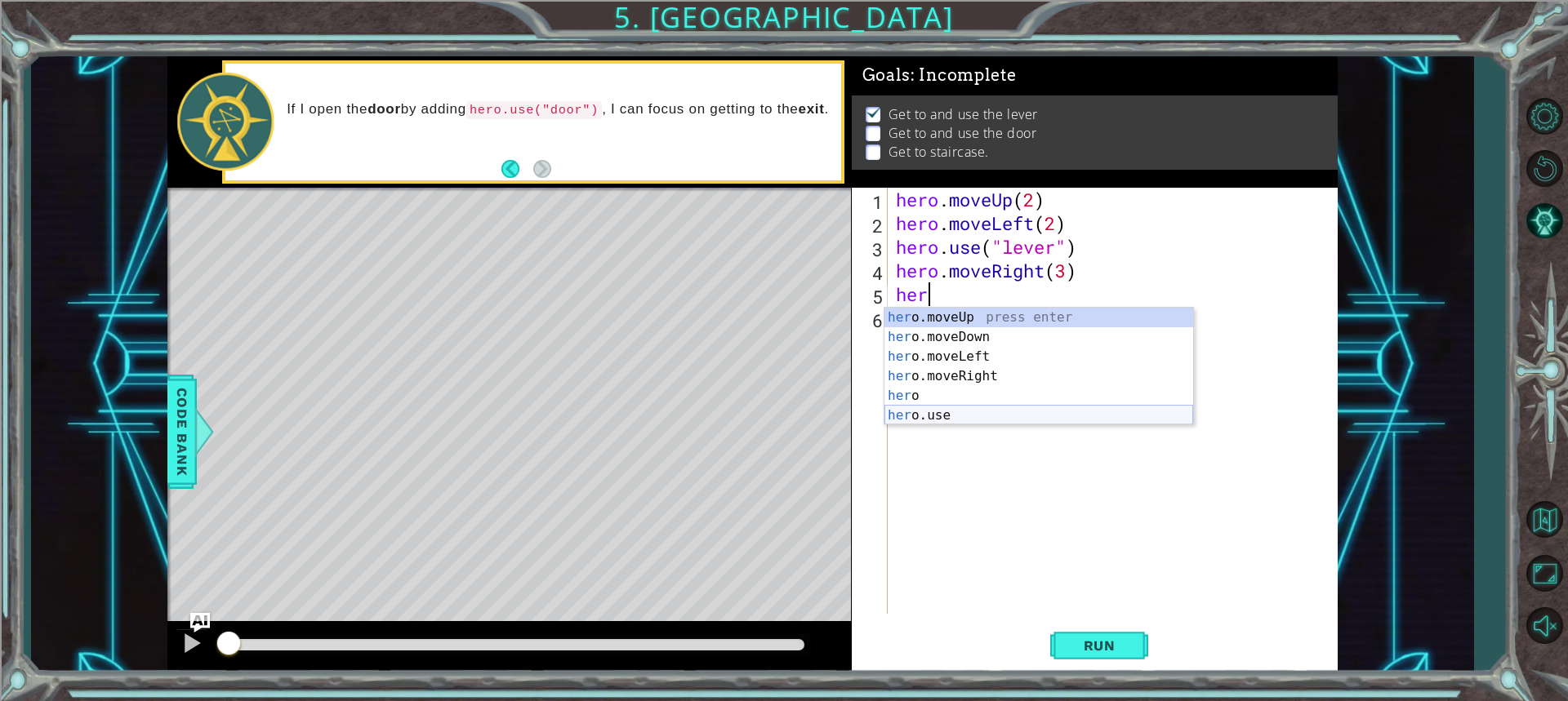
click at [892, 413] on div "her o.moveUp press enter her o.moveDown press enter her o.moveLeft press enter …" at bounding box center [1038, 386] width 309 height 157
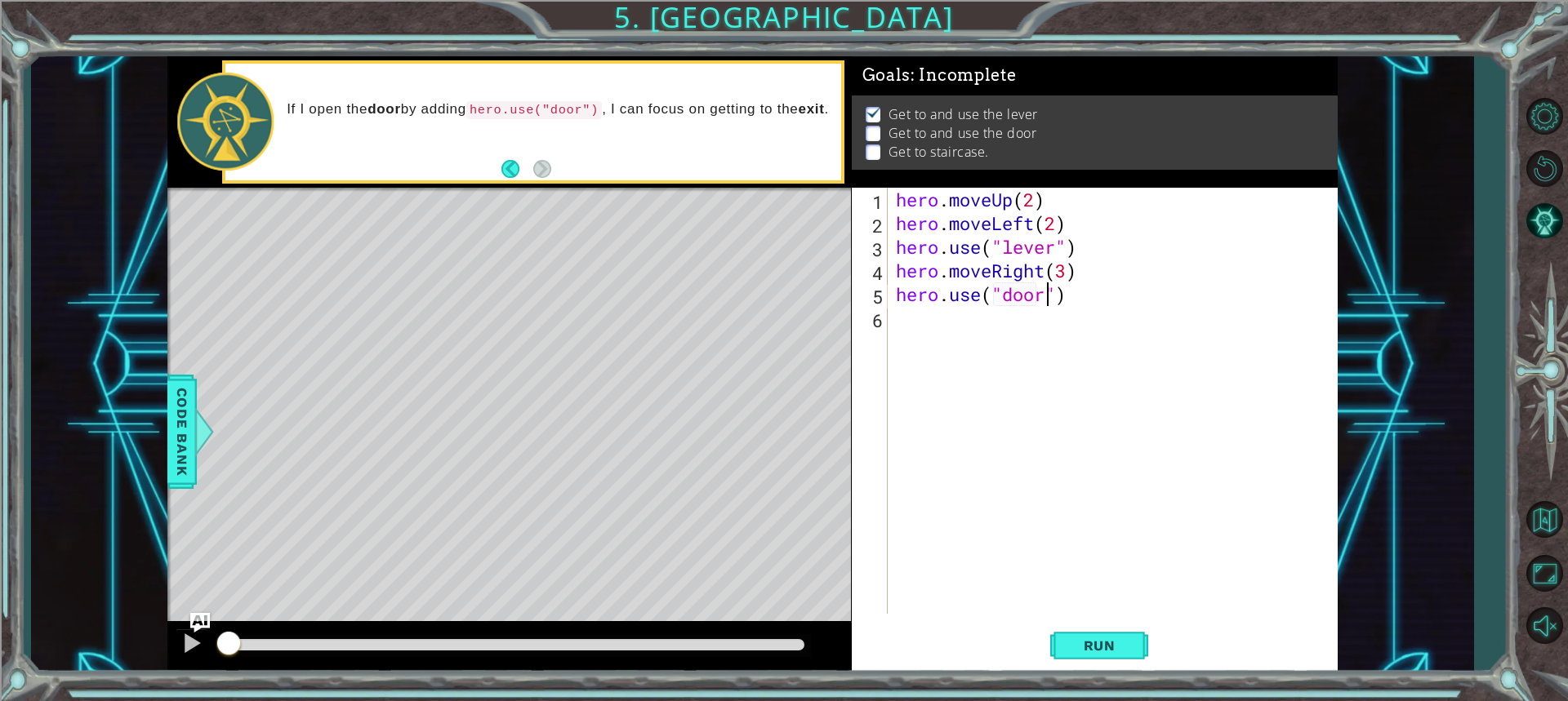
scroll to position [0, 7]
type textarea "hero.use("door")"
click at [1103, 640] on span "Run" at bounding box center [1098, 646] width 64 height 17
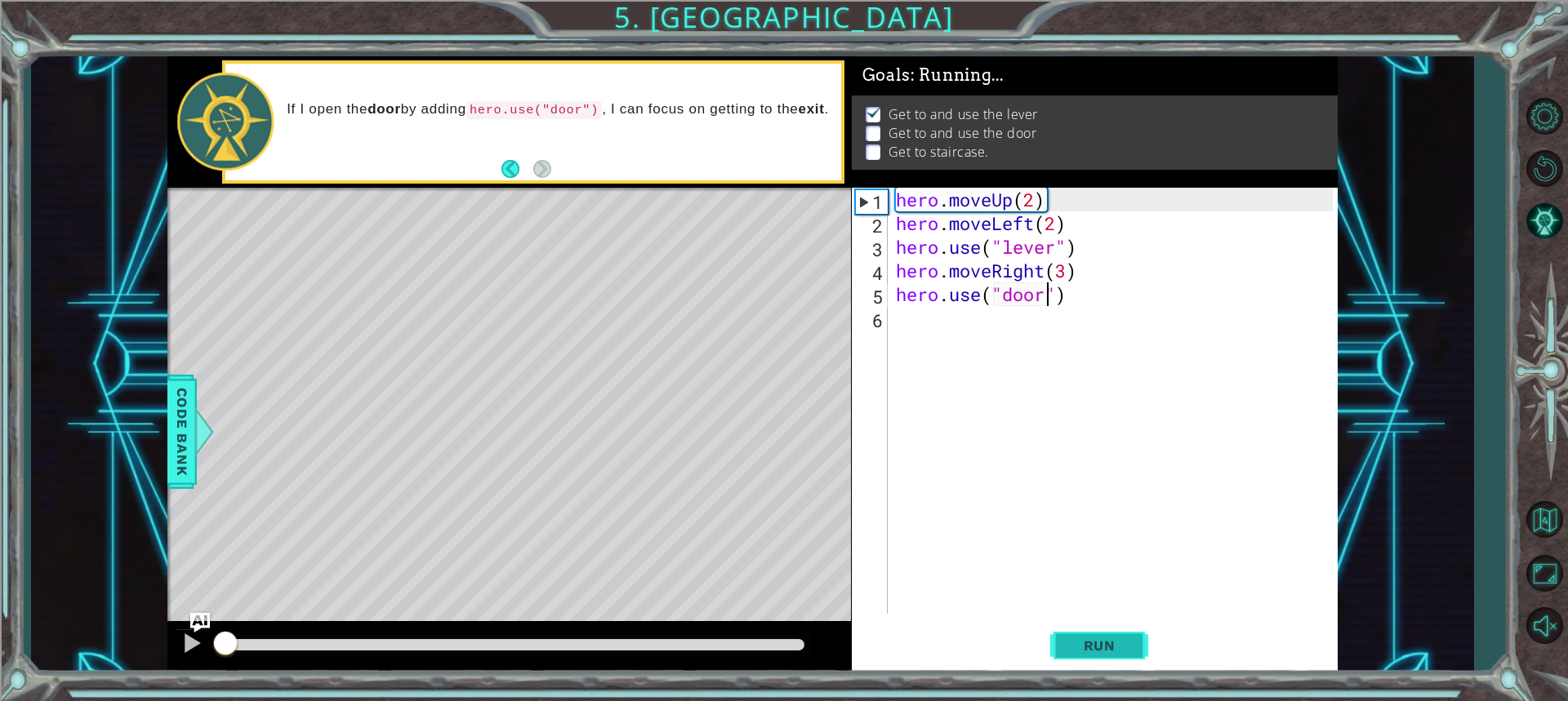
scroll to position [2, 0]
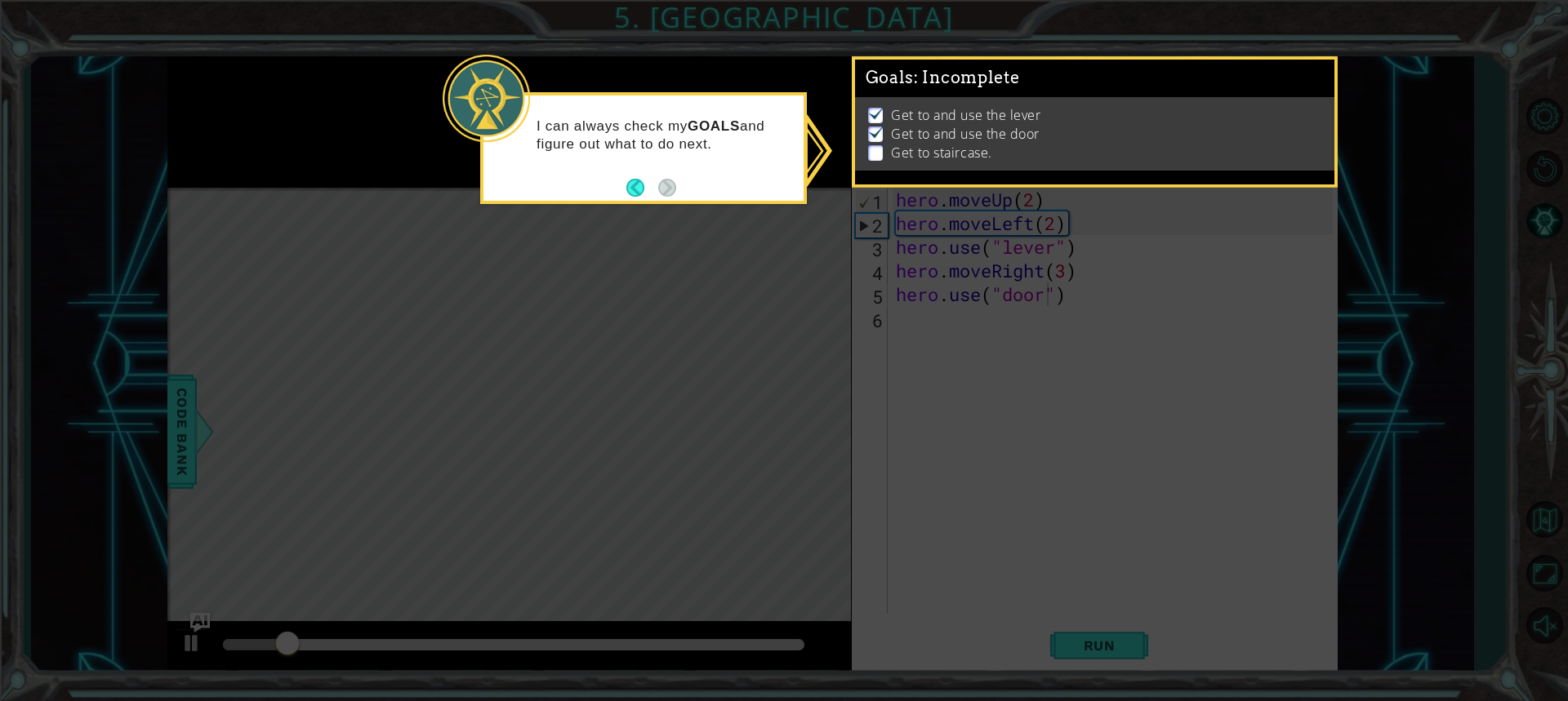
click at [661, 253] on icon at bounding box center [784, 350] width 1568 height 701
click at [643, 184] on button "Back" at bounding box center [642, 188] width 32 height 18
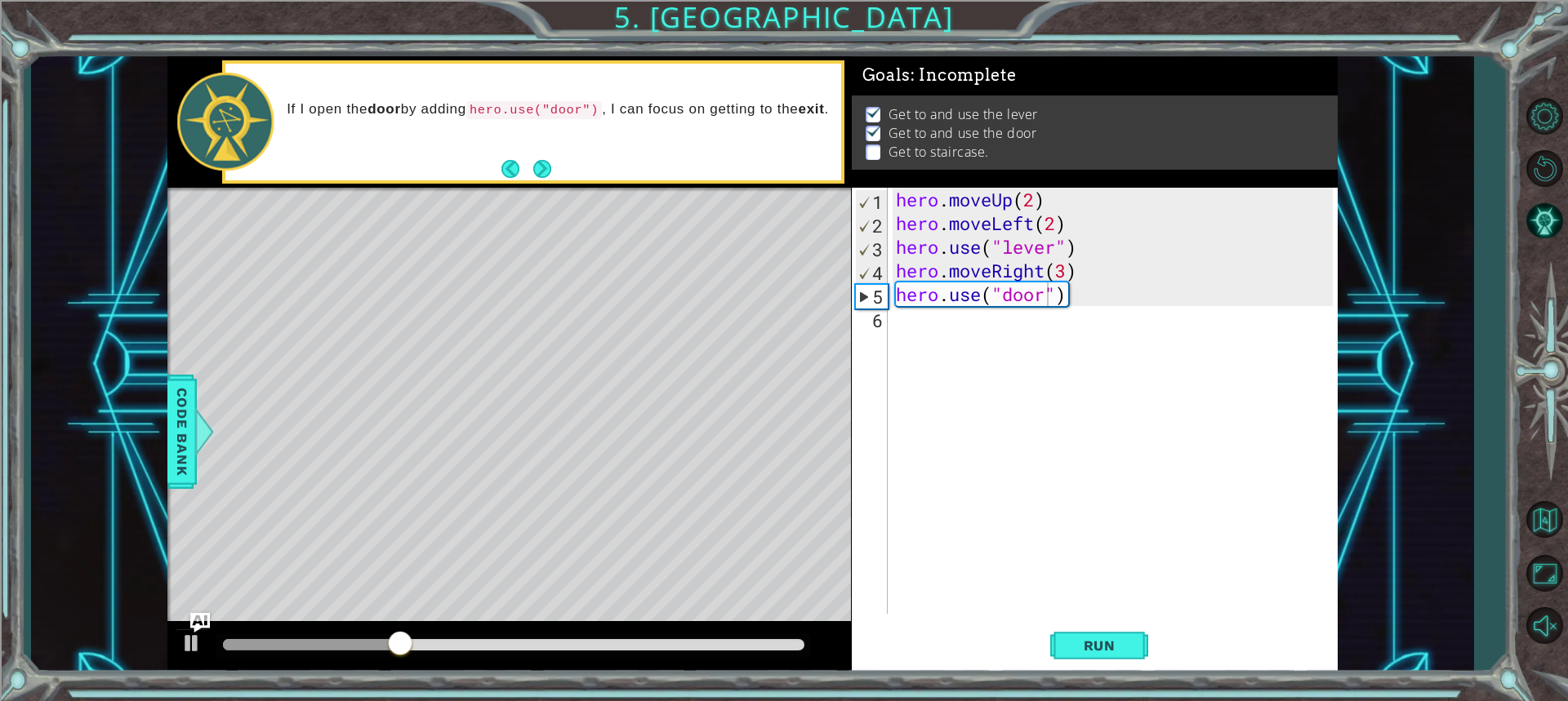
click at [890, 304] on div "hero.use("door") 1 2 3 4 5 6 hero . moveUp ( 2 ) hero . moveLeft ( 2 ) hero . u…" at bounding box center [1092, 400] width 481 height 426
click at [893, 314] on div "hero . moveUp ( 2 ) hero . moveLeft ( 2 ) hero . use ( "lever" ) hero . moveRig…" at bounding box center [1116, 424] width 448 height 473
click at [198, 649] on div at bounding box center [191, 643] width 21 height 21
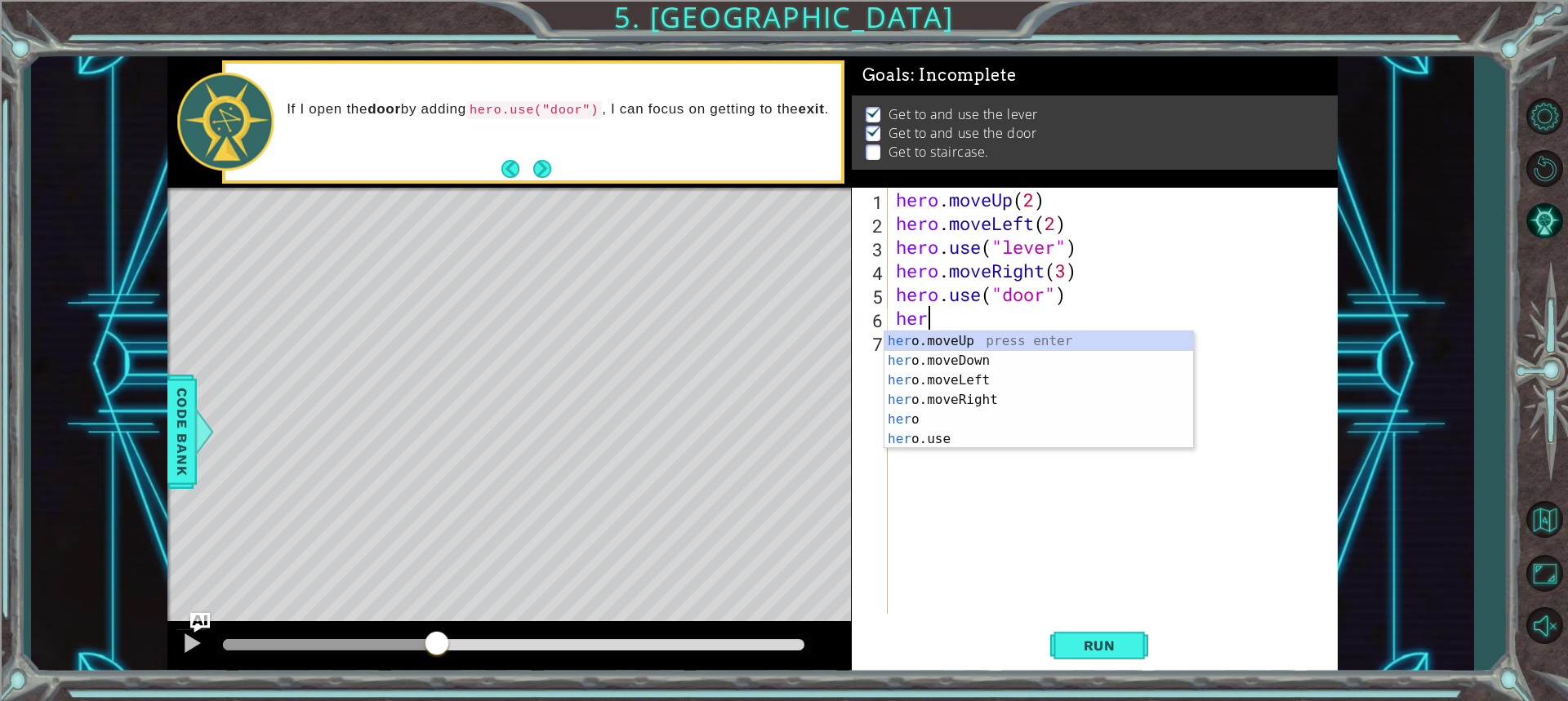
scroll to position [0, 1]
click at [922, 341] on div "hero press enter hero .moveUp press enter hero .moveDown press enter hero .move…" at bounding box center [1038, 409] width 309 height 157
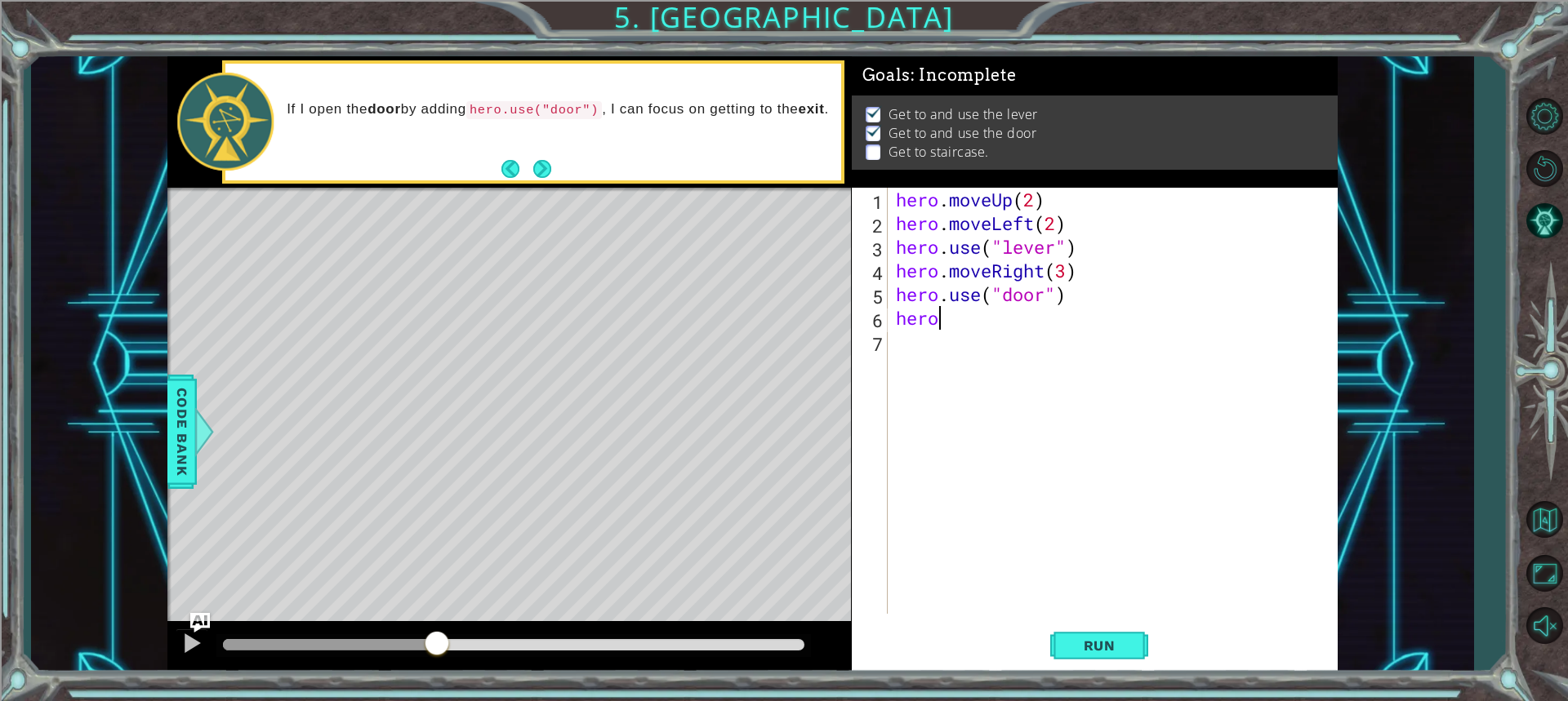
type textarea "herom"
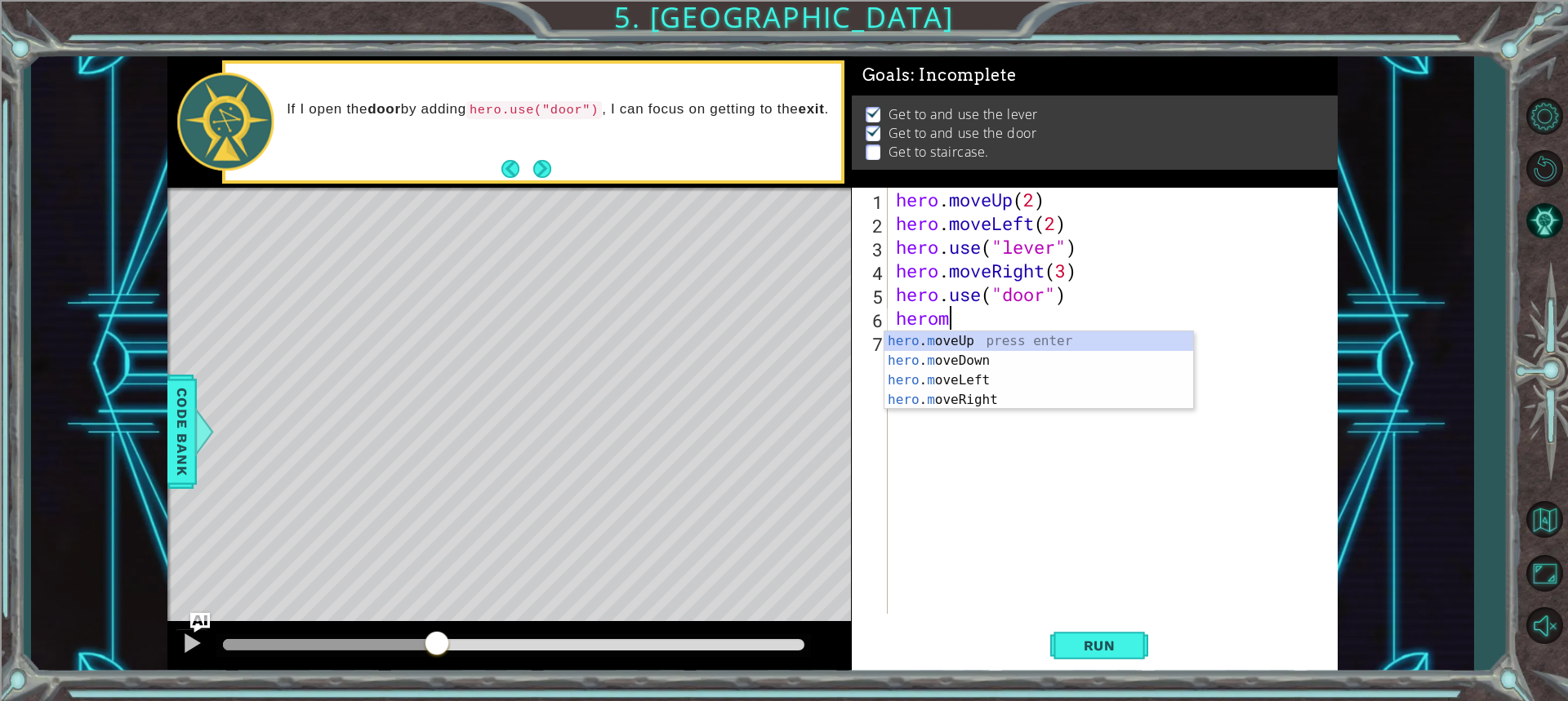
scroll to position [0, 2]
click at [925, 333] on div "hero . m oveUp press enter hero . m oveDown press enter hero . m oveLeft press …" at bounding box center [1038, 389] width 309 height 118
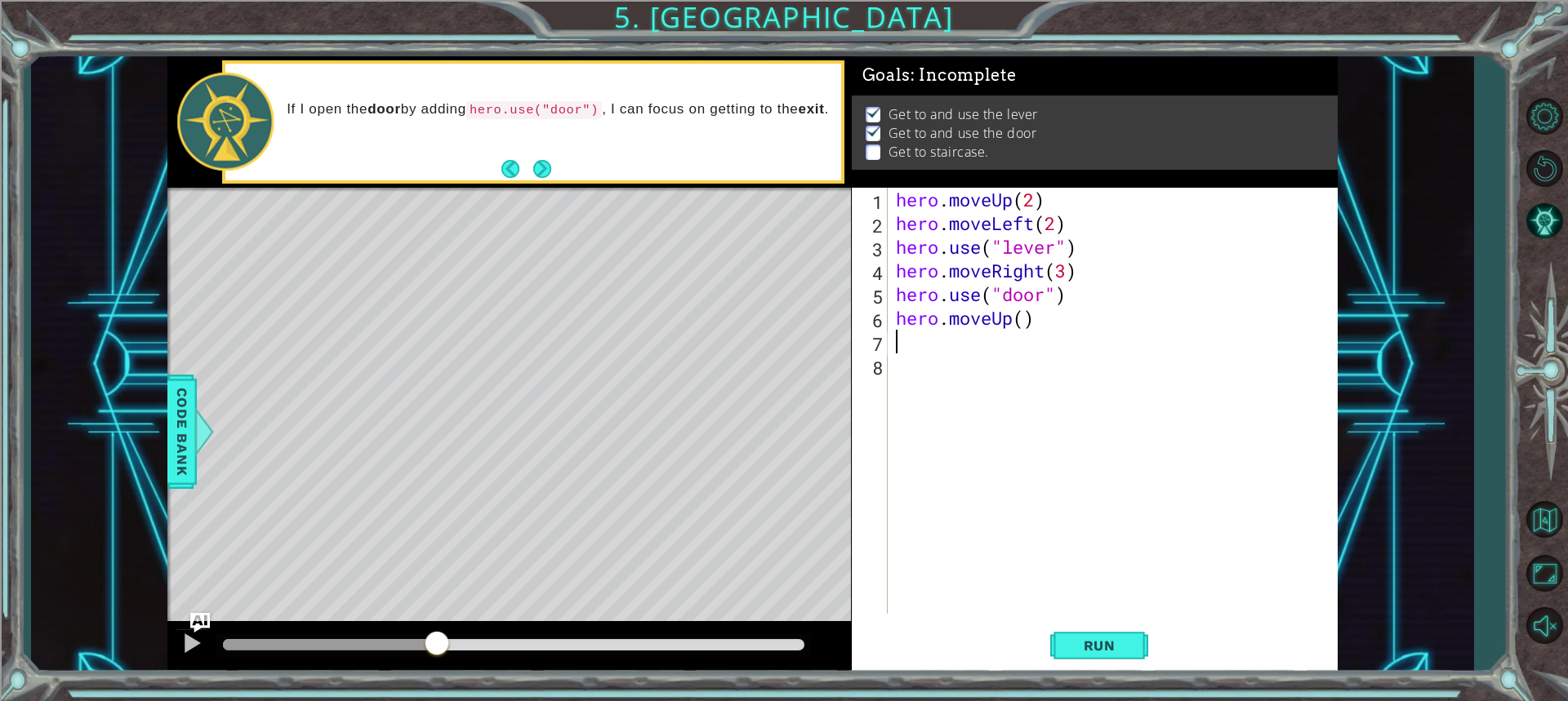
click at [1027, 321] on div "hero . moveUp ( 2 ) hero . moveLeft ( 2 ) hero . use ( "lever" ) hero . moveRig…" at bounding box center [1116, 424] width 448 height 473
type textarea "hero.moveUp(2)"
click at [976, 347] on div "hero . moveUp ( 2 ) hero . moveLeft ( 2 ) hero . use ( "lever" ) hero . moveRig…" at bounding box center [1116, 424] width 448 height 473
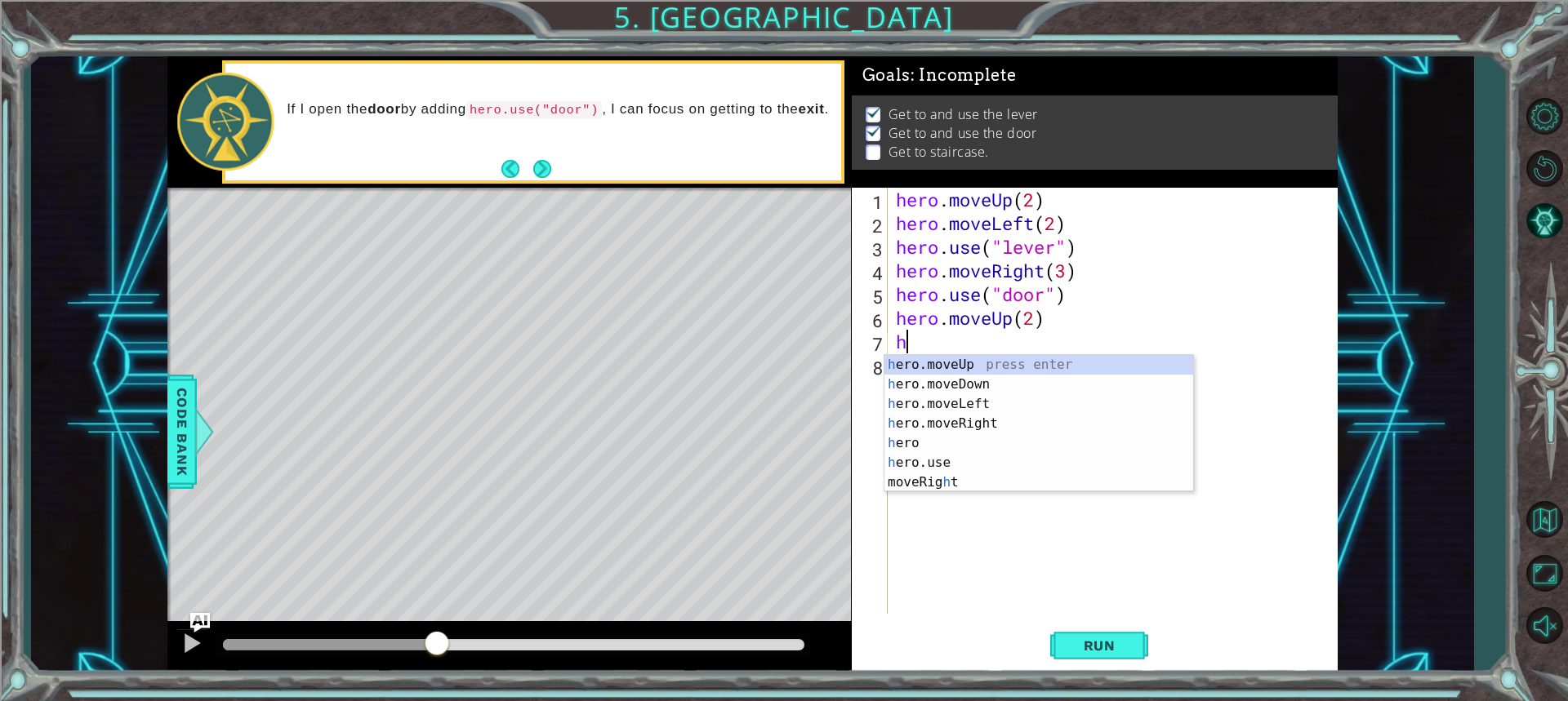
type textarea "her"
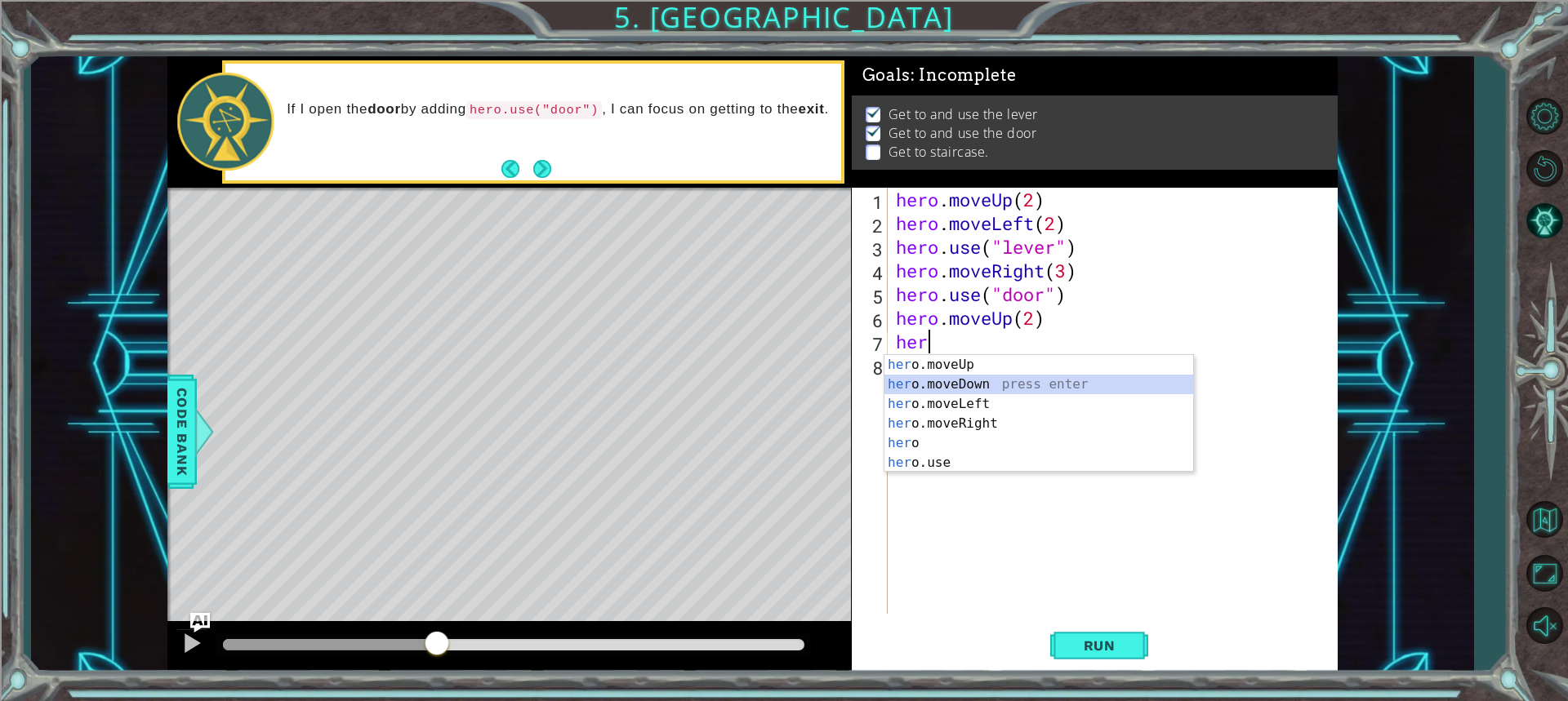
click at [962, 393] on div "her o.moveUp press enter her o.moveDown press enter her o.moveLeft press enter …" at bounding box center [1038, 433] width 309 height 157
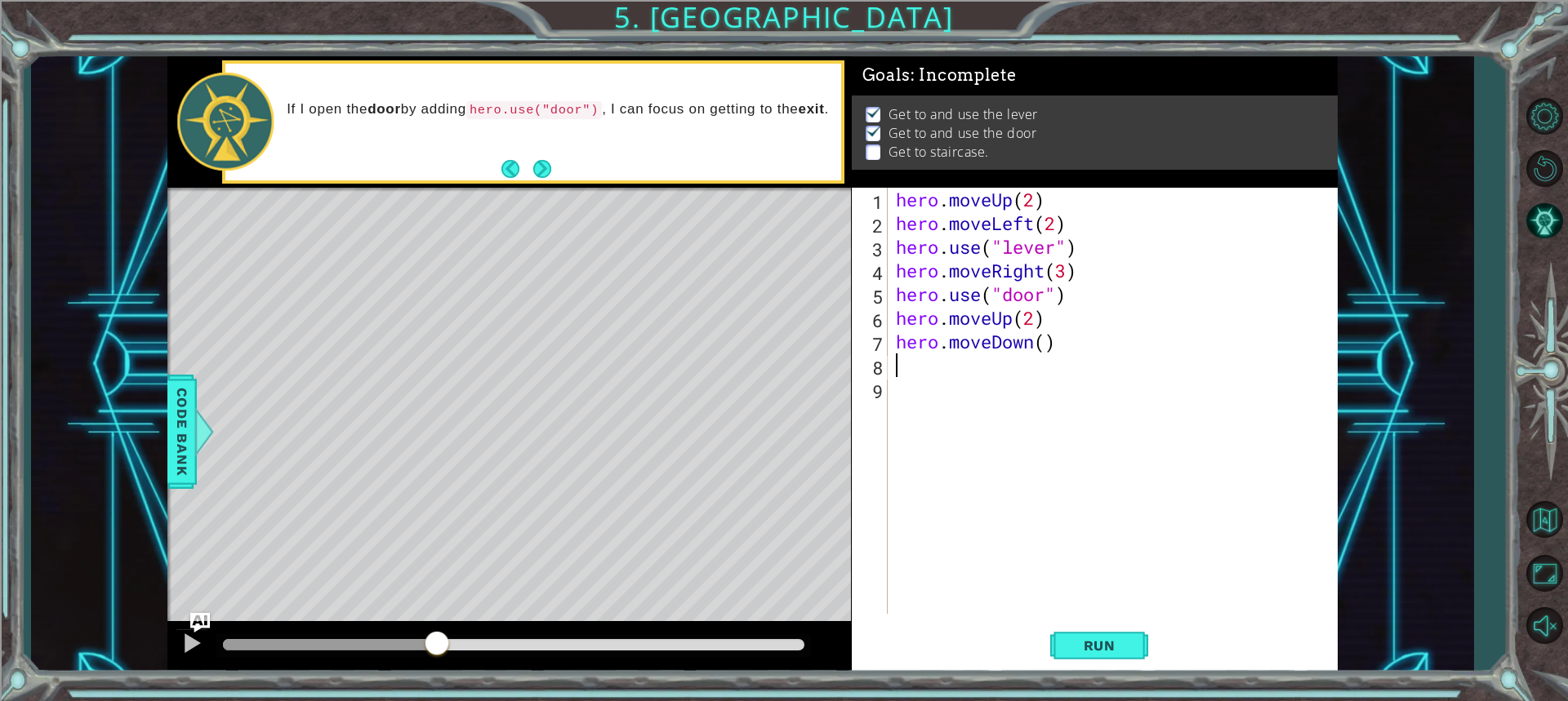
click at [1044, 345] on div "hero . moveUp ( 2 ) hero . moveLeft ( 2 ) hero . use ( "lever" ) hero . moveRig…" at bounding box center [1116, 424] width 448 height 473
type textarea "hero.moveDown(3)"
click at [973, 377] on div "hero . moveUp ( 2 ) hero . moveLeft ( 2 ) hero . use ( "lever" ) hero . moveRig…" at bounding box center [1116, 424] width 448 height 473
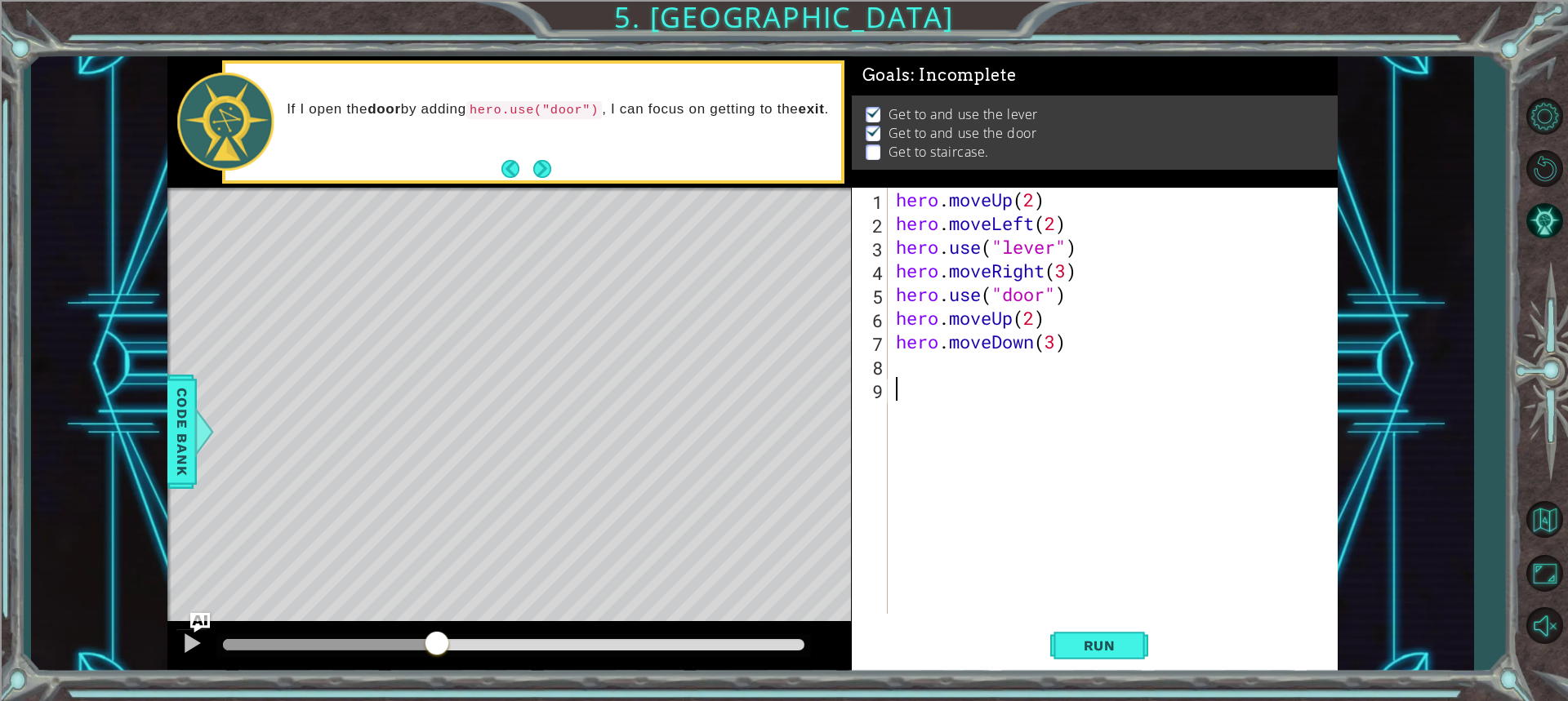
click at [941, 359] on div "hero . moveUp ( 2 ) hero . moveLeft ( 2 ) hero . use ( "lever" ) hero . moveRig…" at bounding box center [1116, 424] width 448 height 473
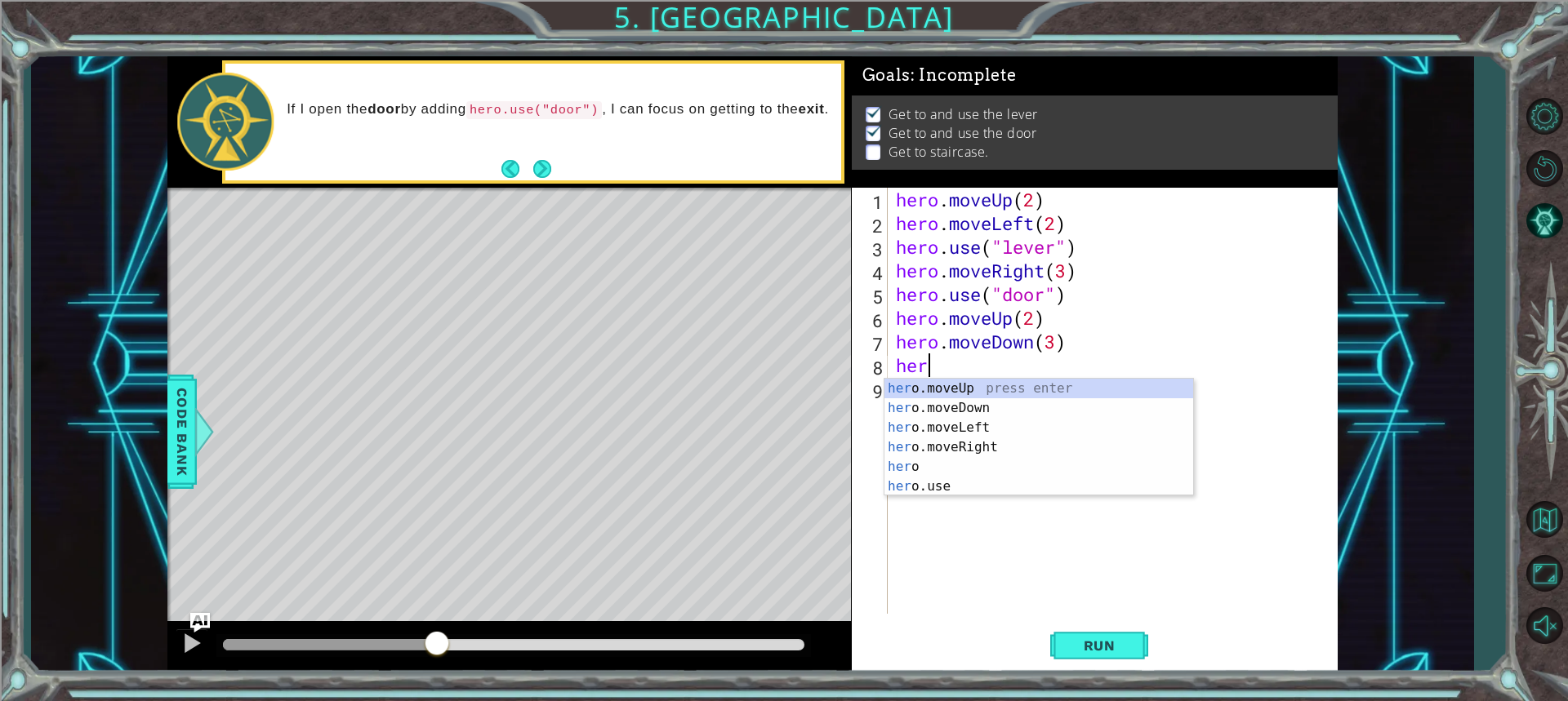
type textarea "hero"
click at [912, 407] on div "hero press enter hero .moveUp press enter hero .moveDown press enter hero .move…" at bounding box center [1038, 457] width 309 height 157
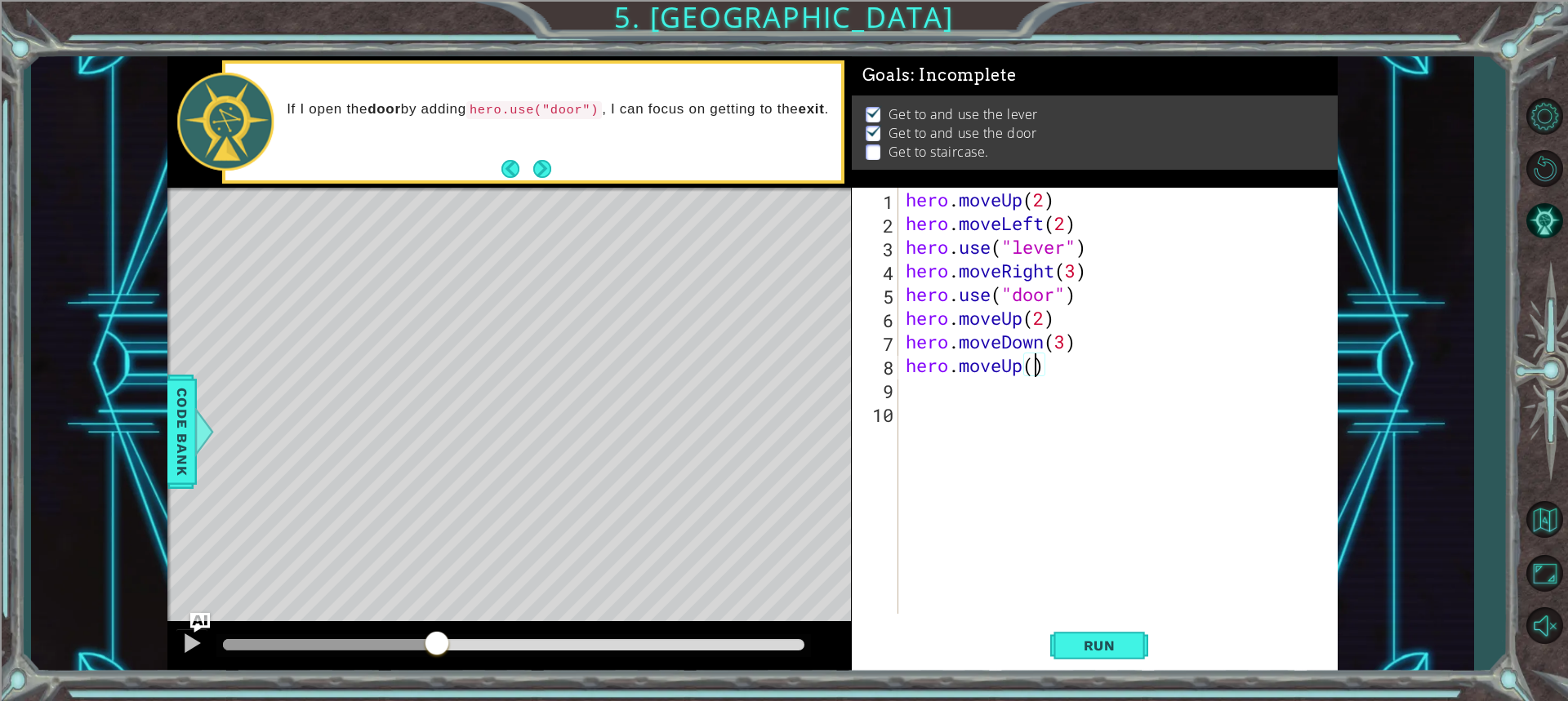
click at [1030, 367] on div "hero . moveUp ( 2 ) hero . moveLeft ( 2 ) hero . use ( "lever" ) hero . moveRig…" at bounding box center [1122, 424] width 439 height 473
click at [1127, 656] on button "Run" at bounding box center [1098, 645] width 98 height 48
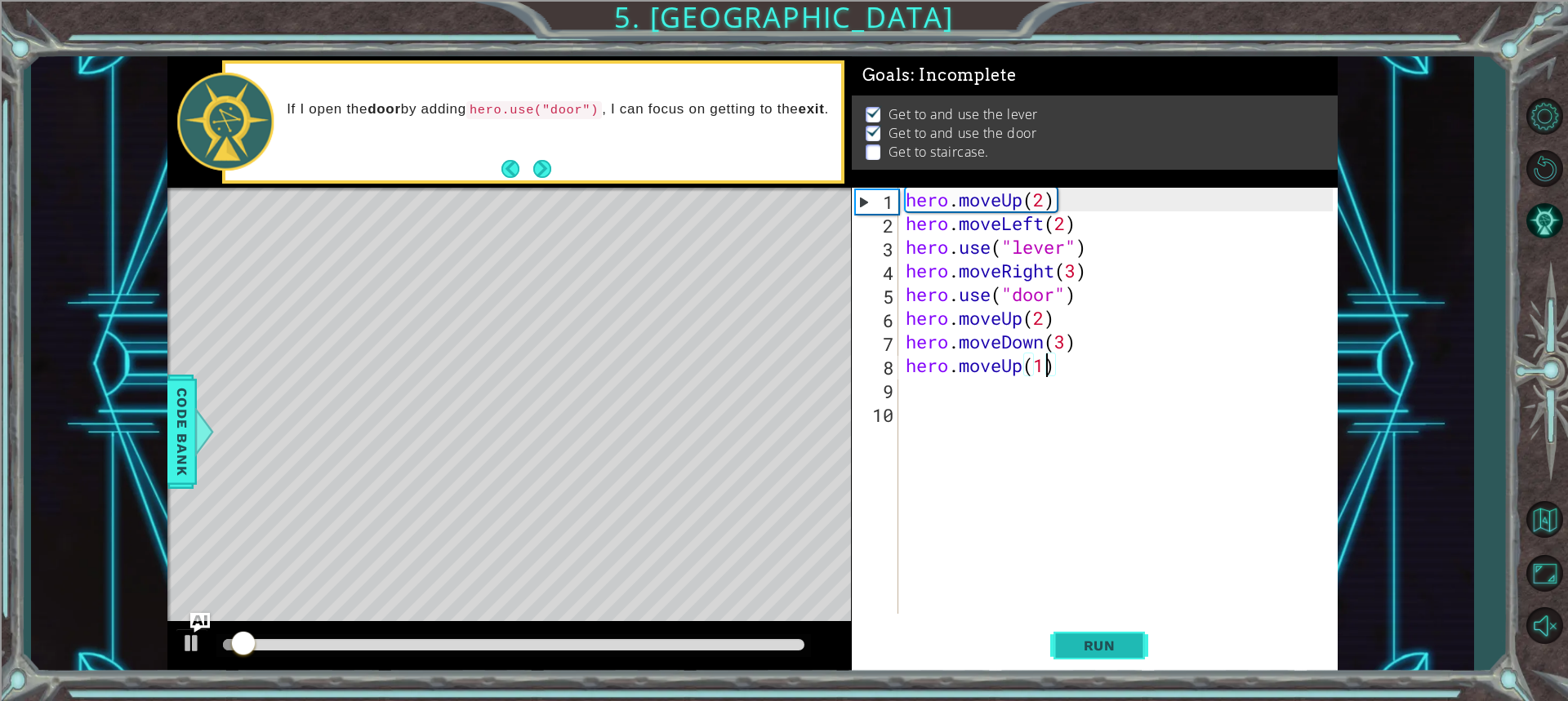
scroll to position [2, 0]
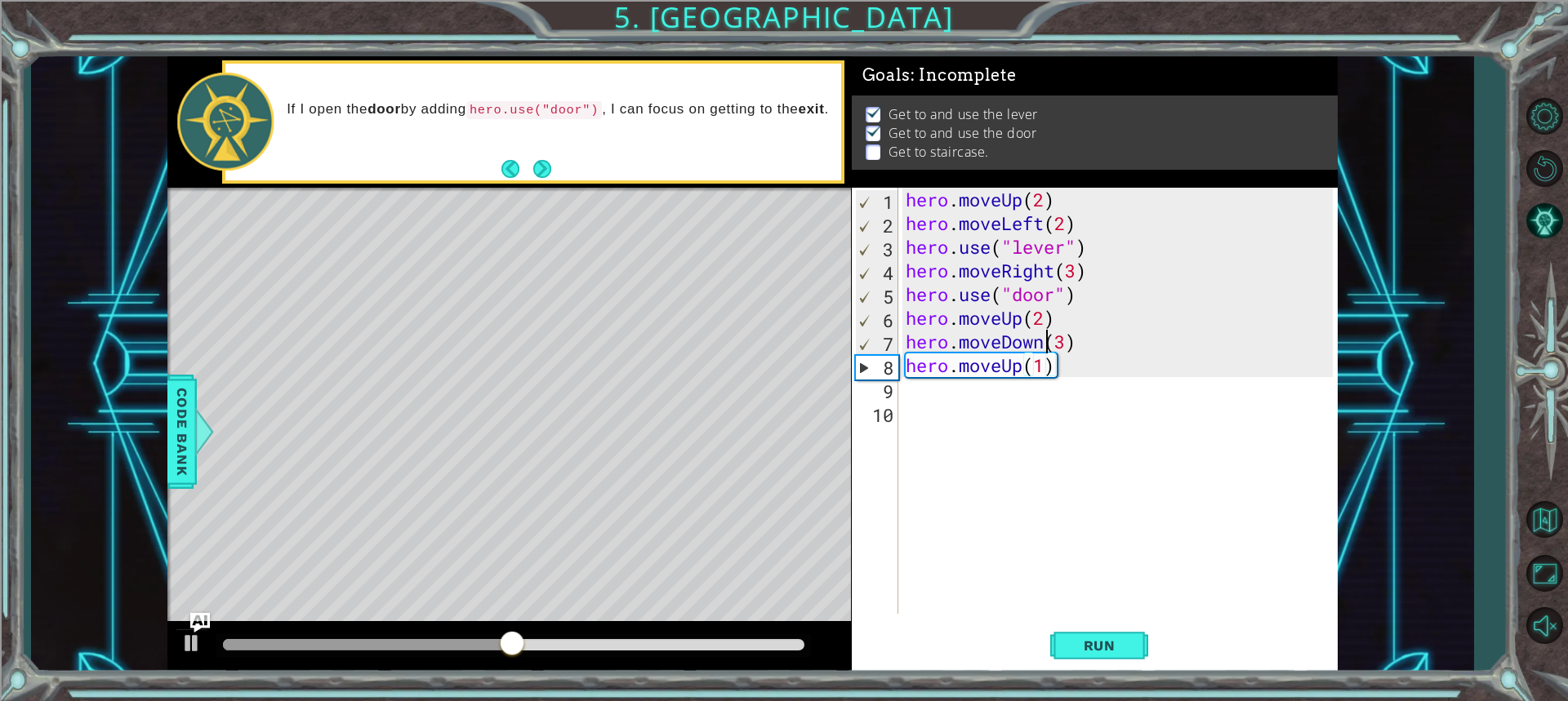
click at [1043, 333] on div "hero . moveUp ( 2 ) hero . moveLeft ( 2 ) hero . use ( "lever" ) hero . moveRig…" at bounding box center [1122, 424] width 439 height 473
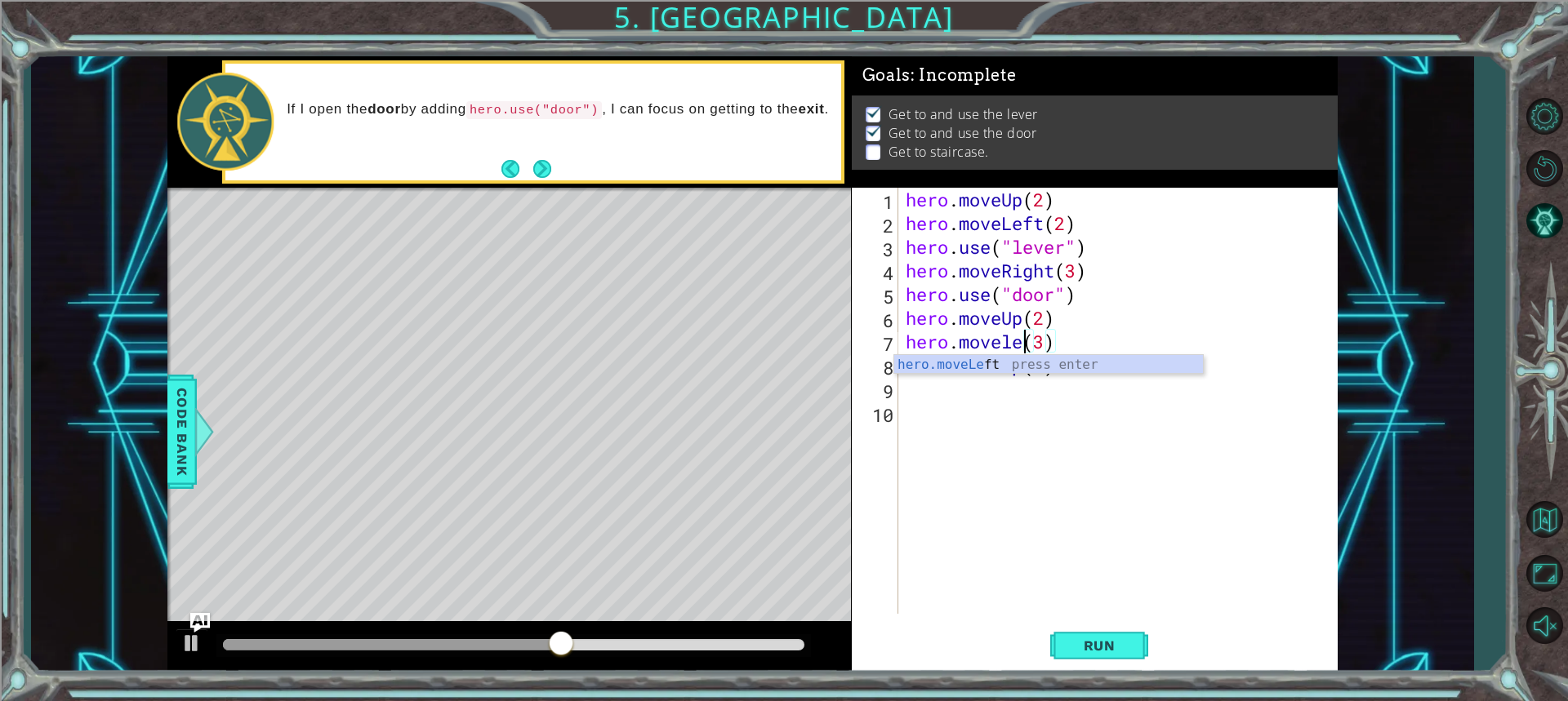
scroll to position [0, 6]
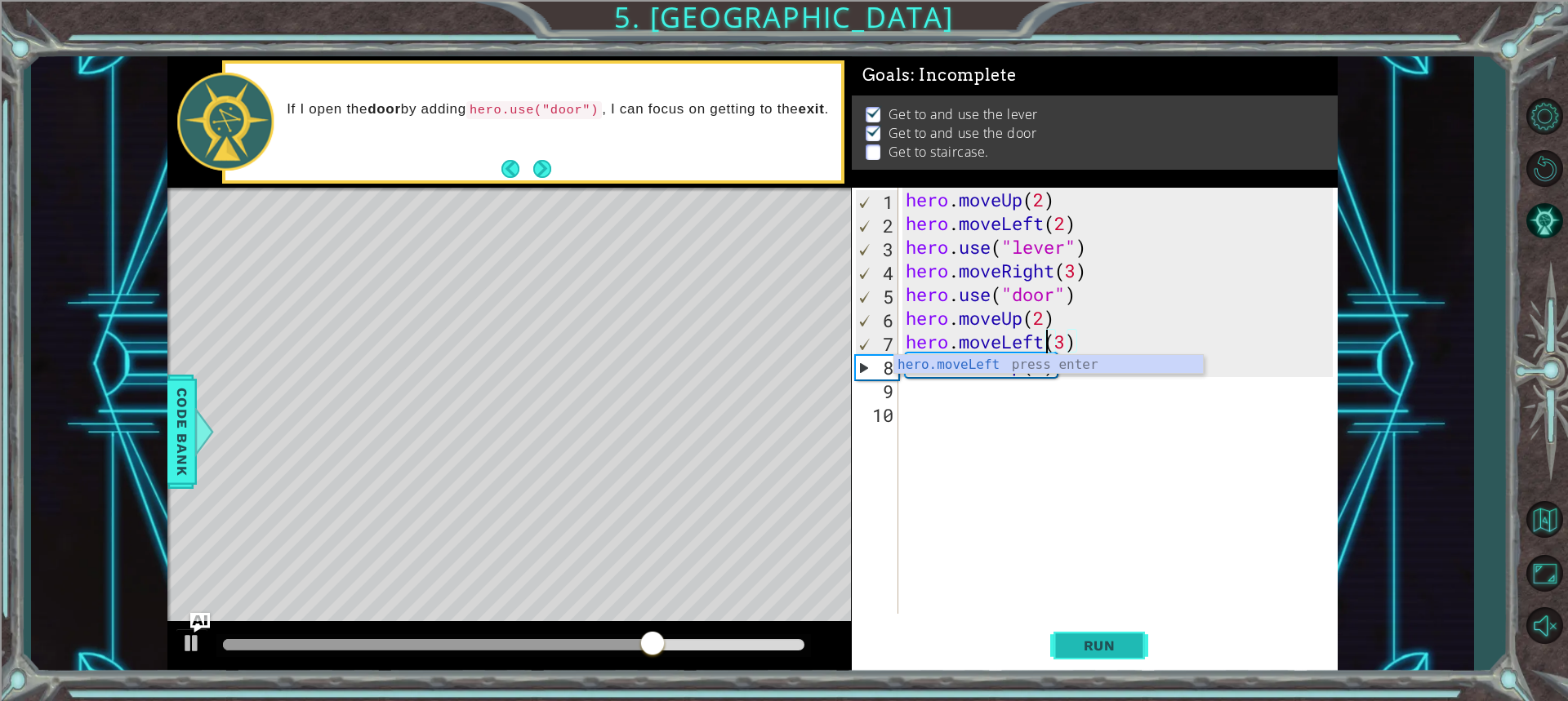
type textarea "hero.moveLeft(3)"
click at [1079, 638] on span "Run" at bounding box center [1098, 646] width 64 height 17
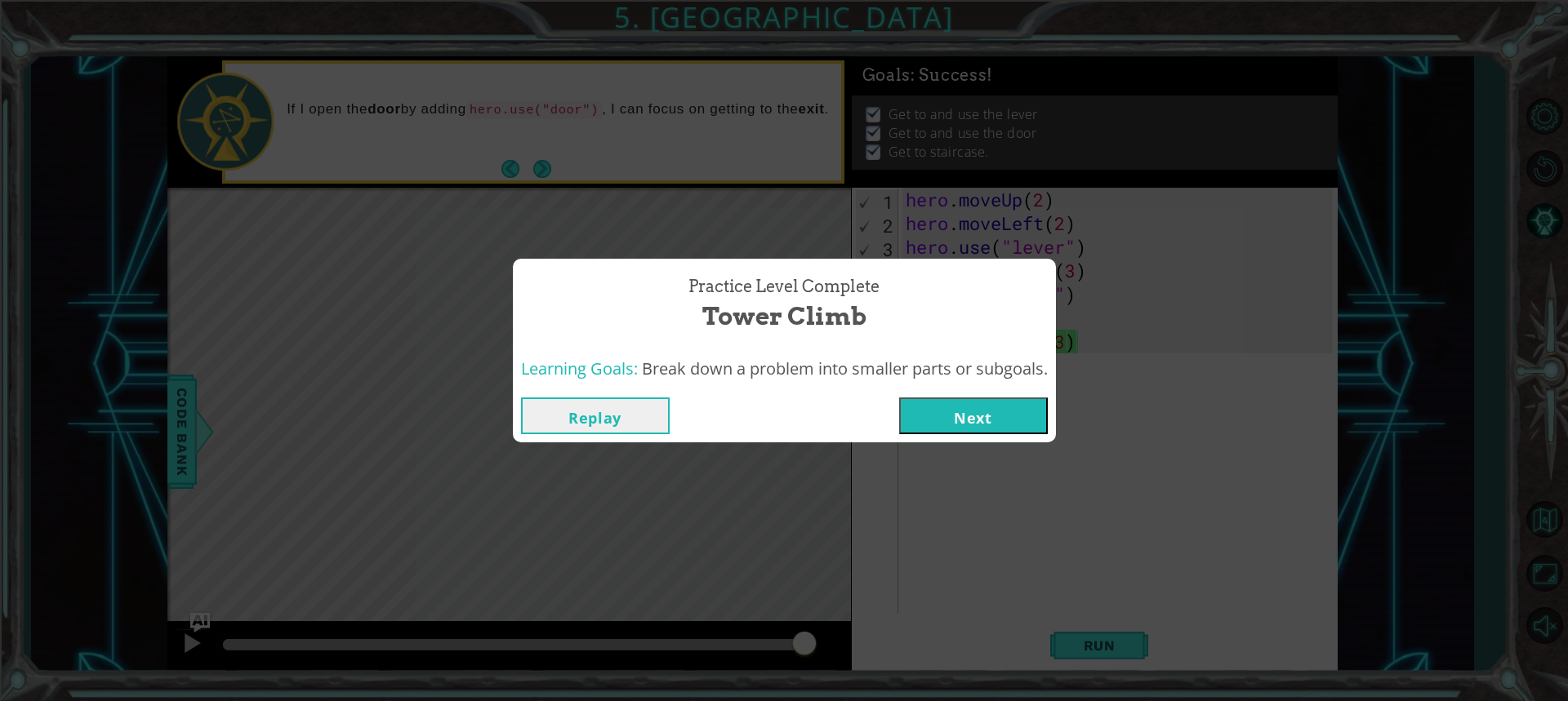
click at [1004, 427] on button "Next" at bounding box center [973, 416] width 148 height 37
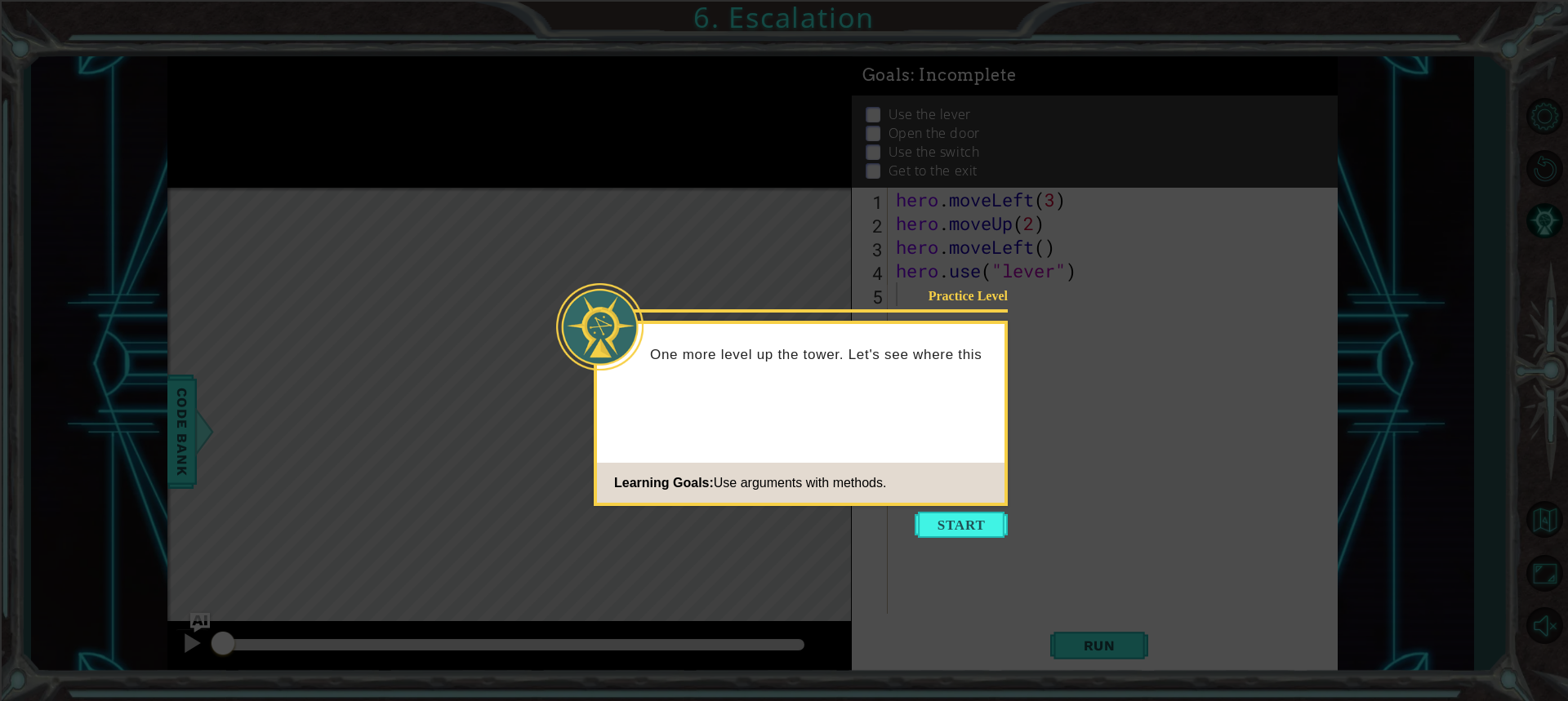
click at [954, 505] on div "Practice Level One more level up the tower. Let's see where this Learning Goals…" at bounding box center [801, 413] width 414 height 185
click at [951, 543] on icon at bounding box center [784, 350] width 1568 height 701
click at [947, 522] on button "Start" at bounding box center [961, 524] width 93 height 26
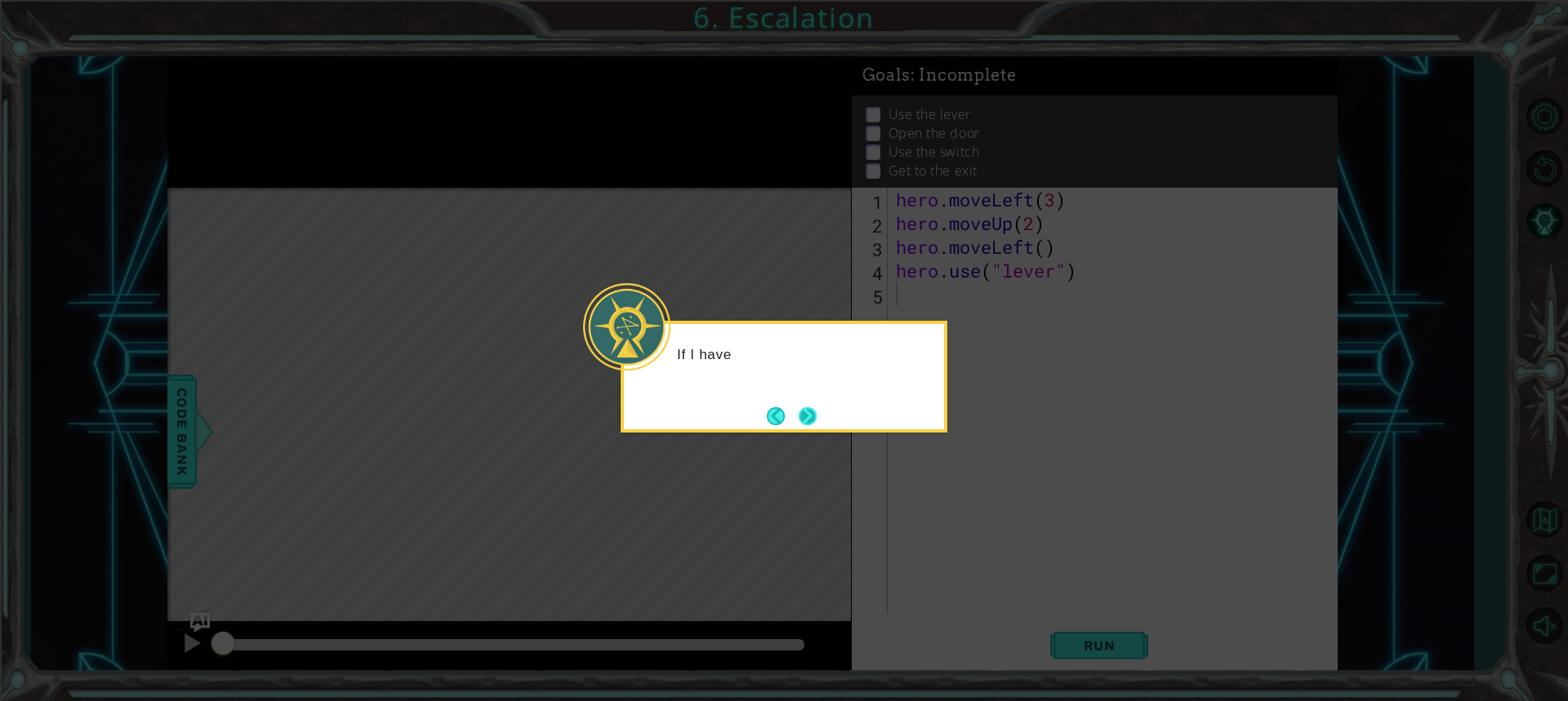
click at [814, 416] on button "Next" at bounding box center [807, 416] width 18 height 18
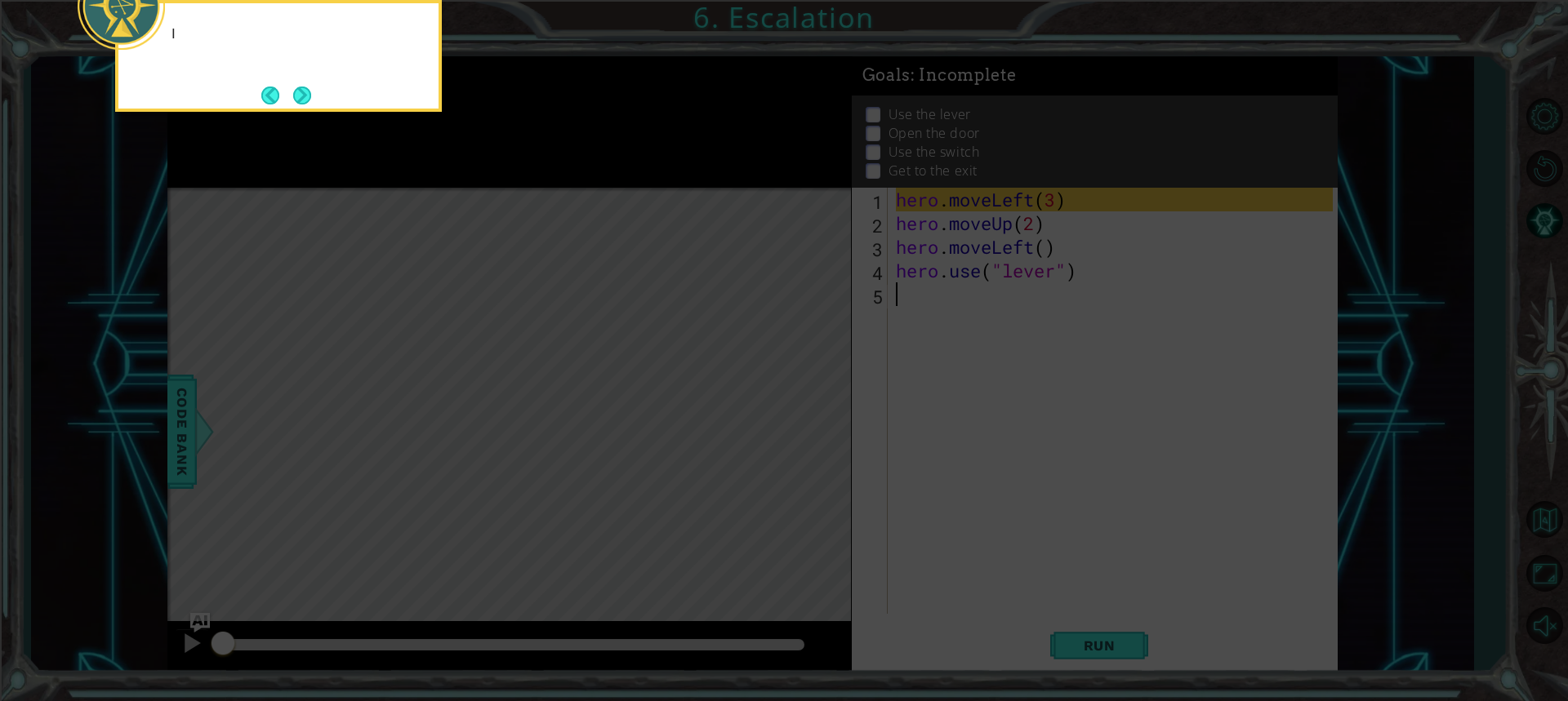
click at [813, 417] on icon at bounding box center [784, 105] width 1568 height 1192
click at [299, 103] on button "Next" at bounding box center [302, 96] width 18 height 18
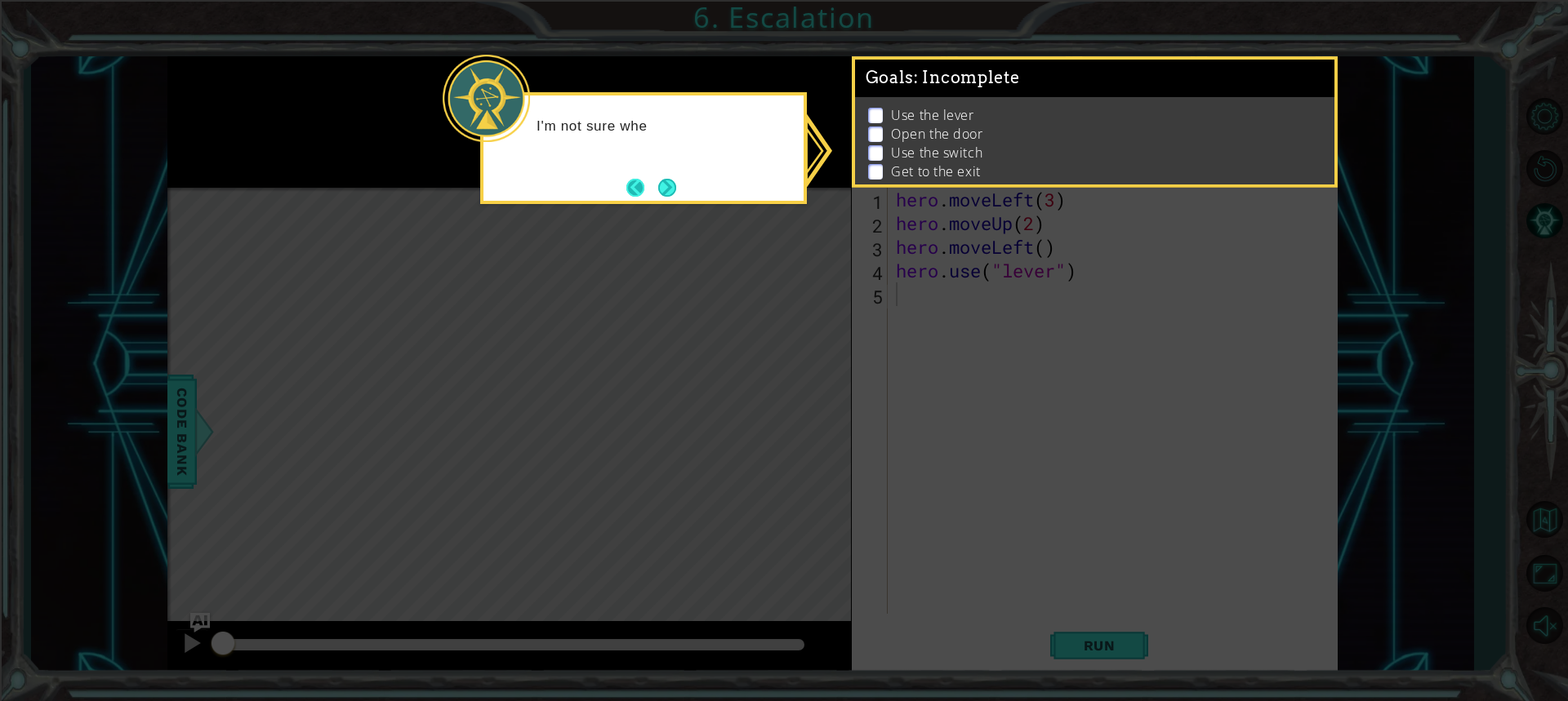
click at [640, 183] on button "Back" at bounding box center [642, 188] width 32 height 18
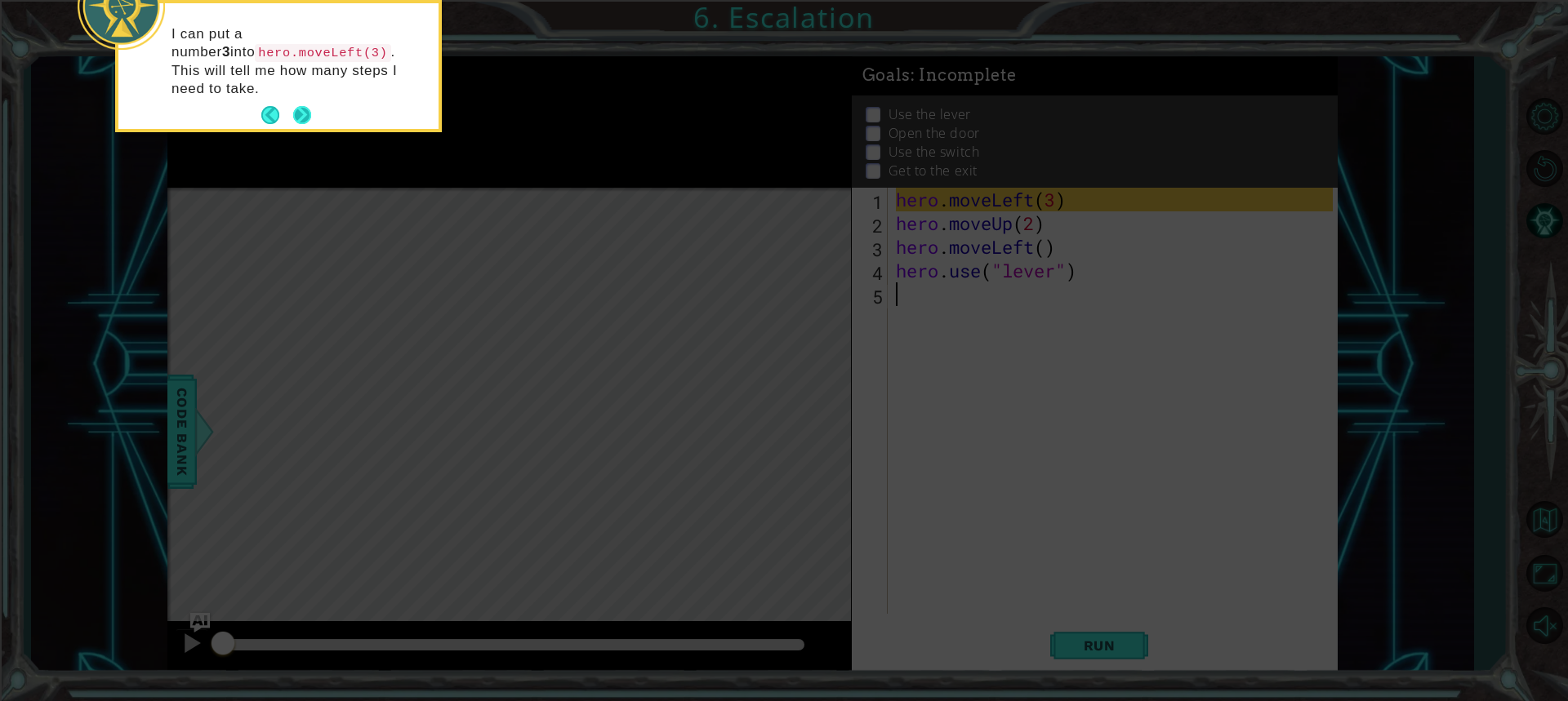
click at [311, 106] on button "Next" at bounding box center [302, 115] width 18 height 18
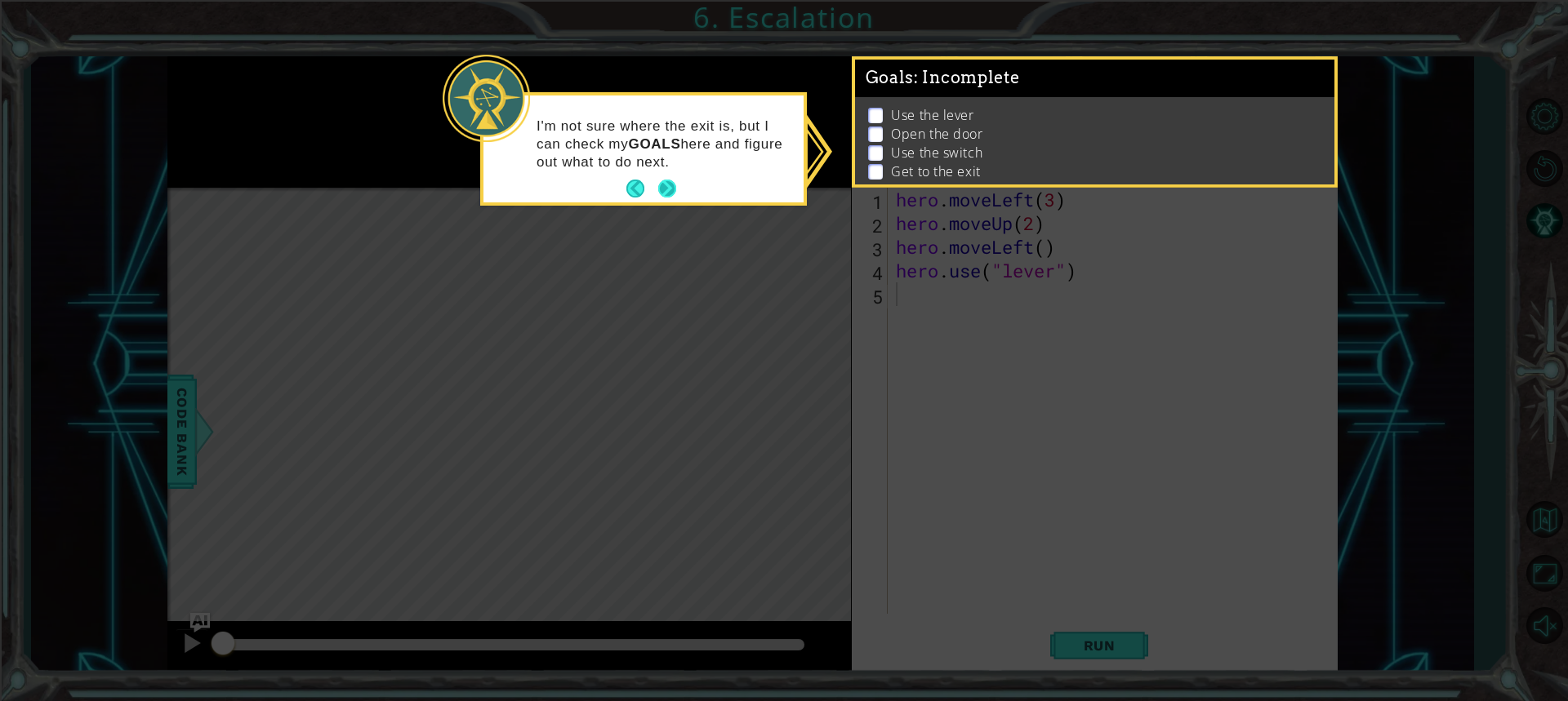
click at [673, 187] on button "Next" at bounding box center [667, 188] width 18 height 18
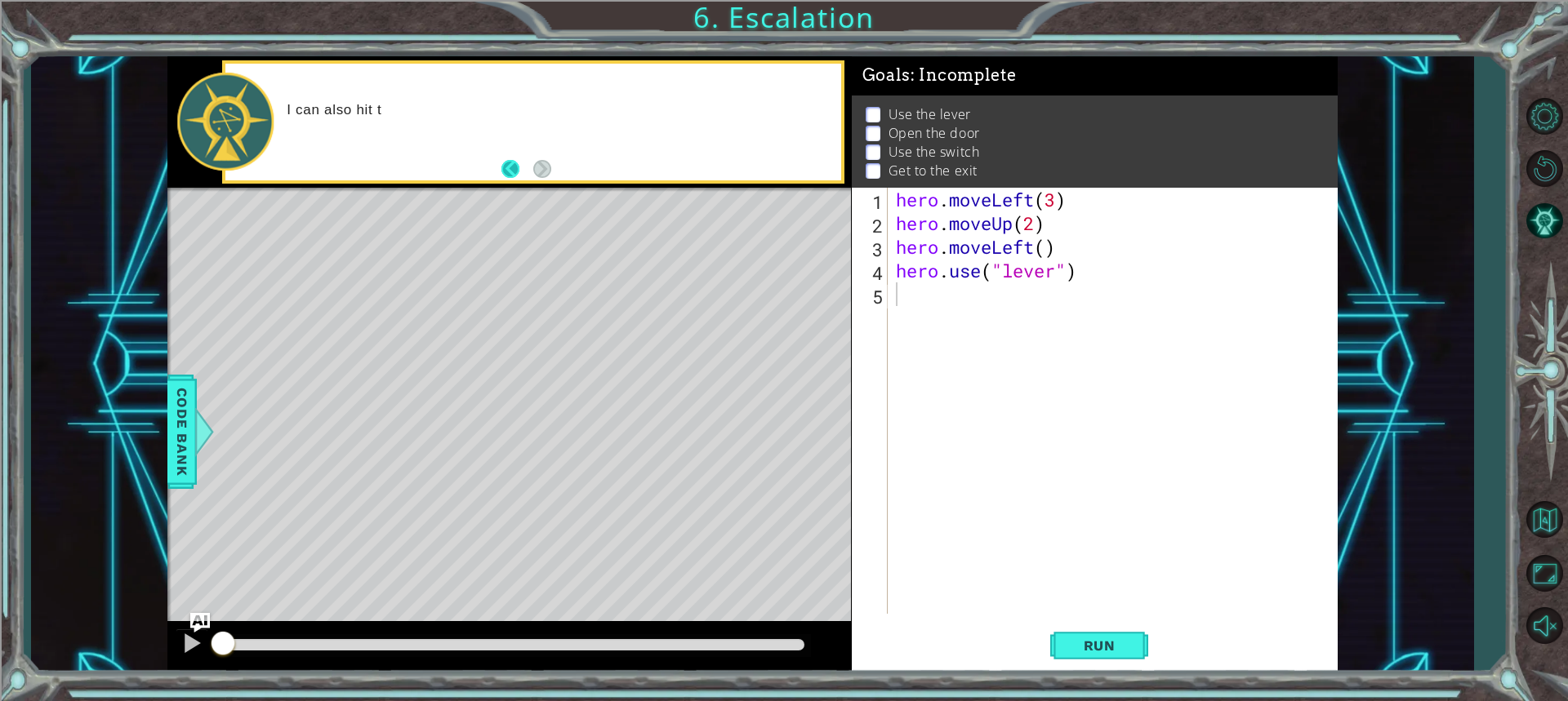
click at [512, 168] on button "Back" at bounding box center [517, 169] width 32 height 18
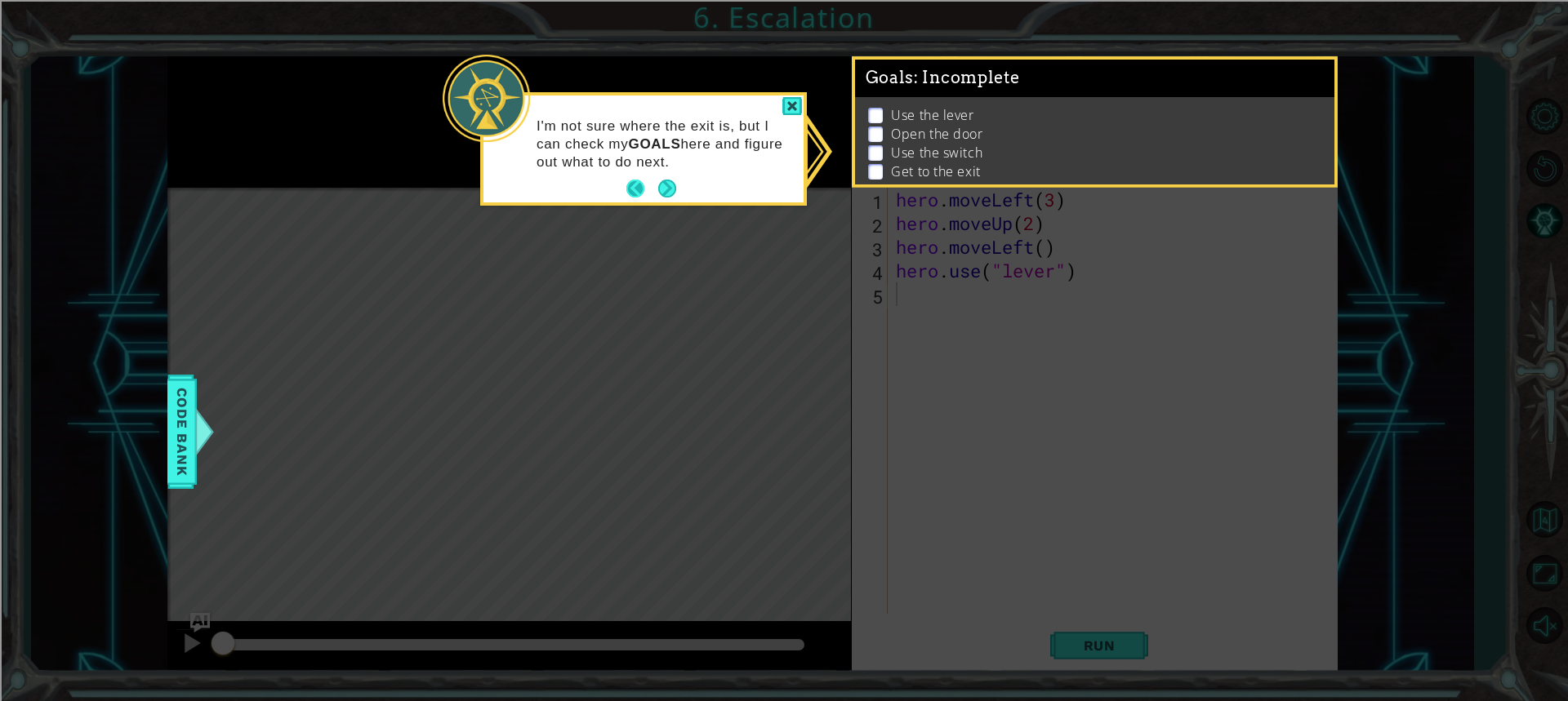
click at [651, 190] on button "Back" at bounding box center [642, 188] width 32 height 18
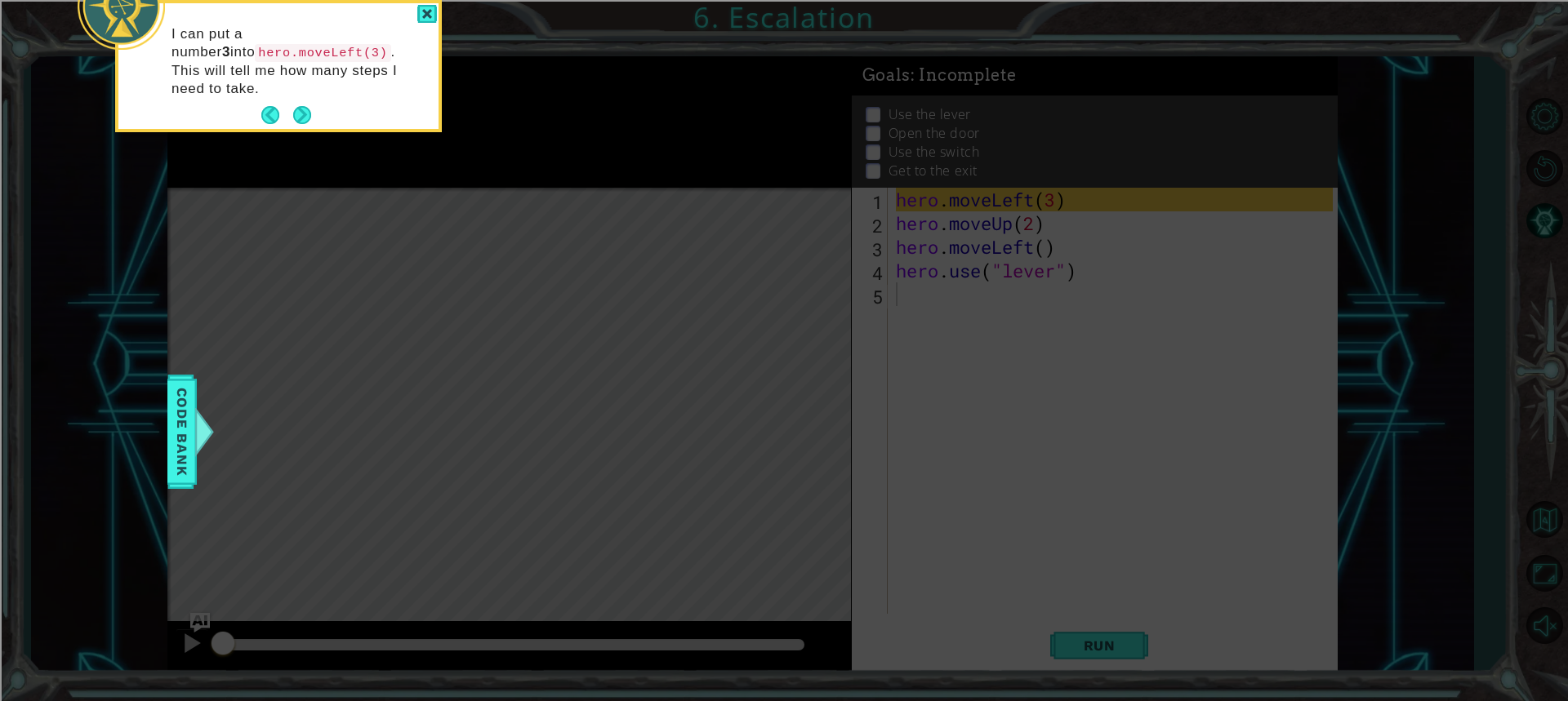
click at [313, 113] on icon at bounding box center [784, 105] width 1568 height 1192
click at [297, 63] on p "I can put a number 3 into hero.moveLeft(3) . This will tell me how many steps I…" at bounding box center [299, 61] width 255 height 73
click at [296, 106] on button "Next" at bounding box center [302, 115] width 18 height 18
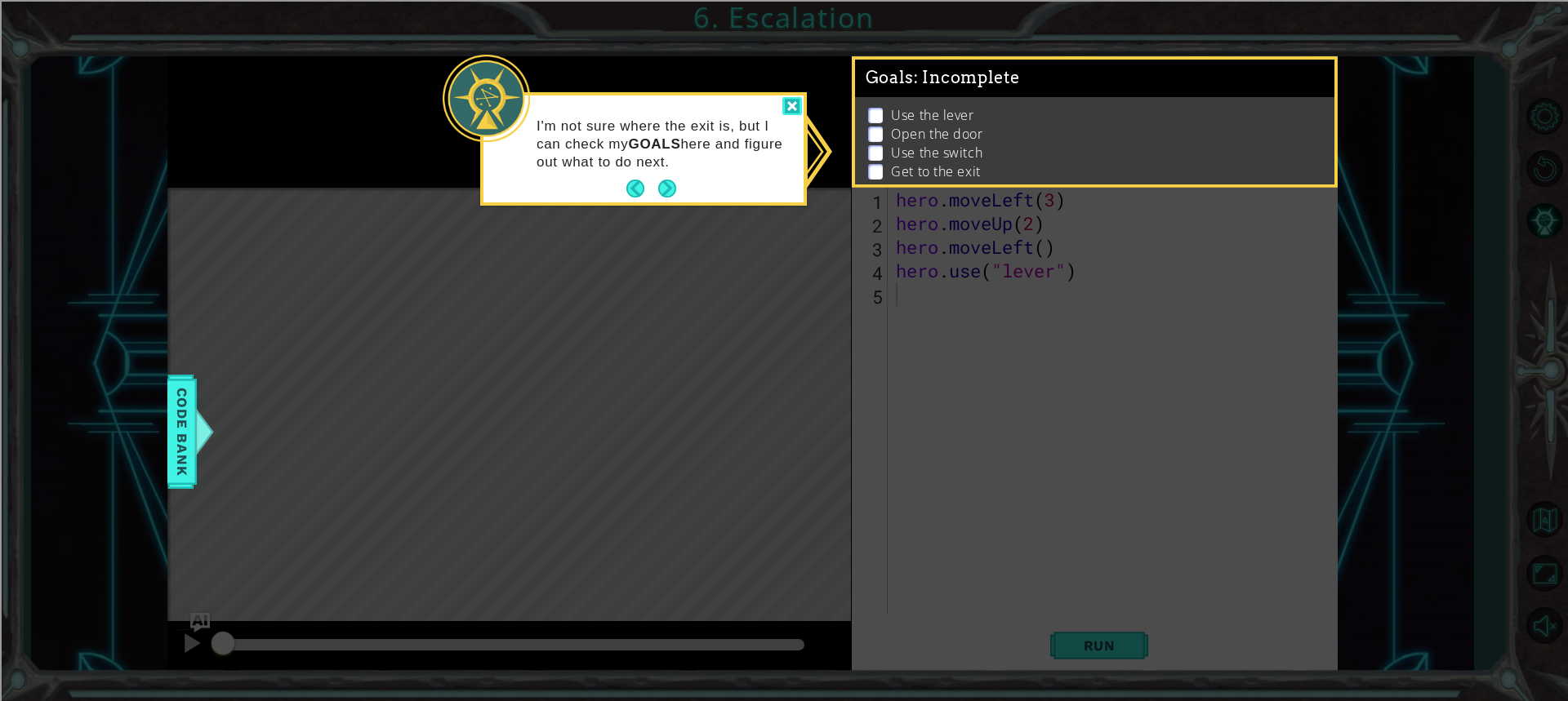
click at [798, 113] on div at bounding box center [792, 106] width 19 height 19
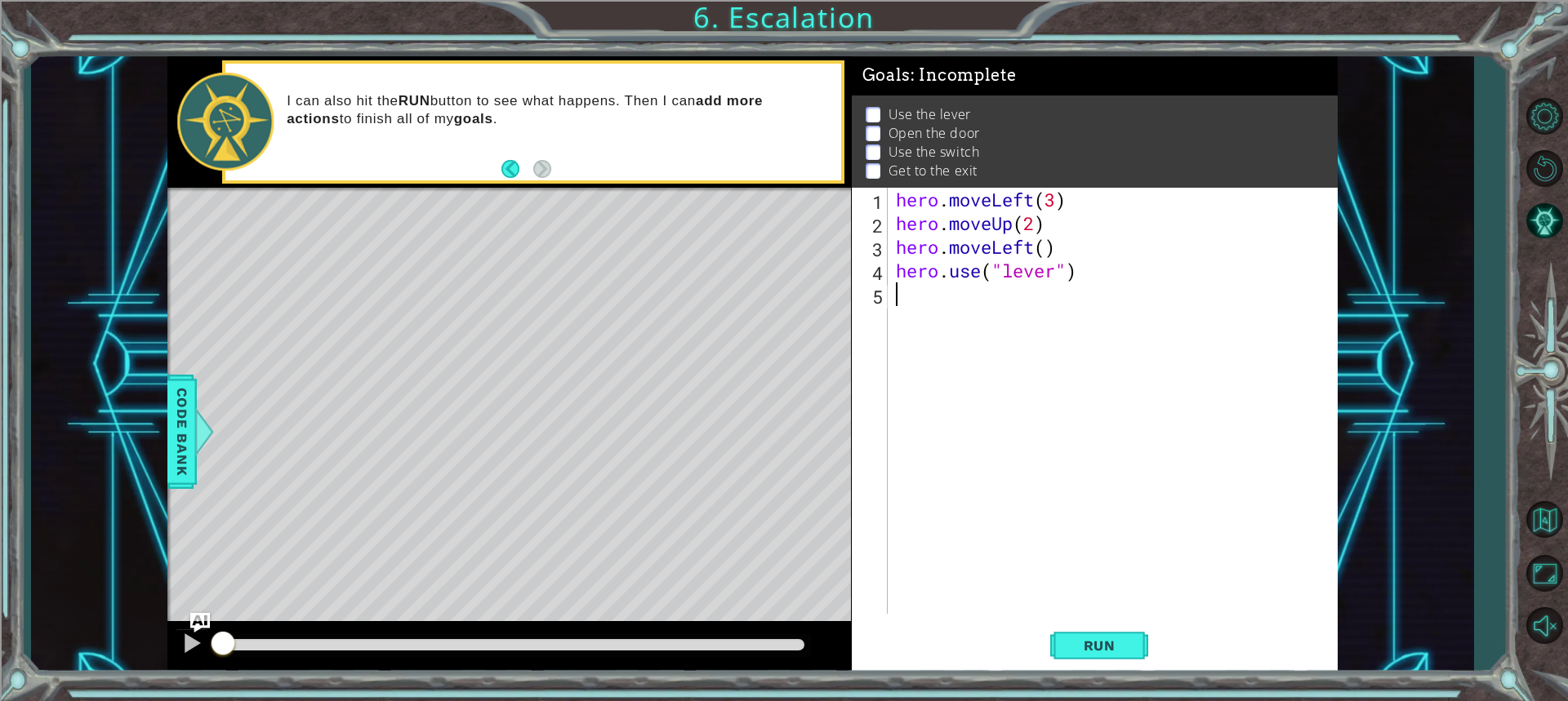
click at [922, 311] on div "hero . moveLeft ( 3 ) hero . moveUp ( 2 ) hero . moveLeft ( ) hero . use ( "lev…" at bounding box center [1116, 424] width 448 height 473
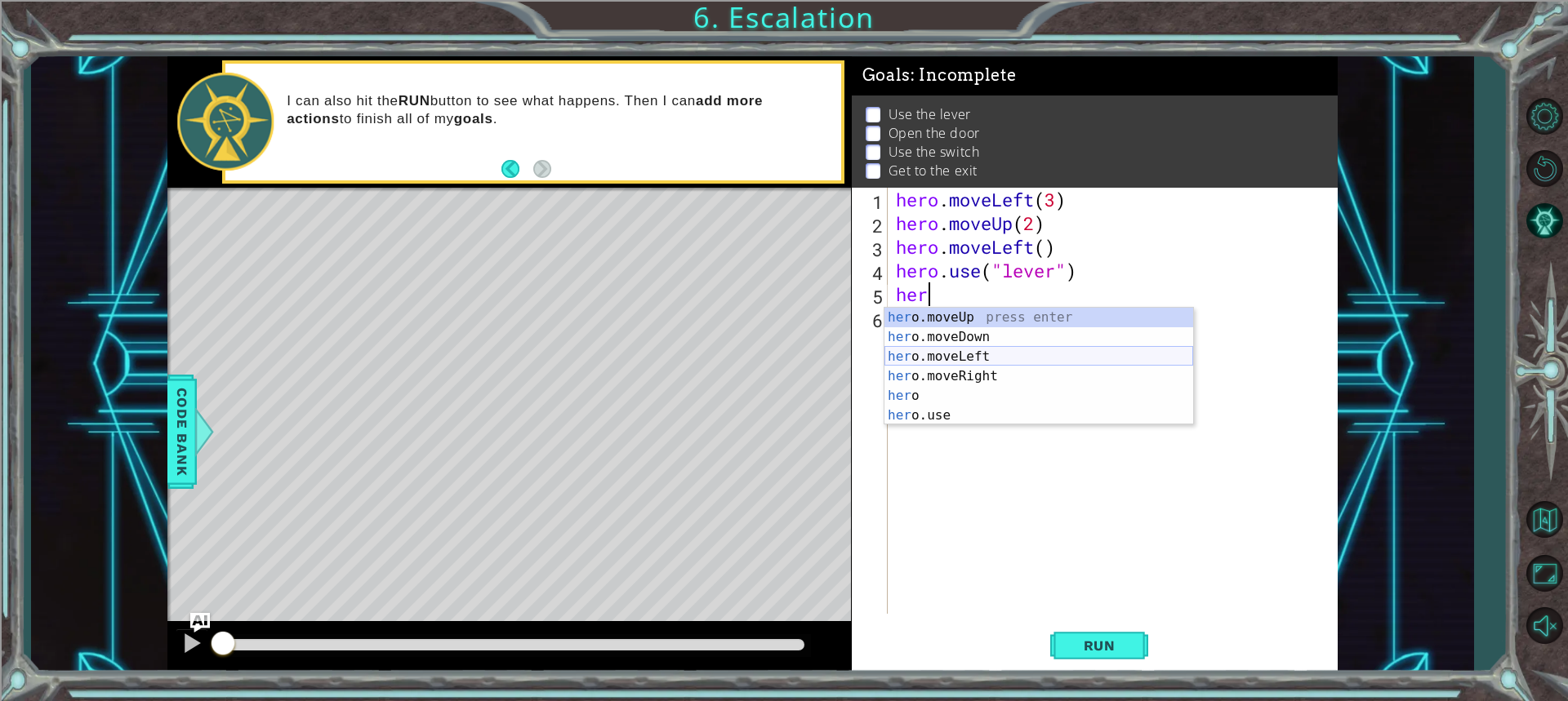
click at [947, 353] on div "her o.moveUp press enter her o.moveDown press enter her o.moveLeft press enter …" at bounding box center [1038, 386] width 309 height 157
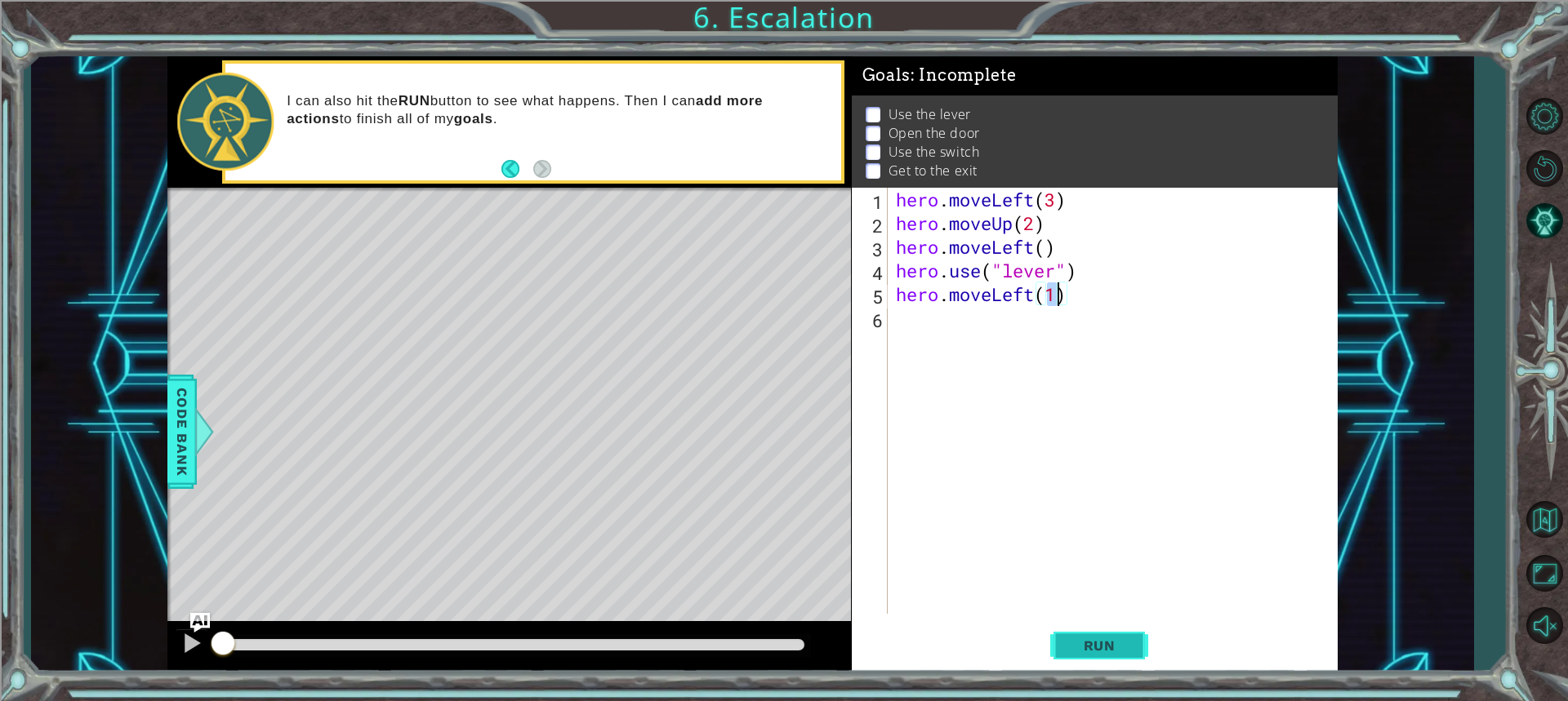
type textarea "hero.moveLeft(1)"
click at [1077, 638] on span "Run" at bounding box center [1098, 646] width 64 height 17
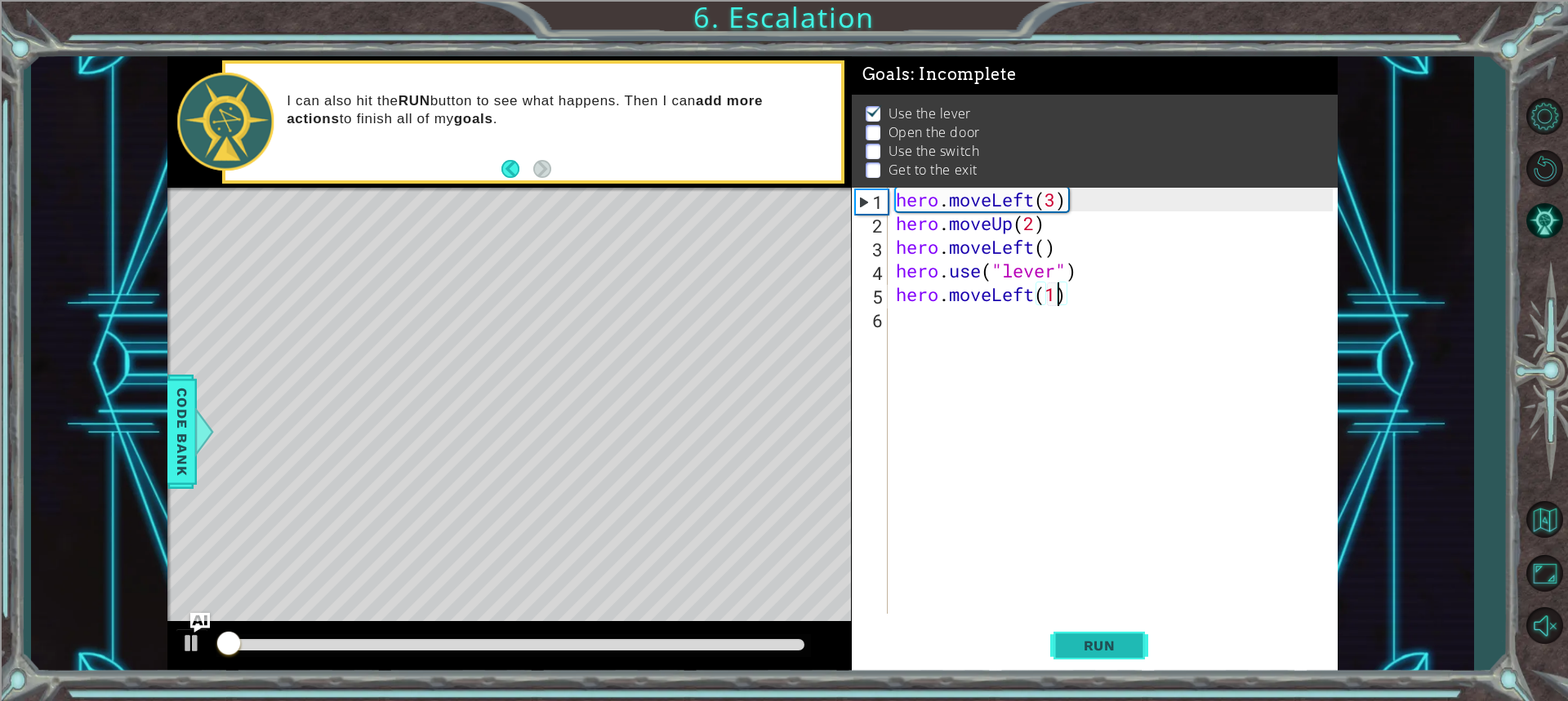
scroll to position [11, 0]
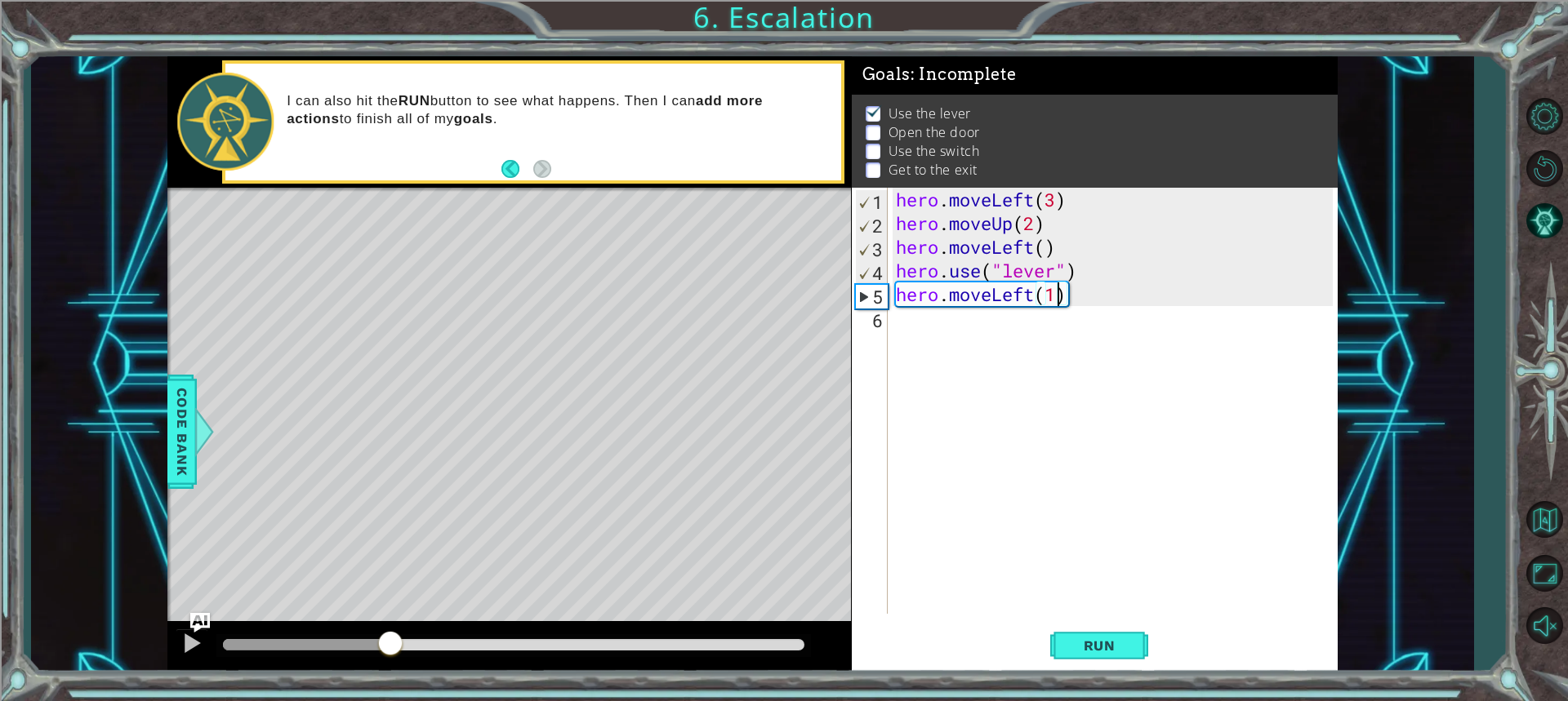
drag, startPoint x: 269, startPoint y: 649, endPoint x: 390, endPoint y: 640, distance: 121.3
click at [390, 640] on div at bounding box center [306, 645] width 168 height 12
click at [188, 638] on div at bounding box center [191, 643] width 21 height 21
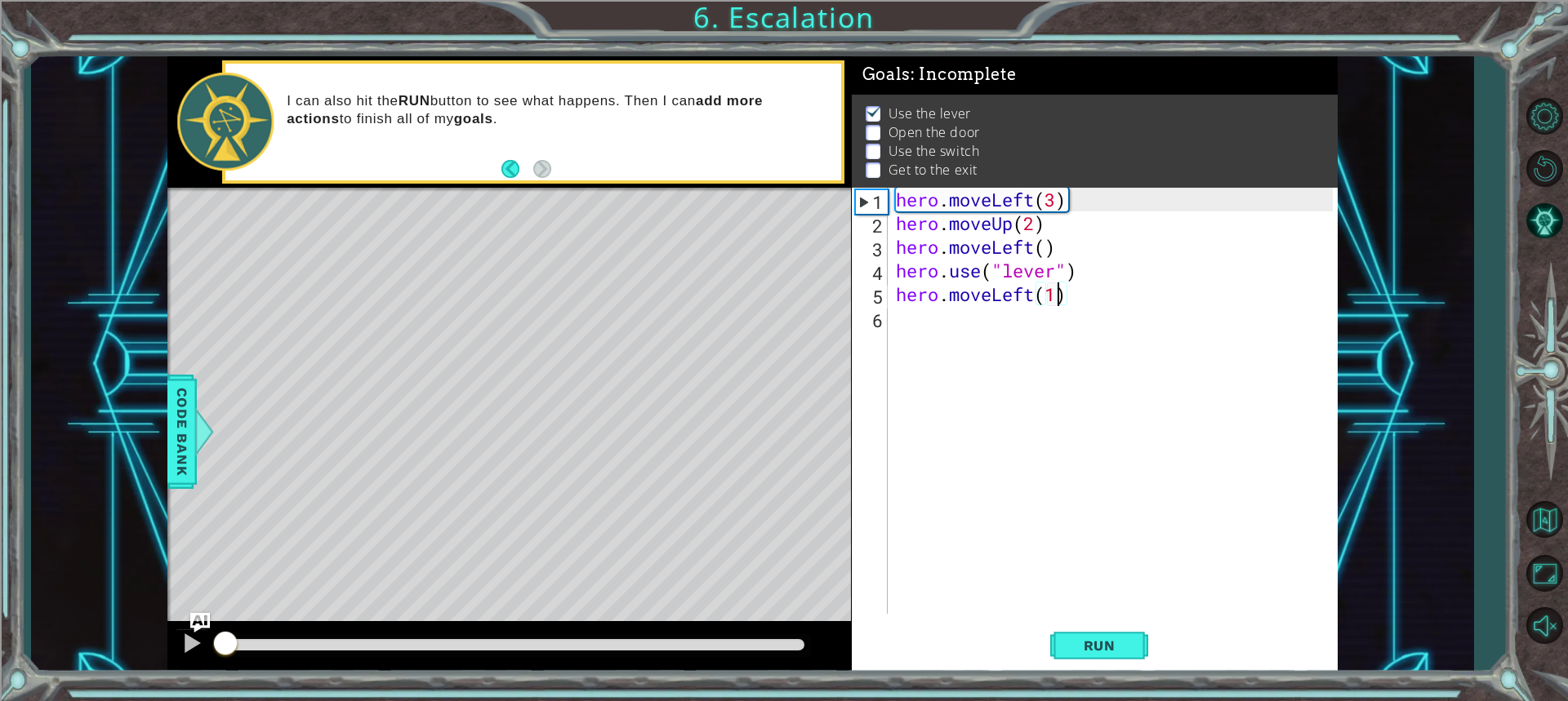
drag, startPoint x: 440, startPoint y: 637, endPoint x: 160, endPoint y: 659, distance: 280.9
click at [160, 659] on div "1 ההההההההההההההההההההההההההההההההההההההההההההההההההההההההההההההההההההההההההההה…" at bounding box center [751, 365] width 1442 height 617
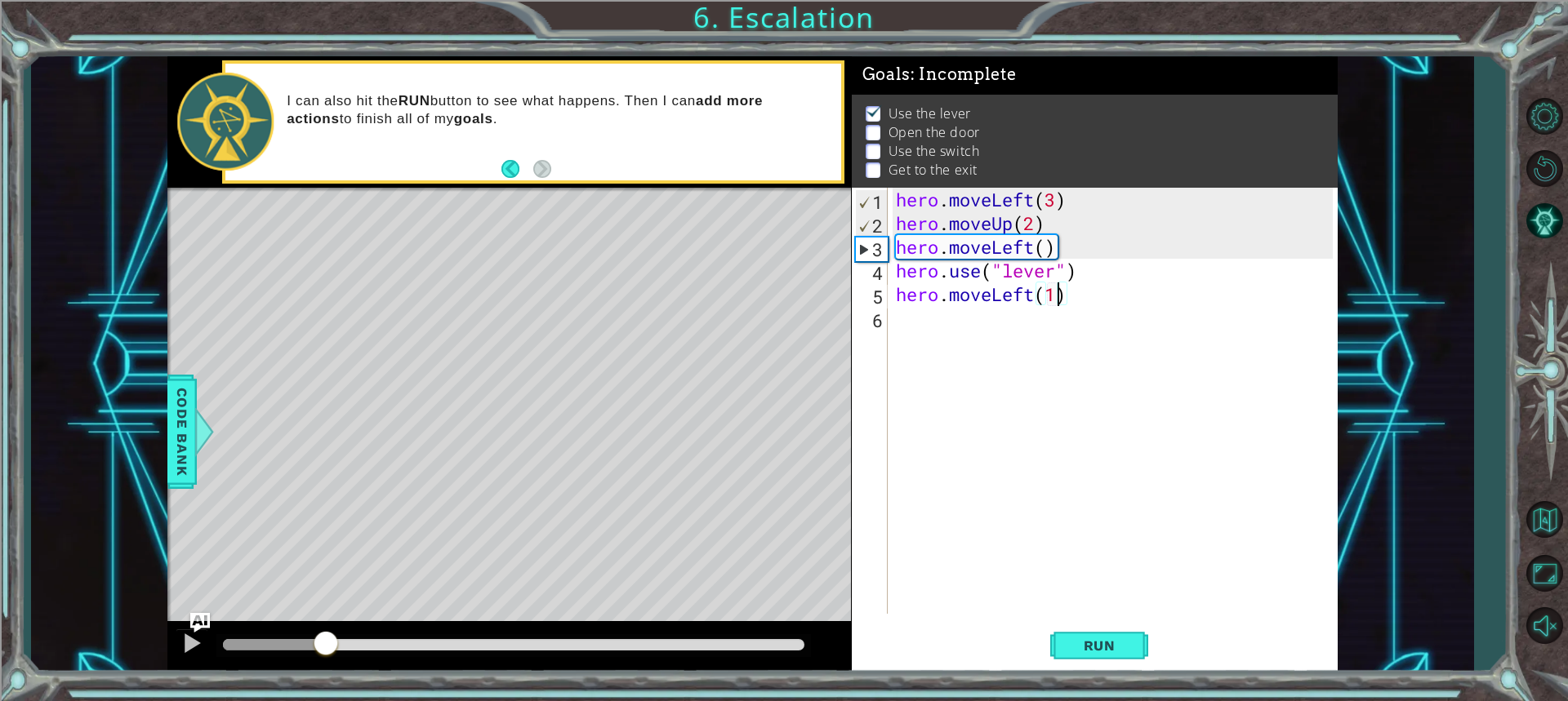
drag, startPoint x: 221, startPoint y: 635, endPoint x: 327, endPoint y: 643, distance: 106.3
click at [327, 643] on div at bounding box center [325, 644] width 29 height 29
click at [202, 645] on div at bounding box center [191, 643] width 21 height 21
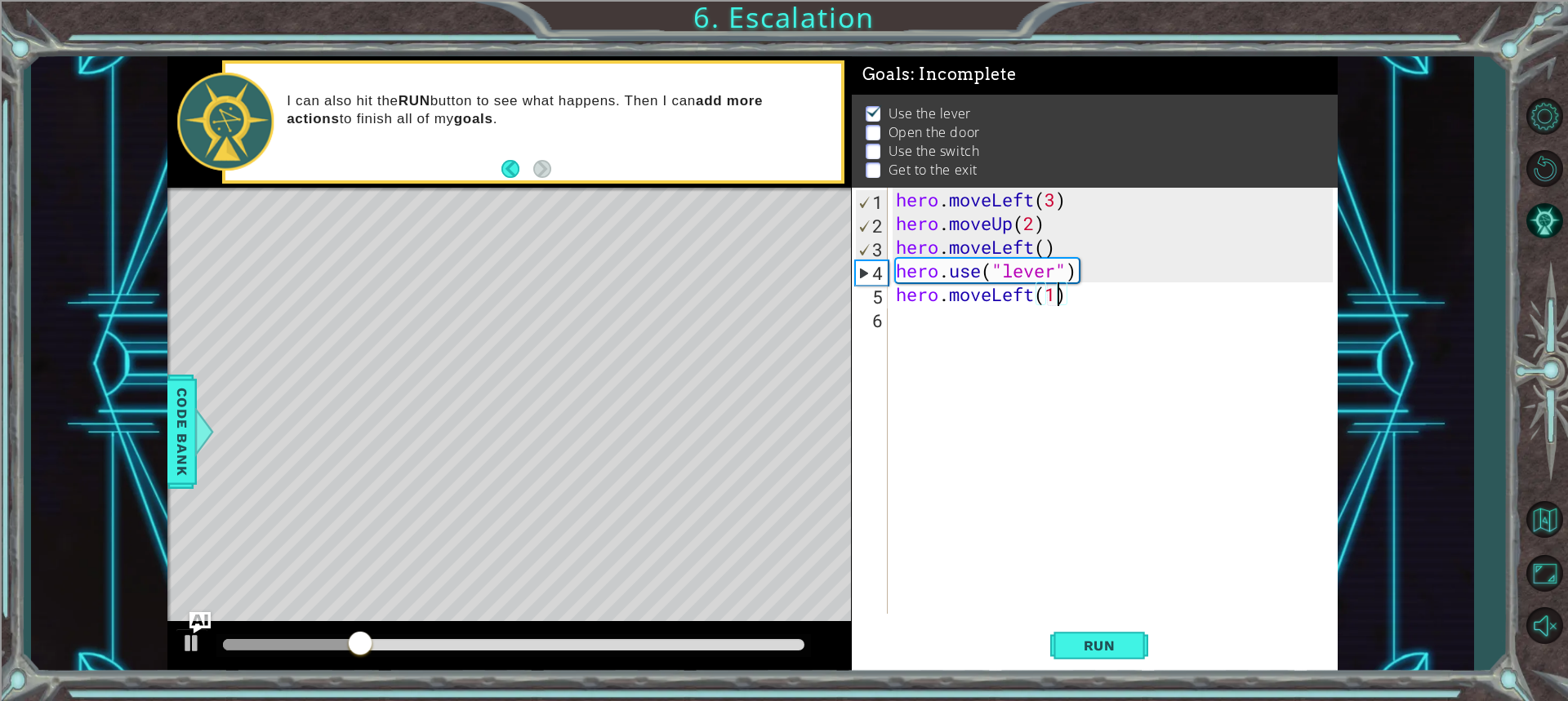
click at [190, 630] on img "Ask AI" at bounding box center [199, 621] width 21 height 21
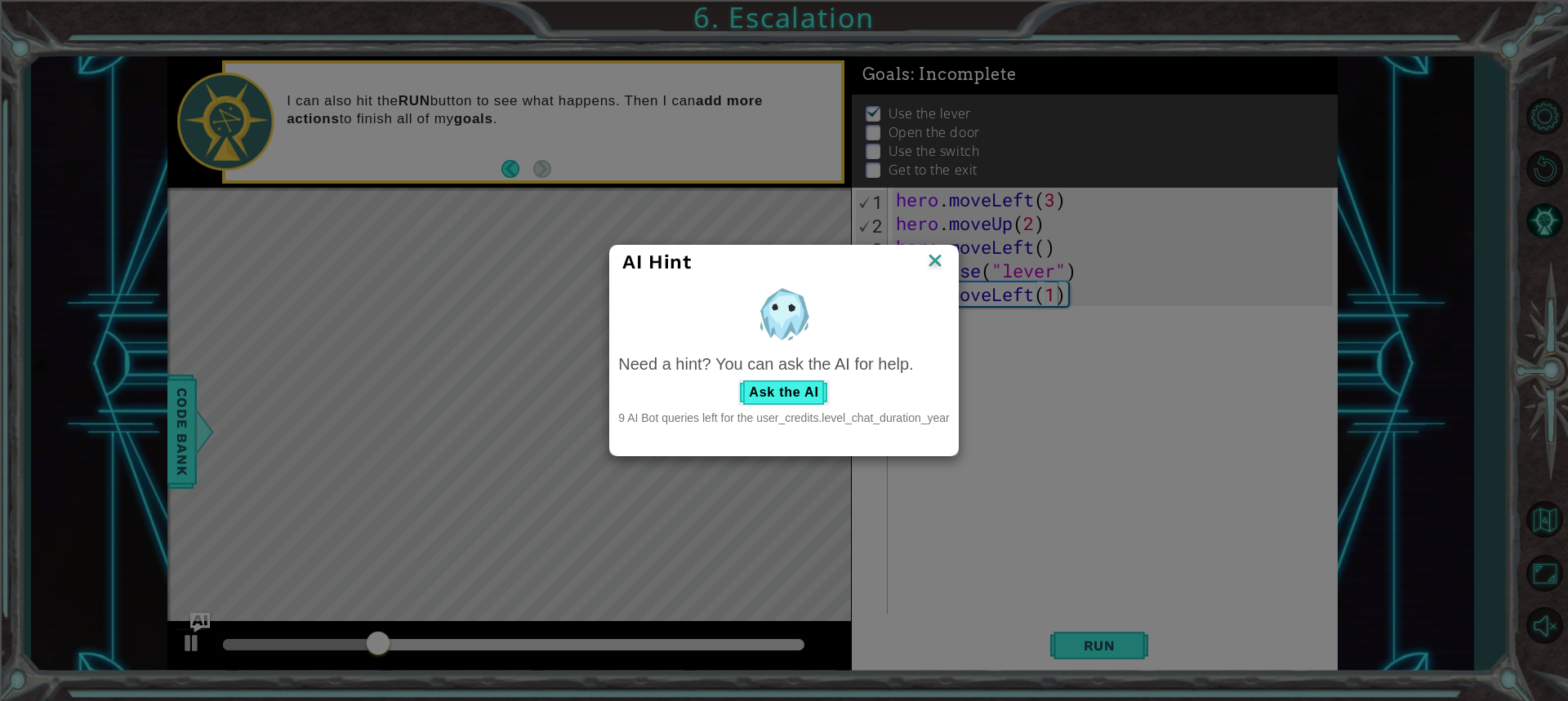
drag, startPoint x: 389, startPoint y: 640, endPoint x: 373, endPoint y: 646, distance: 17.1
click at [374, 645] on div "AI Hint Need a hint? You can ask the AI for help. Ask the AI 9 AI Bot queries l…" at bounding box center [784, 350] width 1568 height 701
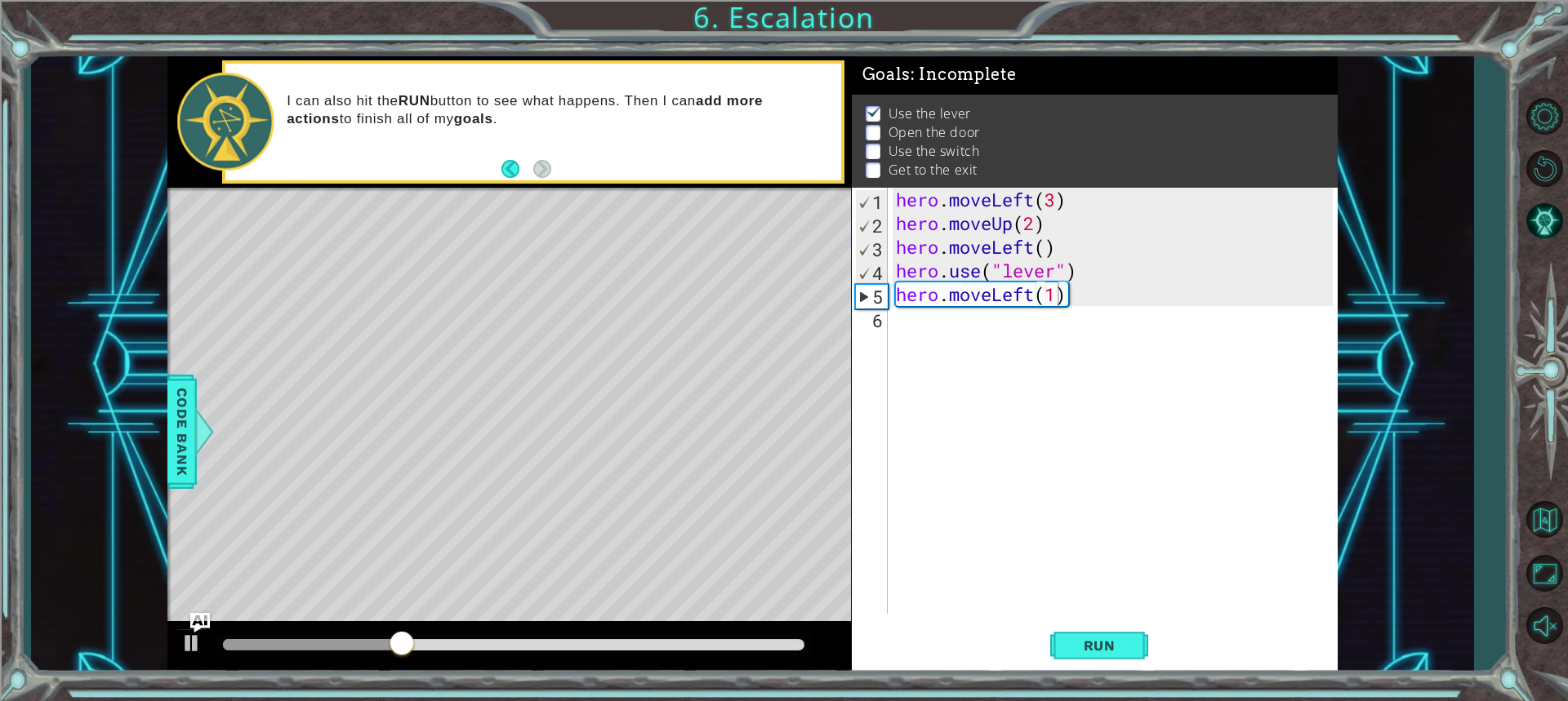
drag, startPoint x: 393, startPoint y: 628, endPoint x: 302, endPoint y: 659, distance: 96.1
click at [302, 659] on div at bounding box center [509, 647] width 683 height 53
click at [186, 648] on div at bounding box center [191, 643] width 21 height 21
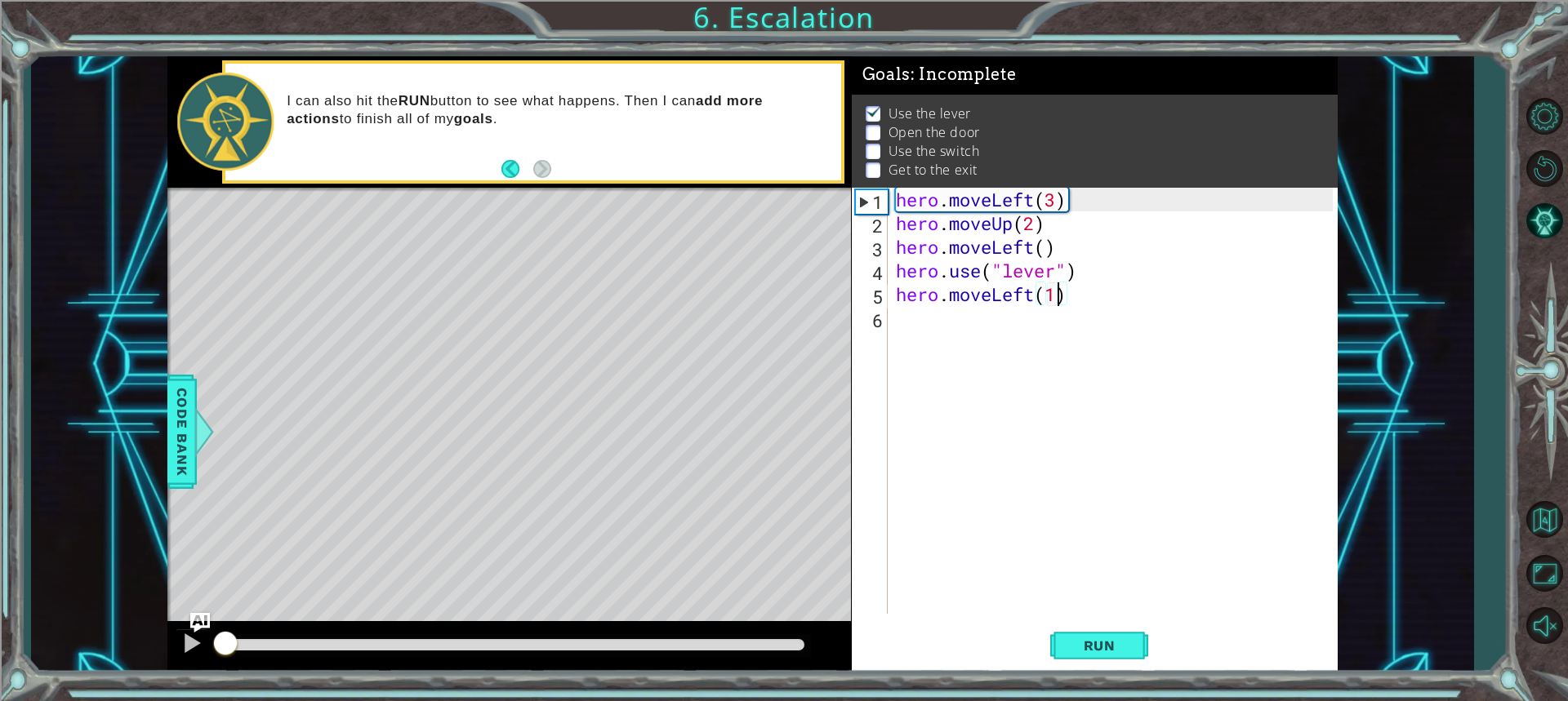
drag, startPoint x: 441, startPoint y: 638, endPoint x: 167, endPoint y: 632, distance: 274.1
click at [162, 639] on div "1 ההההההההההההההההההההההההההההההההההההההההההההההההההההההההההההההההההההההההההההה…" at bounding box center [751, 365] width 1442 height 617
click at [892, 316] on div "hero . moveLeft ( 3 ) hero . moveUp ( 2 ) hero . moveLeft ( ) hero . use ( "lev…" at bounding box center [1116, 424] width 448 height 473
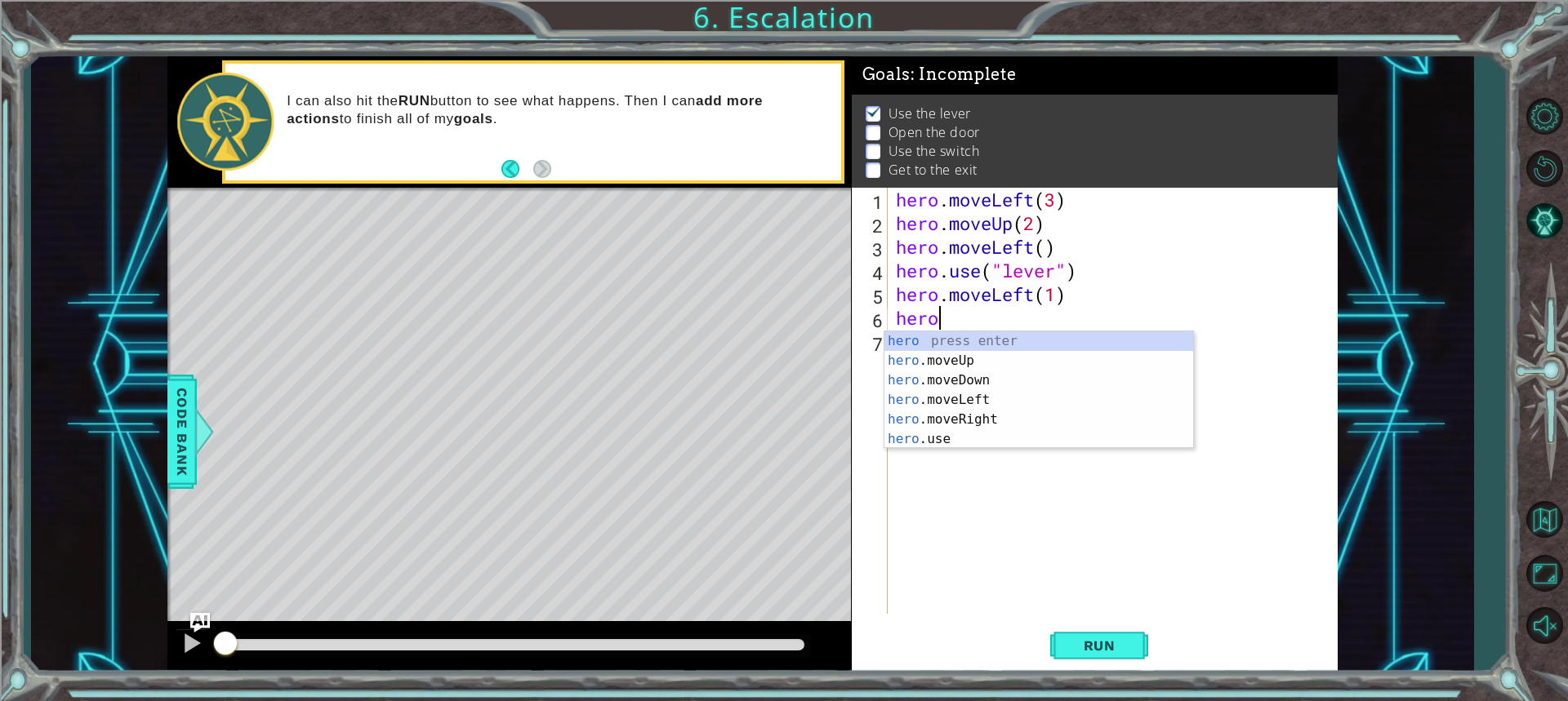
scroll to position [0, 1]
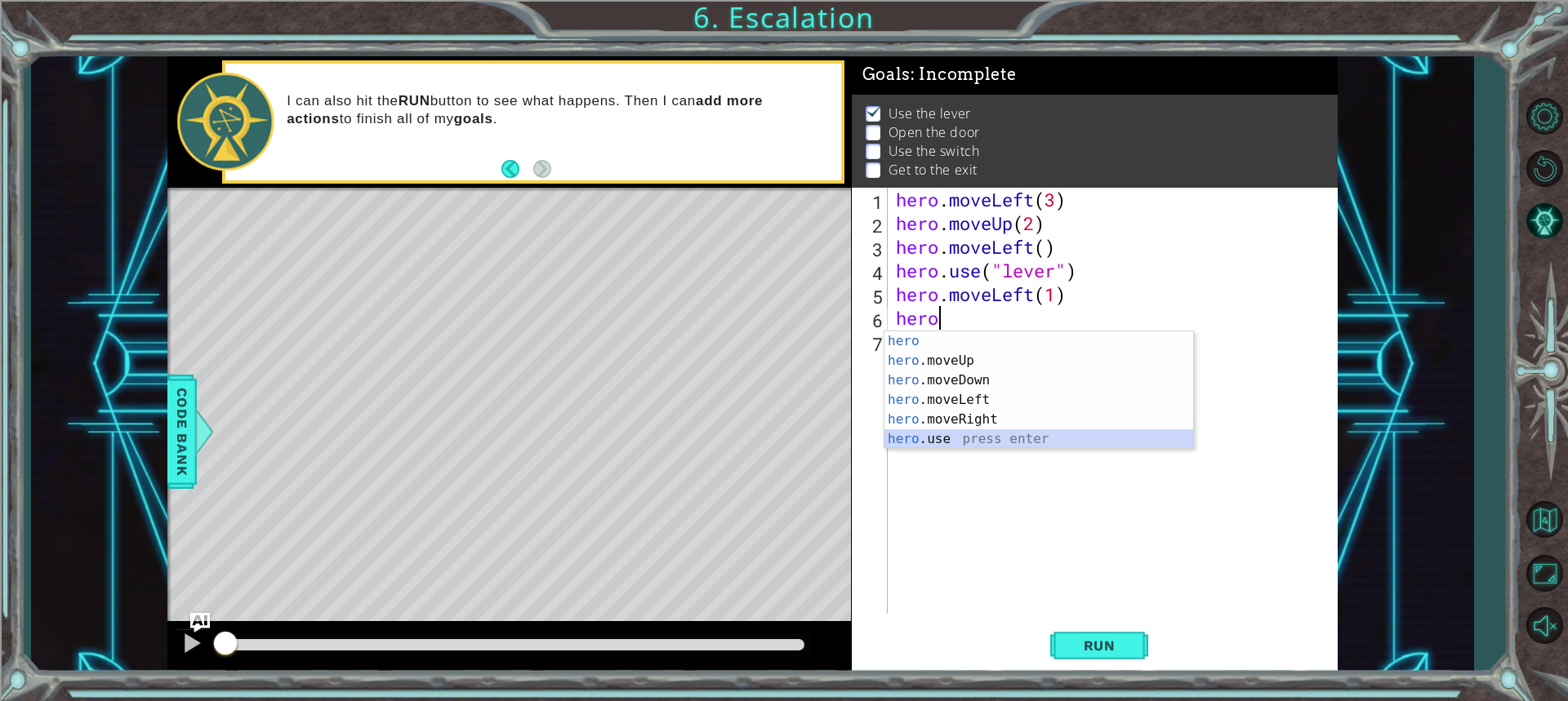
click at [884, 438] on div "hero press enter hero .moveUp press enter hero .moveDown press enter hero .move…" at bounding box center [1038, 388] width 309 height 116
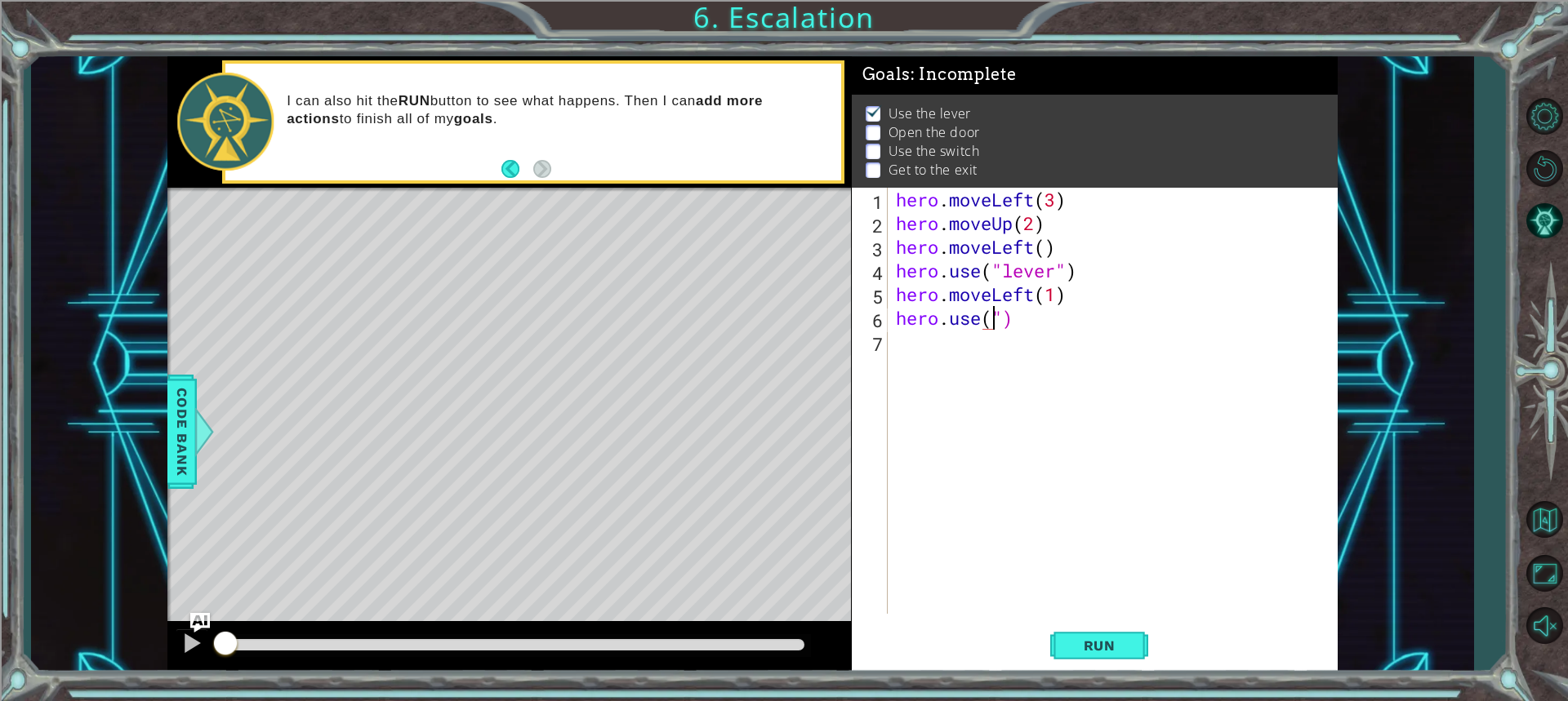
scroll to position [0, 5]
type textarea "hero.use("door")"
click at [906, 325] on div "hero . moveLeft ( 3 ) hero . moveUp ( 2 ) hero . moveLeft ( ) hero . use ( "lev…" at bounding box center [1116, 424] width 448 height 473
click at [907, 336] on div "hero . moveLeft ( 3 ) hero . moveUp ( 2 ) hero . moveLeft ( ) hero . use ( "lev…" at bounding box center [1116, 424] width 448 height 473
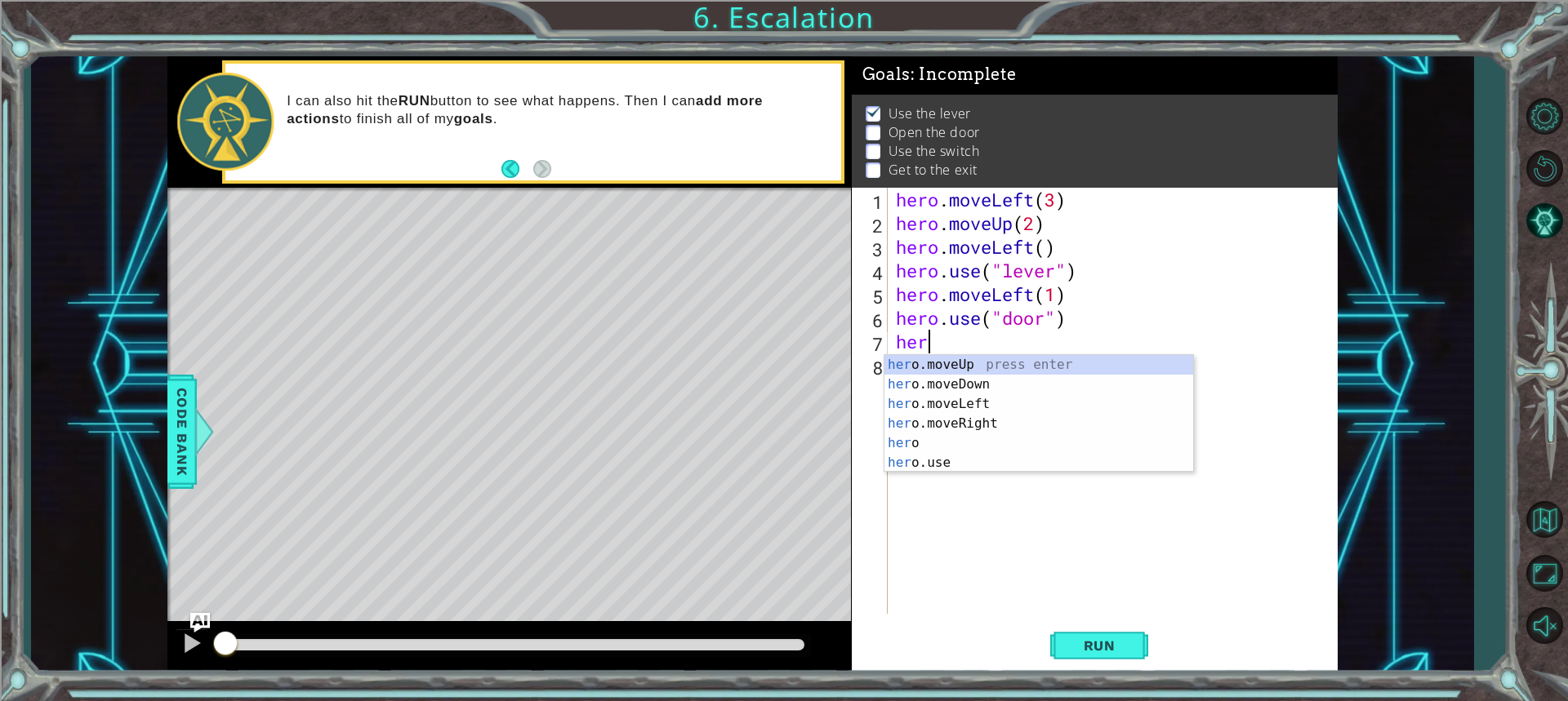
scroll to position [0, 1]
click at [927, 386] on div "hero press enter hero .moveUp press enter hero .moveDown press enter hero .move…" at bounding box center [1038, 433] width 309 height 157
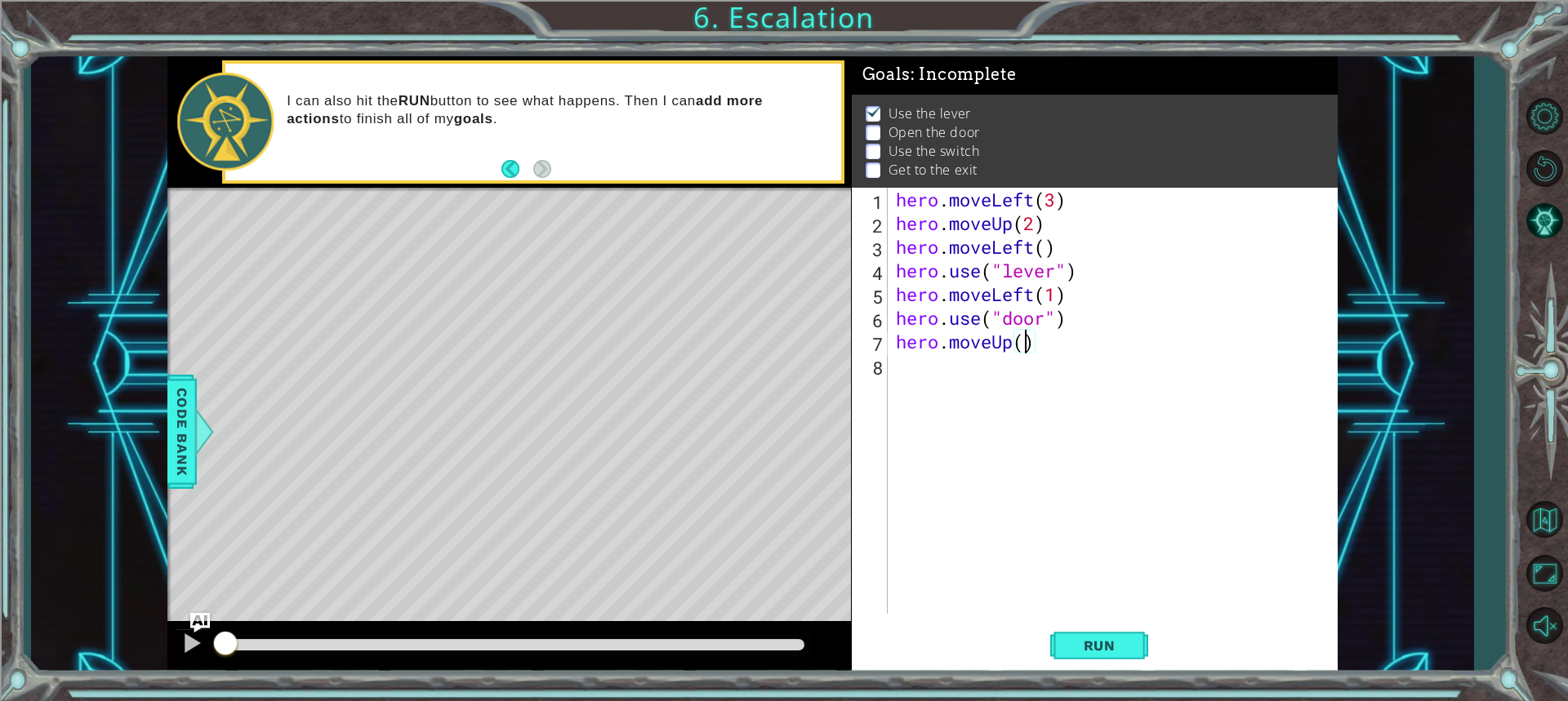
type textarea "hero.moveUp(2)"
click at [977, 370] on div "hero . moveLeft ( 3 ) hero . moveUp ( 2 ) hero . moveLeft ( ) hero . use ( "lev…" at bounding box center [1116, 424] width 448 height 473
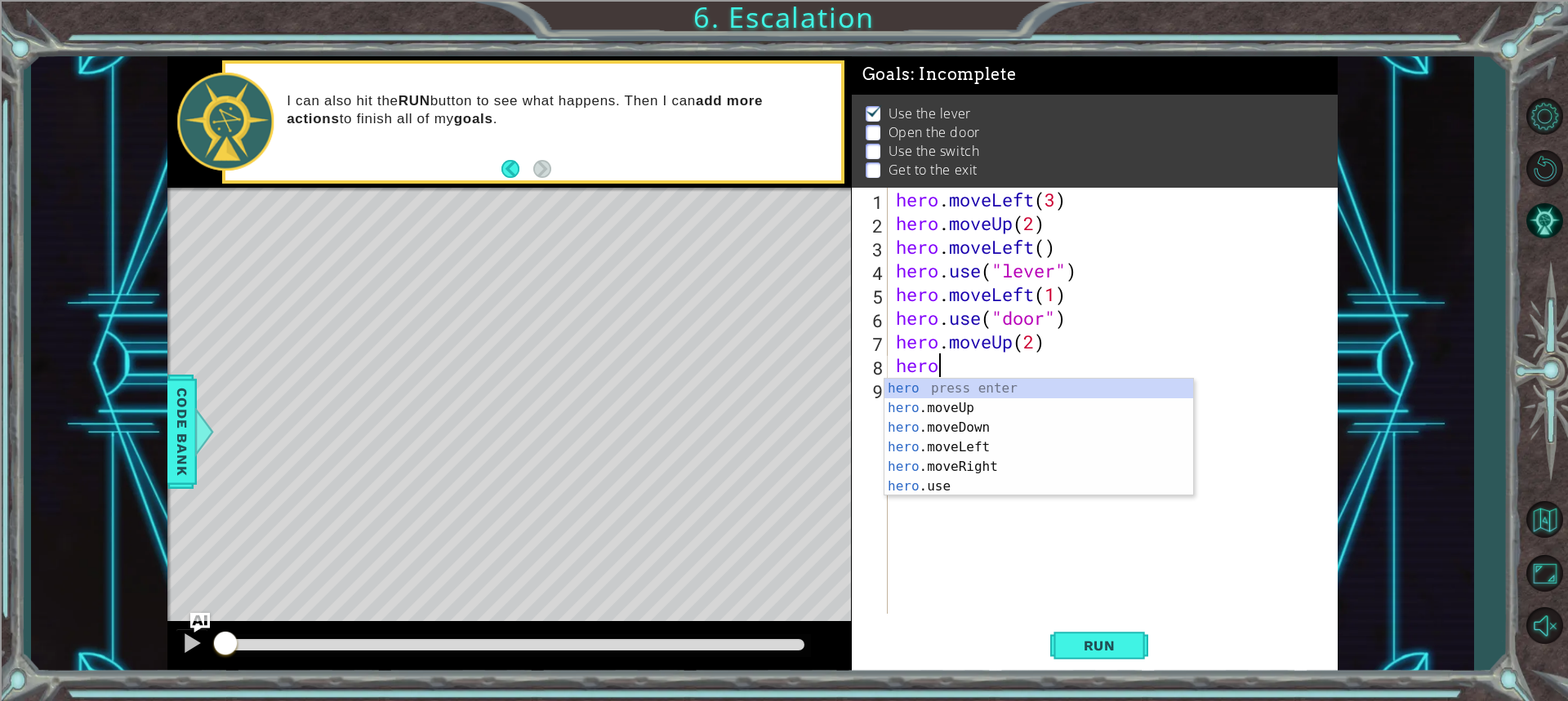
scroll to position [0, 1]
click at [951, 462] on div "hero press enter hero .moveUp press enter hero .moveDown press enter hero .move…" at bounding box center [1038, 457] width 309 height 157
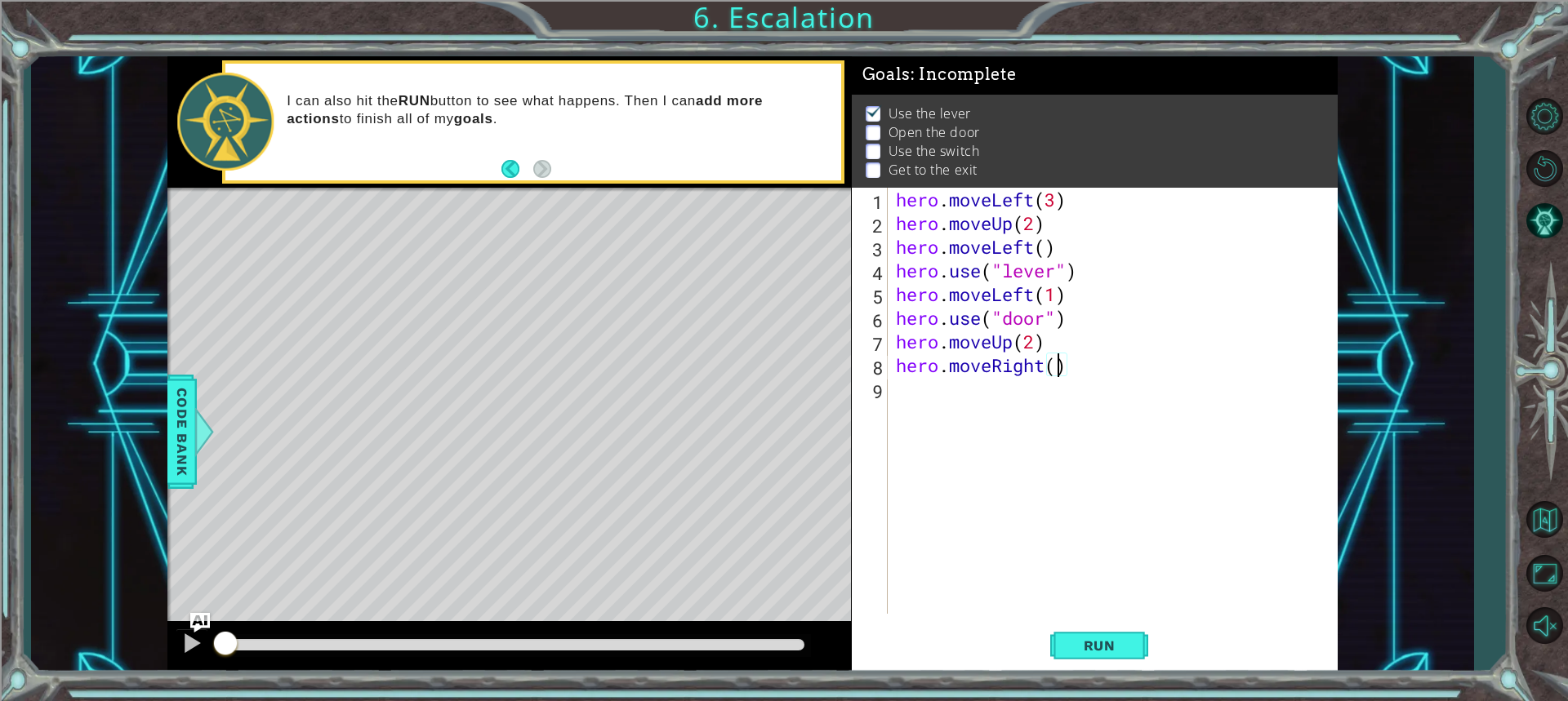
type textarea "hero.moveRight(2)"
click at [940, 405] on div "hero . moveLeft ( 3 ) hero . moveUp ( 2 ) hero . moveLeft ( ) hero . use ( "lev…" at bounding box center [1116, 424] width 448 height 473
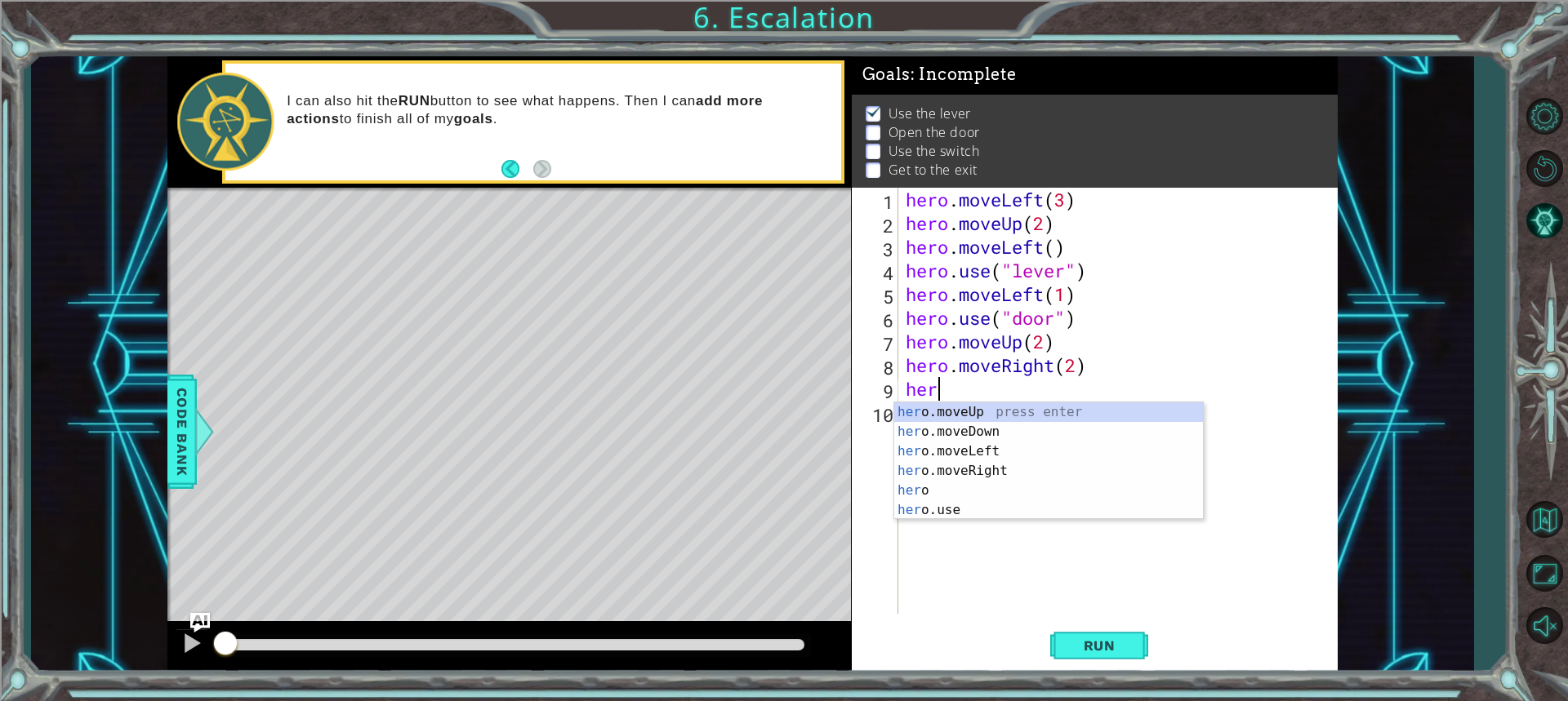
scroll to position [0, 1]
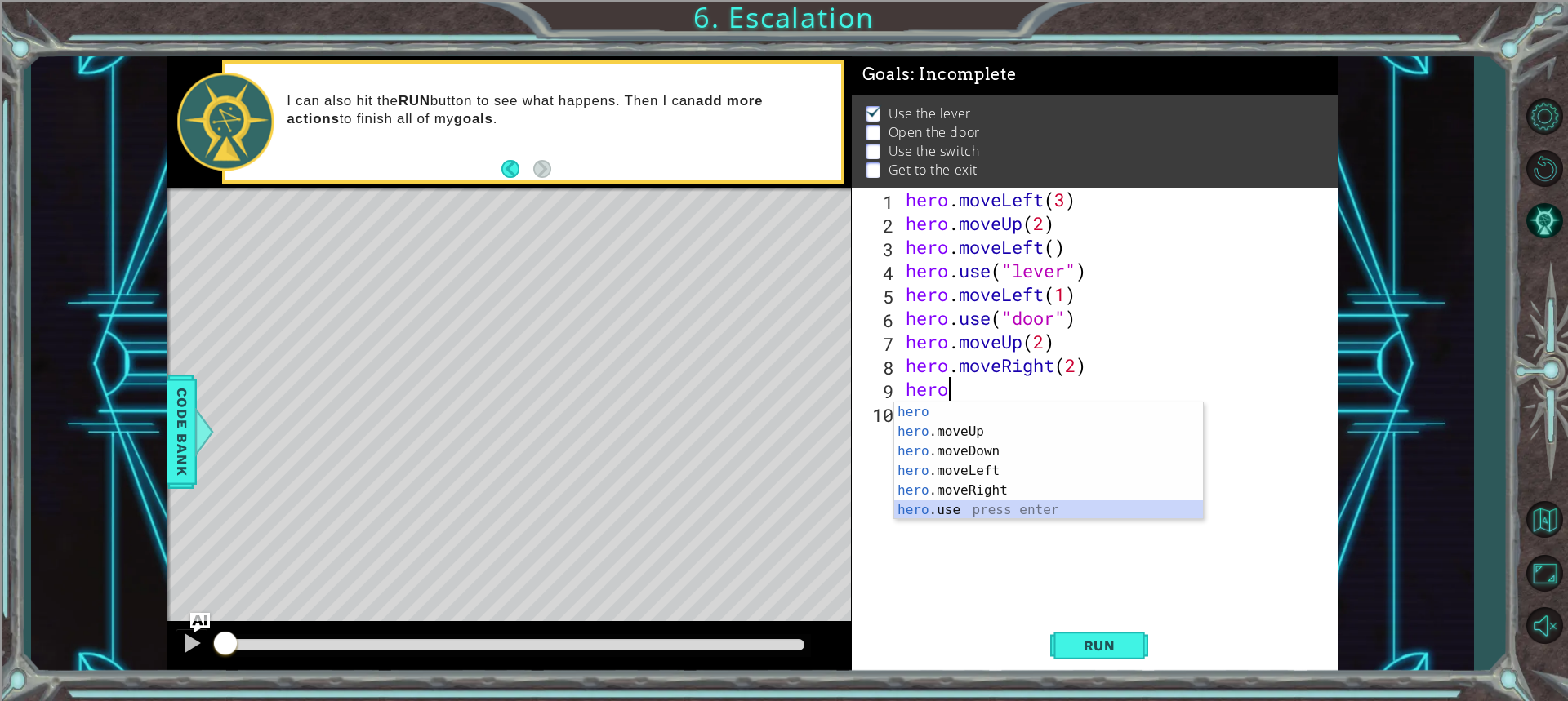
click at [916, 500] on div "hero press enter hero .moveUp press enter hero .moveDown press enter hero .move…" at bounding box center [1048, 481] width 309 height 157
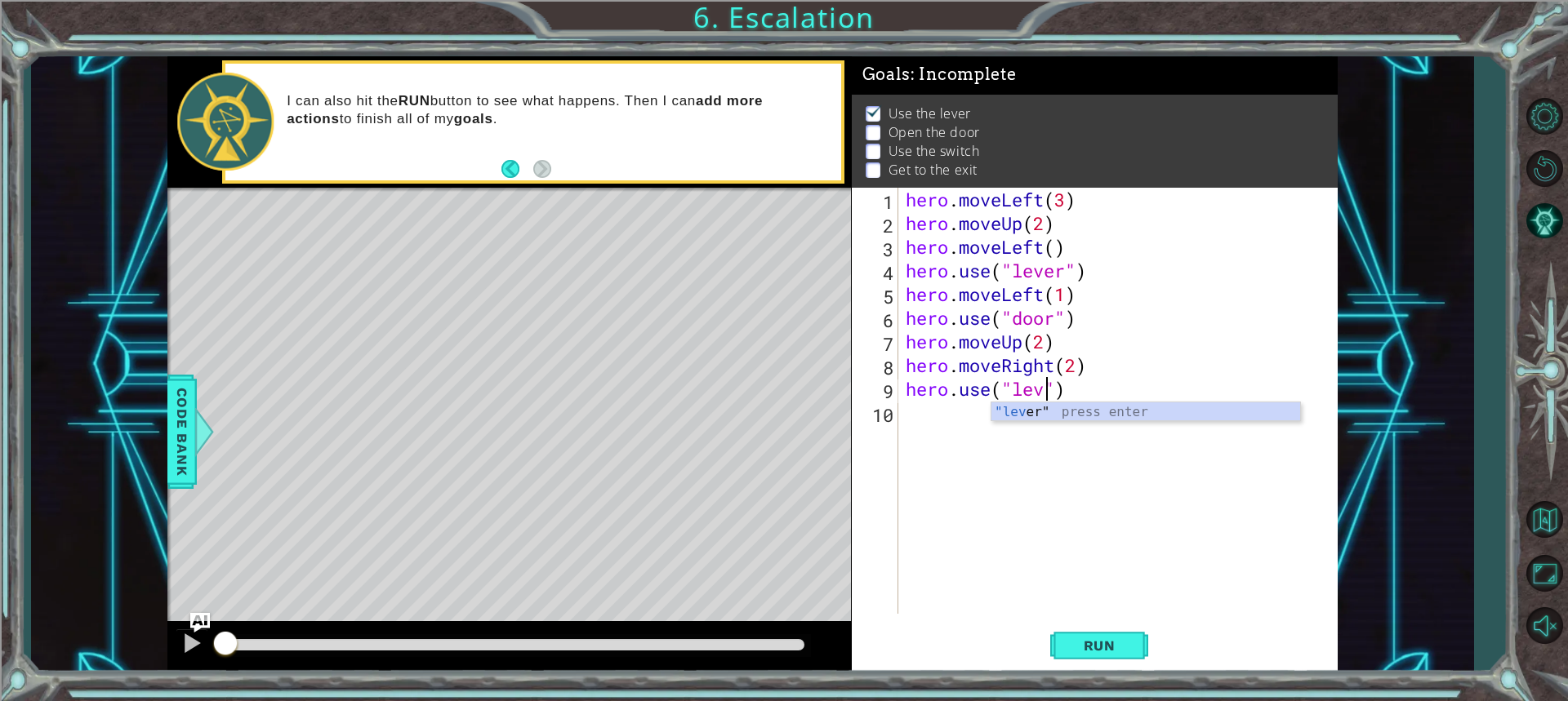
type textarea "hero.use("lever")"
click at [912, 423] on div "hero . moveLeft ( 3 ) hero . moveUp ( 2 ) hero . moveLeft ( ) hero . use ( "lev…" at bounding box center [1122, 424] width 439 height 473
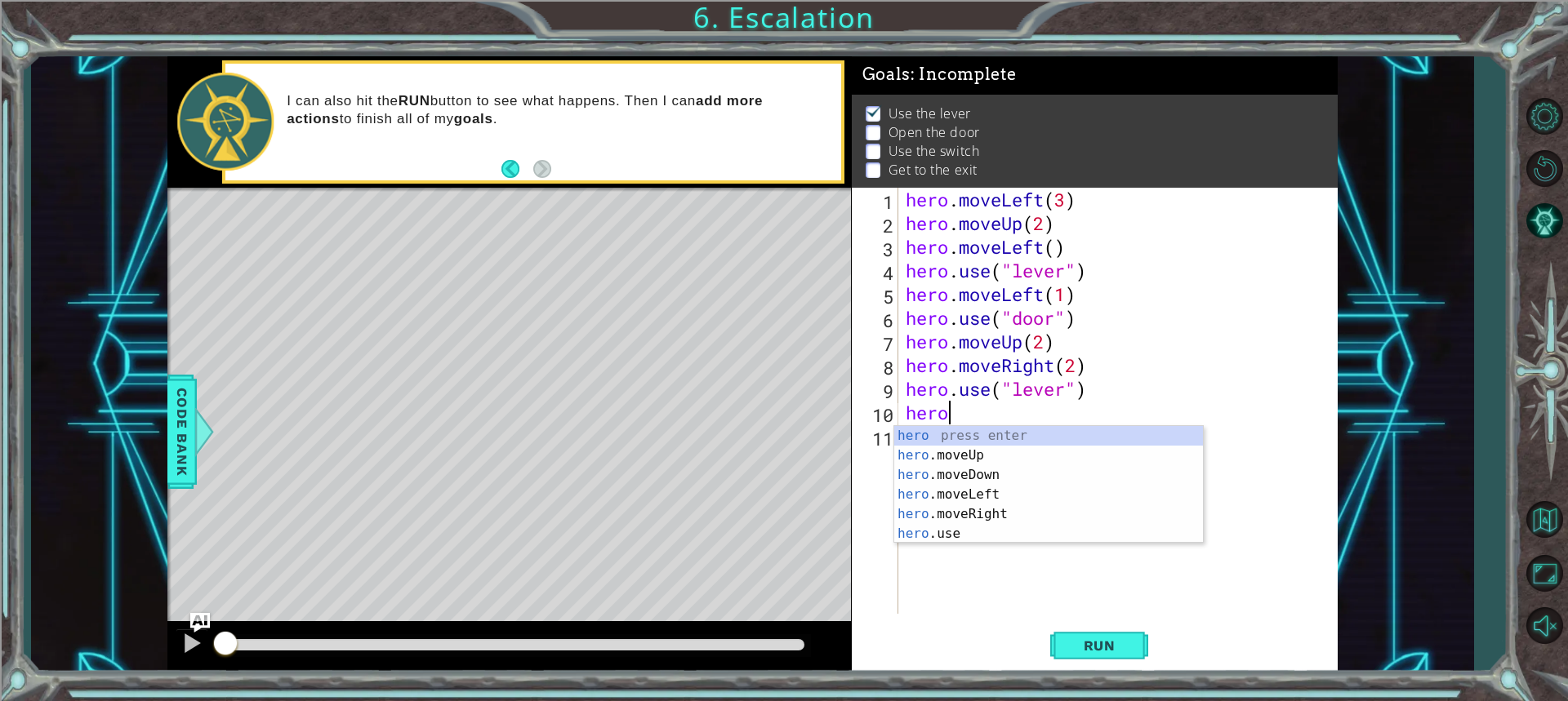
scroll to position [0, 1]
click at [957, 509] on div "hero press enter hero .moveUp press enter hero .moveDown press enter hero .move…" at bounding box center [1048, 504] width 309 height 157
type textarea "hero.moveRight(1)"
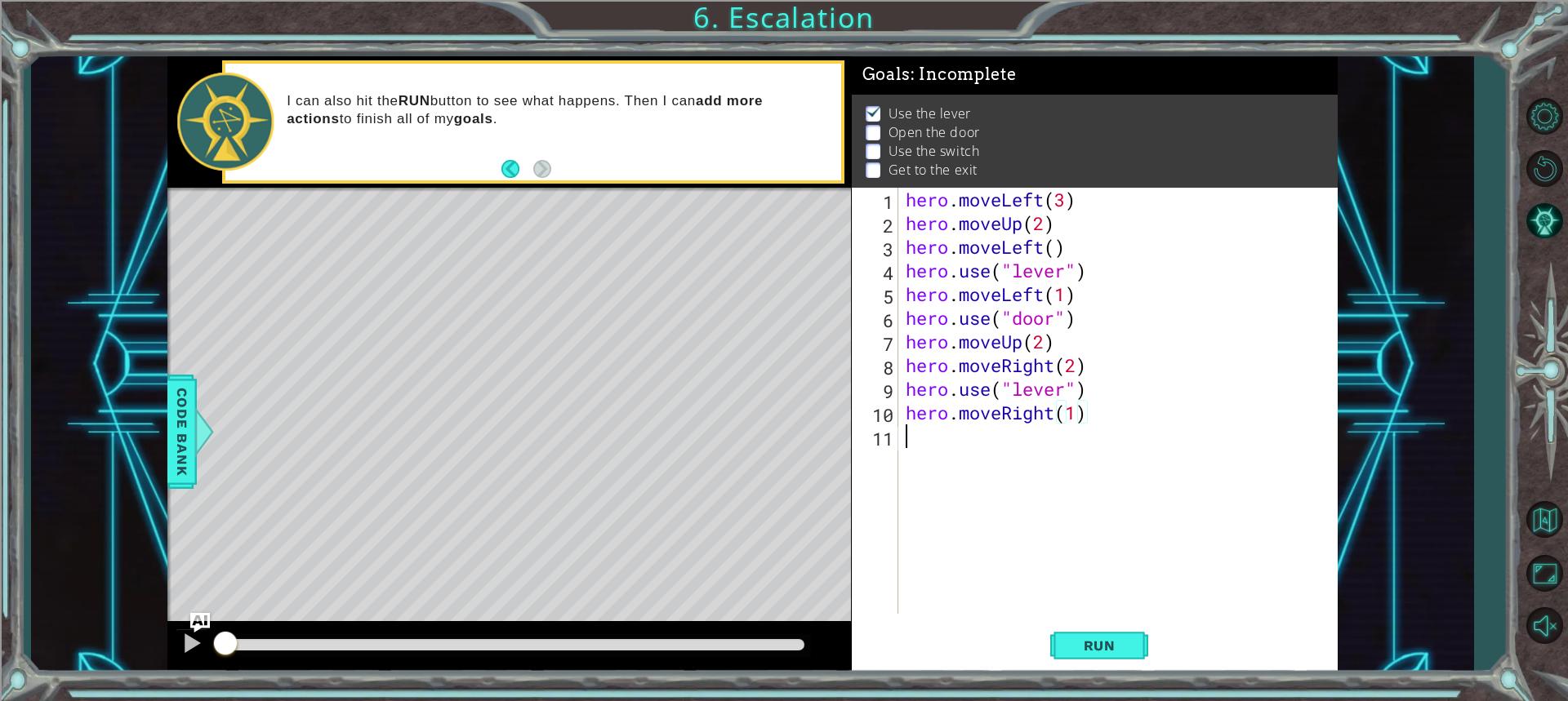
click at [967, 453] on div "hero . moveLeft ( 3 ) hero . moveUp ( 2 ) hero . moveLeft ( ) hero . use ( "lev…" at bounding box center [1122, 424] width 439 height 473
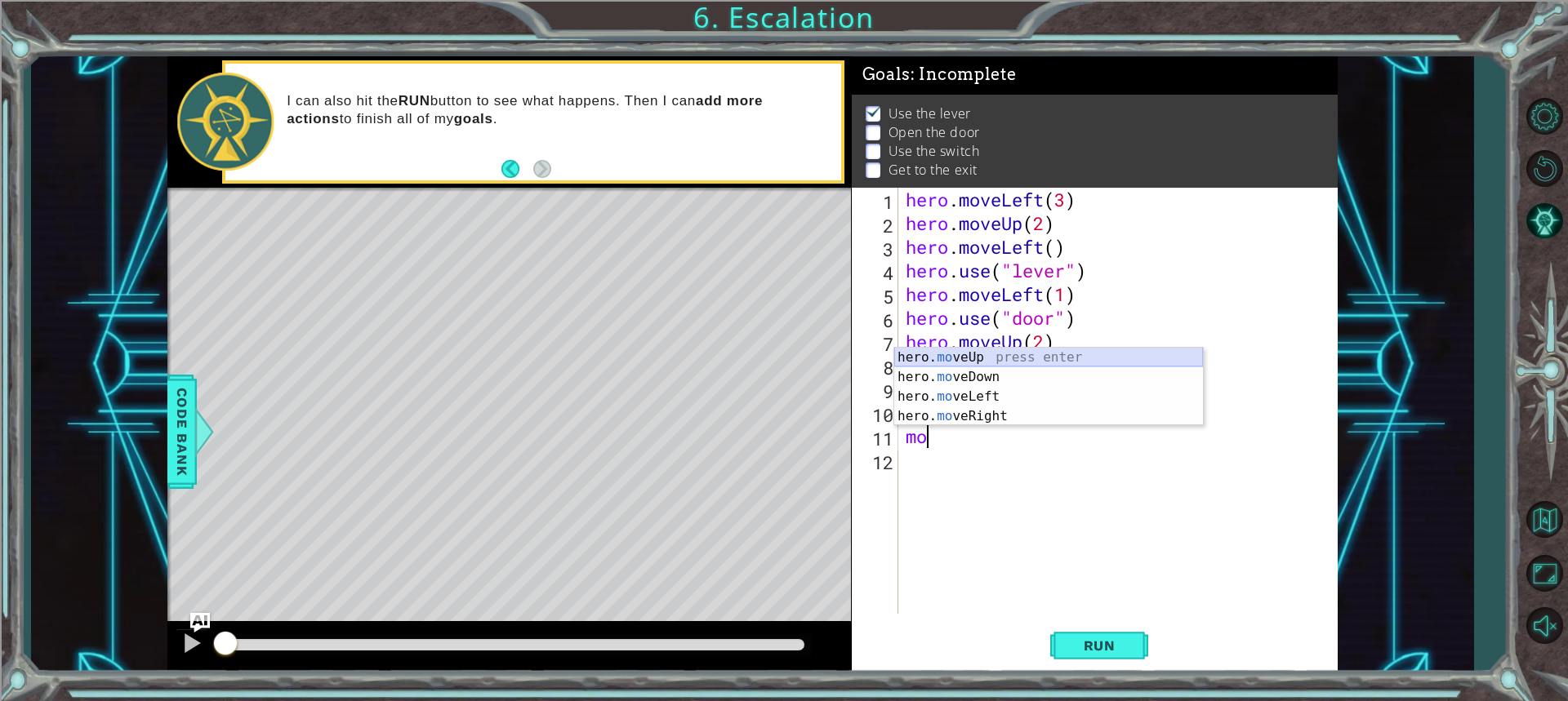
click at [942, 360] on div "hero. mo veUp press enter hero. mo veDown press enter hero. mo veLeft press ent…" at bounding box center [1048, 406] width 309 height 118
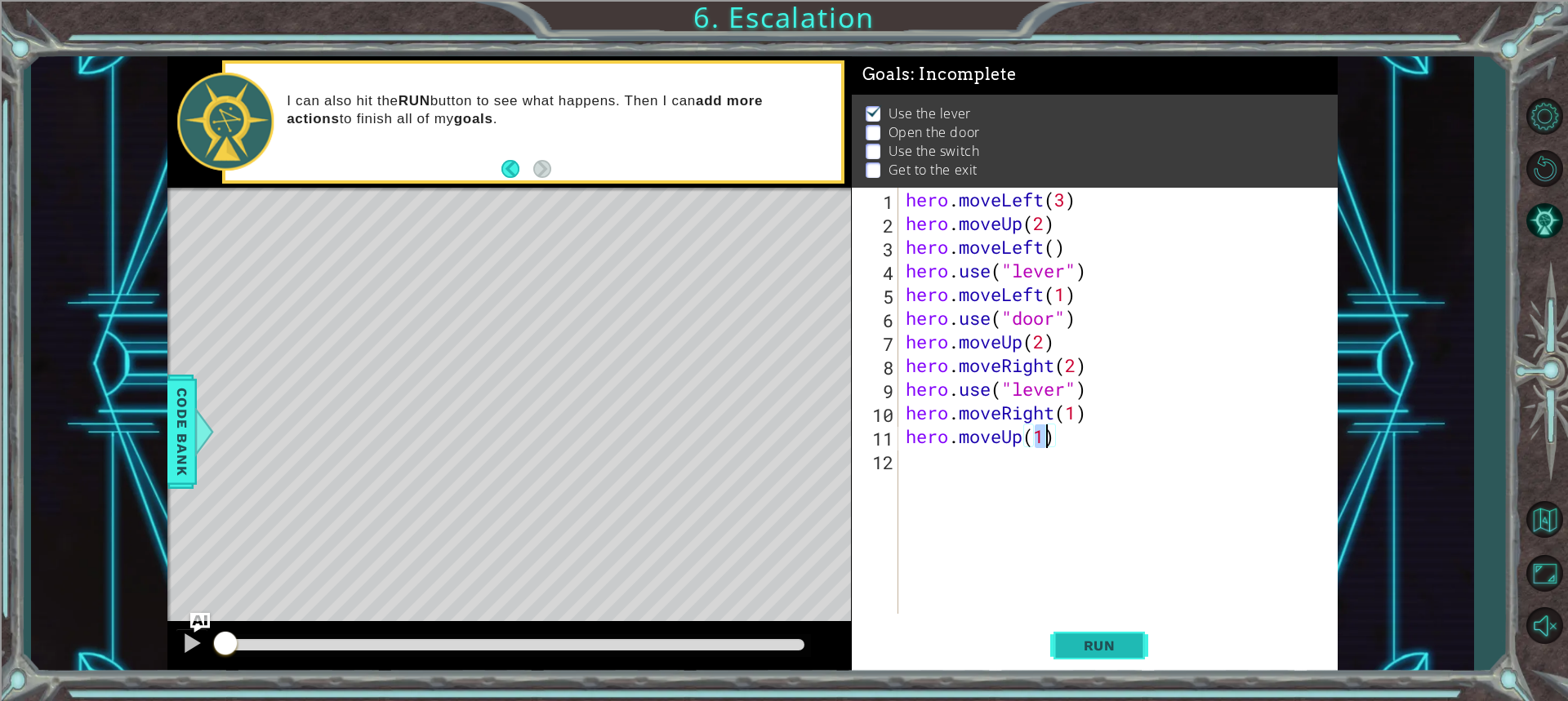
click at [1103, 638] on span "Run" at bounding box center [1098, 646] width 64 height 17
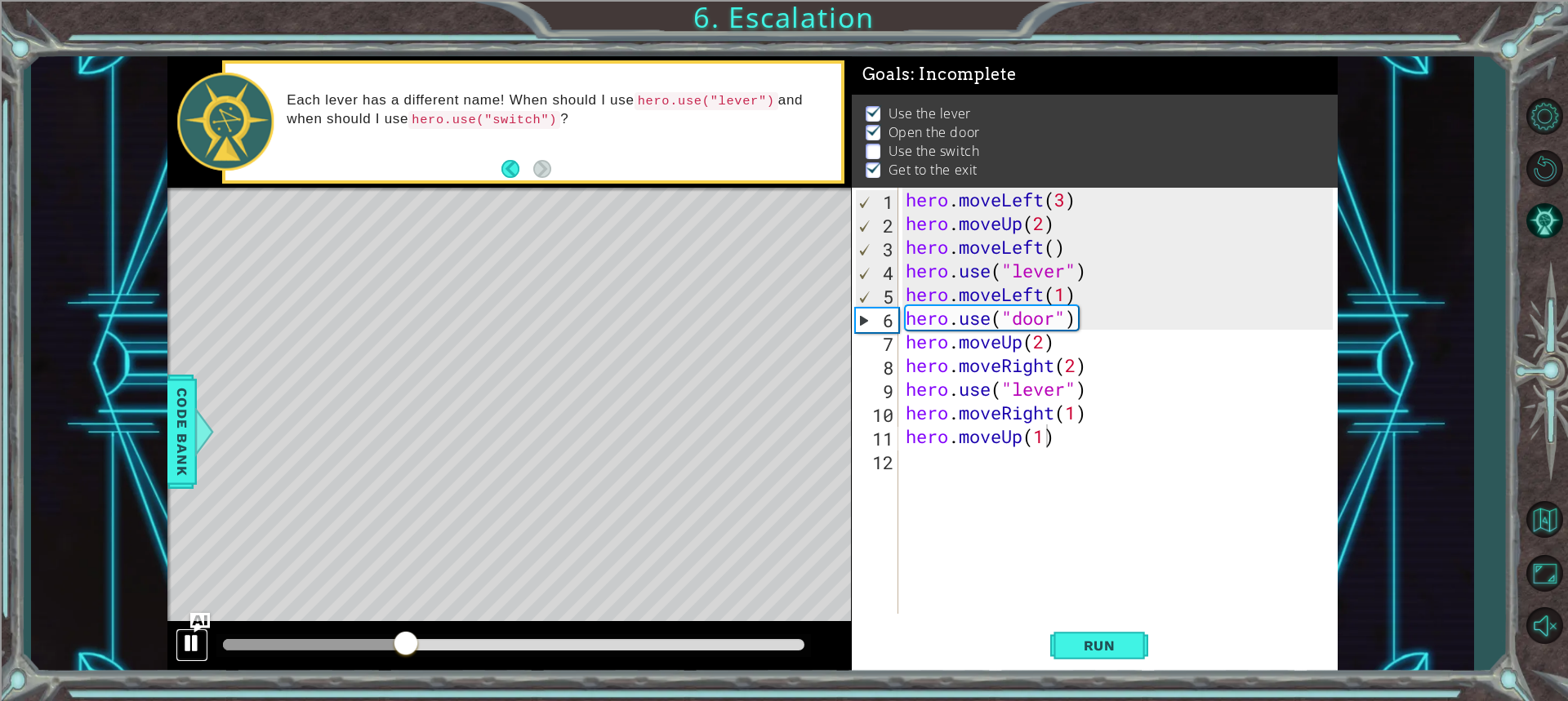
click at [182, 648] on div at bounding box center [191, 643] width 21 height 21
click at [1067, 394] on div "hero . moveLeft ( 3 ) hero . moveUp ( 2 ) hero . moveLeft ( ) hero . use ( "lev…" at bounding box center [1122, 424] width 439 height 473
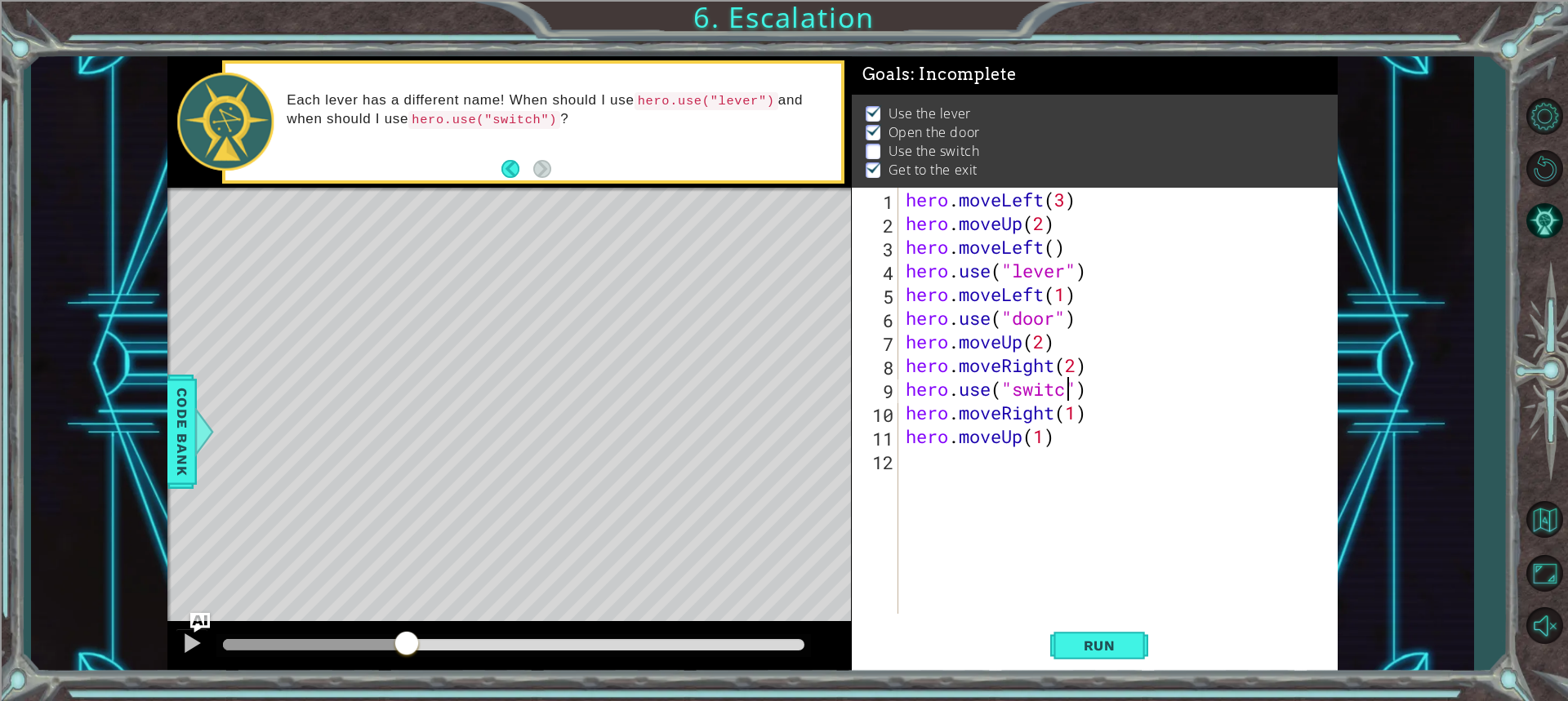
scroll to position [0, 8]
type textarea "hero.use("switch")"
click at [1106, 642] on span "Run" at bounding box center [1098, 646] width 64 height 17
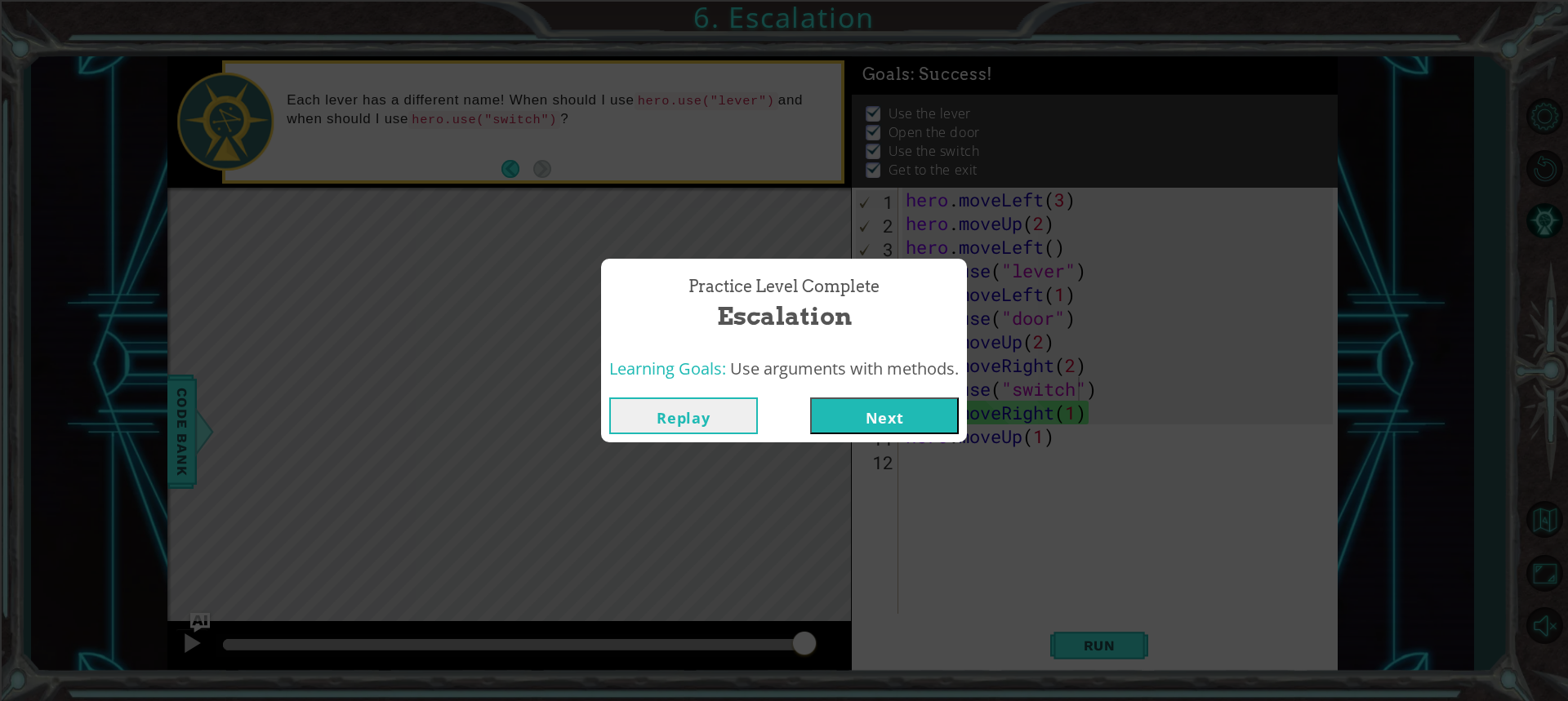
click at [900, 432] on button "Next" at bounding box center [884, 416] width 148 height 37
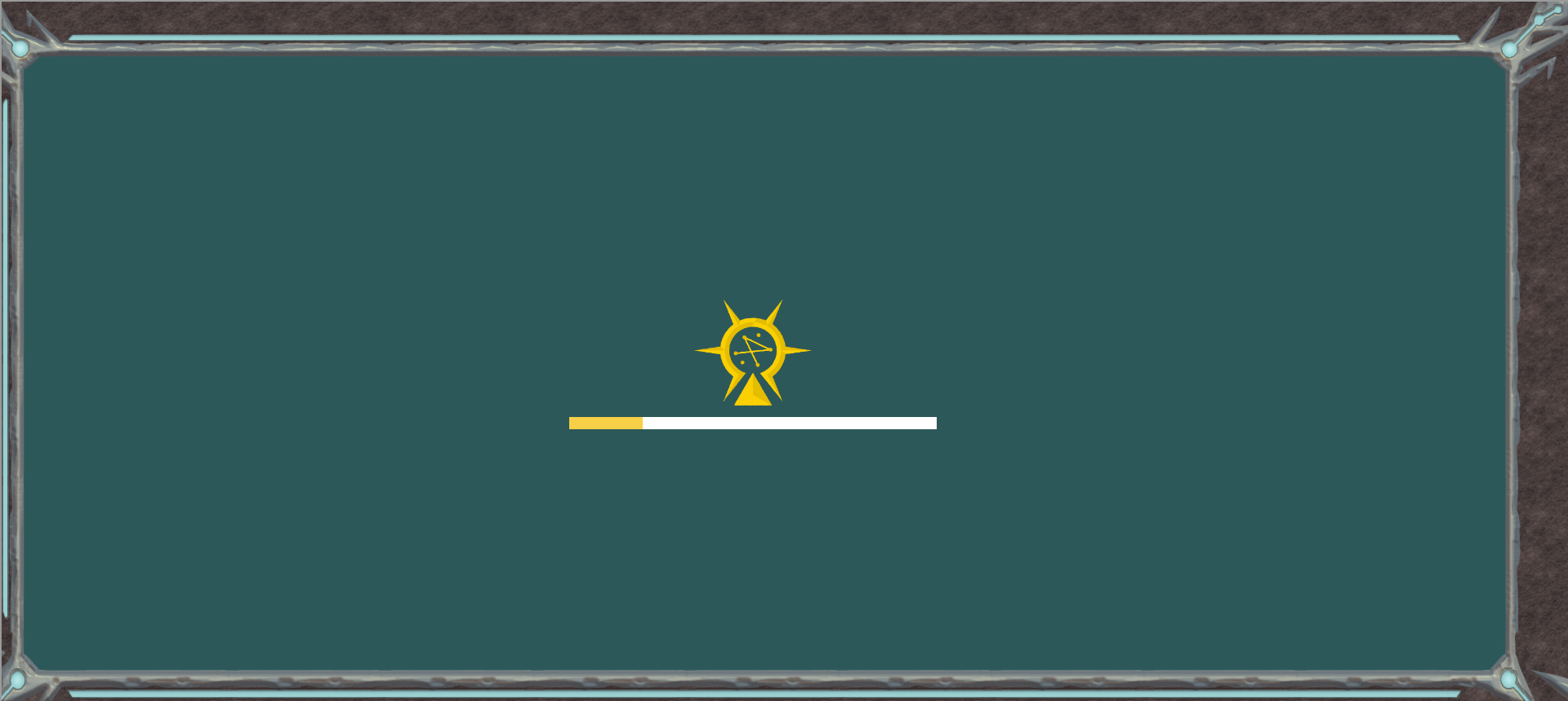
click at [867, 430] on div "Goals Error loading from server. Try refreshing the page. You'll need to join a…" at bounding box center [784, 350] width 1568 height 701
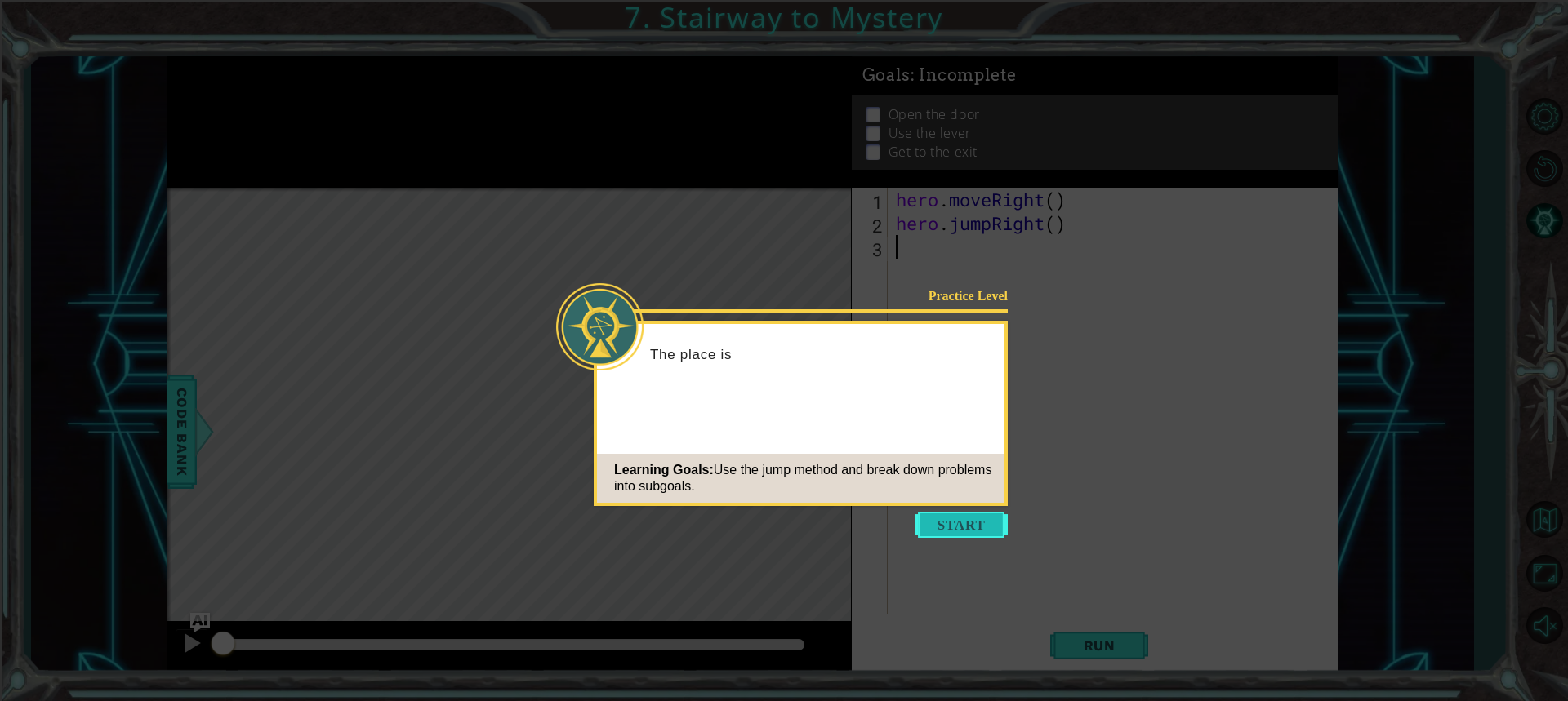
click at [965, 523] on button "Start" at bounding box center [961, 524] width 93 height 26
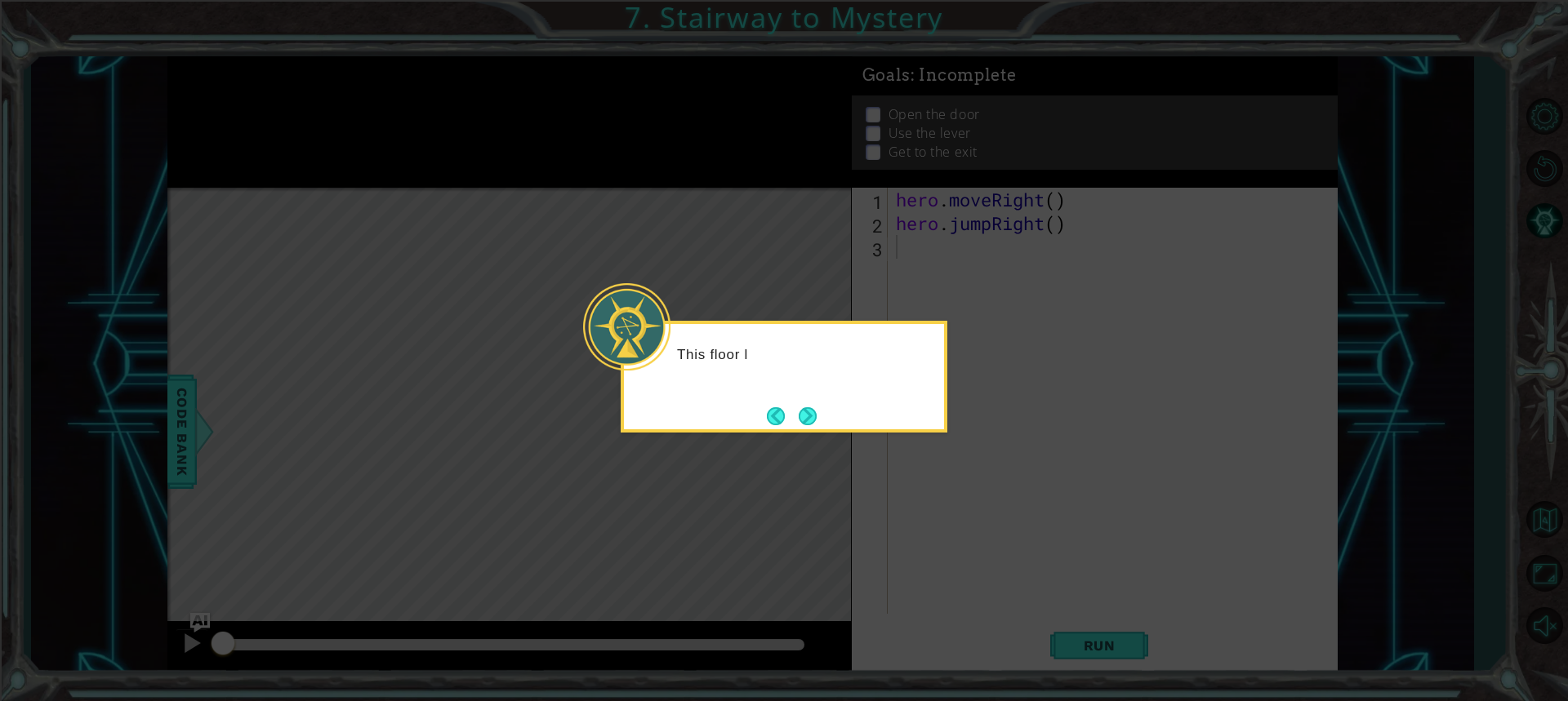
click at [828, 484] on icon at bounding box center [784, 350] width 1568 height 701
click at [806, 407] on button "Next" at bounding box center [807, 416] width 18 height 18
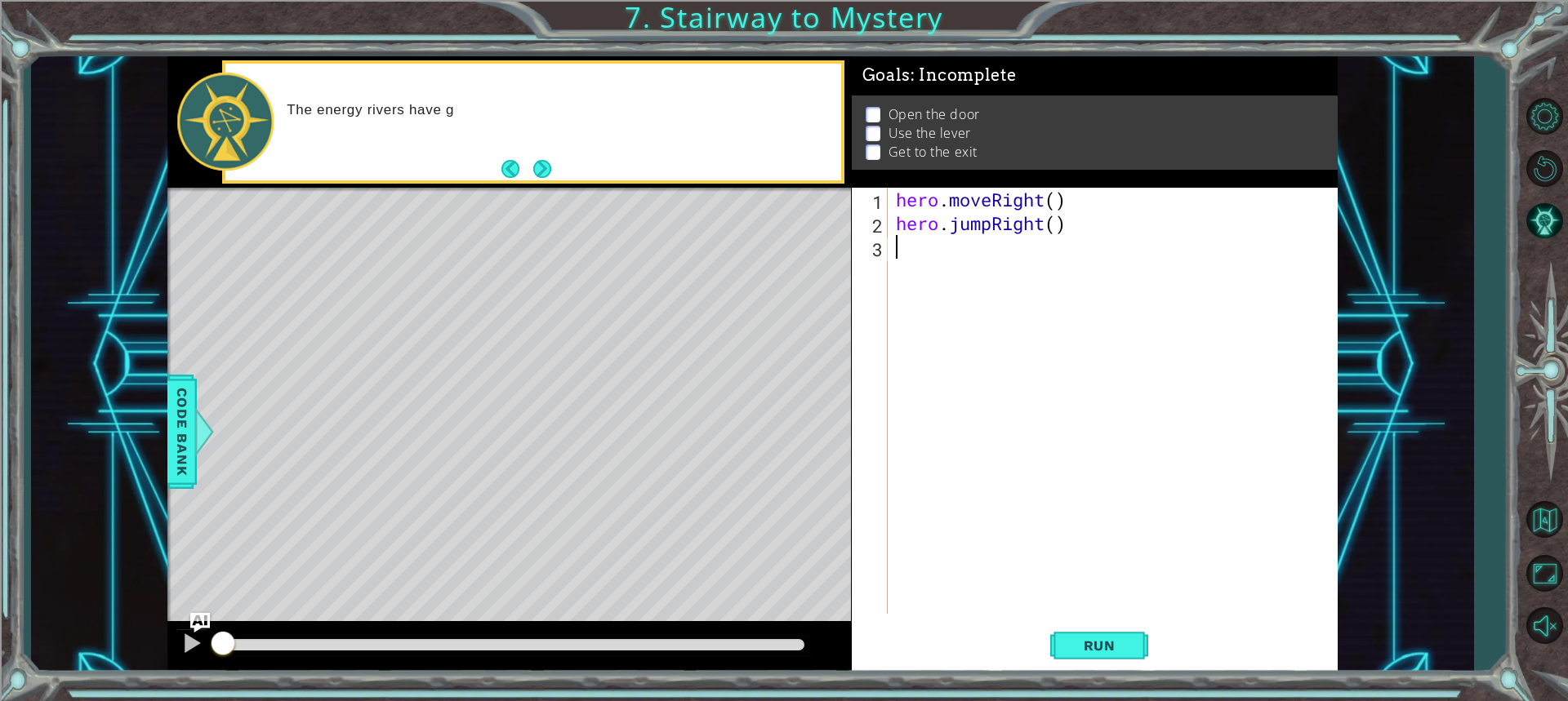
click at [560, 178] on div "The energy rivers have g" at bounding box center [533, 122] width 616 height 117
click at [557, 175] on div "The energy rivers have gone crazy in h" at bounding box center [533, 122] width 616 height 117
click at [530, 173] on button "Back" at bounding box center [517, 169] width 32 height 18
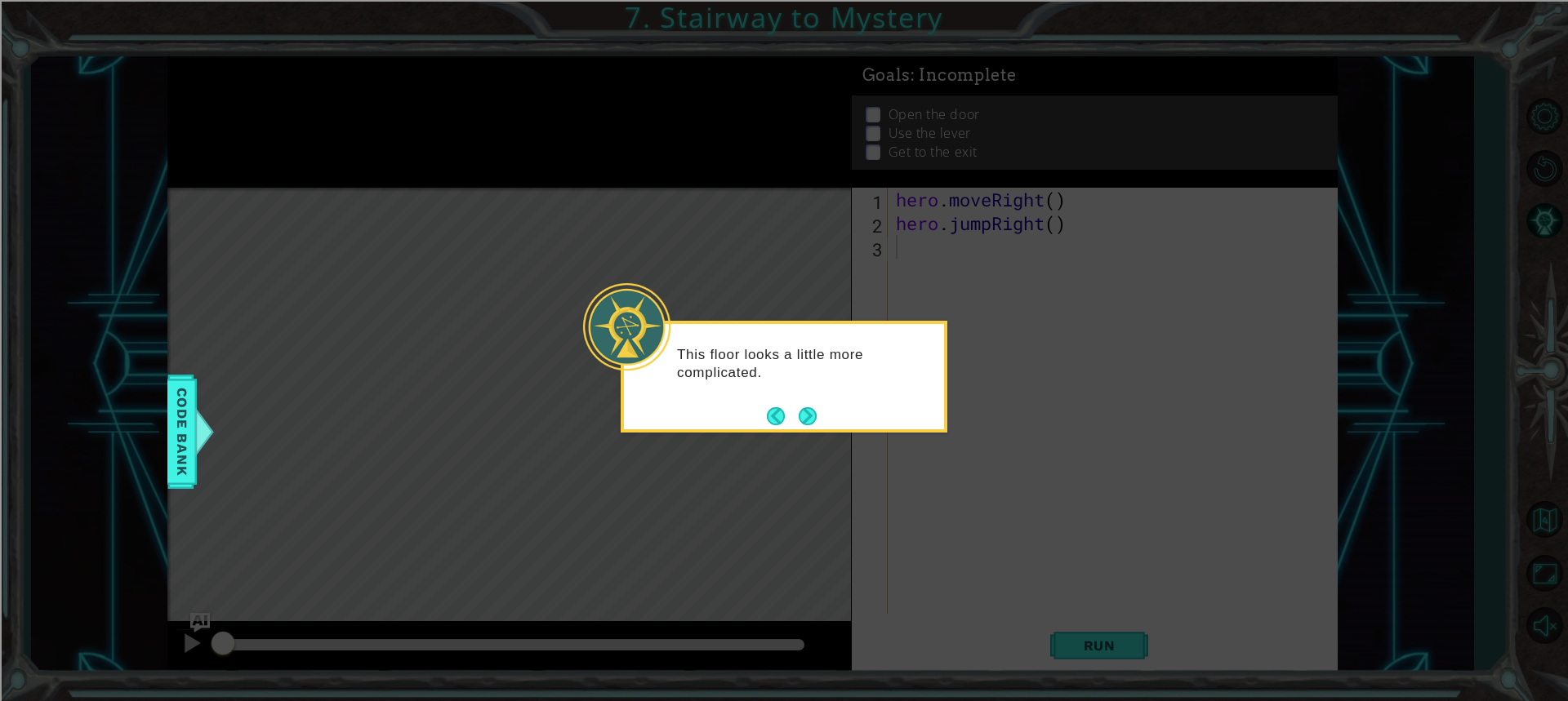
click at [829, 417] on div "This floor looks a little more complicated." at bounding box center [784, 377] width 327 height 112
click at [785, 417] on button "Back" at bounding box center [782, 416] width 32 height 18
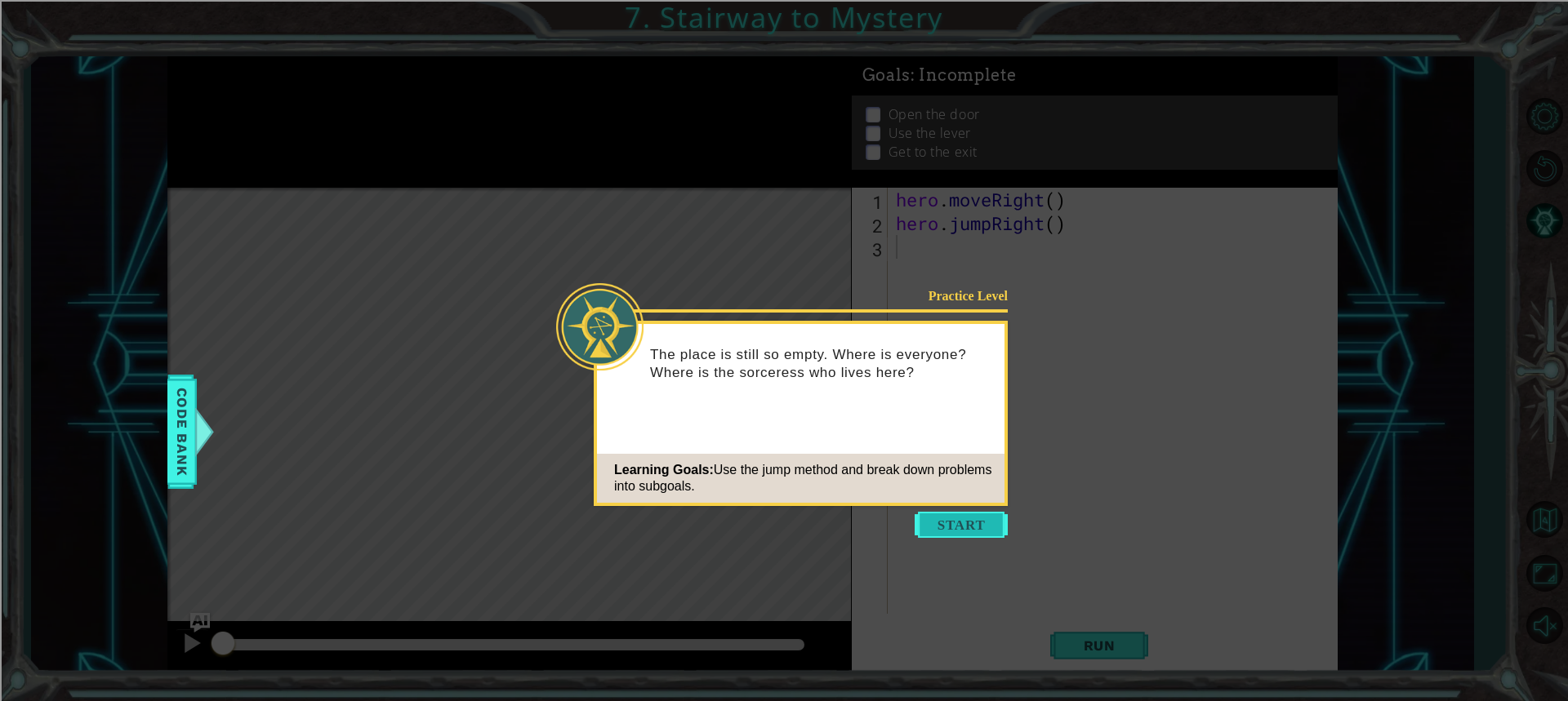
click at [952, 521] on button "Start" at bounding box center [961, 524] width 93 height 26
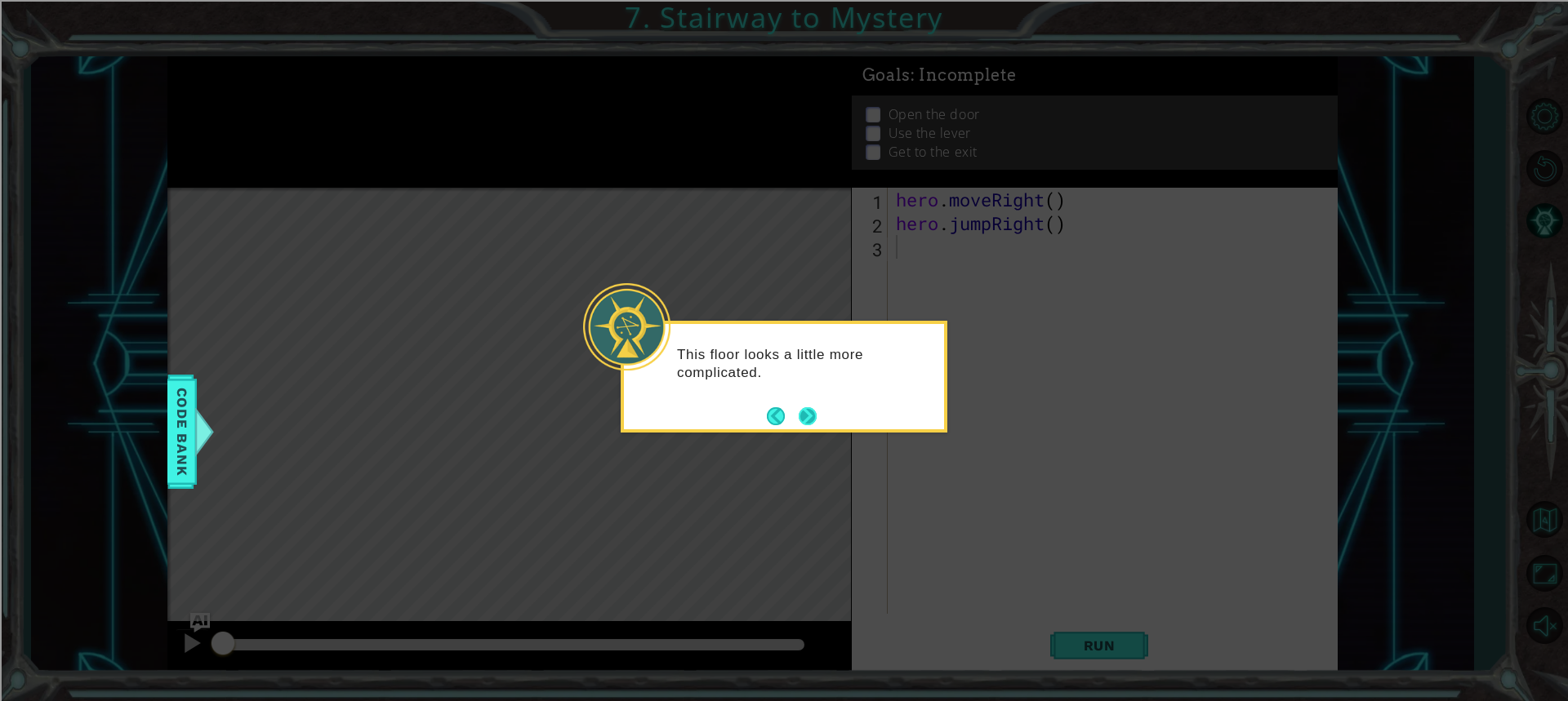
click at [816, 419] on button "Next" at bounding box center [807, 416] width 18 height 18
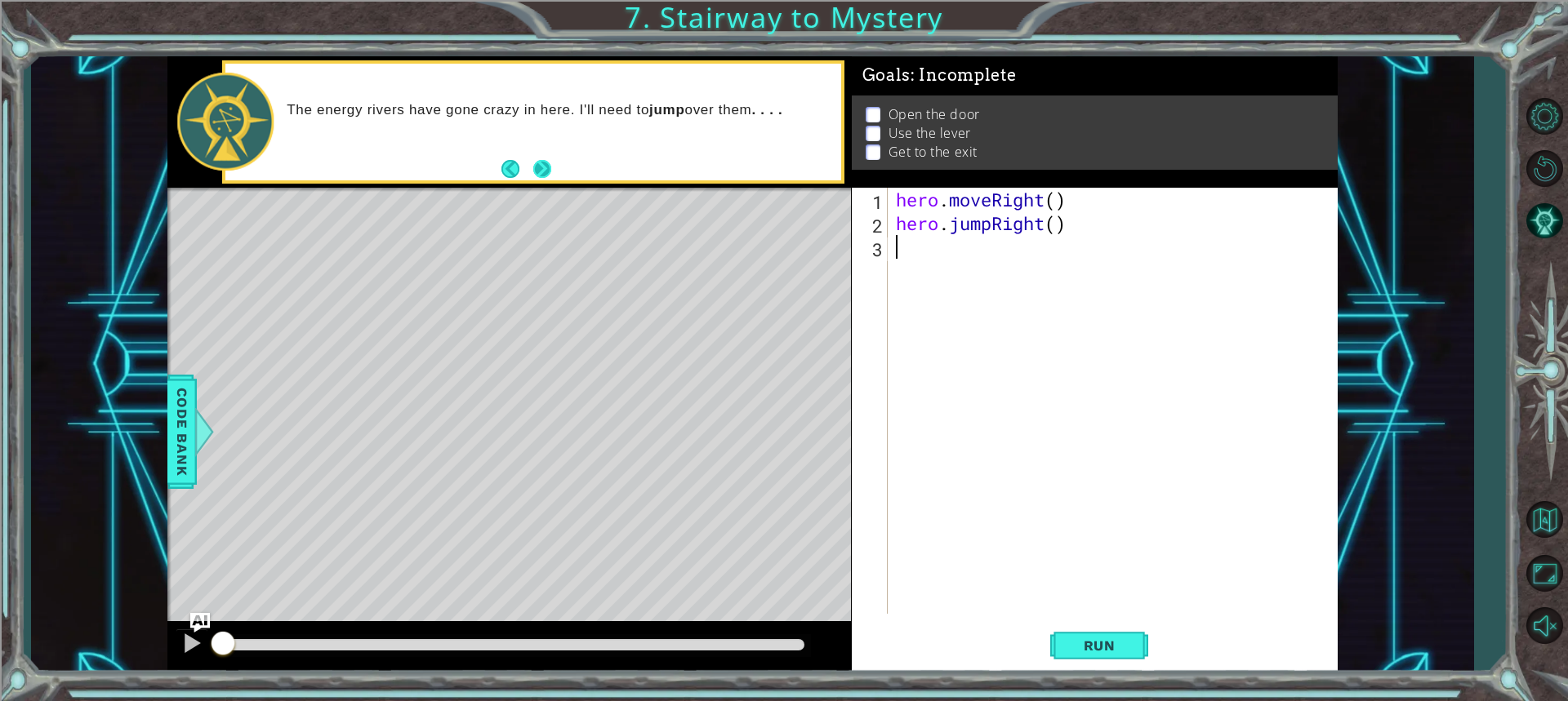
click at [548, 178] on button "Next" at bounding box center [542, 169] width 18 height 18
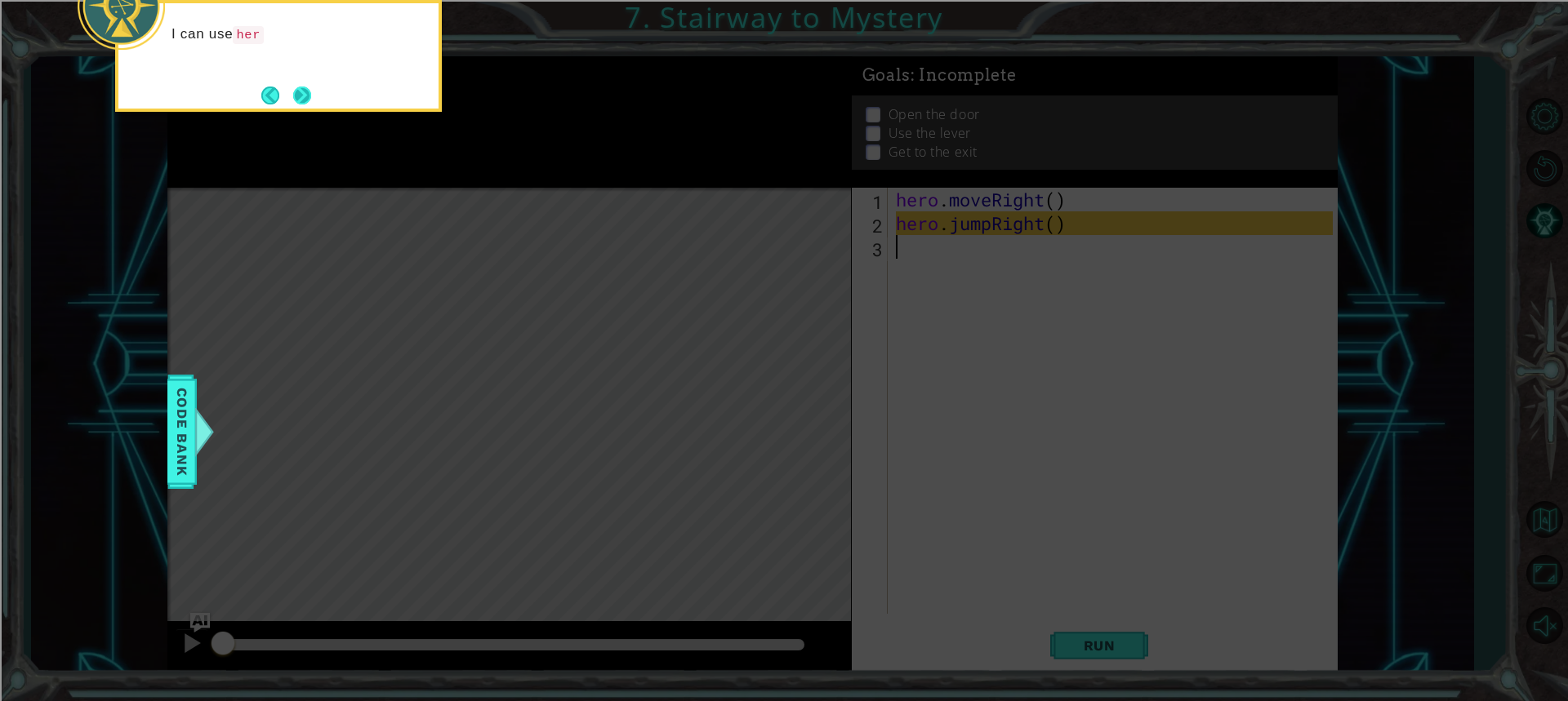
click at [304, 104] on button "Next" at bounding box center [302, 96] width 18 height 18
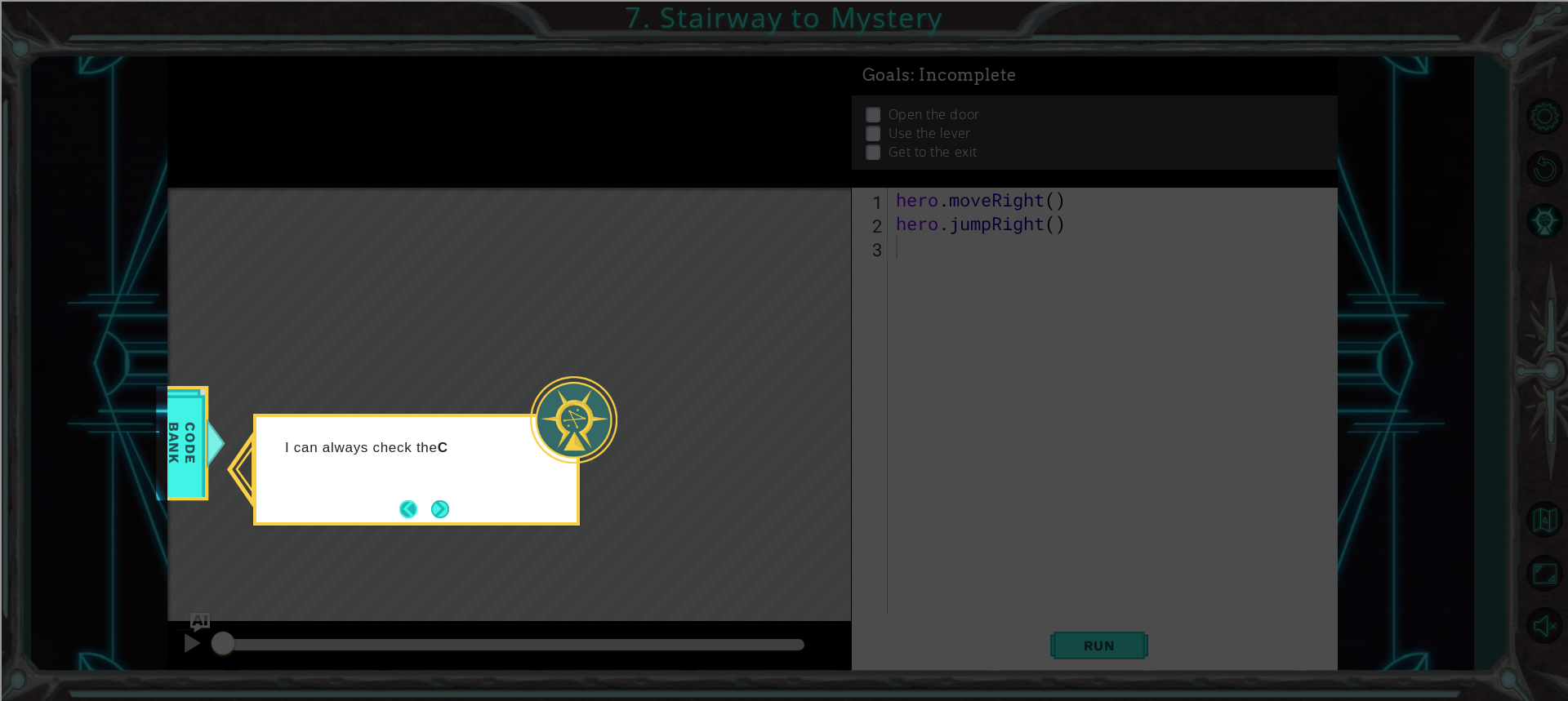
click at [415, 507] on button "Back" at bounding box center [415, 509] width 32 height 18
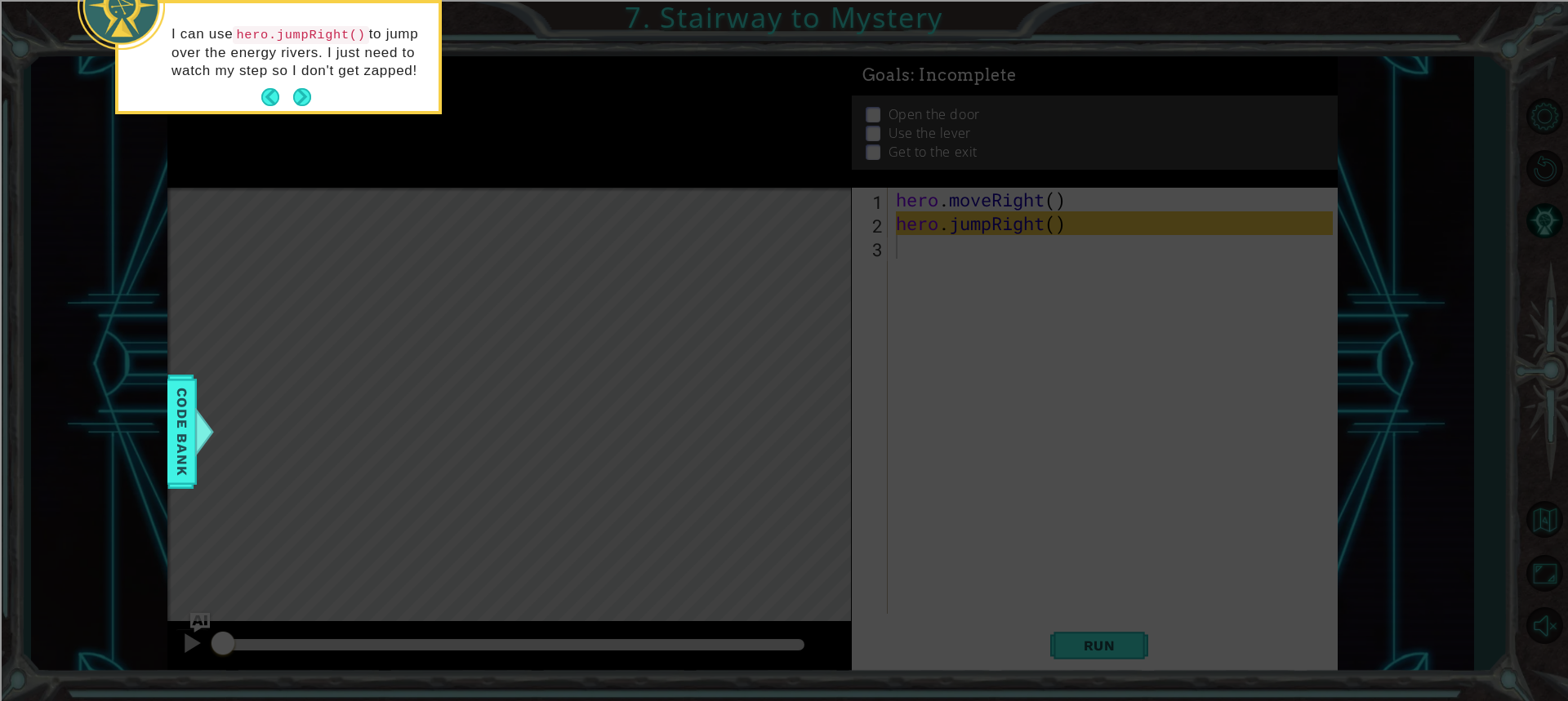
click at [304, 106] on button "Next" at bounding box center [302, 98] width 18 height 18
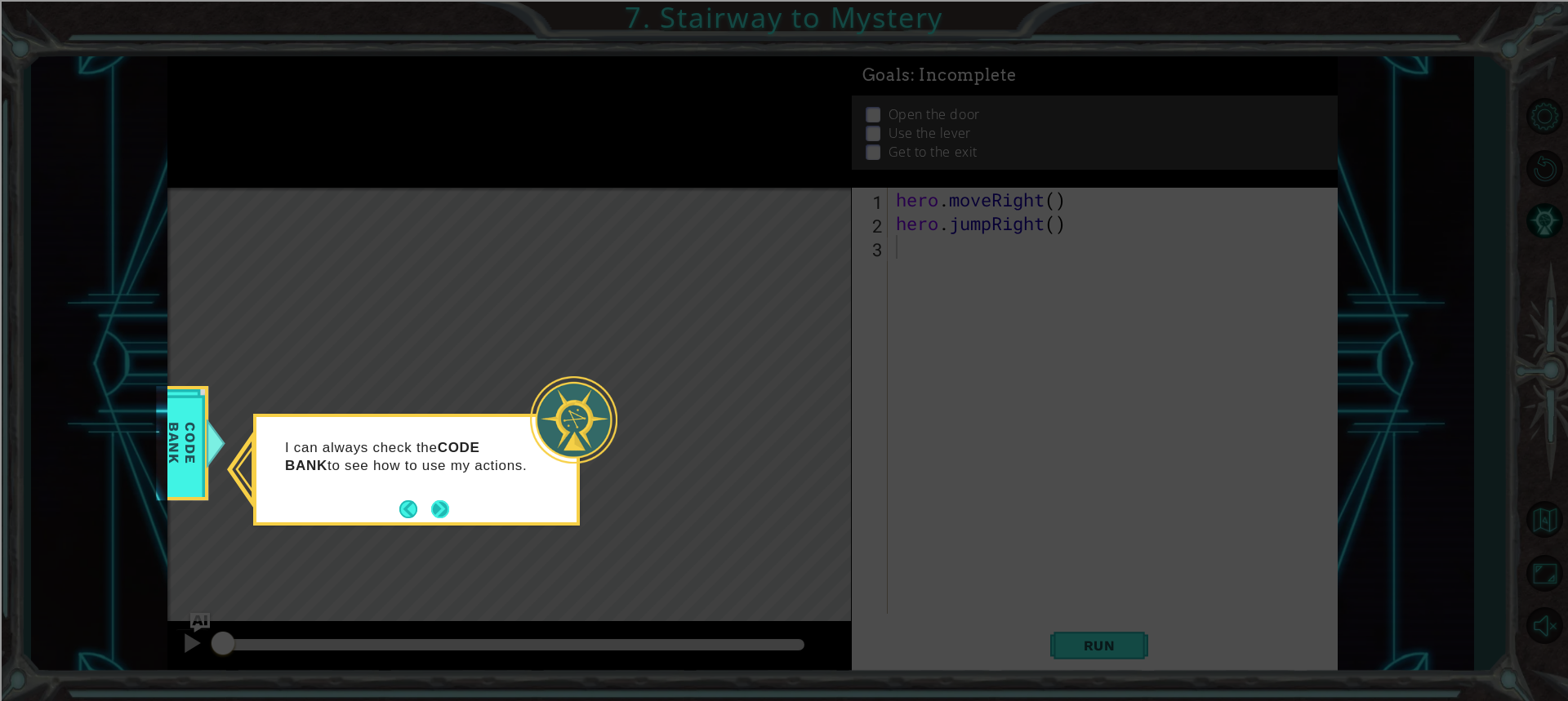
click at [435, 500] on button "Next" at bounding box center [440, 509] width 18 height 18
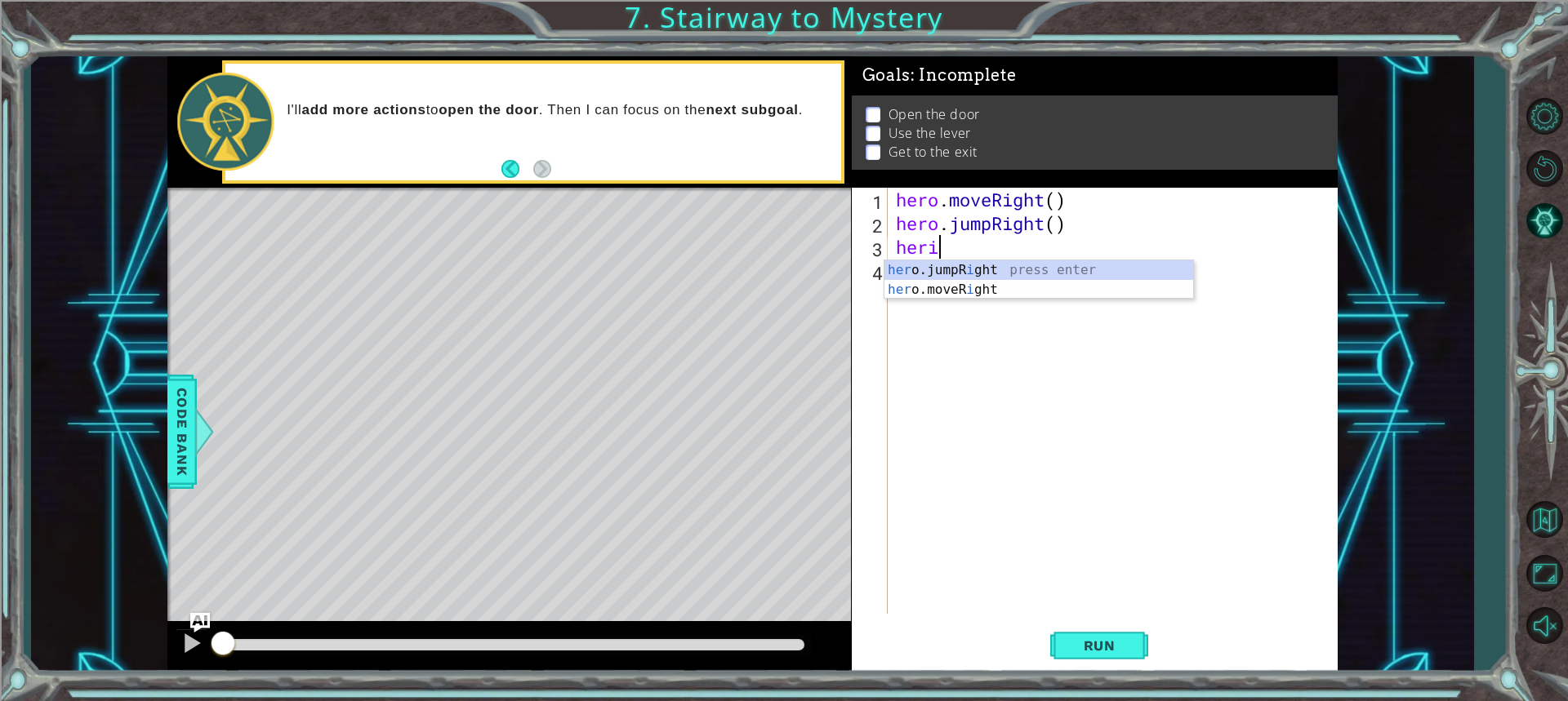
scroll to position [0, 1]
type textarea "her"
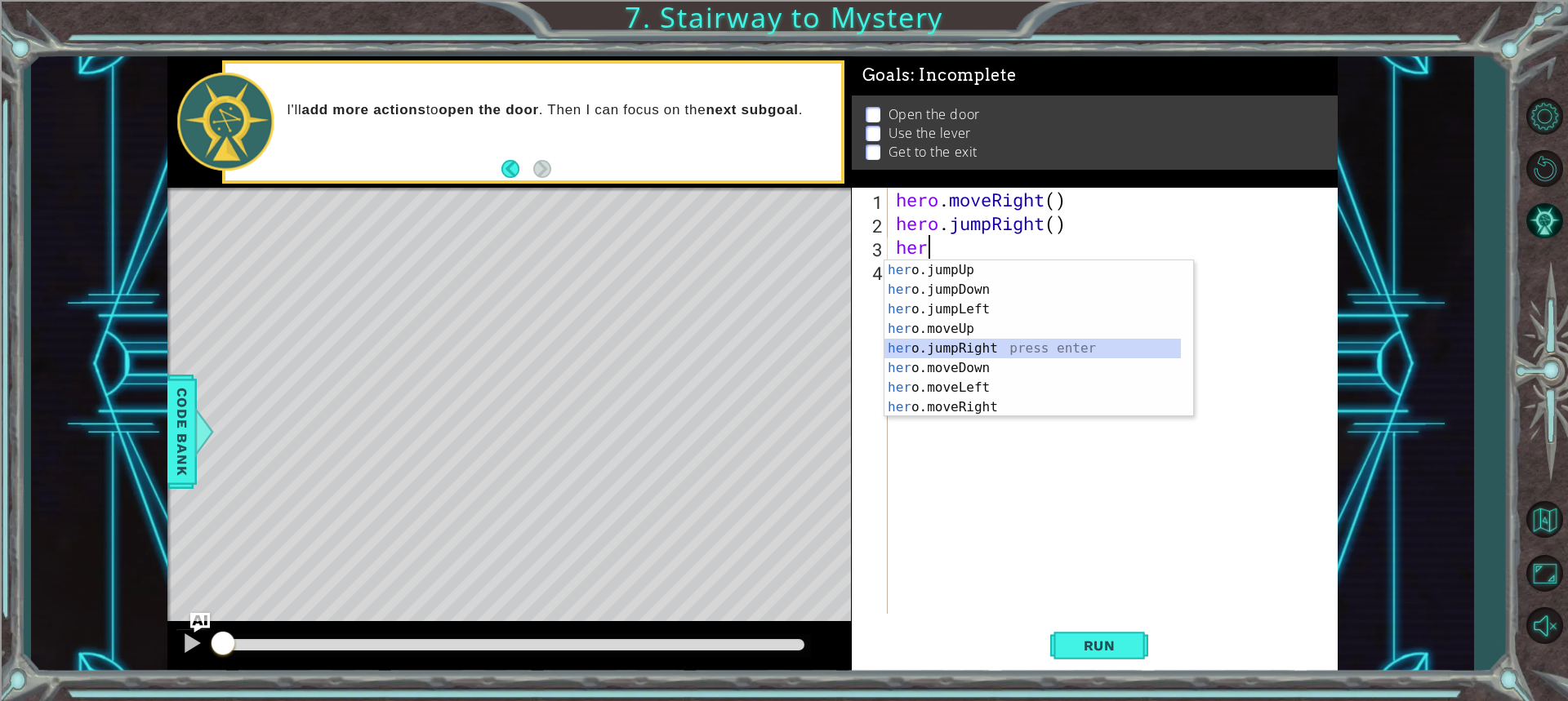
click at [977, 348] on div "her o.jumpUp press enter her o.jumpDown press enter her o.jumpLeft press enter …" at bounding box center [1032, 358] width 296 height 196
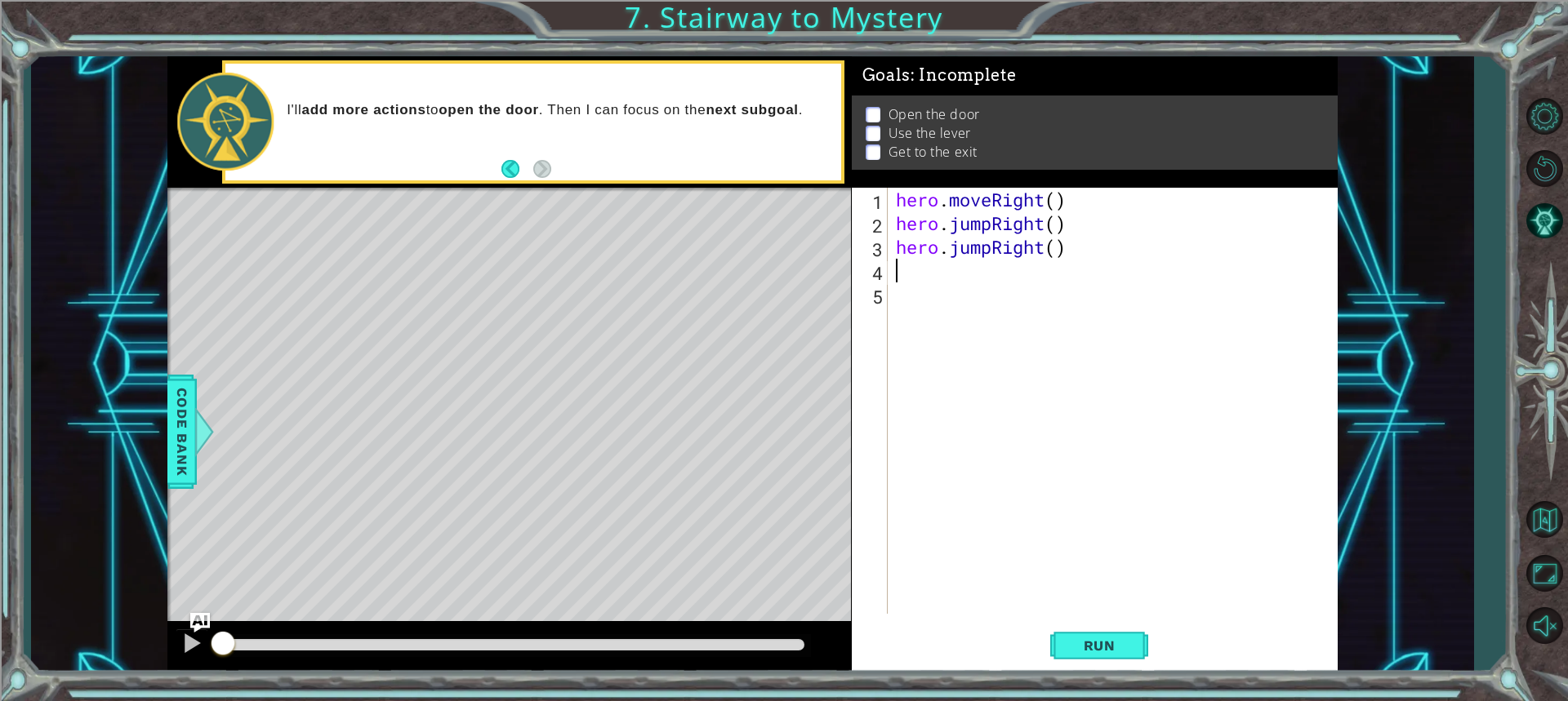
click at [1052, 252] on div "hero . moveRight ( ) hero . jumpRight ( ) hero . jumpRight ( )" at bounding box center [1116, 424] width 448 height 473
click at [1054, 252] on div "hero . moveRight ( ) hero . jumpRight ( ) hero . jumpRight ( )" at bounding box center [1113, 400] width 440 height 426
type textarea "hero.jumpRight(2)"
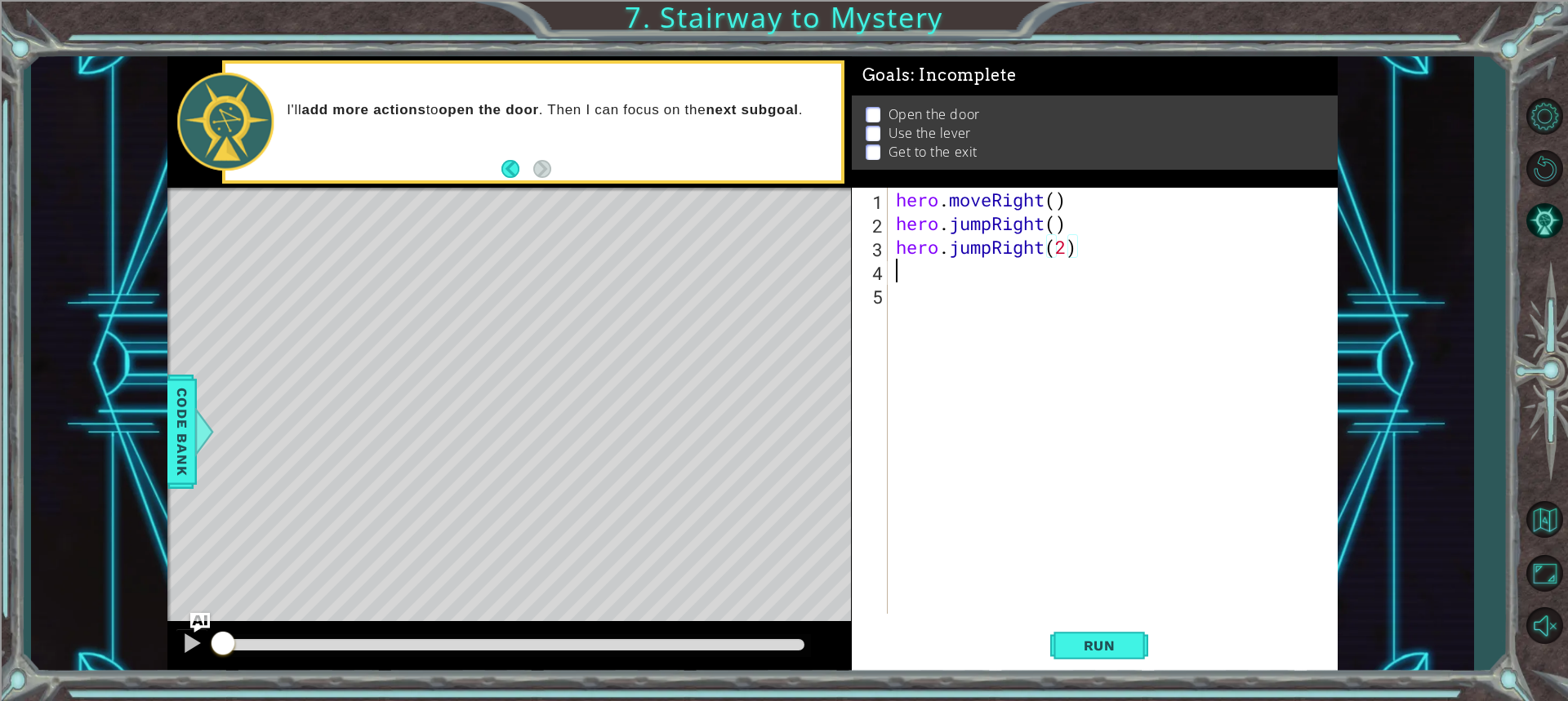
click at [902, 268] on div "hero . moveRight ( ) hero . jumpRight ( ) hero . jumpRight ( 2 )" at bounding box center [1116, 424] width 448 height 473
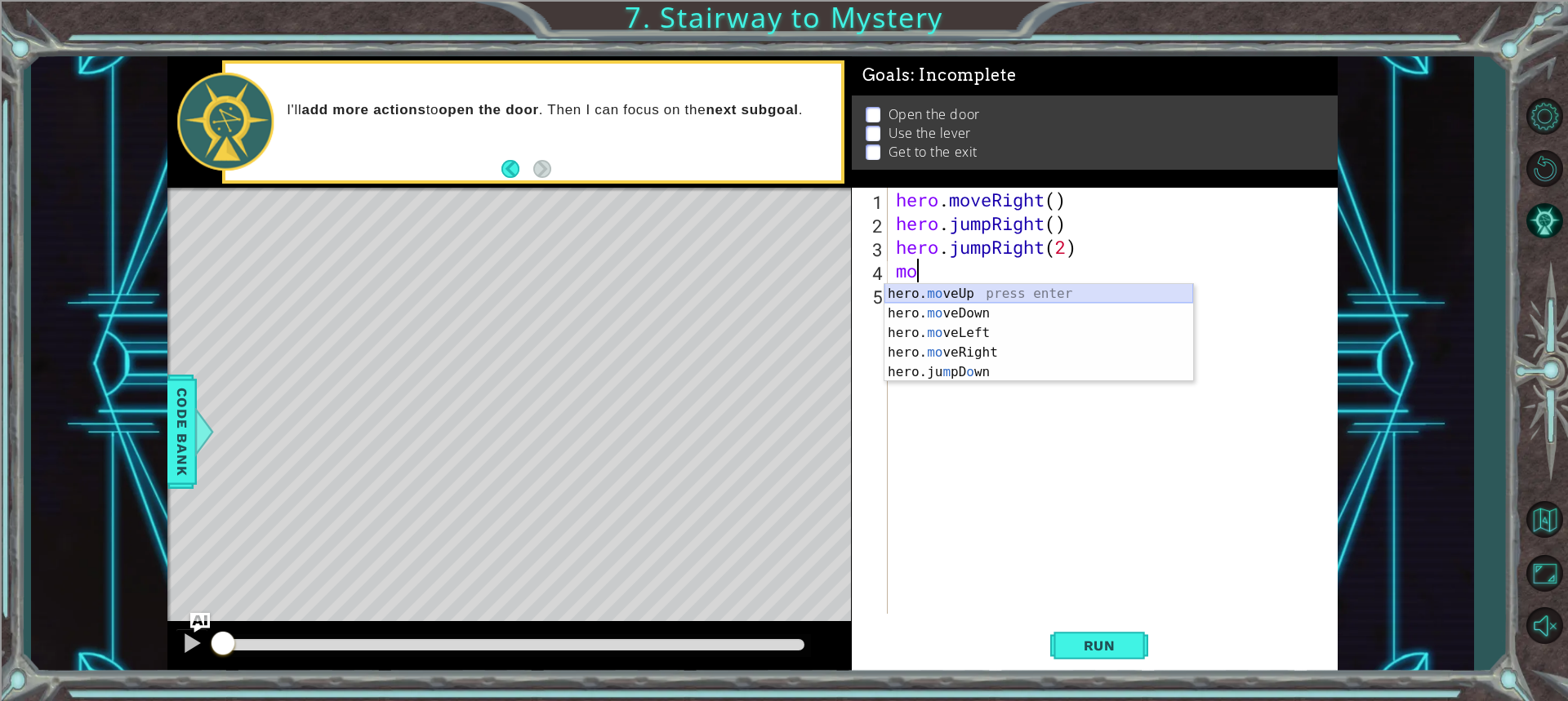
click at [934, 291] on div "hero. mo veUp press enter hero. mo veDown press enter hero. mo veLeft press ent…" at bounding box center [1038, 353] width 309 height 137
type textarea "hero.moveUp(1)"
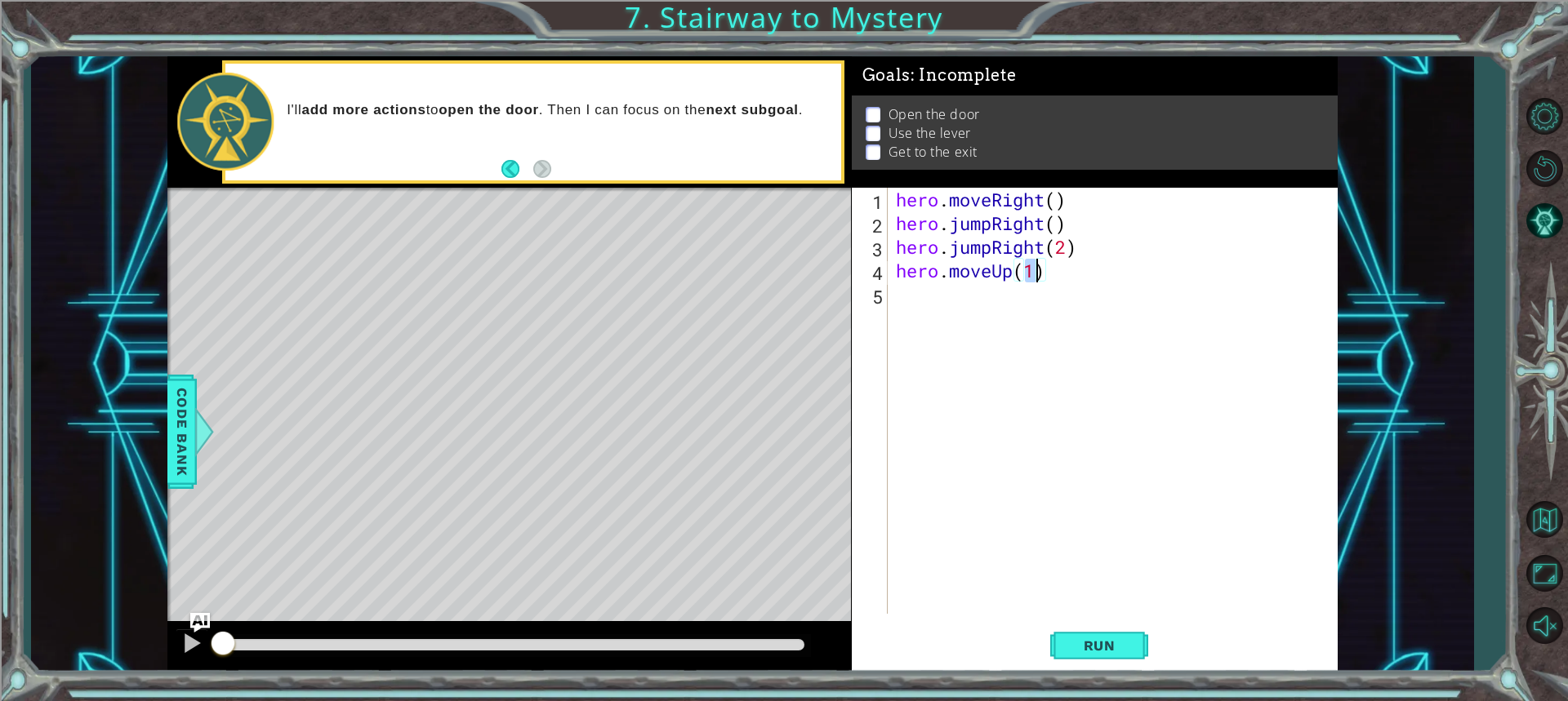
click at [977, 329] on div "hero . moveRight ( ) hero . jumpRight ( ) hero . jumpRight ( 2 ) hero . moveUp …" at bounding box center [1116, 424] width 448 height 473
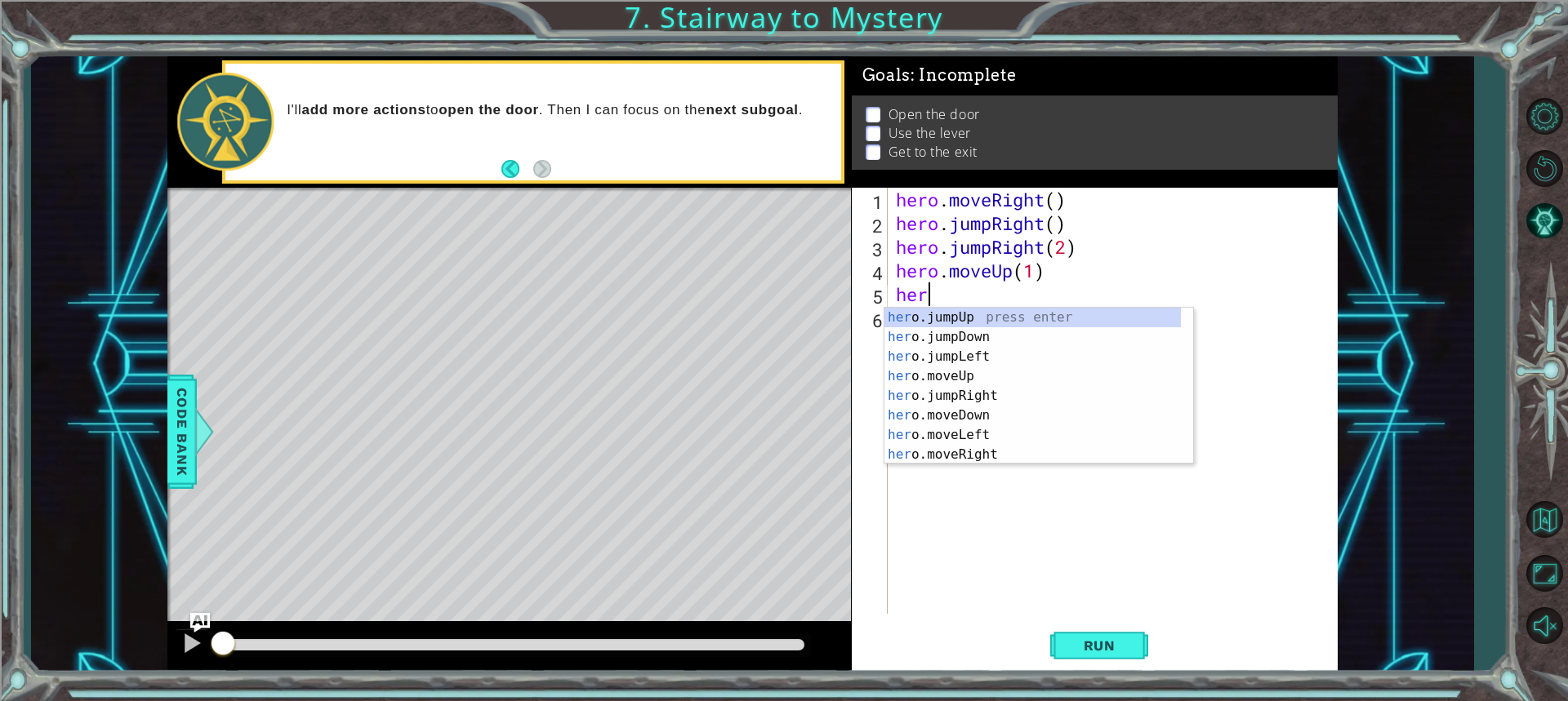
scroll to position [0, 1]
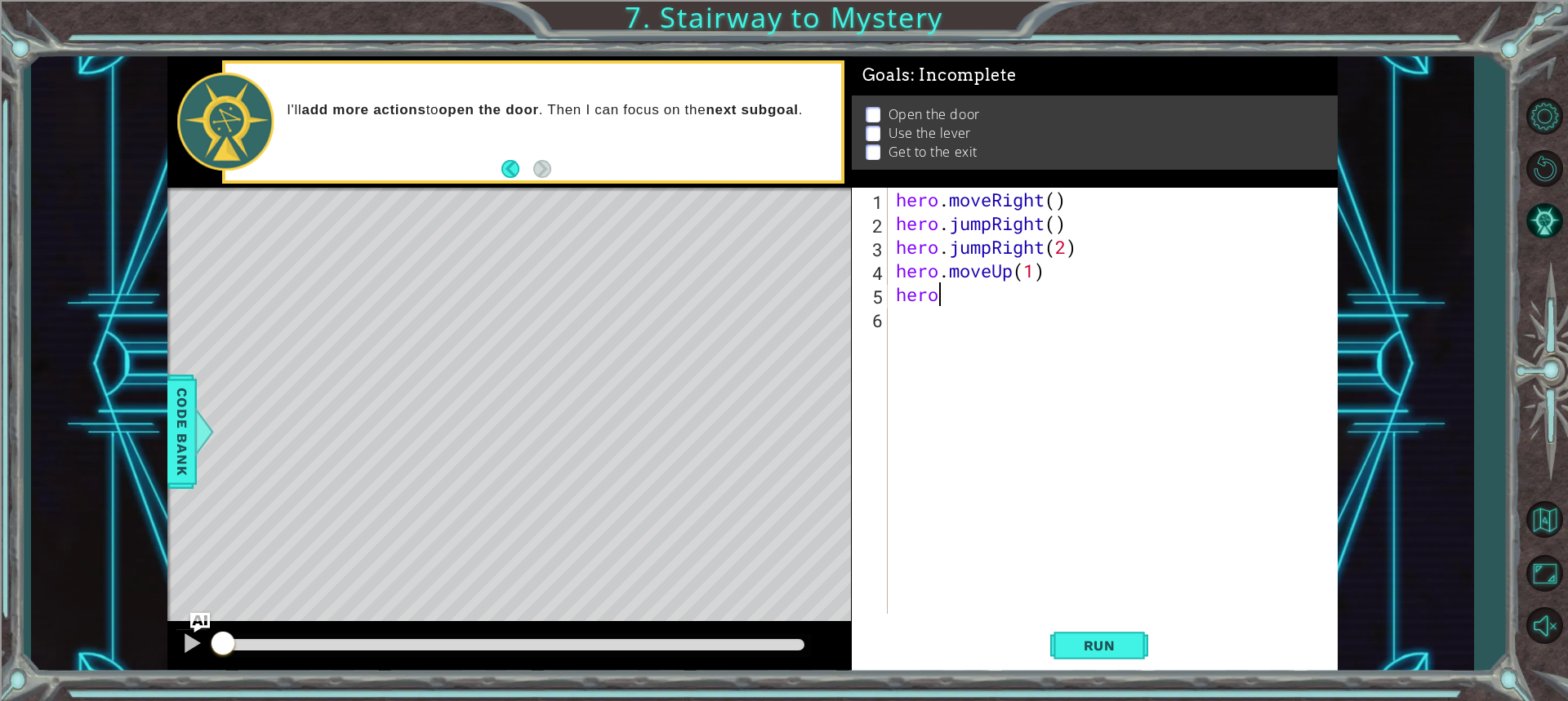
click at [944, 304] on div "hero . moveRight ( ) hero . jumpRight ( ) hero . jumpRight ( 2 ) hero . moveUp …" at bounding box center [1116, 424] width 448 height 473
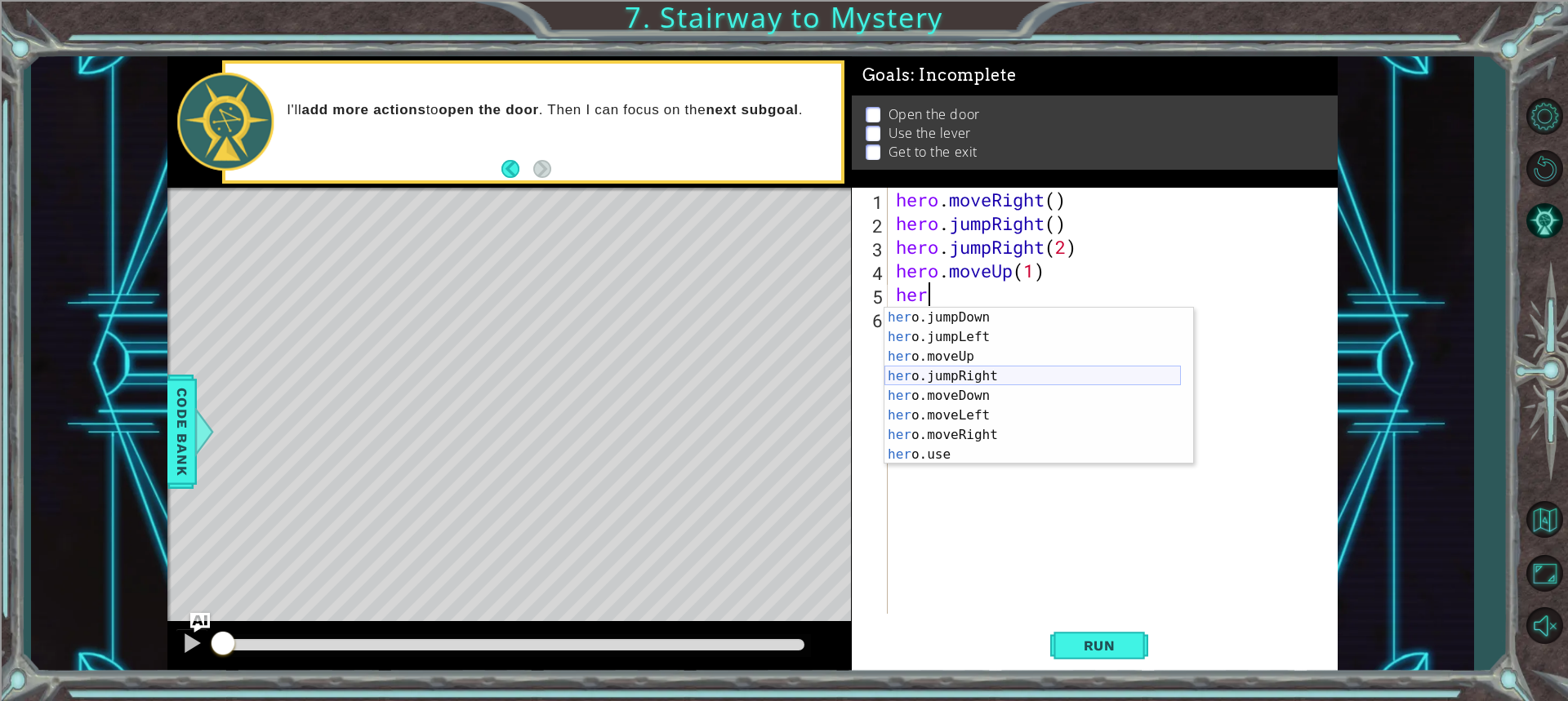
scroll to position [19, 0]
click at [951, 451] on div "her o.jumpDown press enter her o.jumpLeft press enter her o.moveUp press enter …" at bounding box center [1032, 405] width 296 height 196
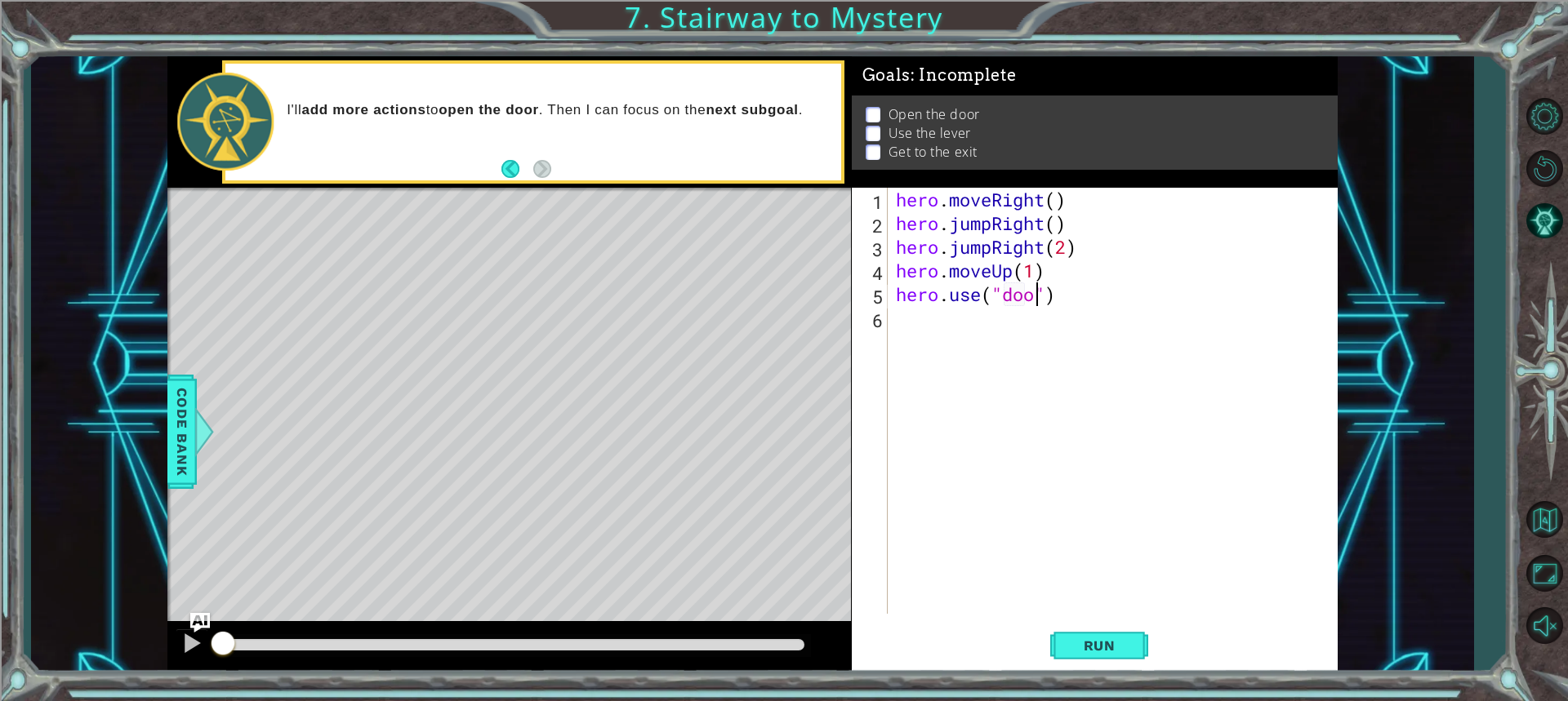
scroll to position [0, 7]
click at [1075, 633] on button "Run" at bounding box center [1098, 645] width 98 height 48
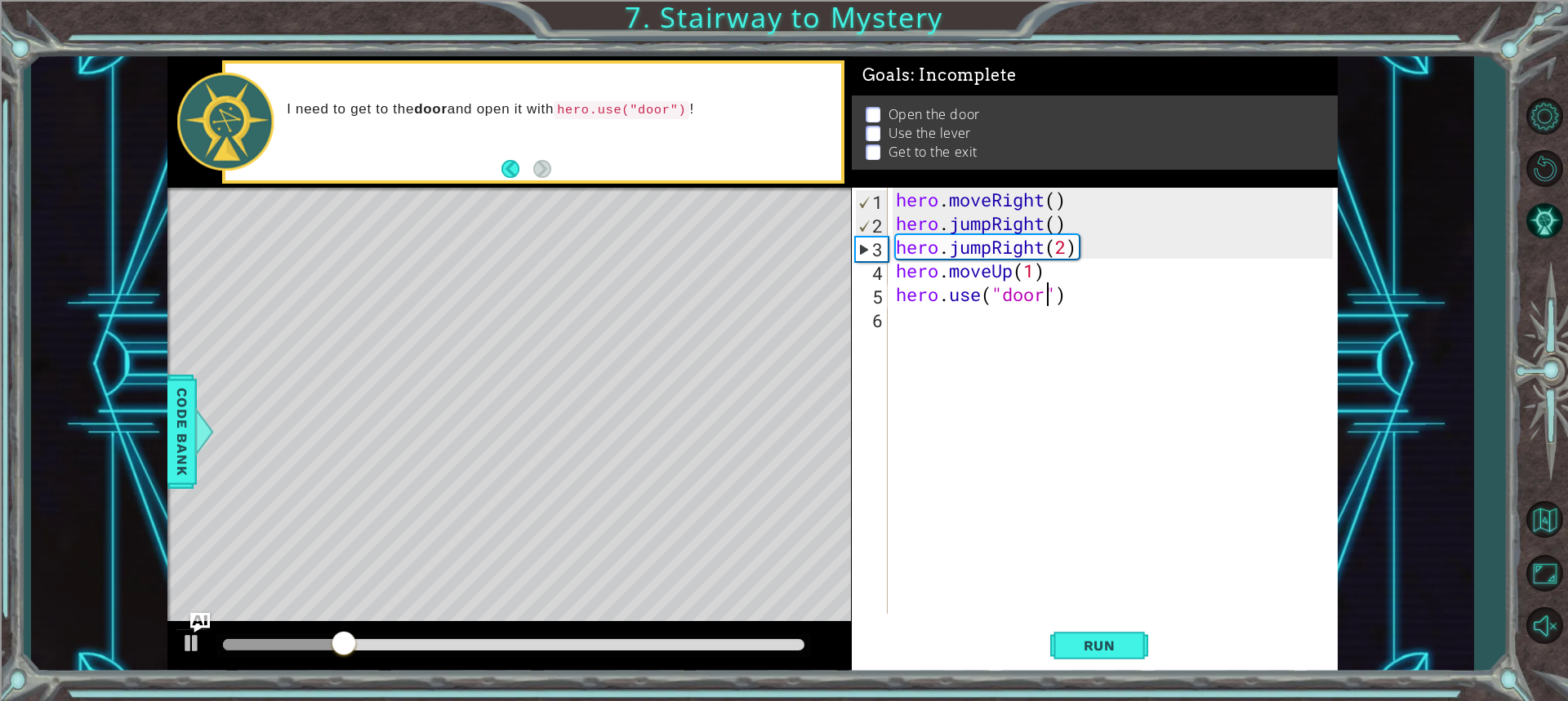
click at [1048, 250] on div "hero . moveRight ( ) hero . jumpRight ( ) hero . jumpRight ( 2 ) hero . moveUp …" at bounding box center [1116, 424] width 448 height 473
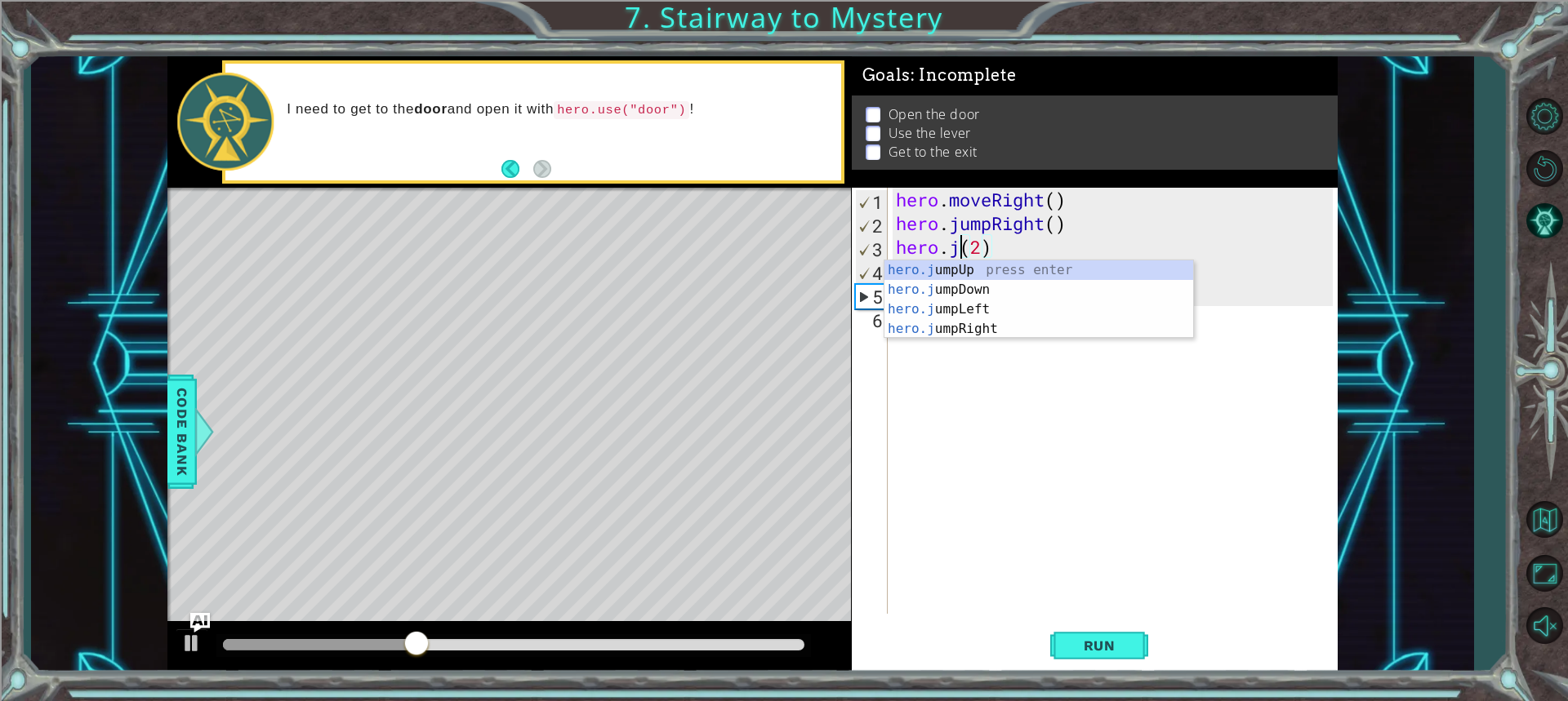
scroll to position [0, 0]
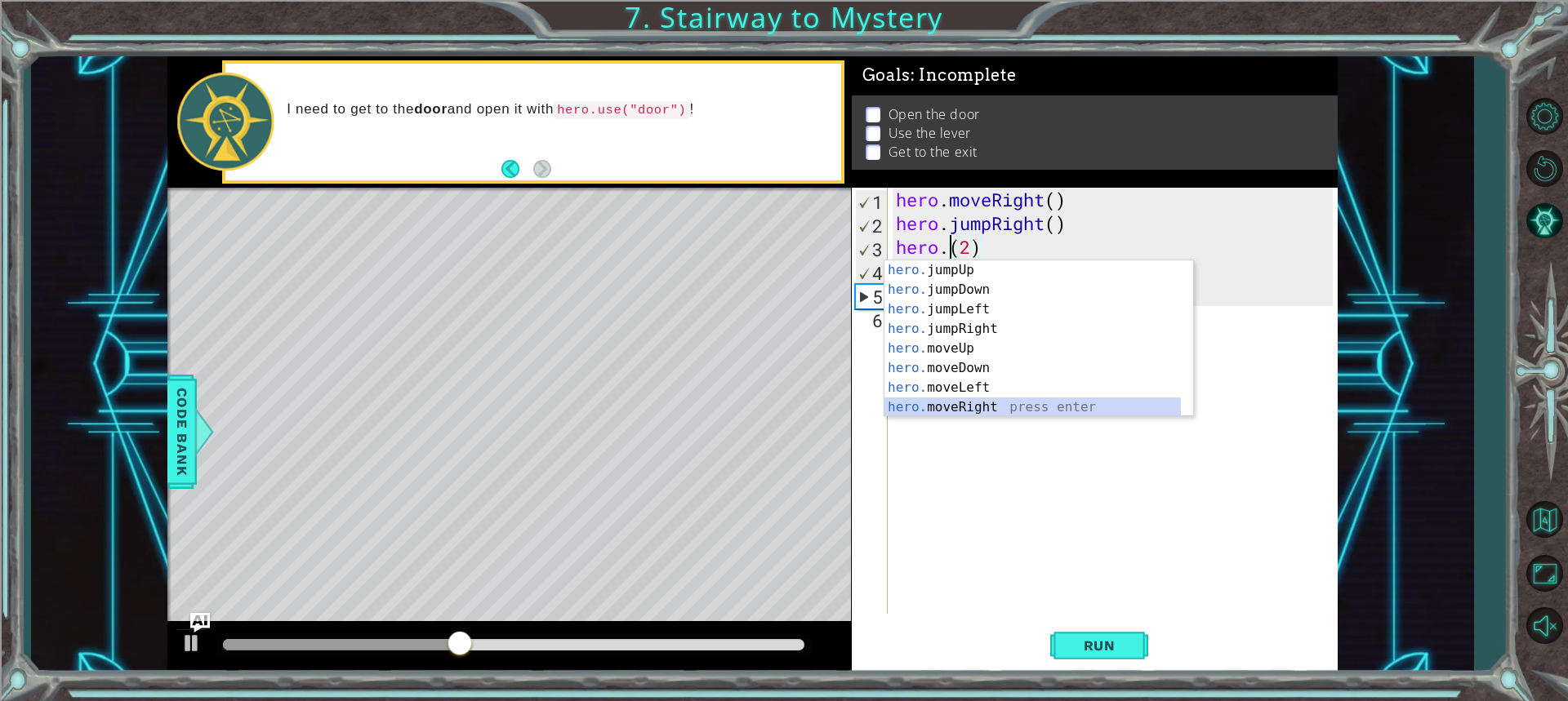
click at [1012, 402] on div "hero. jumpUp press enter hero. jumpDown press enter hero. jumpLeft press enter …" at bounding box center [1032, 358] width 296 height 196
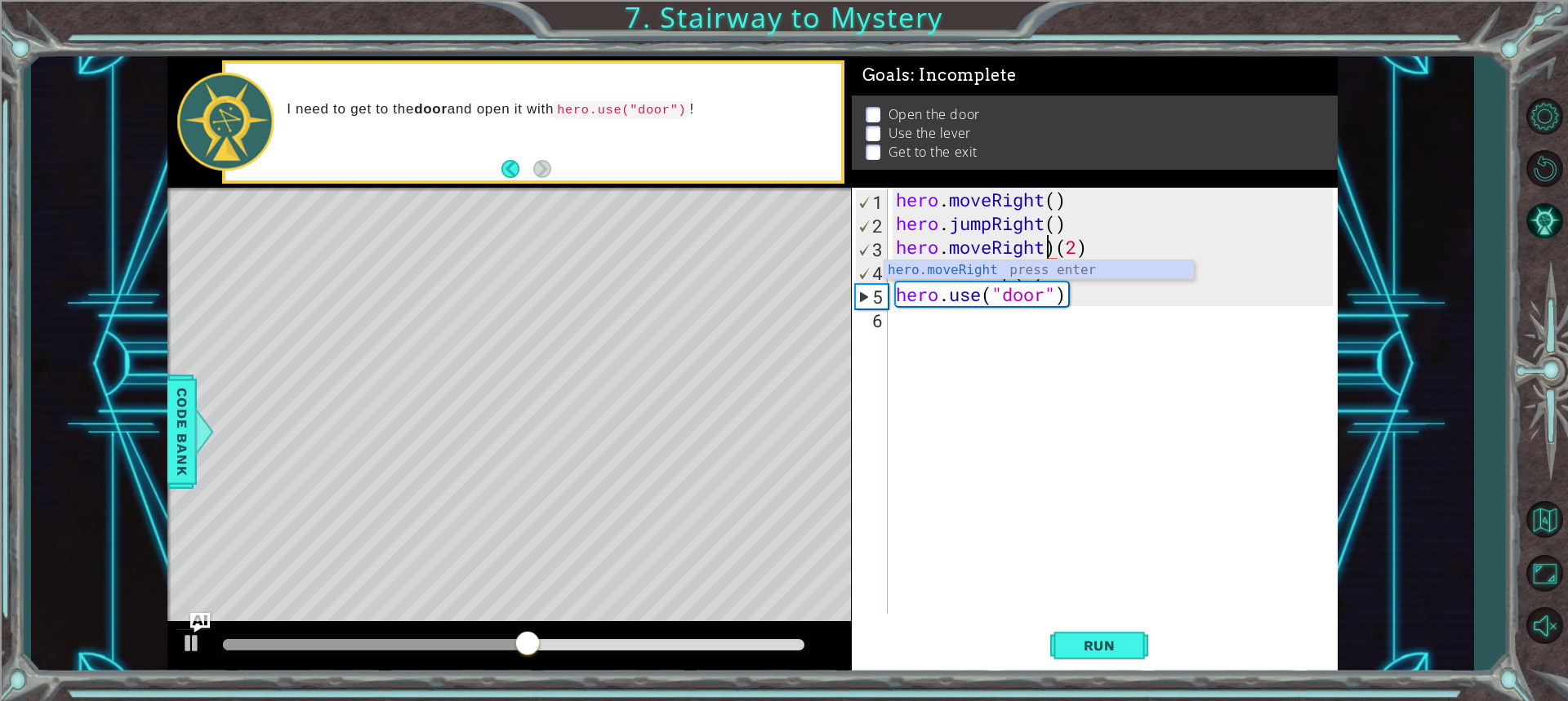
click at [1060, 244] on div "hero . moveRight ( ) hero . jumpRight ( ) hero . moveRight ) ( 2 ) hero . moveU…" at bounding box center [1116, 424] width 448 height 473
type textarea "hero.moveRight(2)"
